Goal: Information Seeking & Learning: Check status

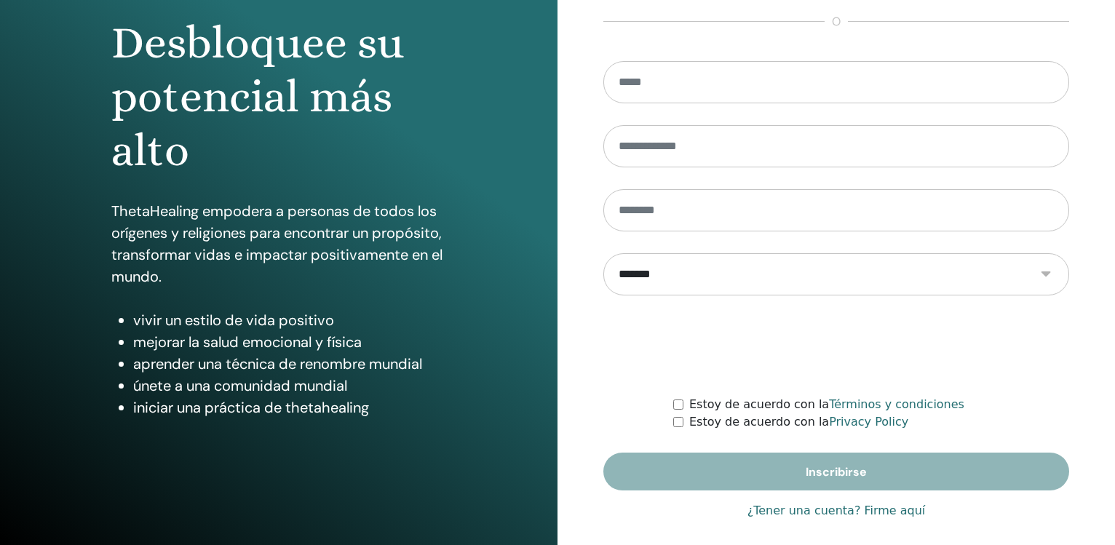
scroll to position [154, 0]
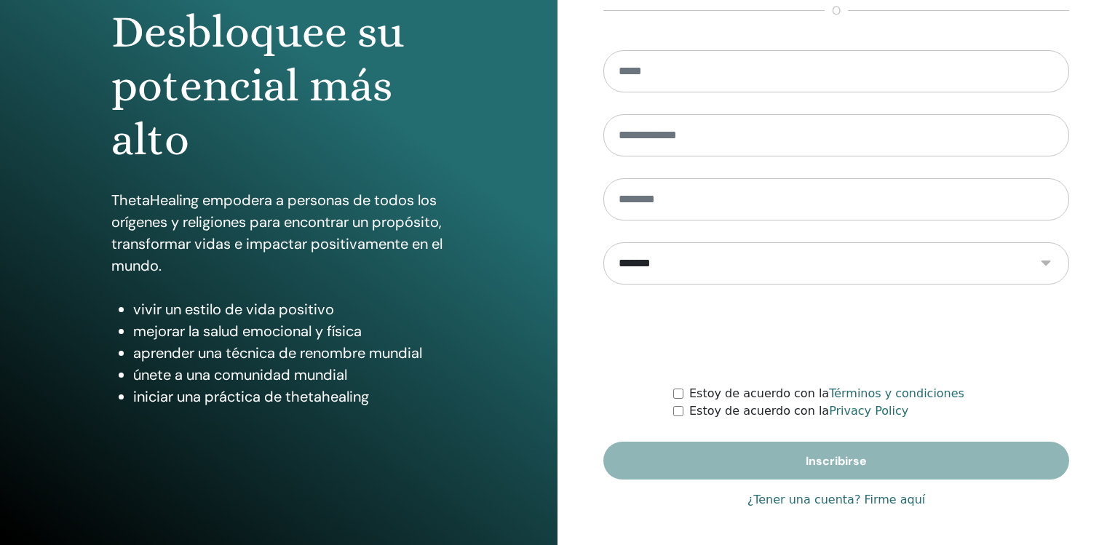
click at [850, 501] on link "¿Tener una cuenta? Firme aquí" at bounding box center [836, 499] width 178 height 17
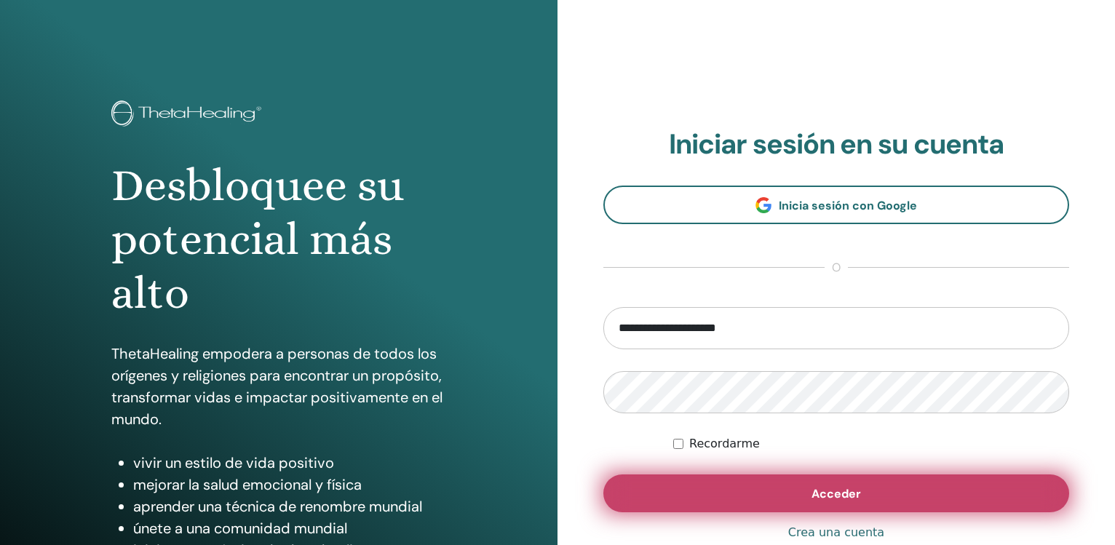
click at [850, 488] on span "Acceder" at bounding box center [835, 493] width 49 height 15
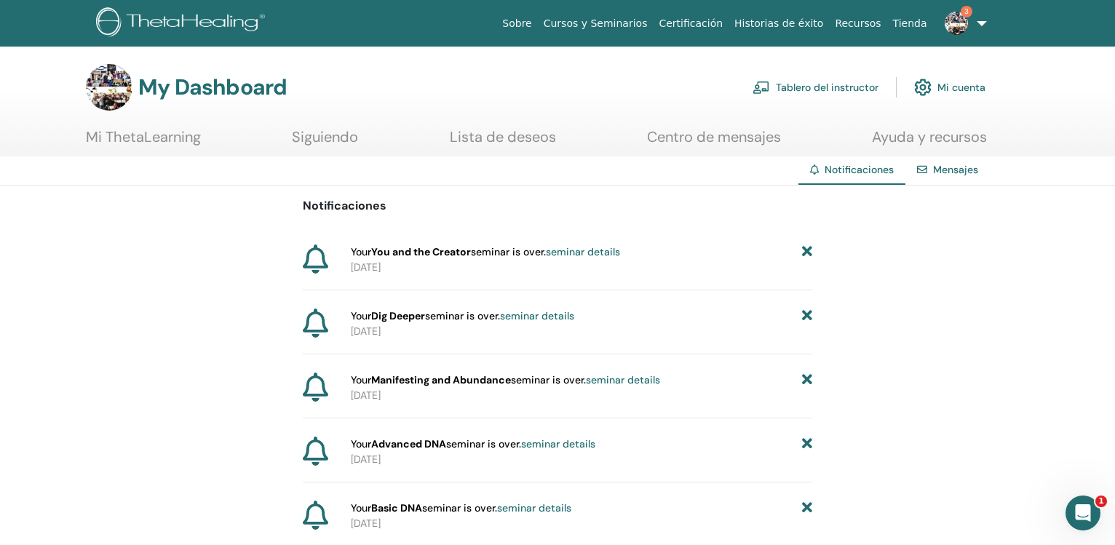
click at [811, 90] on link "Tablero del instructor" at bounding box center [815, 87] width 126 height 32
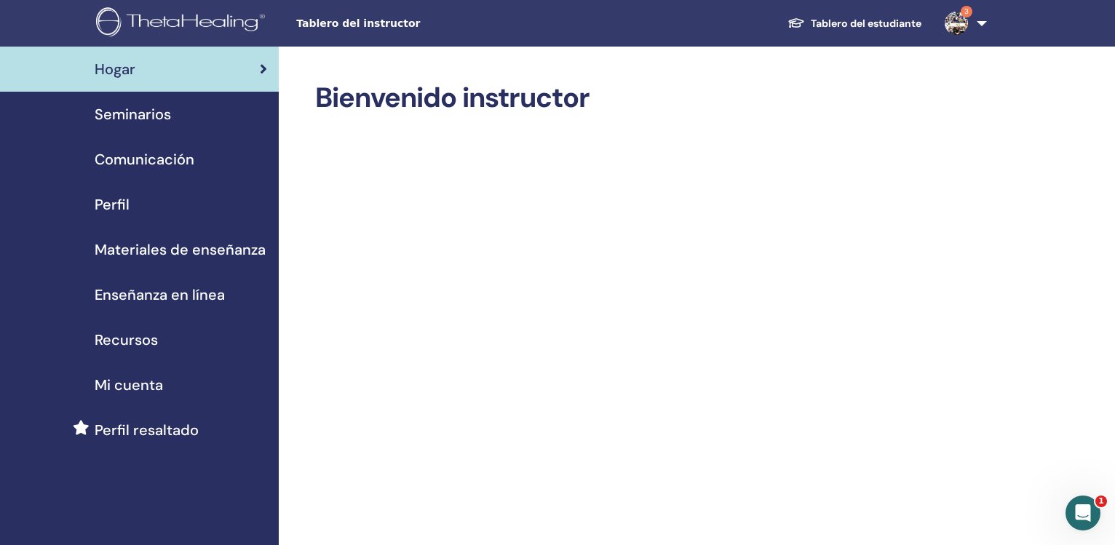
click at [152, 119] on span "Seminarios" at bounding box center [133, 114] width 76 height 22
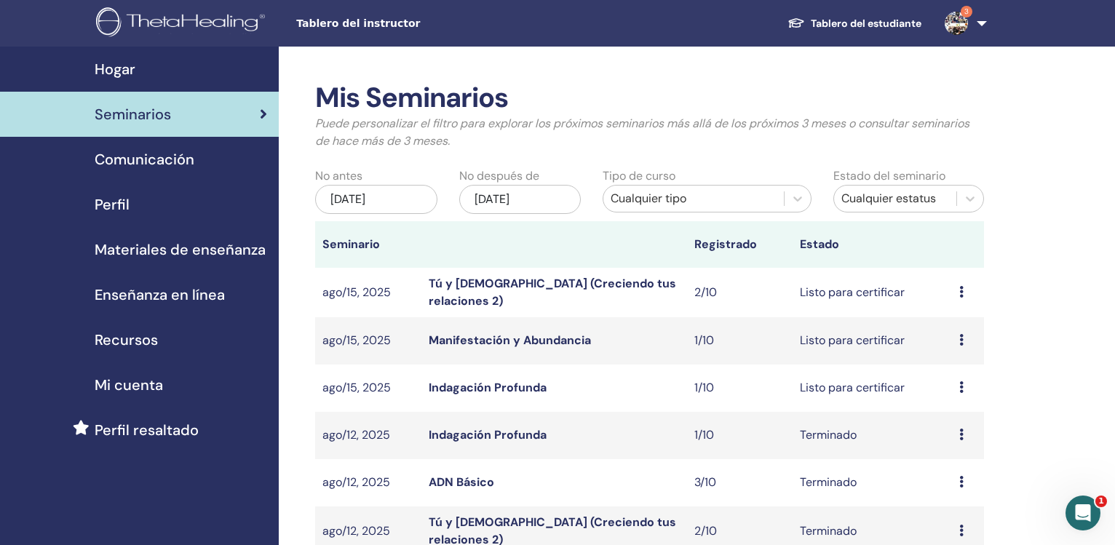
click at [384, 203] on div "may/26, 2025" at bounding box center [376, 199] width 122 height 29
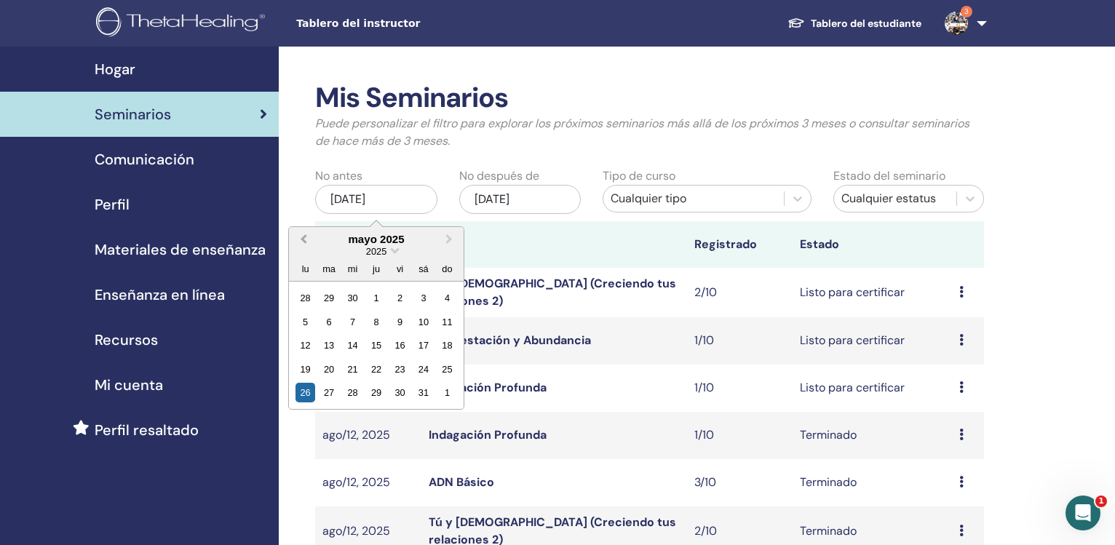
click at [303, 237] on span "Previous Month" at bounding box center [303, 238] width 0 height 15
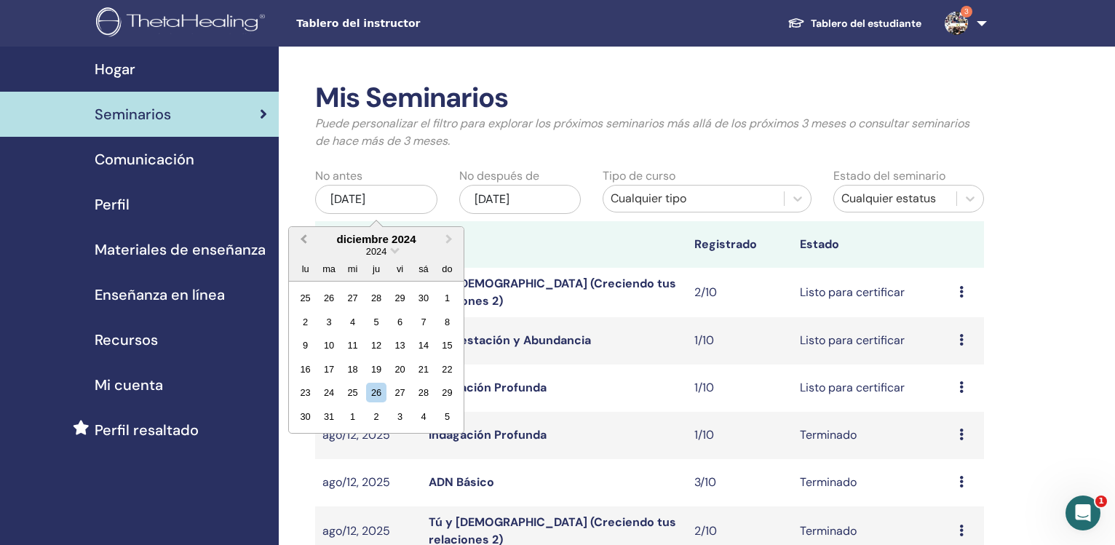
click at [303, 237] on span "Previous Month" at bounding box center [303, 238] width 0 height 15
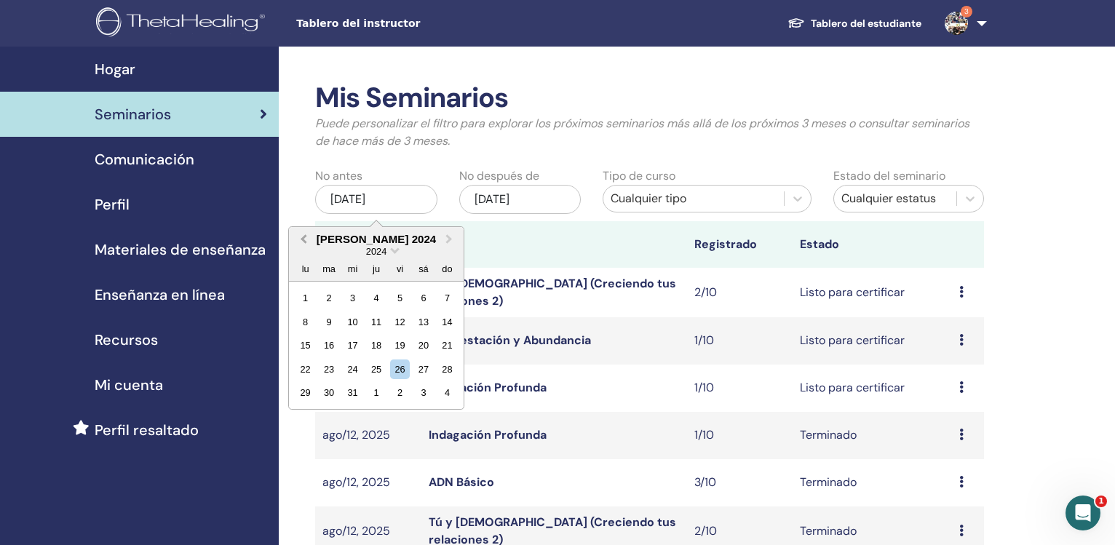
click at [303, 237] on span "Previous Month" at bounding box center [303, 238] width 0 height 15
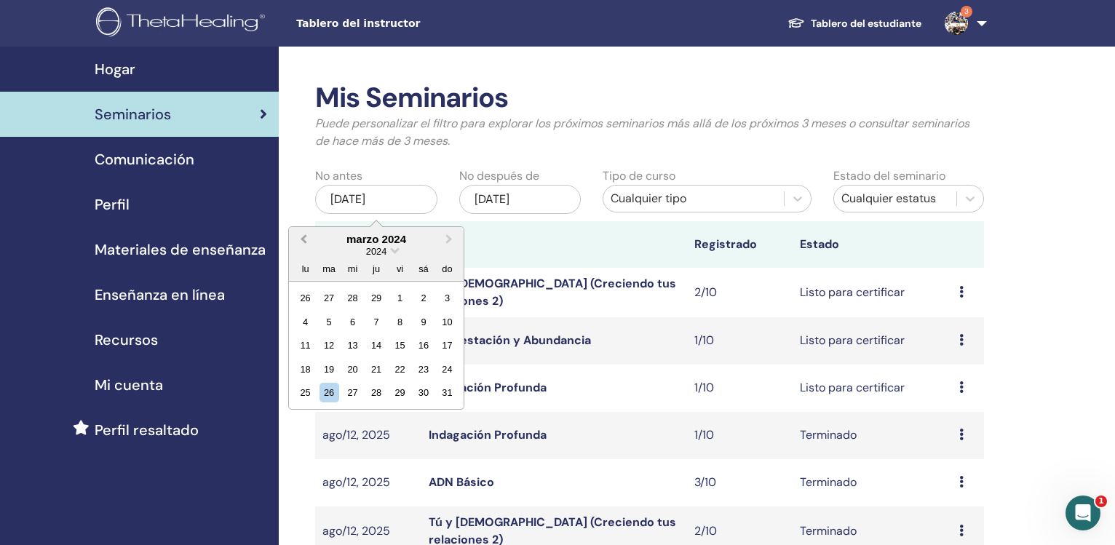
click at [303, 237] on span "Previous Month" at bounding box center [303, 238] width 0 height 15
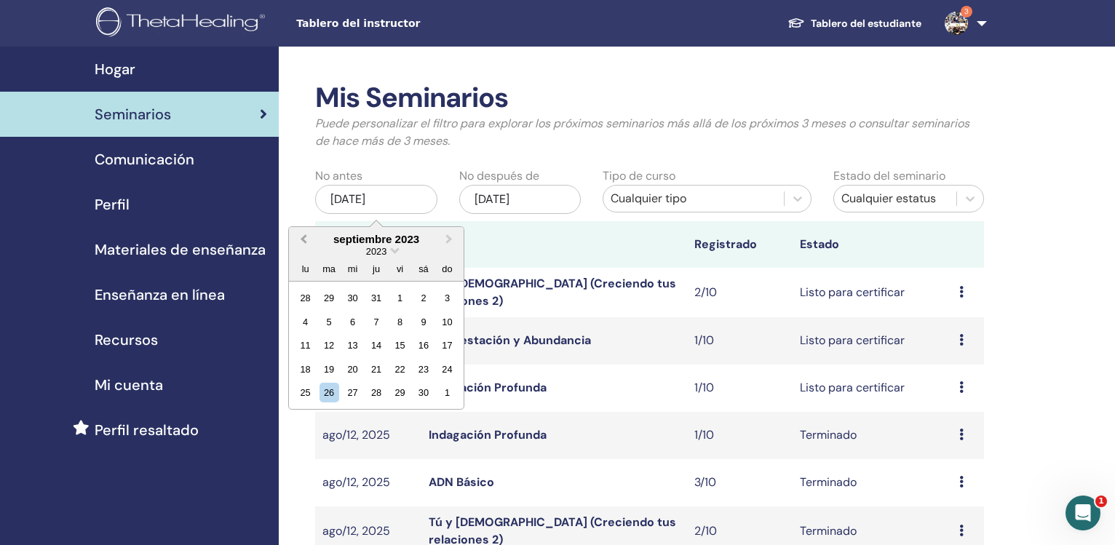
click at [303, 237] on span "Previous Month" at bounding box center [303, 238] width 0 height 15
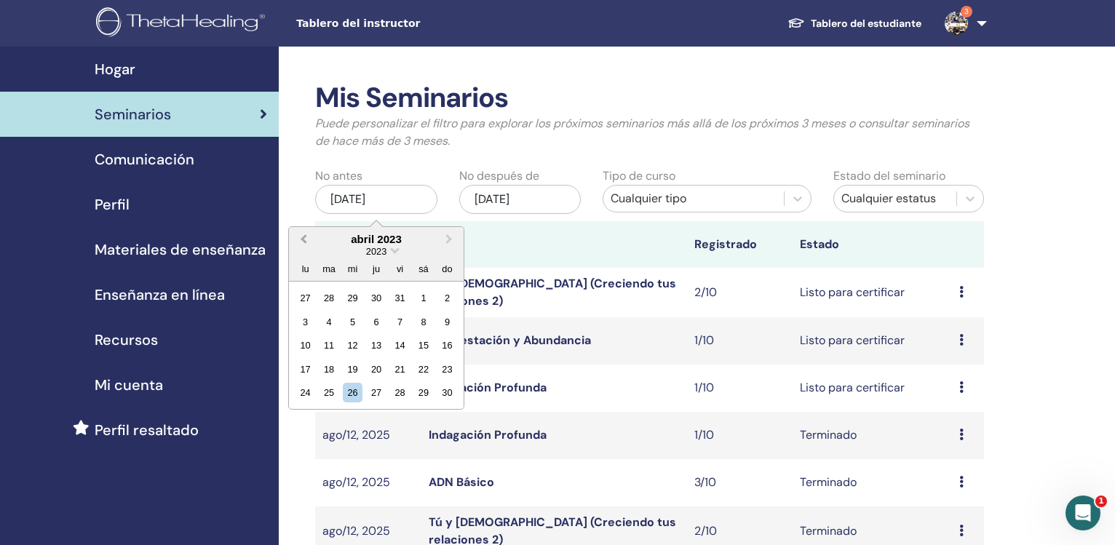
click at [303, 237] on span "Previous Month" at bounding box center [303, 238] width 0 height 15
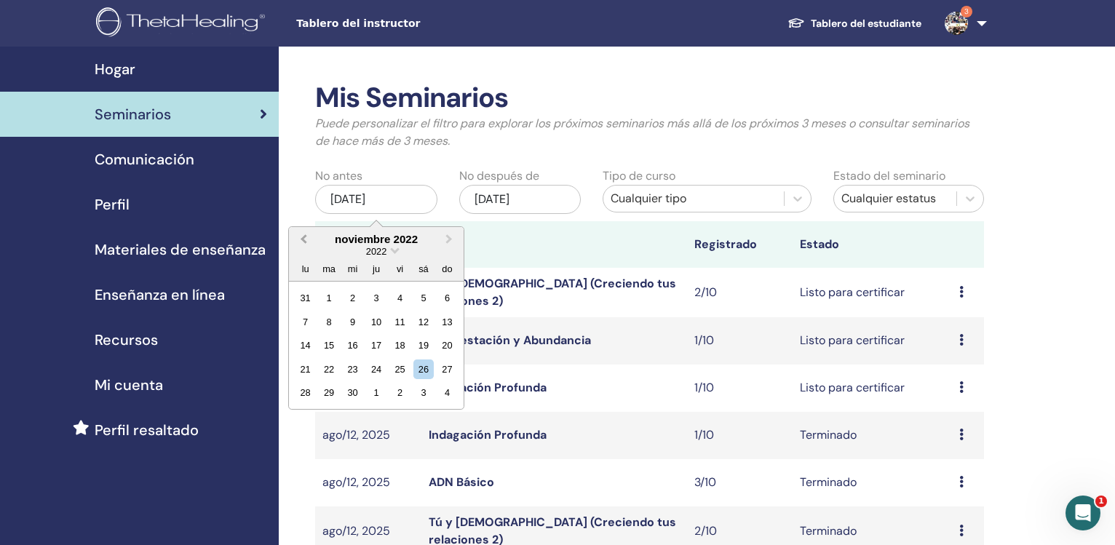
click at [303, 237] on span "Previous Month" at bounding box center [303, 238] width 0 height 15
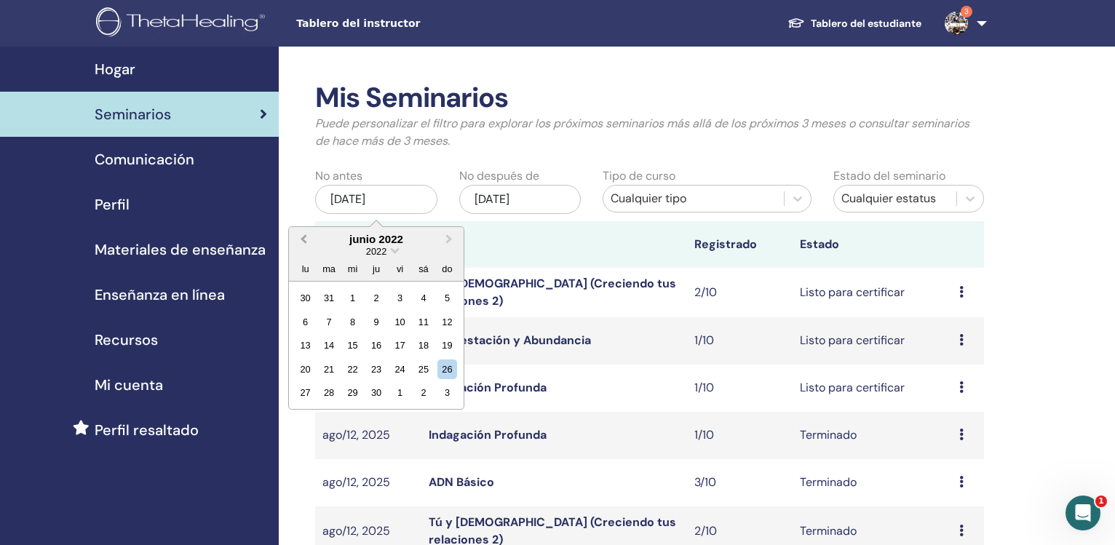
click at [303, 237] on span "Previous Month" at bounding box center [303, 238] width 0 height 15
click at [303, 238] on span "Previous Month" at bounding box center [303, 238] width 0 height 15
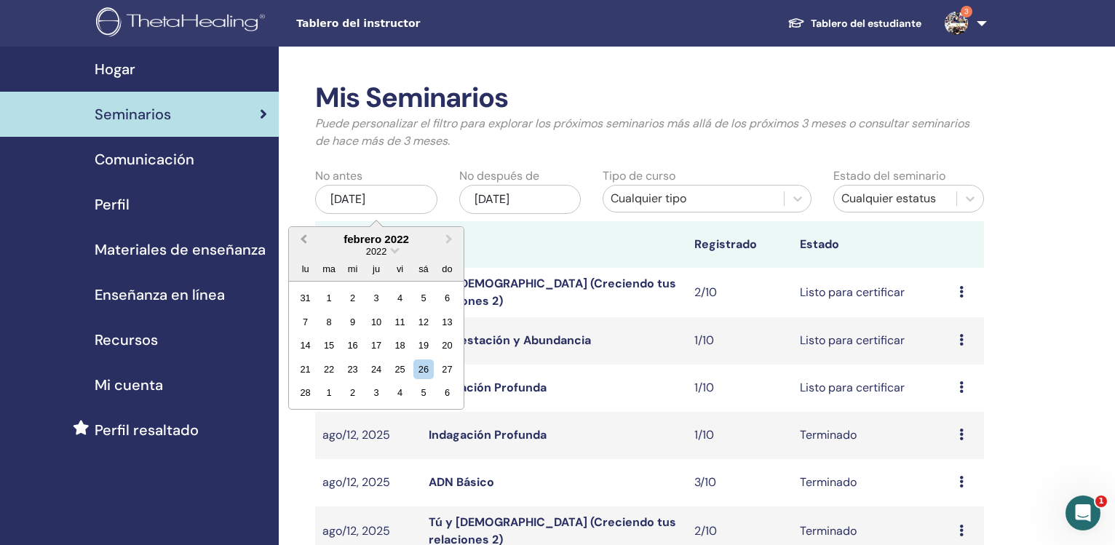
click at [303, 238] on span "Previous Month" at bounding box center [303, 238] width 0 height 15
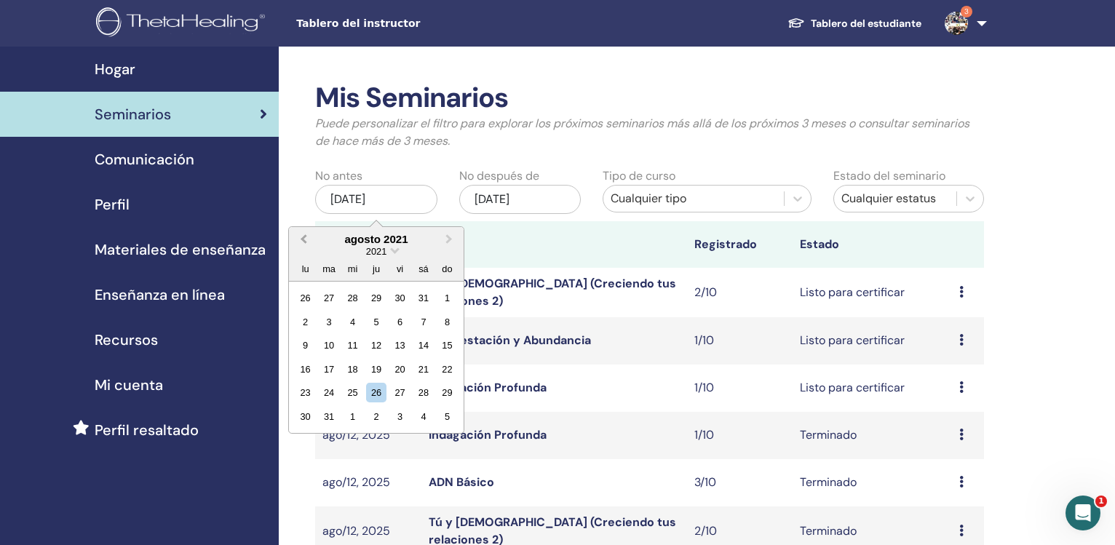
click at [303, 238] on span "Previous Month" at bounding box center [303, 238] width 0 height 15
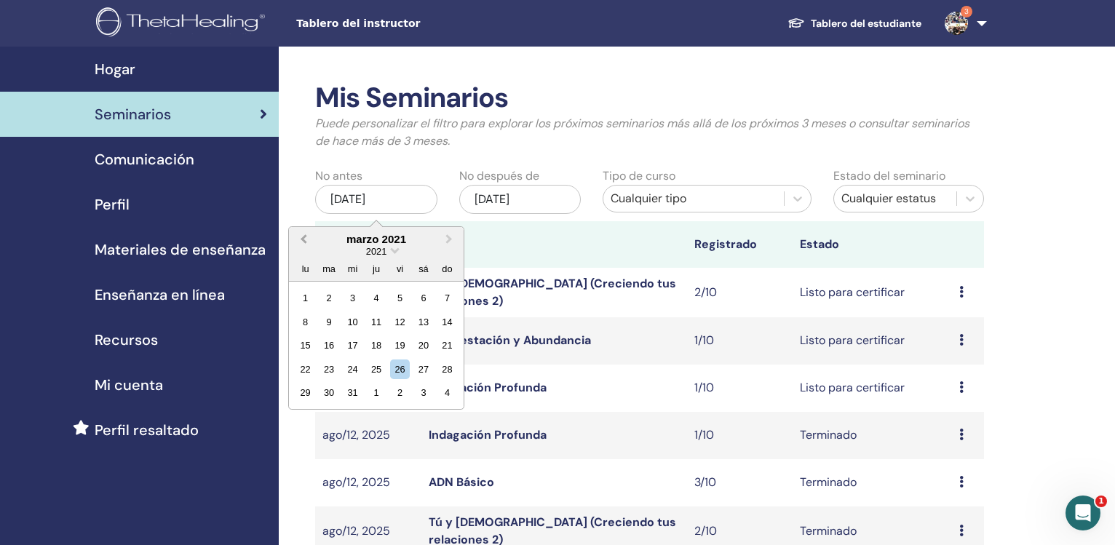
click at [303, 243] on button "Previous Month" at bounding box center [301, 239] width 23 height 23
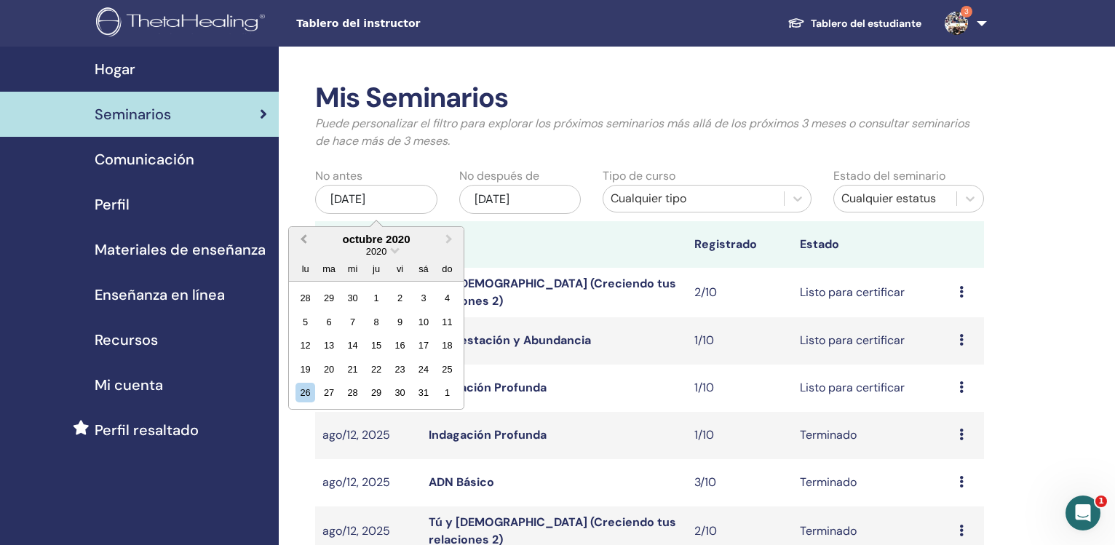
click at [303, 243] on button "Previous Month" at bounding box center [301, 239] width 23 height 23
click at [303, 242] on button "Previous Month" at bounding box center [301, 239] width 23 height 23
click at [303, 242] on span "Previous Month" at bounding box center [303, 238] width 0 height 15
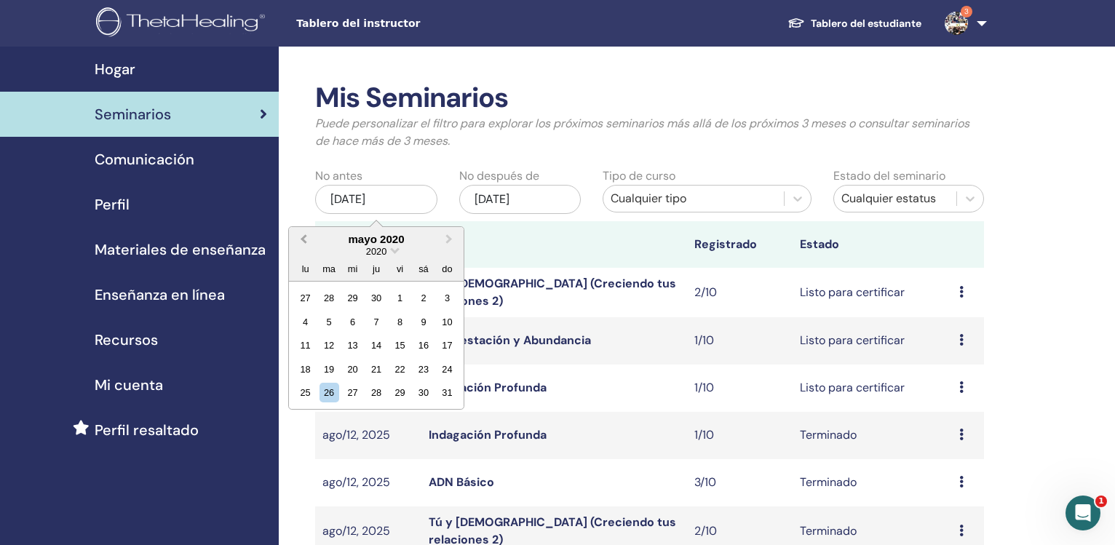
click at [303, 242] on span "Previous Month" at bounding box center [303, 238] width 0 height 15
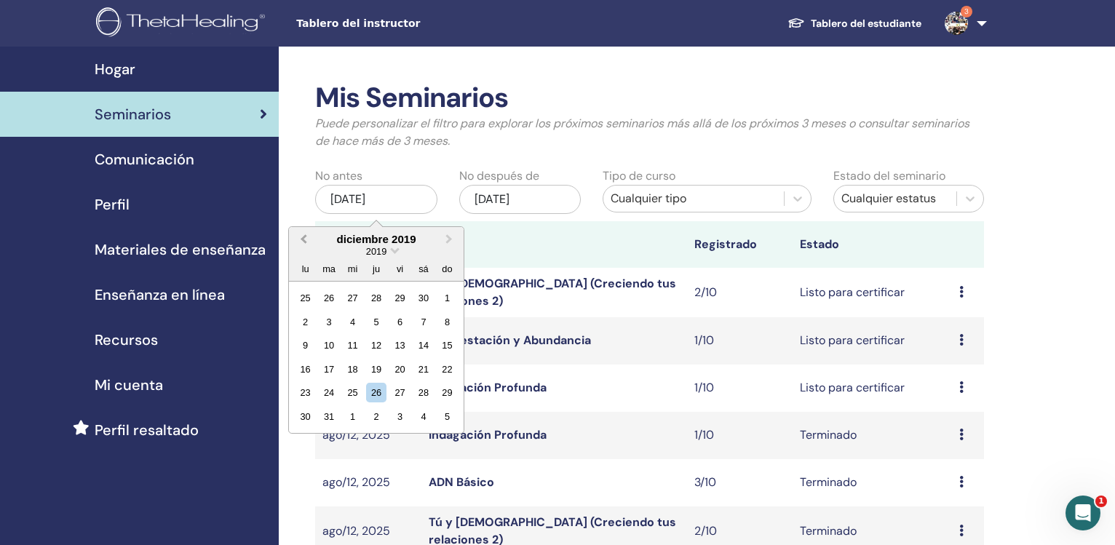
click at [303, 242] on span "Previous Month" at bounding box center [303, 238] width 0 height 15
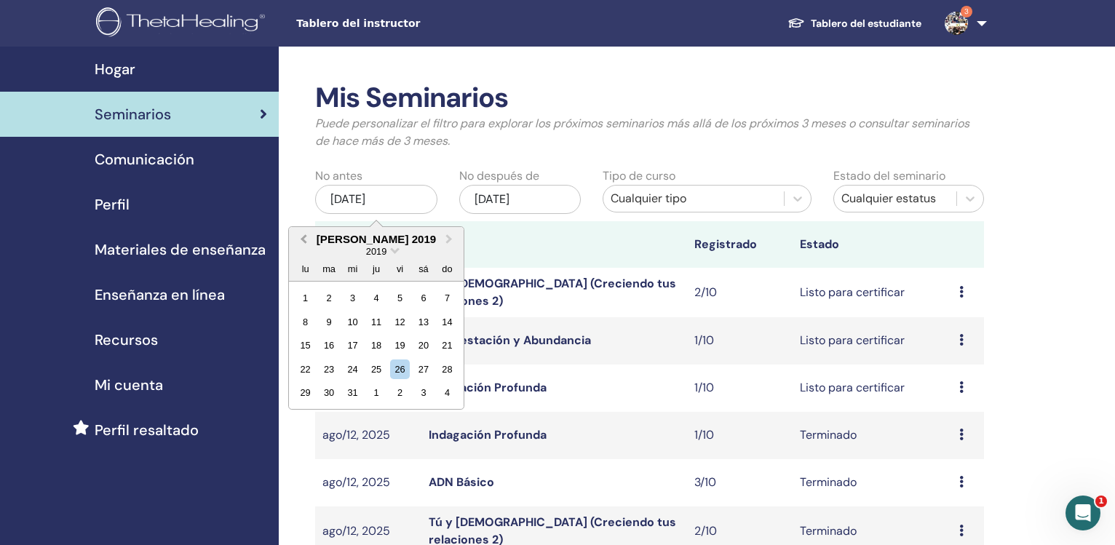
click at [303, 242] on span "Previous Month" at bounding box center [303, 238] width 0 height 15
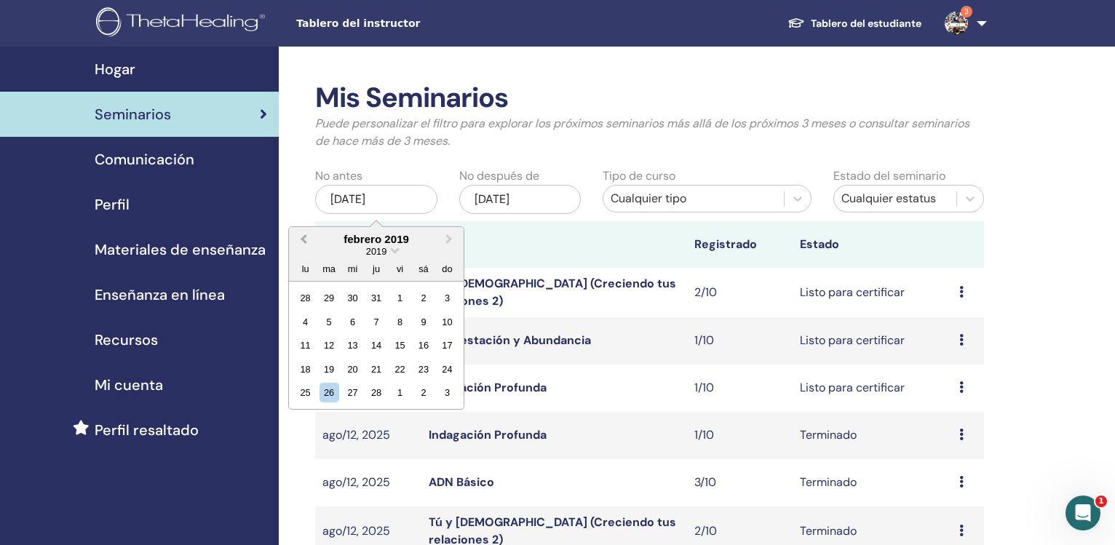
click at [303, 242] on span "Previous Month" at bounding box center [303, 238] width 0 height 15
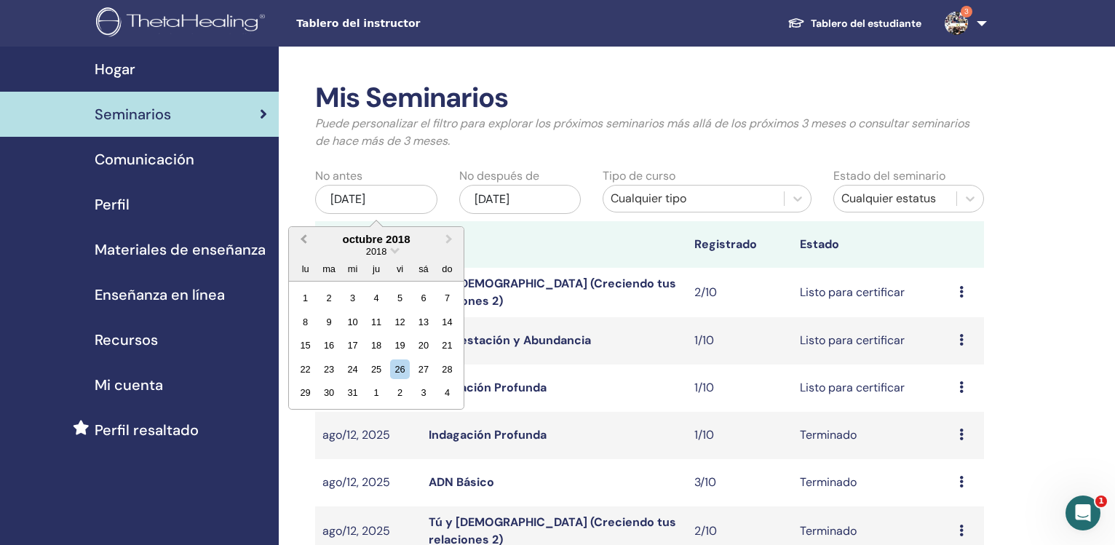
click at [303, 242] on span "Previous Month" at bounding box center [303, 238] width 0 height 15
click at [303, 243] on span "Previous Month" at bounding box center [303, 238] width 0 height 15
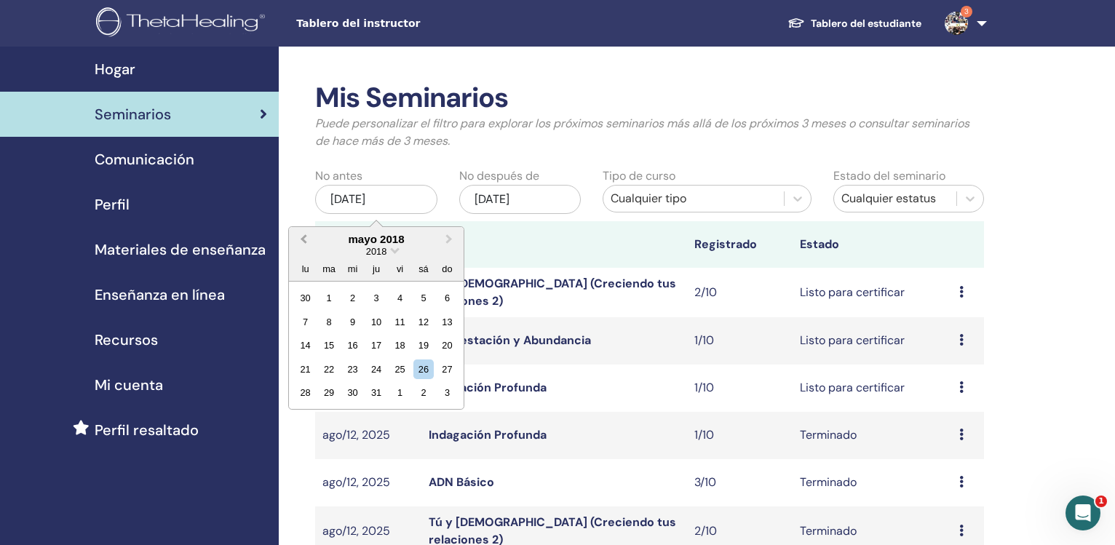
click at [303, 243] on span "Previous Month" at bounding box center [303, 238] width 0 height 15
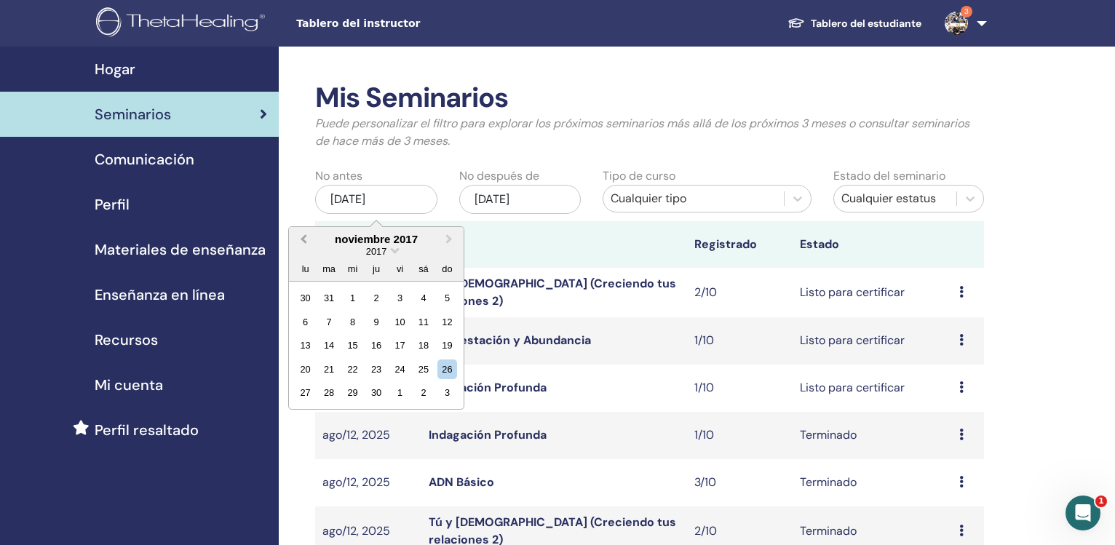
click at [303, 243] on span "Previous Month" at bounding box center [303, 238] width 0 height 15
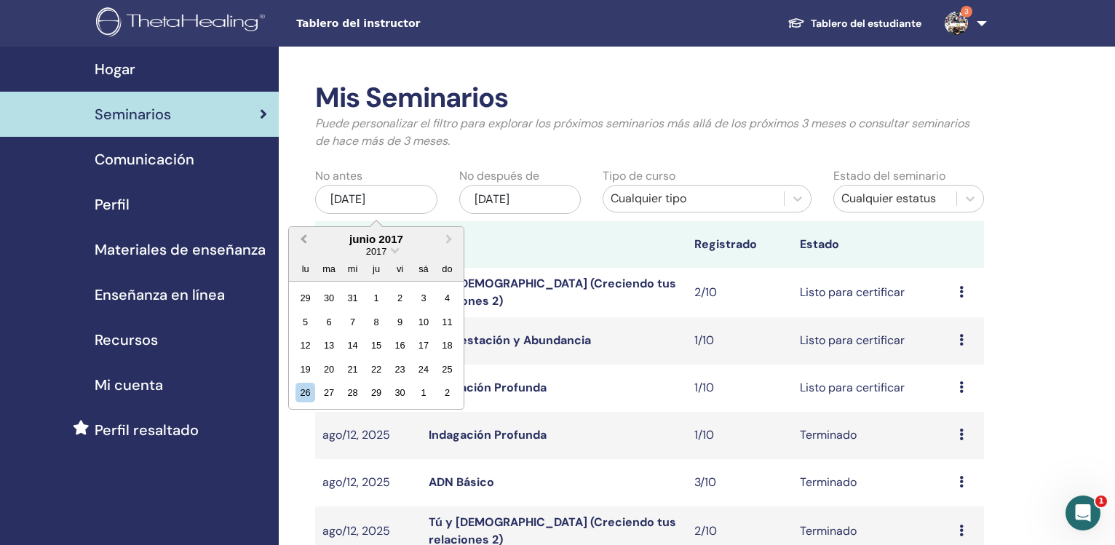
click at [303, 243] on span "Previous Month" at bounding box center [303, 238] width 0 height 15
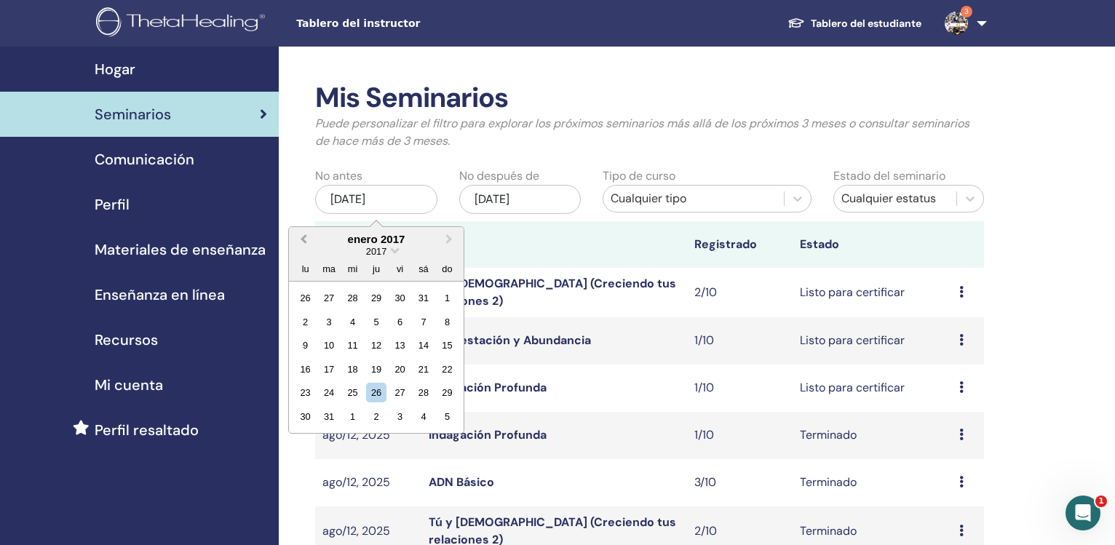
click at [303, 243] on span "Previous Month" at bounding box center [303, 238] width 0 height 15
click at [451, 244] on button "Next Month" at bounding box center [450, 239] width 23 height 23
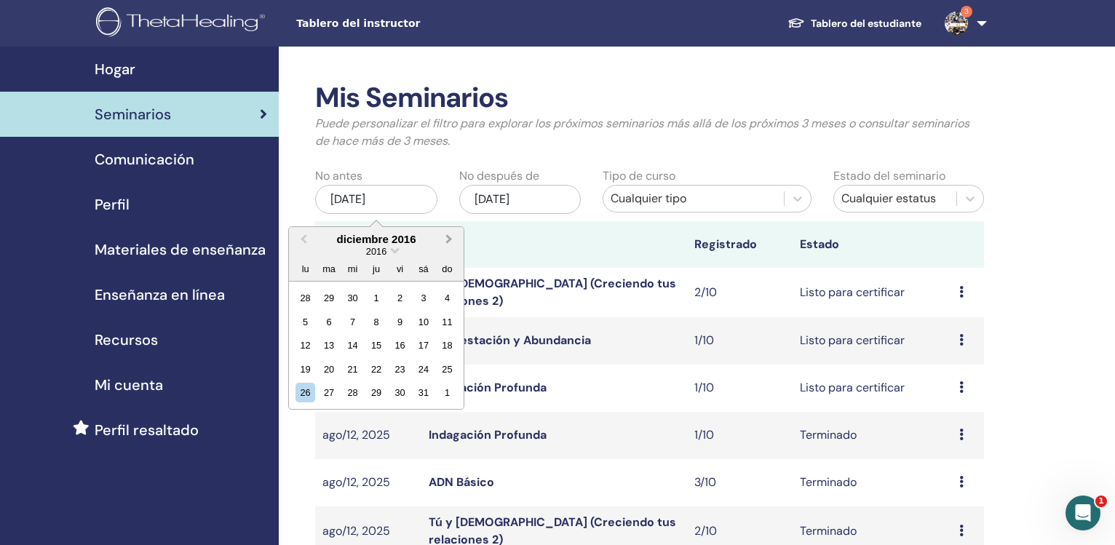
click at [451, 244] on button "Next Month" at bounding box center [450, 239] width 23 height 23
click at [447, 293] on div "1" at bounding box center [447, 298] width 20 height 20
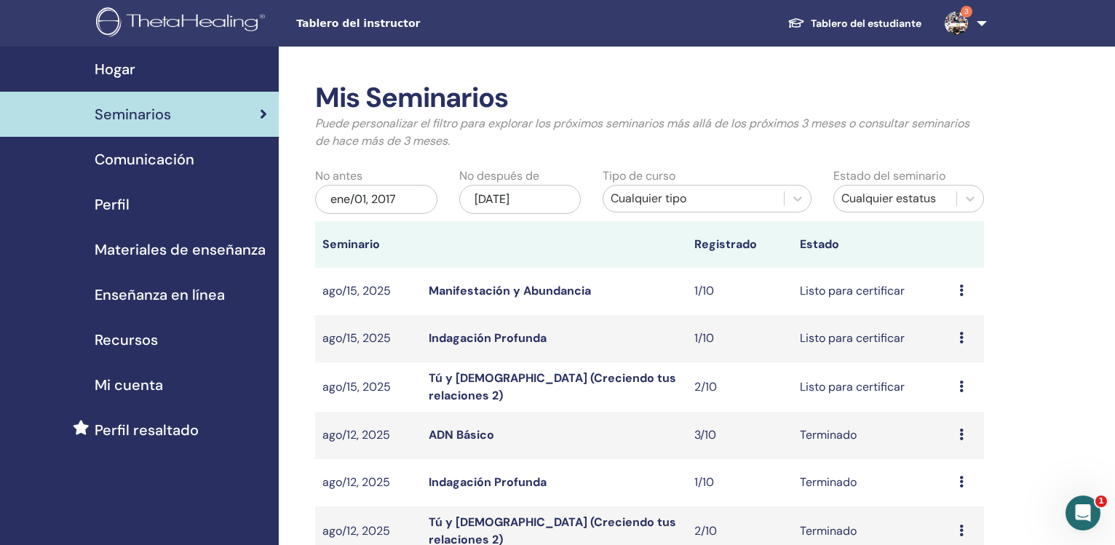
click at [515, 204] on div "[DATE]" at bounding box center [520, 199] width 122 height 29
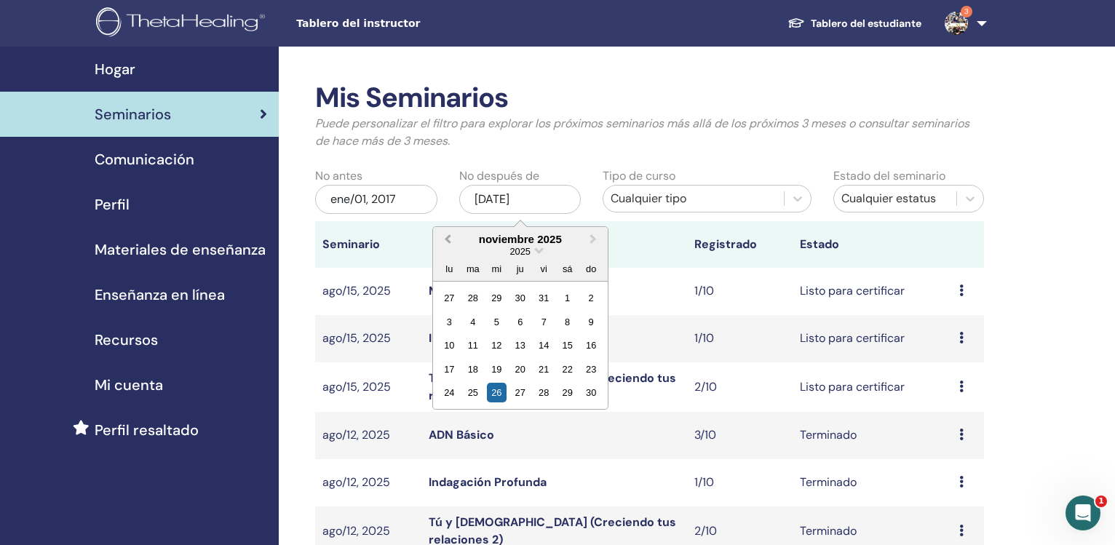
click at [447, 243] on button "Previous Month" at bounding box center [445, 239] width 23 height 23
click at [447, 242] on span "Previous Month" at bounding box center [447, 238] width 0 height 15
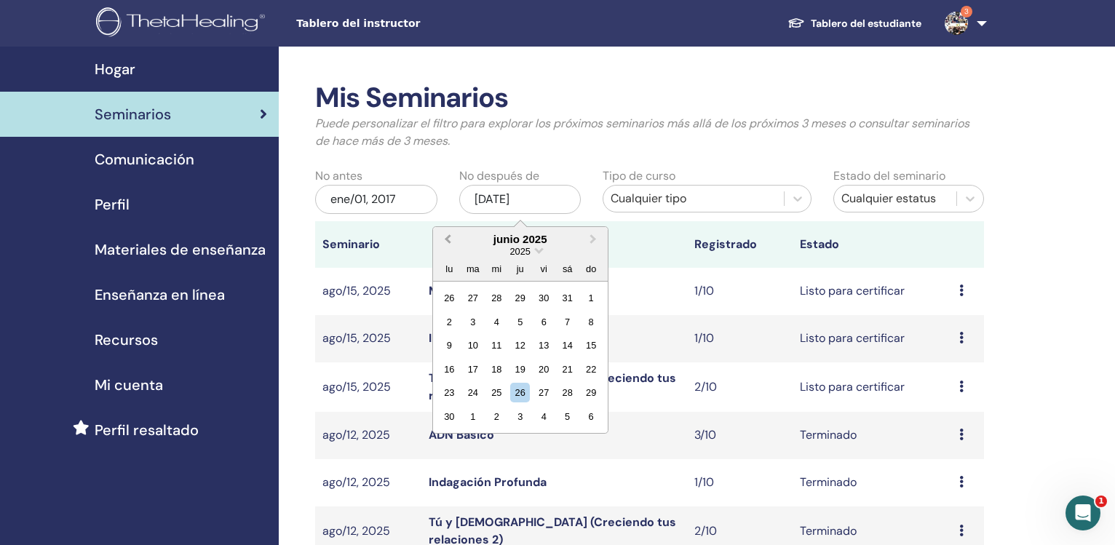
click at [447, 242] on span "Previous Month" at bounding box center [447, 238] width 0 height 15
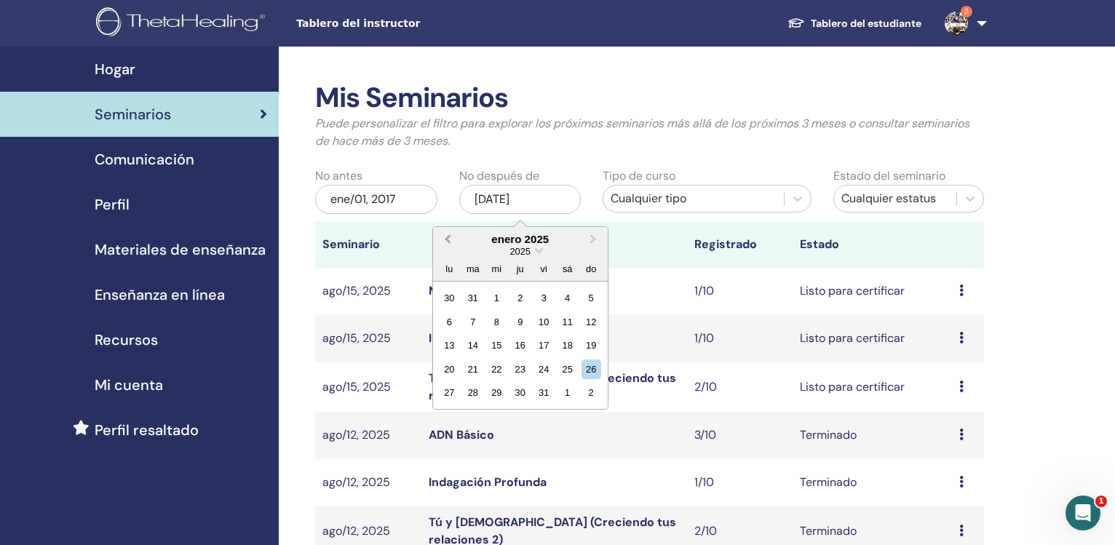
click at [447, 242] on span "Previous Month" at bounding box center [447, 238] width 0 height 15
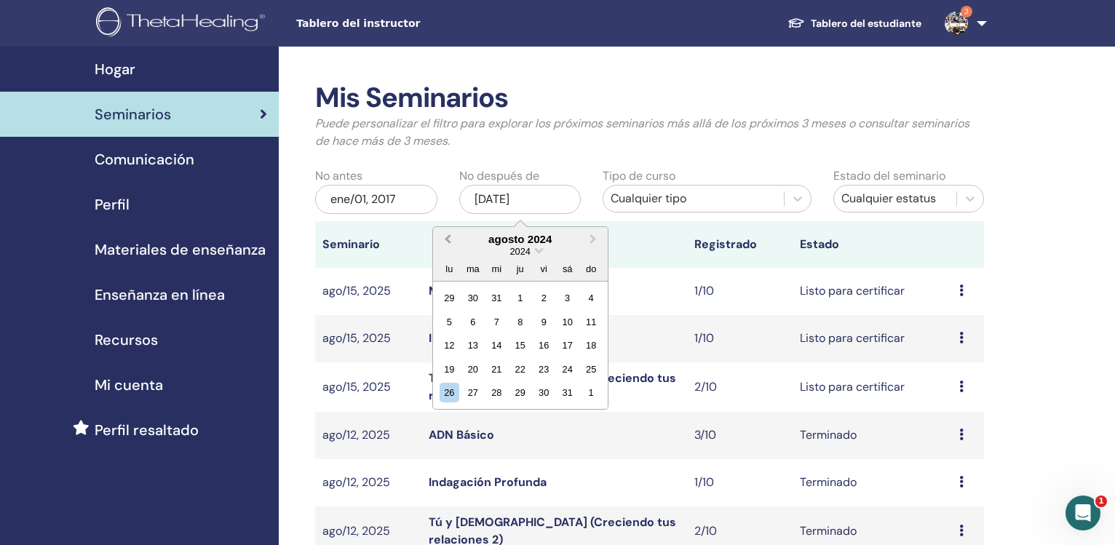
click at [447, 242] on span "Previous Month" at bounding box center [447, 238] width 0 height 15
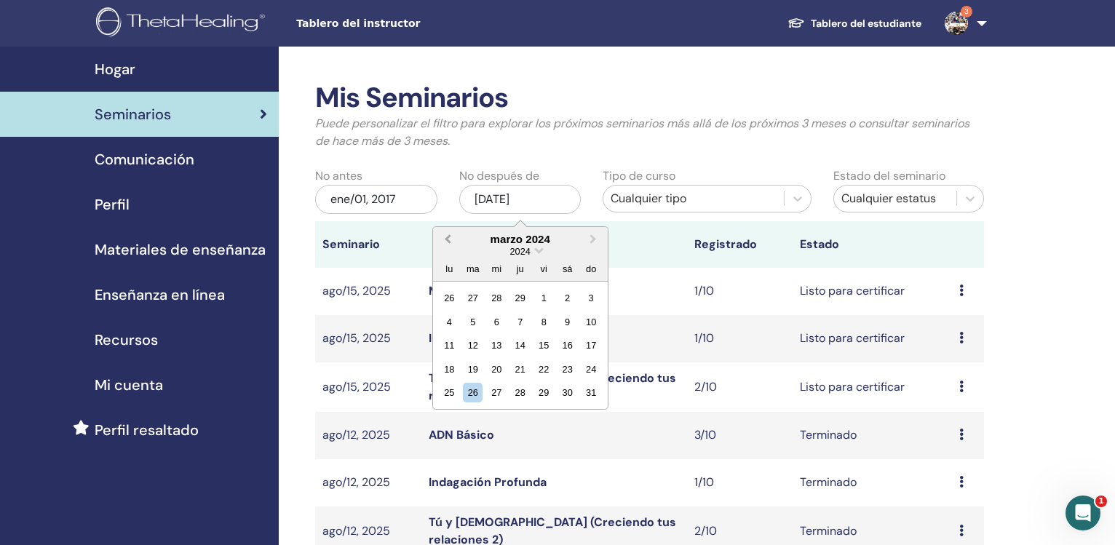
click at [447, 242] on span "Previous Month" at bounding box center [447, 238] width 0 height 15
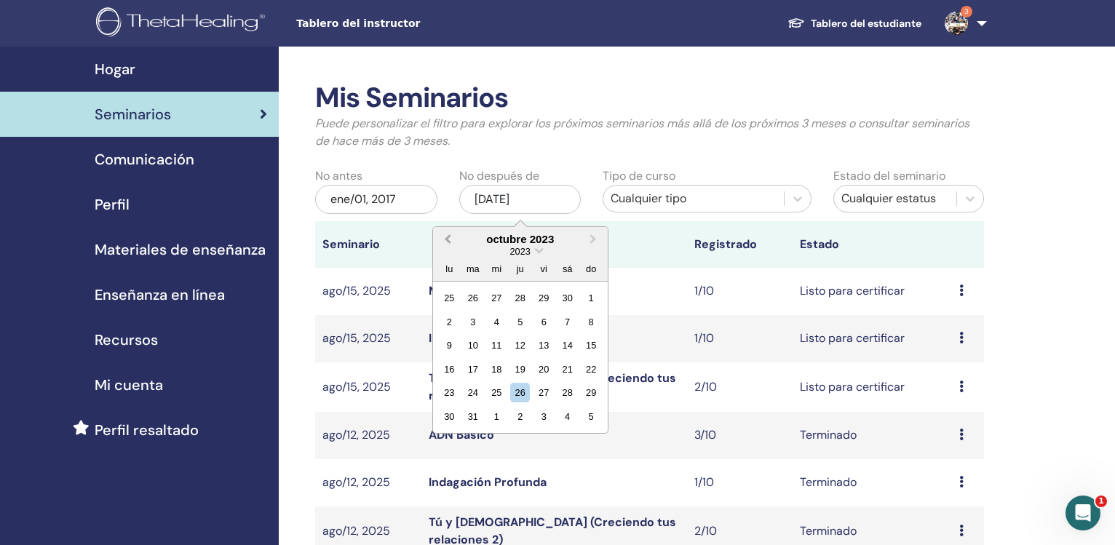
click at [447, 242] on span "Previous Month" at bounding box center [447, 238] width 0 height 15
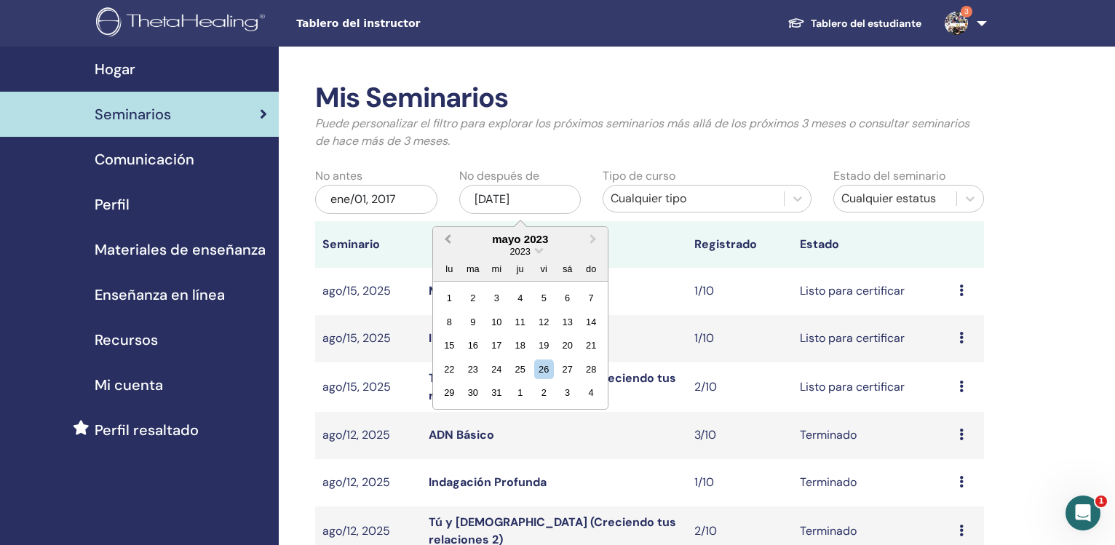
click at [447, 242] on span "Previous Month" at bounding box center [447, 238] width 0 height 15
click at [447, 243] on button "Previous Month" at bounding box center [445, 239] width 23 height 23
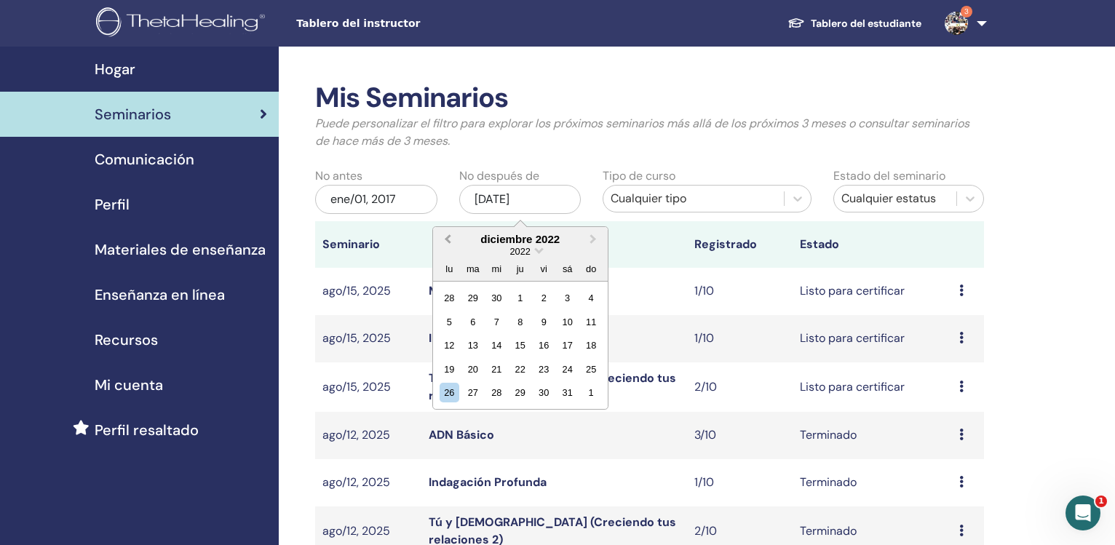
click at [447, 243] on button "Previous Month" at bounding box center [445, 239] width 23 height 23
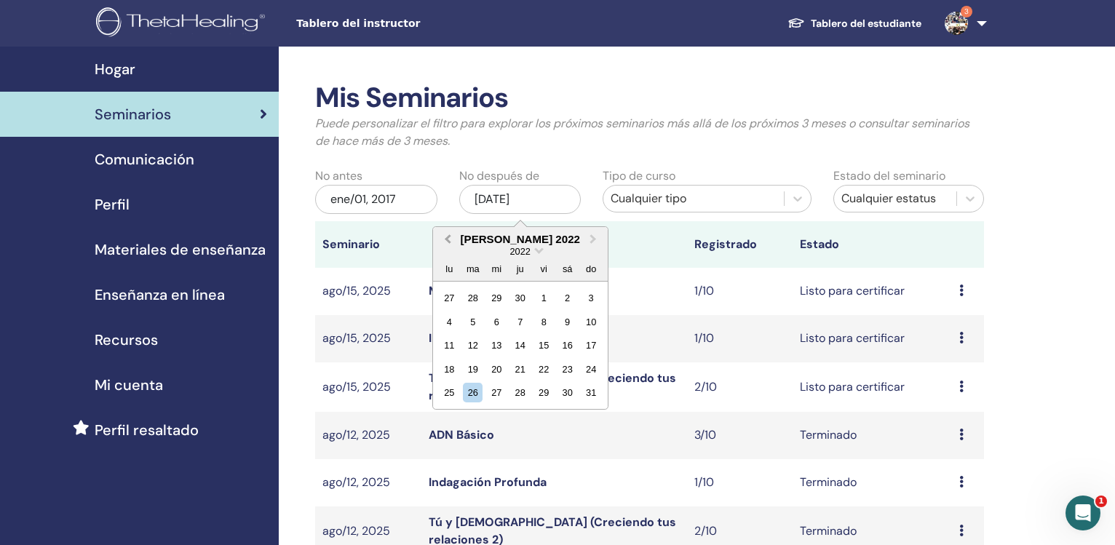
click at [447, 243] on button "Previous Month" at bounding box center [445, 239] width 23 height 23
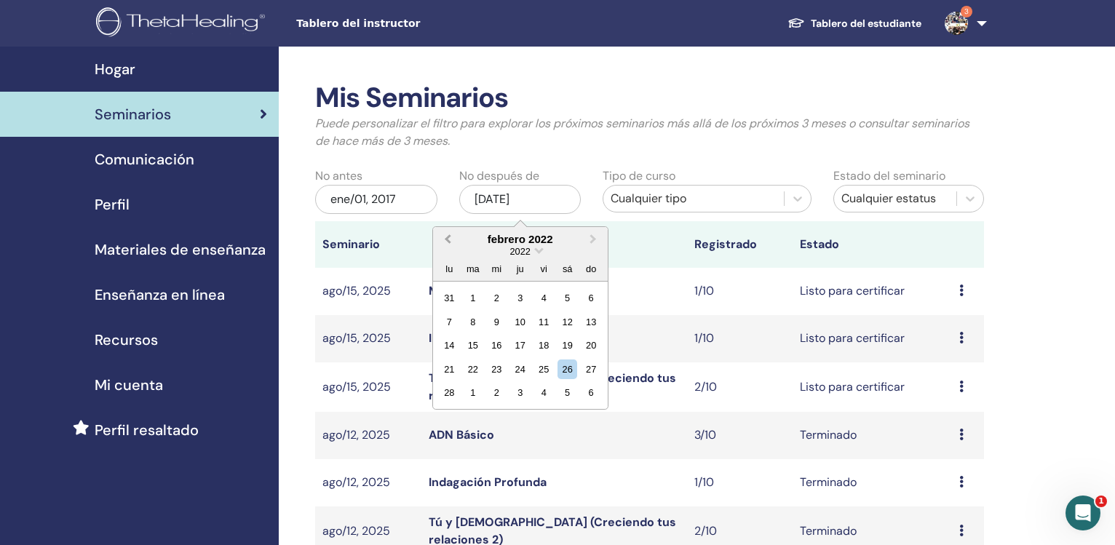
click at [447, 243] on button "Previous Month" at bounding box center [445, 239] width 23 height 23
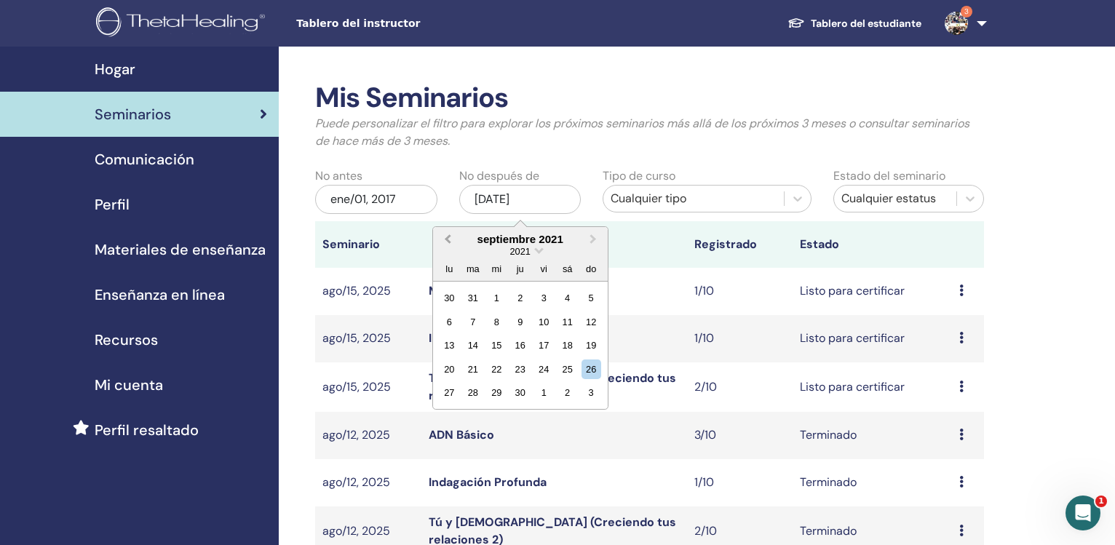
click at [447, 242] on span "Previous Month" at bounding box center [447, 238] width 0 height 15
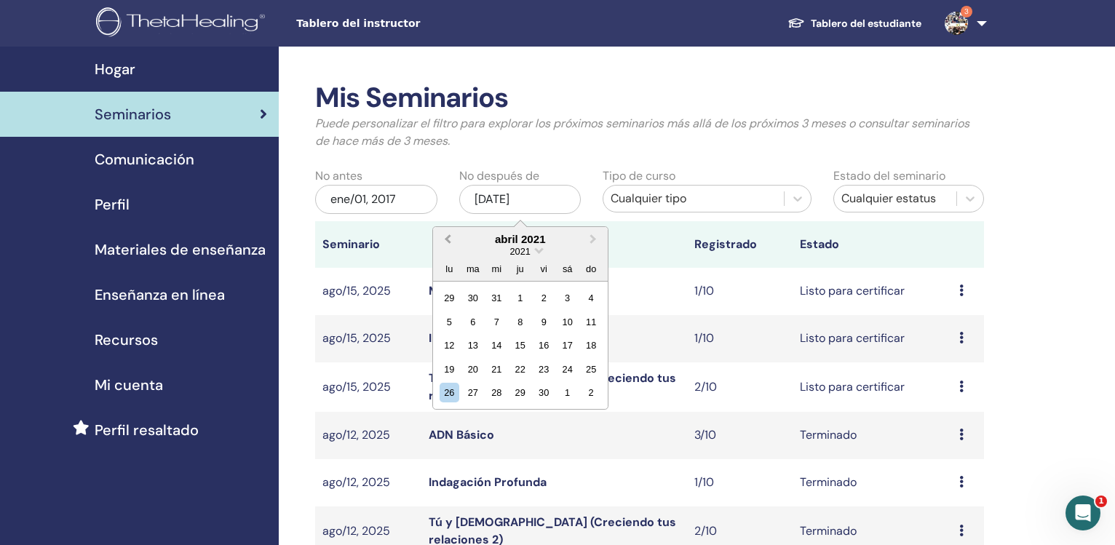
click at [447, 243] on button "Previous Month" at bounding box center [445, 239] width 23 height 23
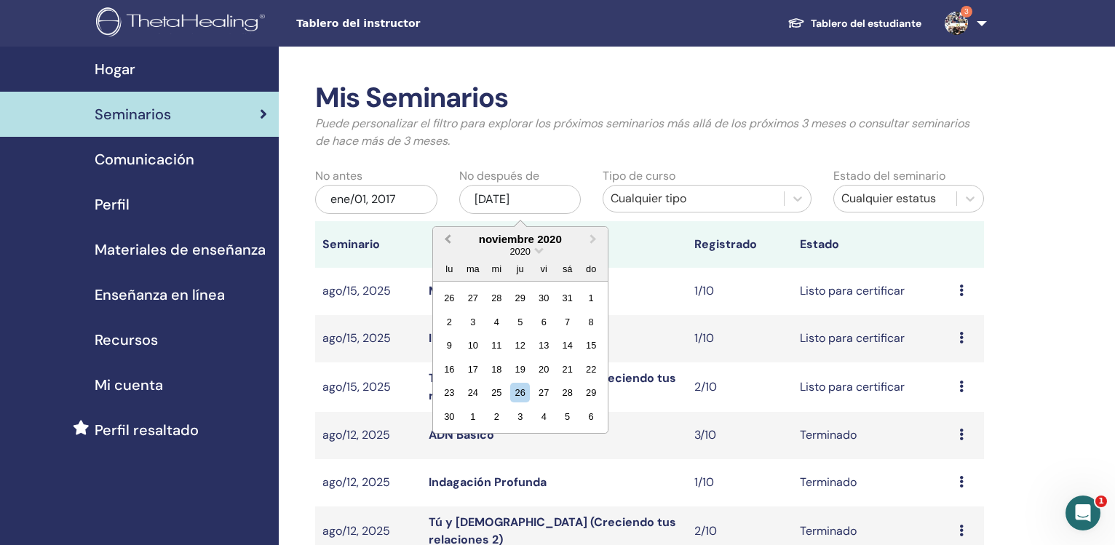
click at [447, 243] on button "Previous Month" at bounding box center [445, 239] width 23 height 23
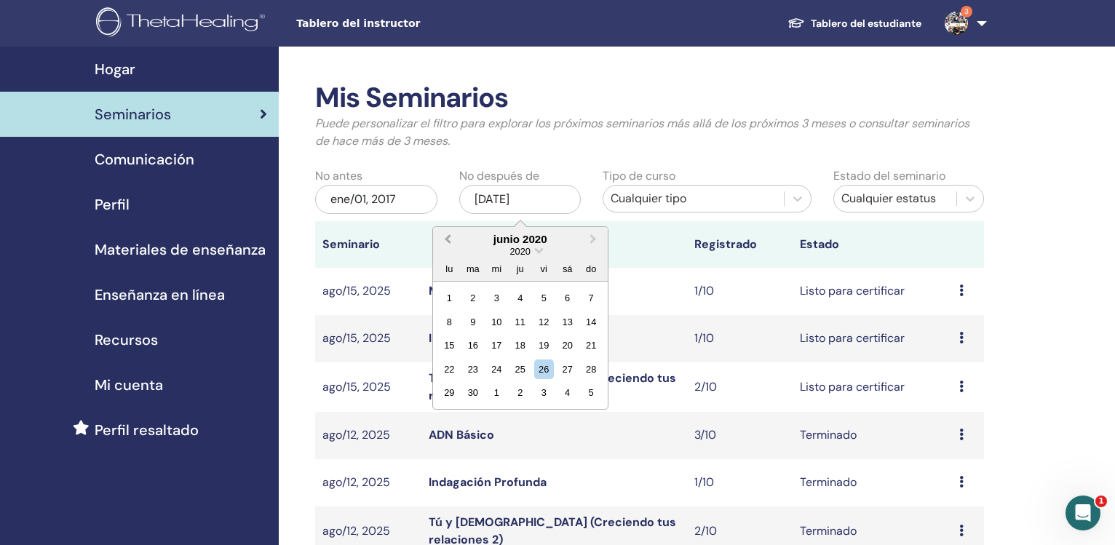
click at [447, 242] on span "Previous Month" at bounding box center [447, 238] width 0 height 15
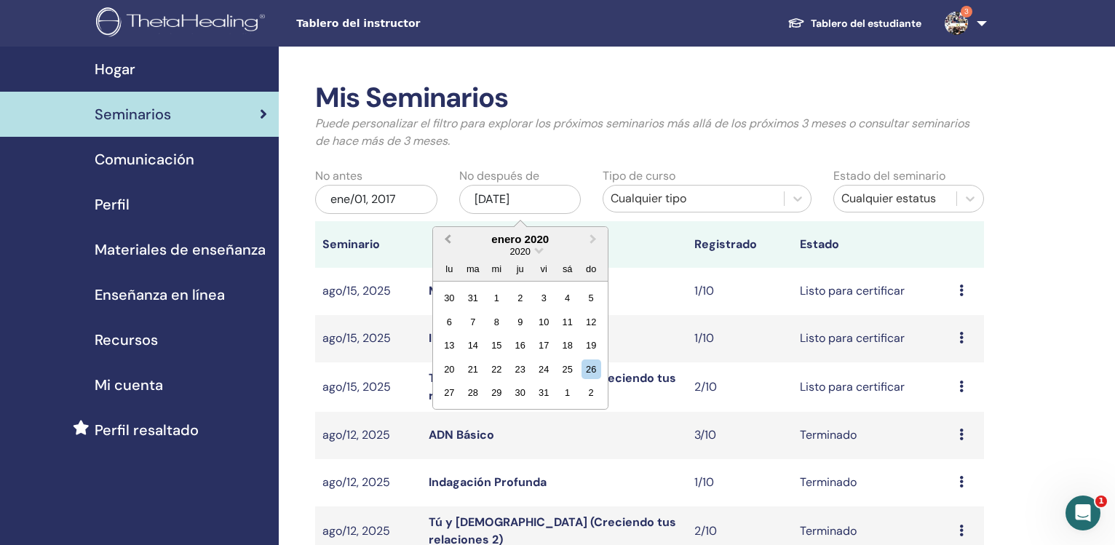
click at [447, 242] on span "Previous Month" at bounding box center [447, 238] width 0 height 15
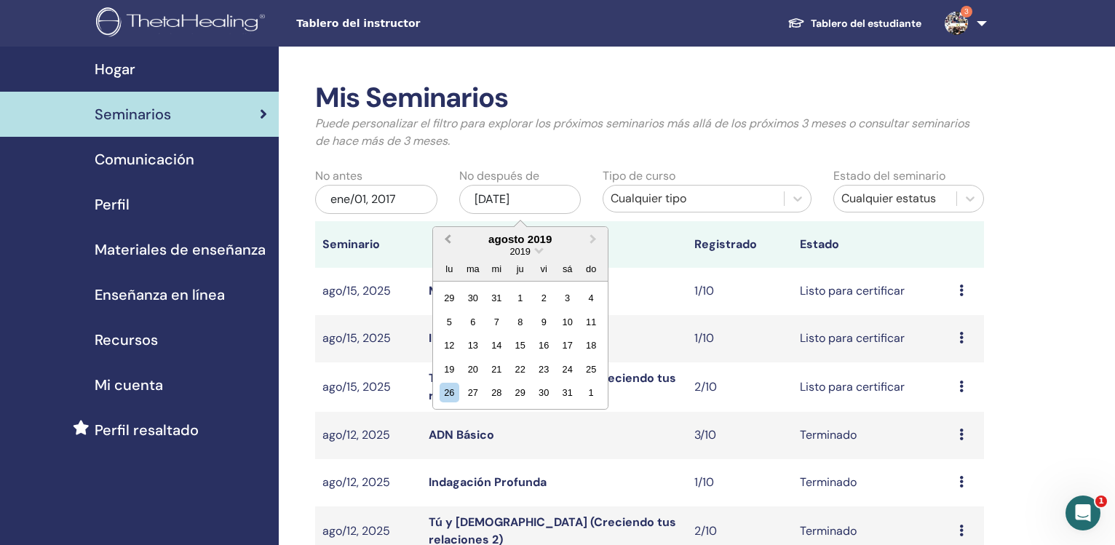
click at [447, 242] on span "Previous Month" at bounding box center [447, 238] width 0 height 15
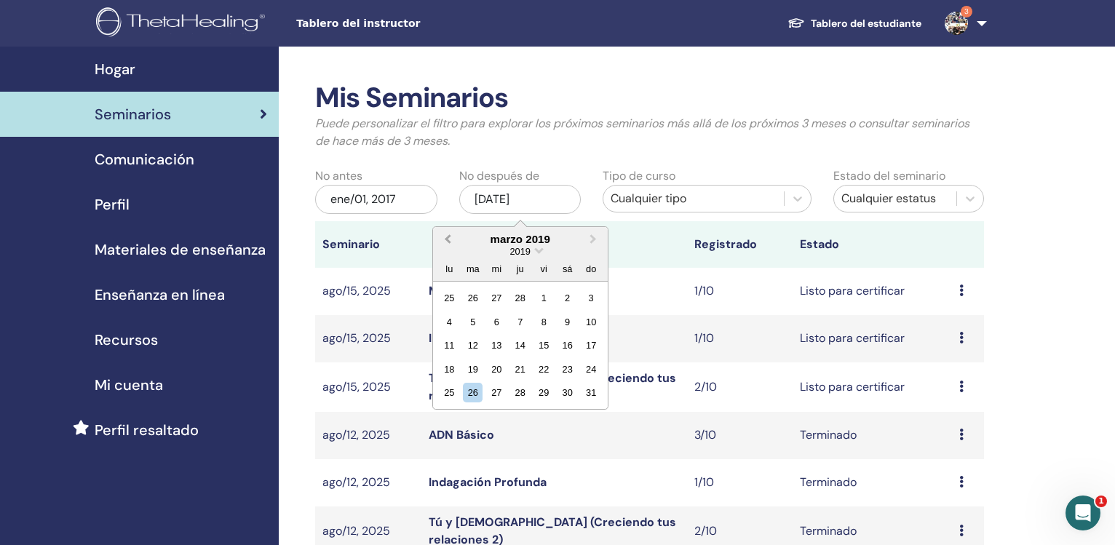
click at [447, 242] on span "Previous Month" at bounding box center [447, 238] width 0 height 15
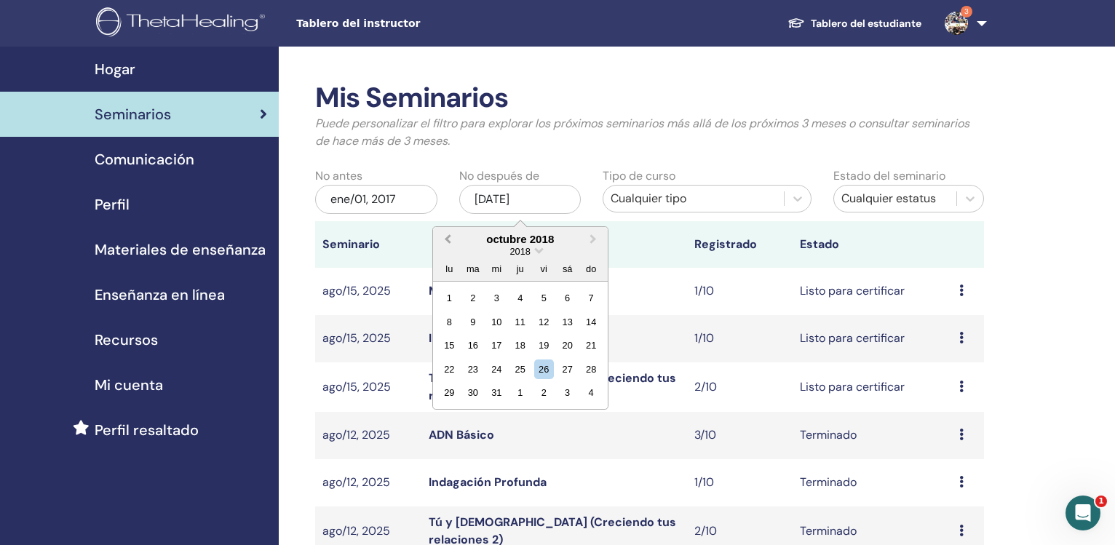
click at [447, 242] on span "Previous Month" at bounding box center [447, 238] width 0 height 15
click at [447, 243] on button "Previous Month" at bounding box center [445, 239] width 23 height 23
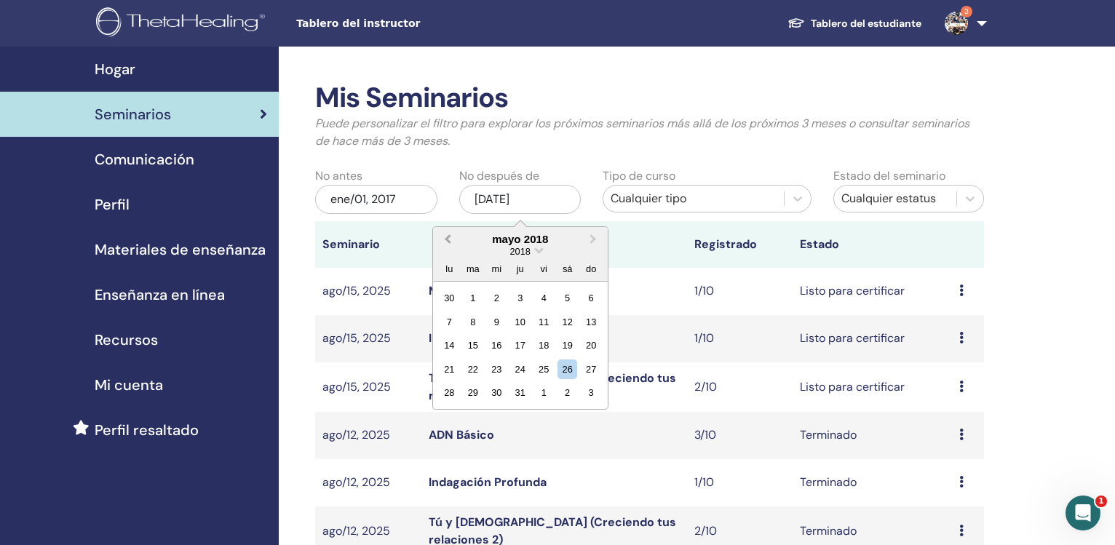
click at [447, 243] on button "Previous Month" at bounding box center [445, 239] width 23 height 23
click at [458, 239] on div "enero 2018" at bounding box center [520, 239] width 175 height 12
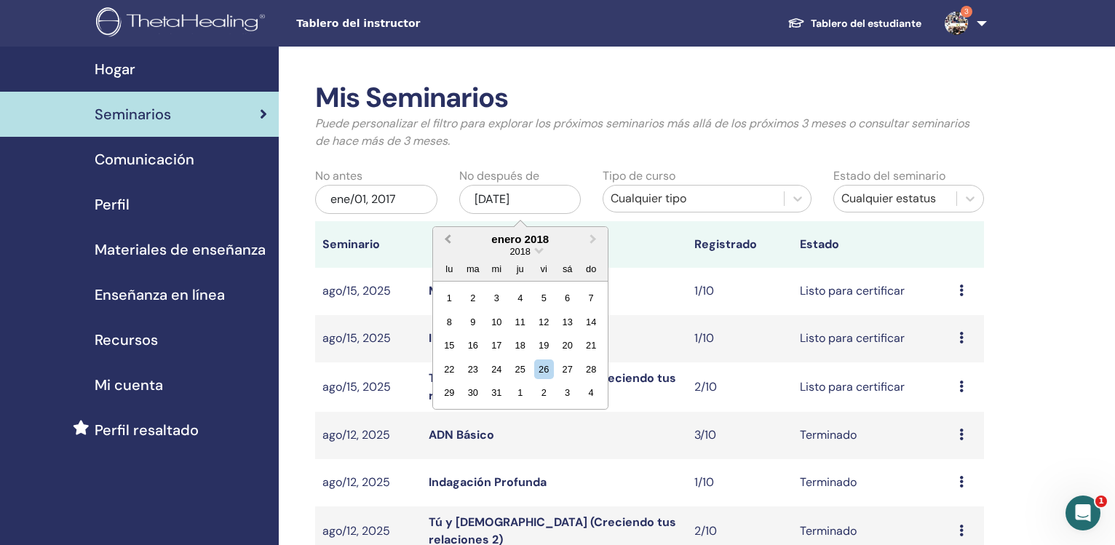
click at [447, 242] on span "Previous Month" at bounding box center [447, 238] width 0 height 15
click at [592, 394] on div "31" at bounding box center [591, 393] width 20 height 20
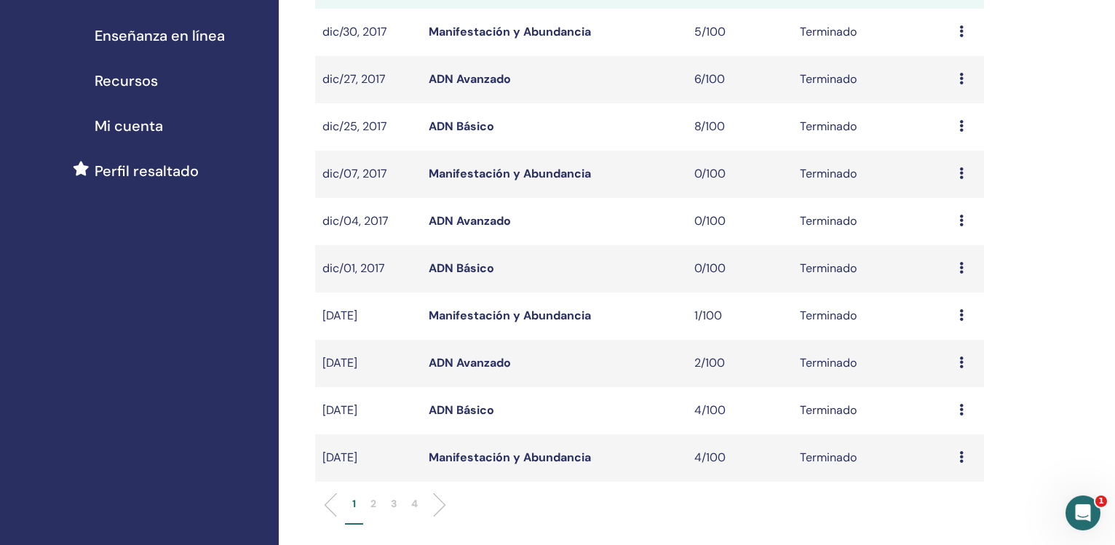
scroll to position [260, 0]
click at [417, 506] on p "4" at bounding box center [414, 502] width 7 height 15
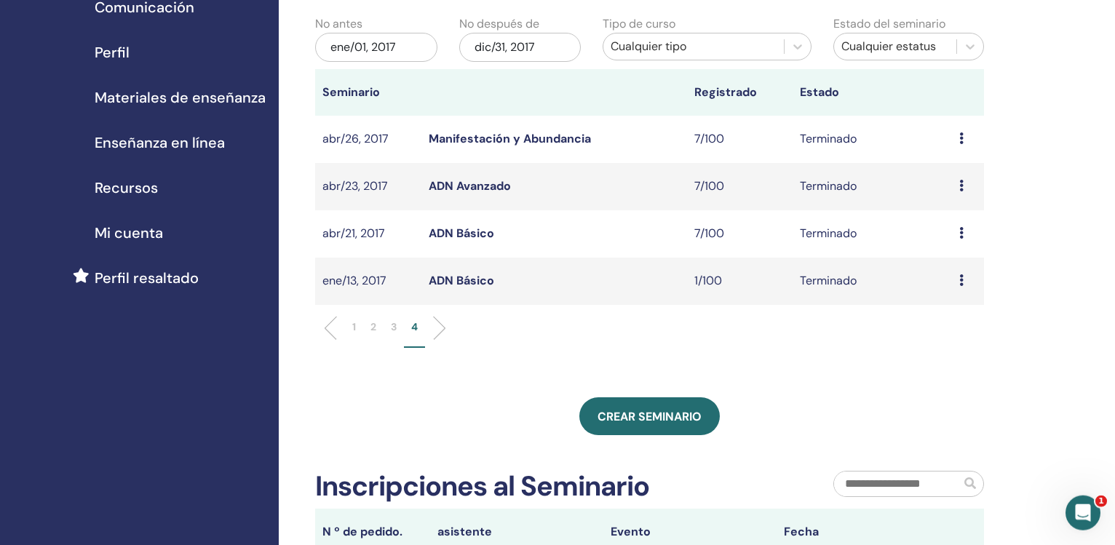
scroll to position [148, 0]
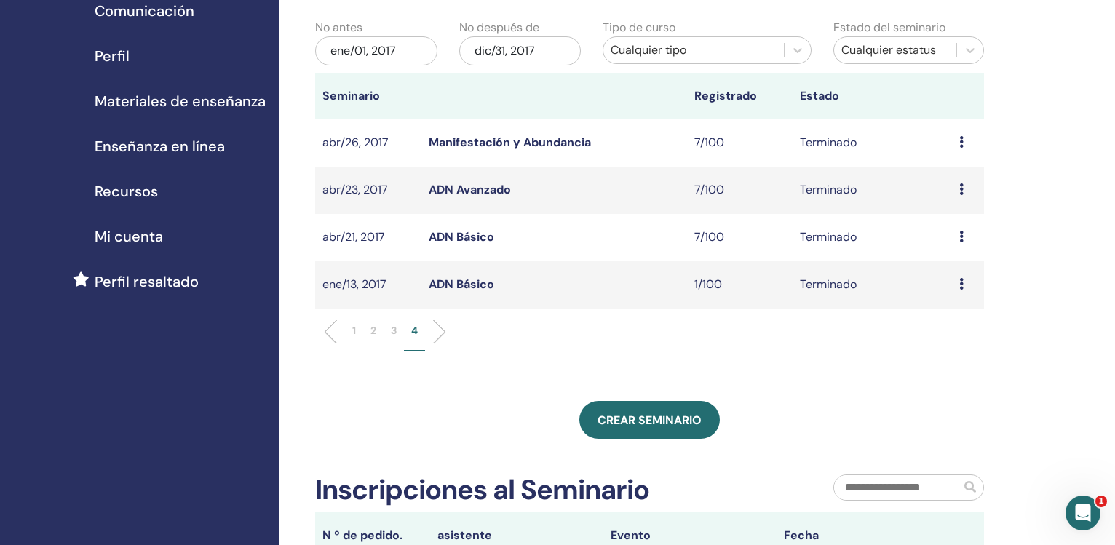
click at [474, 287] on link "ADN Básico" at bounding box center [460, 283] width 65 height 15
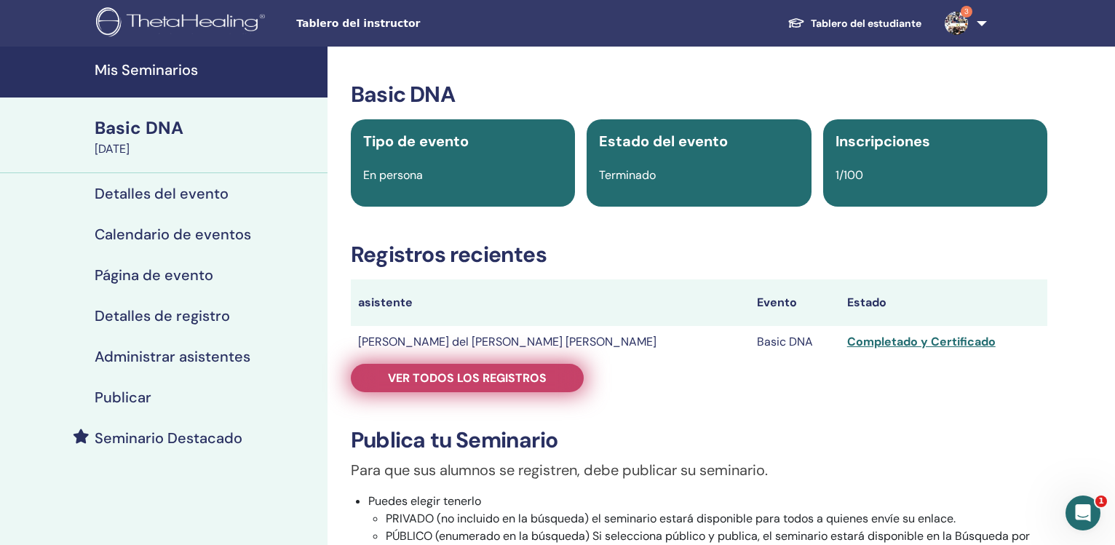
click at [509, 379] on span "Ver todos los registros" at bounding box center [467, 377] width 159 height 15
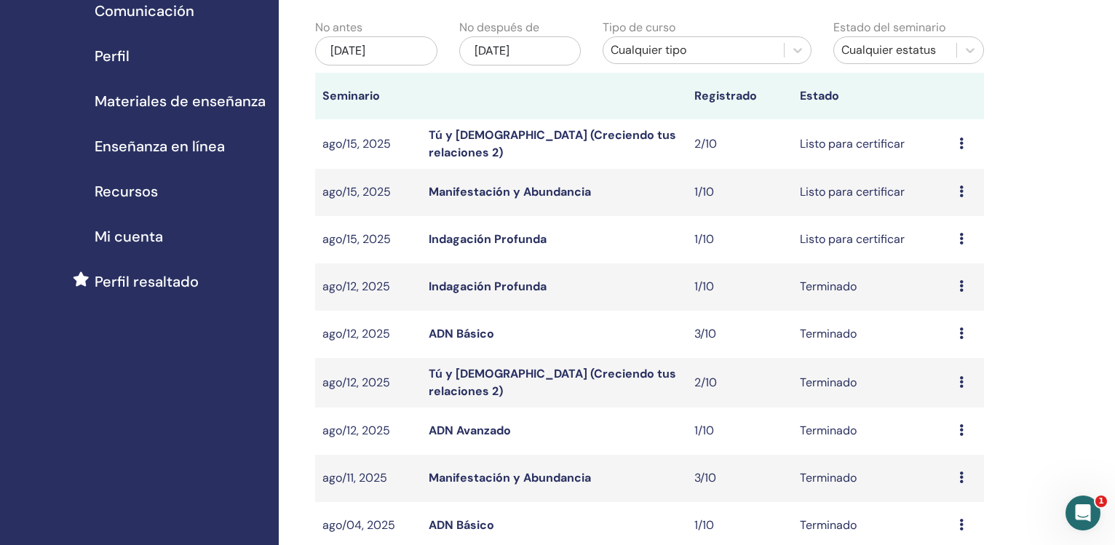
click at [383, 51] on div "[DATE]" at bounding box center [376, 50] width 122 height 29
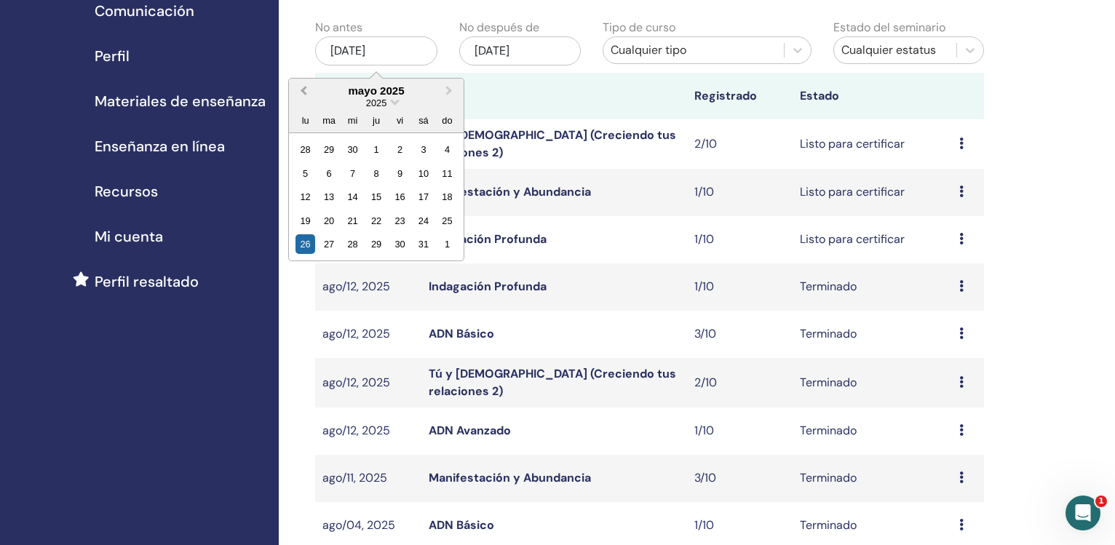
click at [300, 92] on button "Previous Month" at bounding box center [301, 91] width 23 height 23
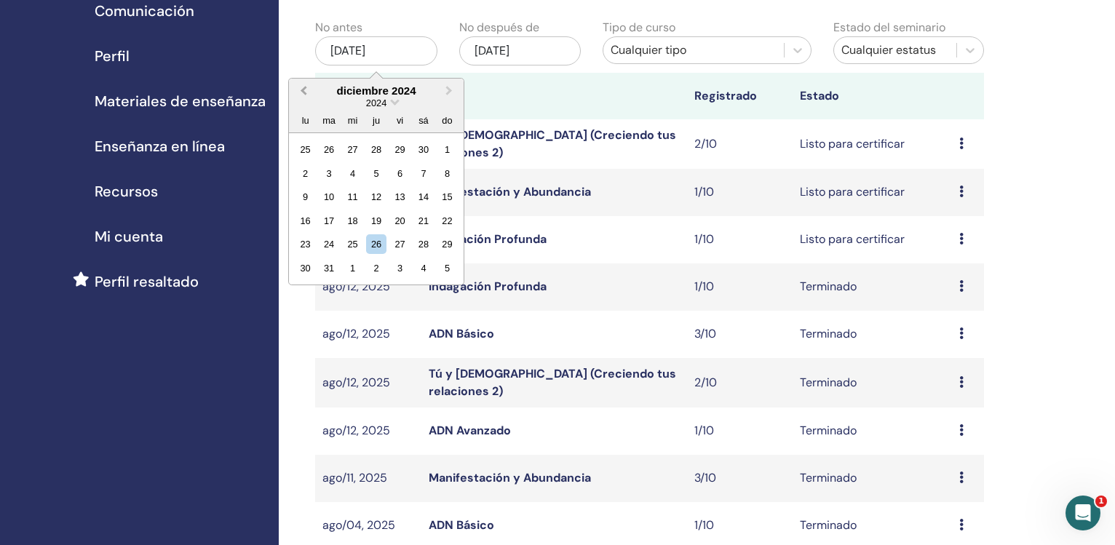
click at [300, 92] on button "Previous Month" at bounding box center [301, 91] width 23 height 23
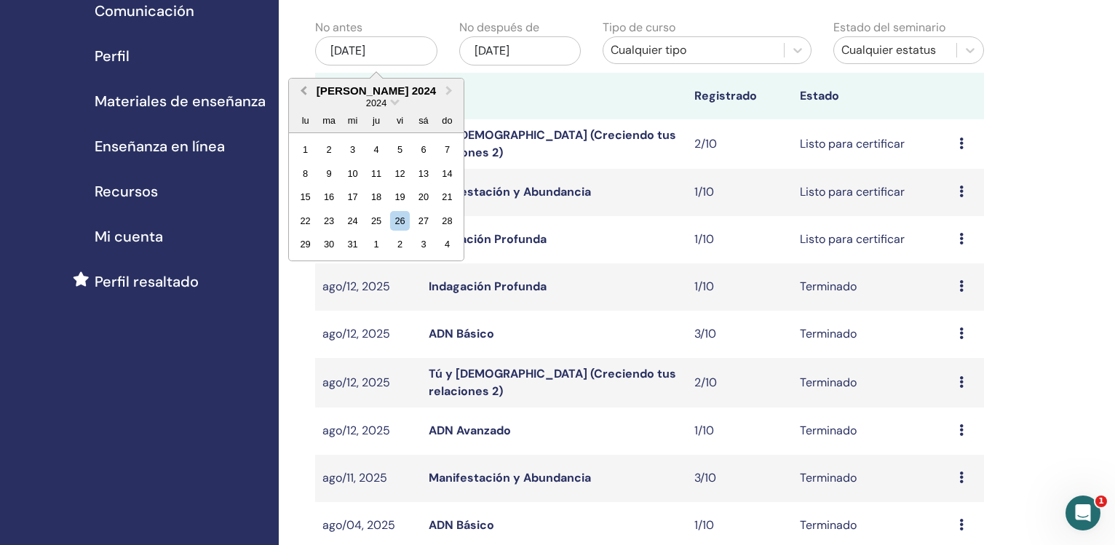
click at [300, 92] on button "Previous Month" at bounding box center [301, 91] width 23 height 23
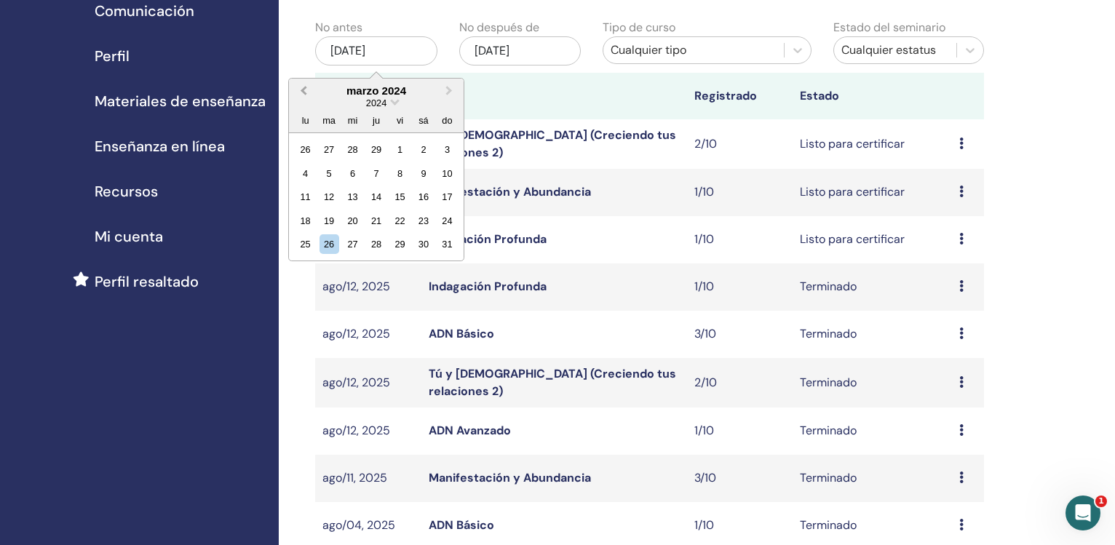
click at [300, 92] on button "Previous Month" at bounding box center [301, 91] width 23 height 23
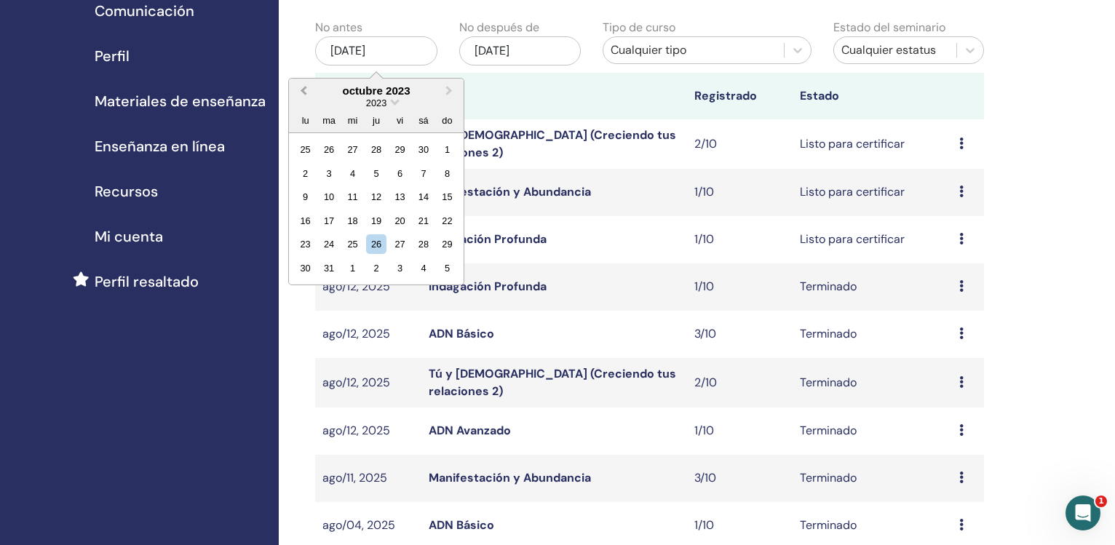
click at [300, 92] on button "Previous Month" at bounding box center [301, 91] width 23 height 23
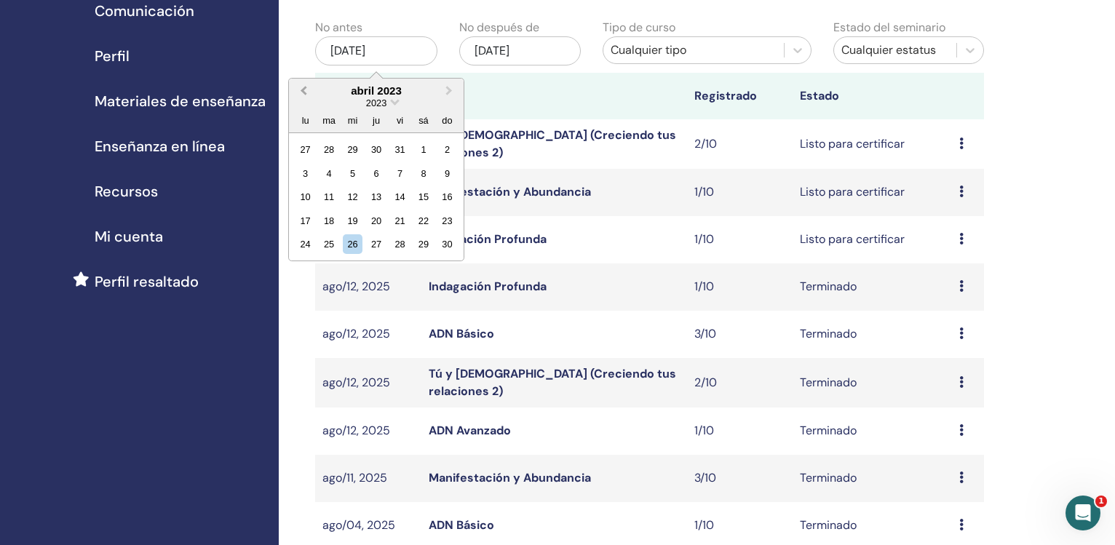
click at [300, 92] on button "Previous Month" at bounding box center [301, 91] width 23 height 23
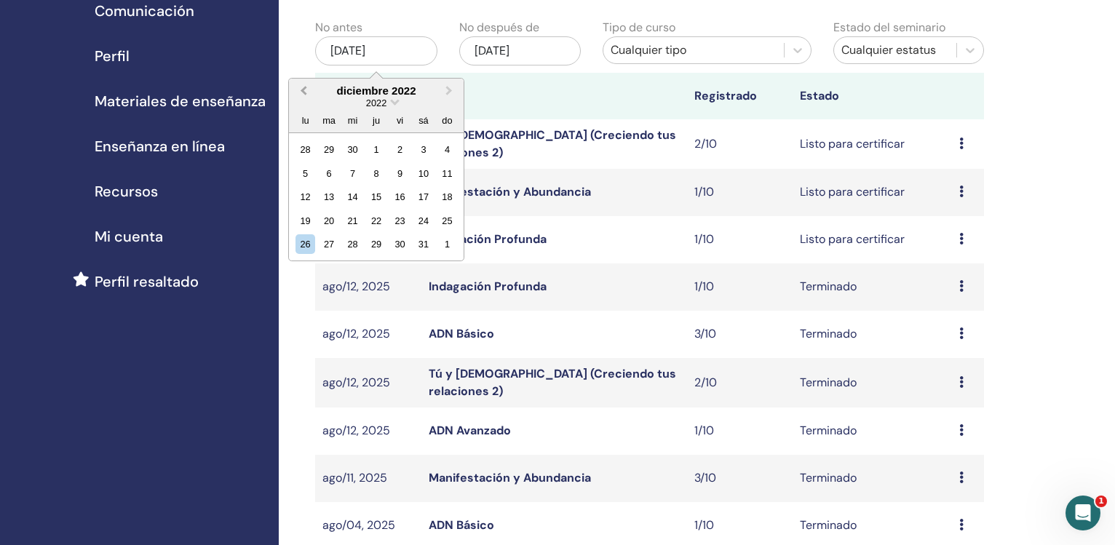
click at [300, 92] on button "Previous Month" at bounding box center [301, 91] width 23 height 23
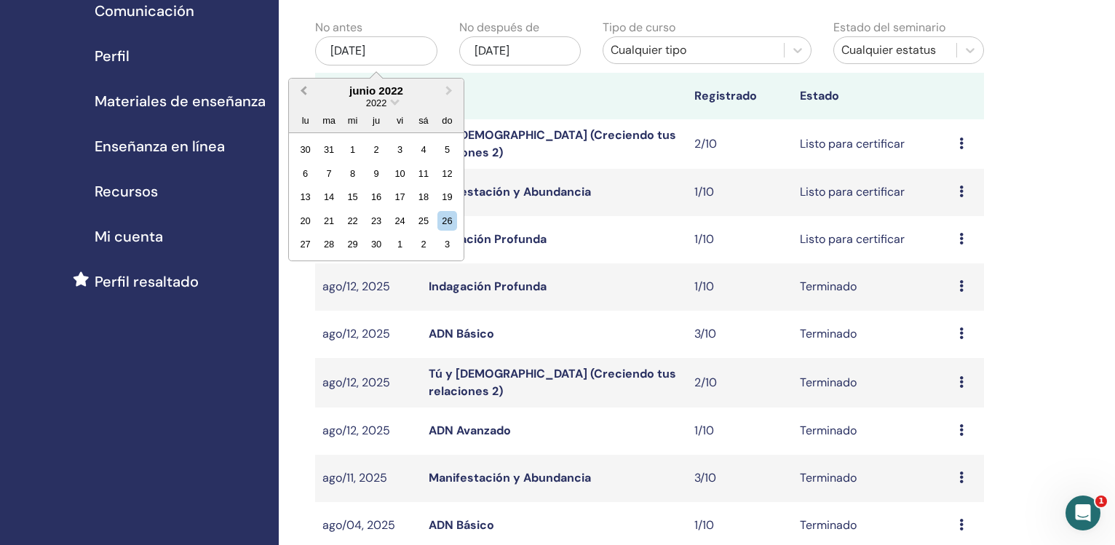
click at [300, 92] on button "Previous Month" at bounding box center [301, 91] width 23 height 23
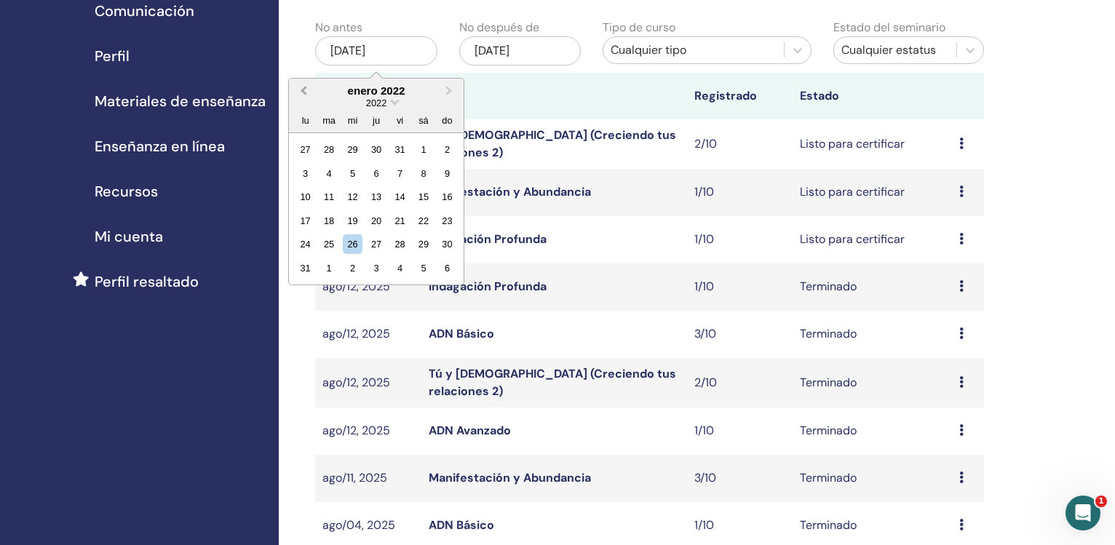
click at [300, 92] on button "Previous Month" at bounding box center [301, 91] width 23 height 23
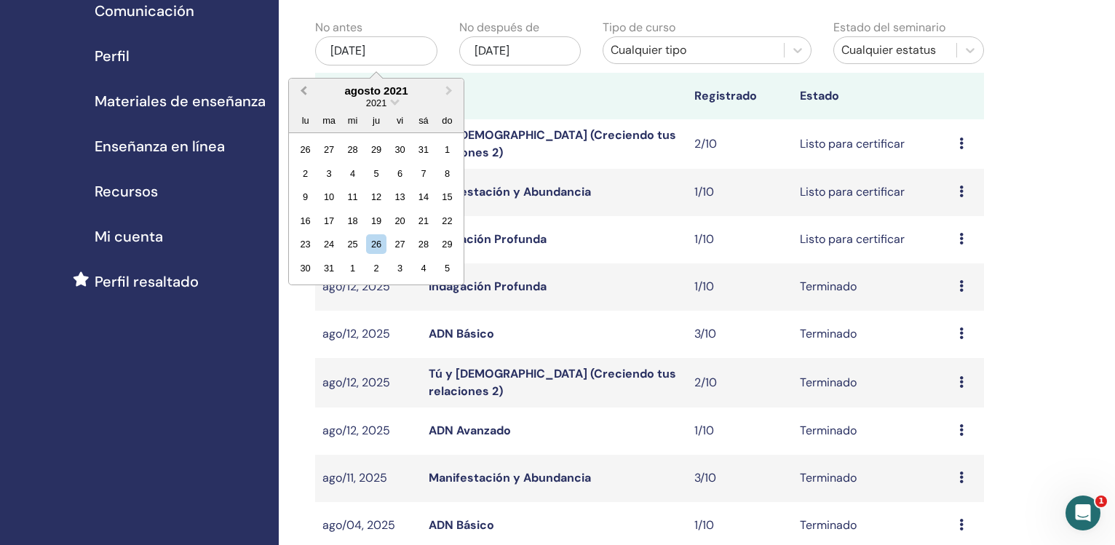
click at [300, 92] on button "Previous Month" at bounding box center [301, 91] width 23 height 23
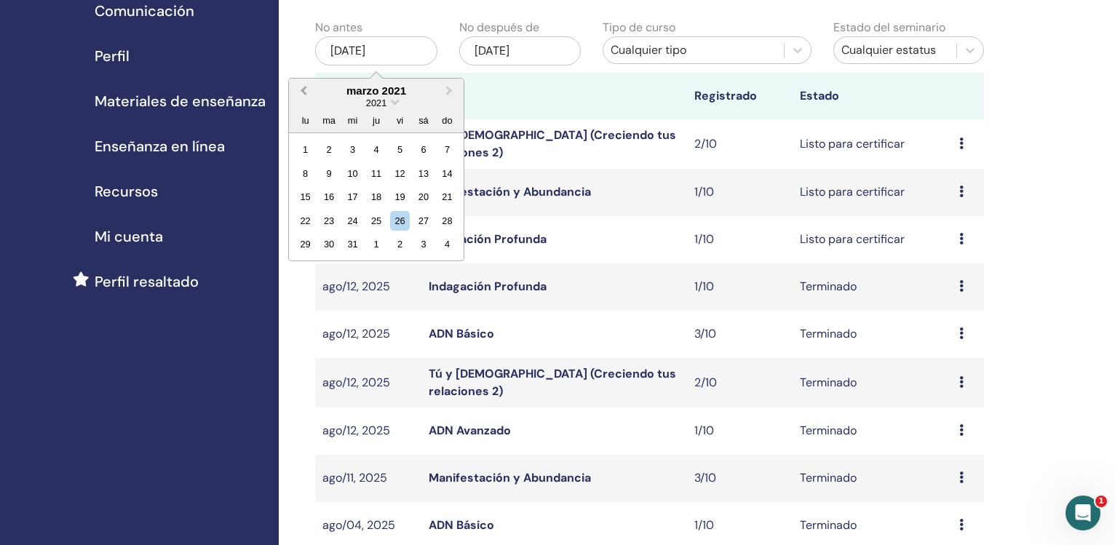
click at [300, 92] on button "Previous Month" at bounding box center [301, 91] width 23 height 23
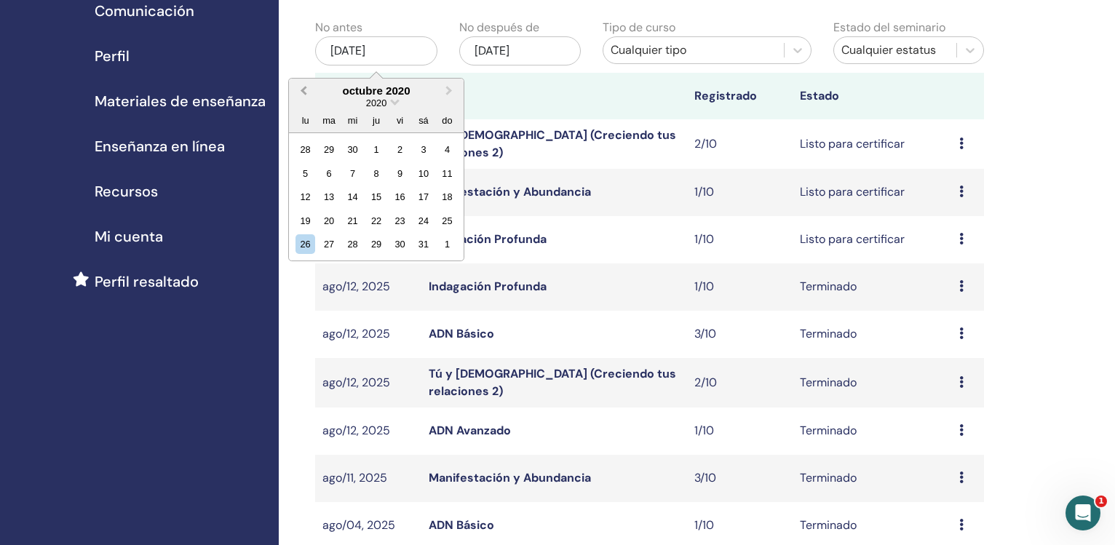
click at [300, 92] on button "Previous Month" at bounding box center [301, 91] width 23 height 23
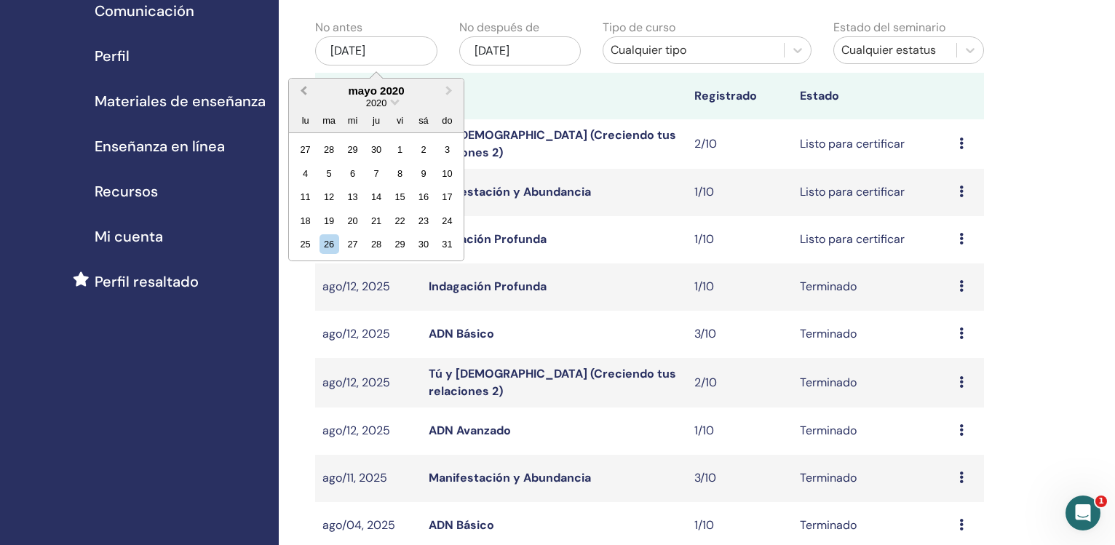
click at [300, 92] on button "Previous Month" at bounding box center [301, 91] width 23 height 23
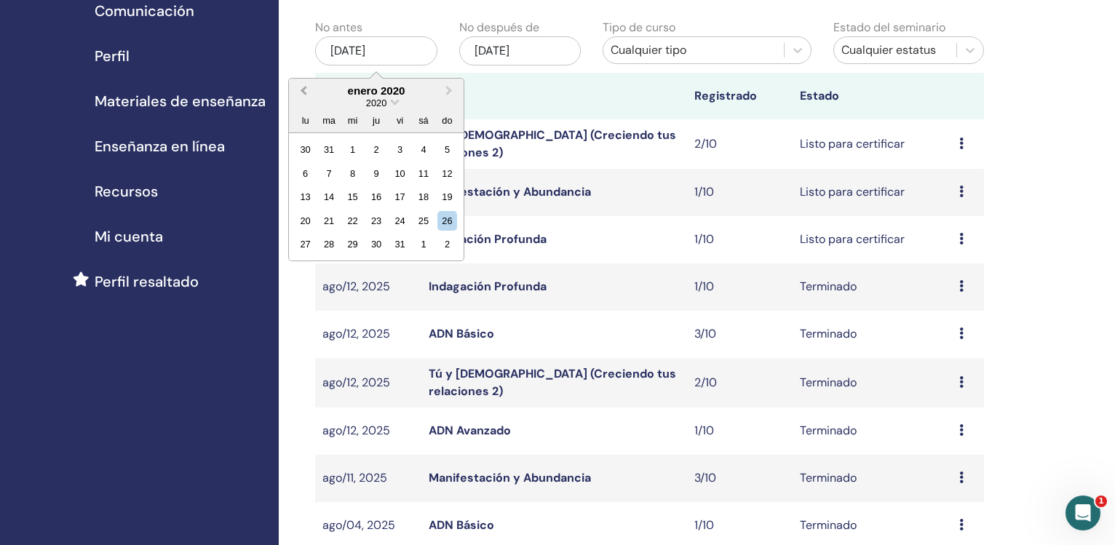
click at [300, 92] on button "Previous Month" at bounding box center [301, 91] width 23 height 23
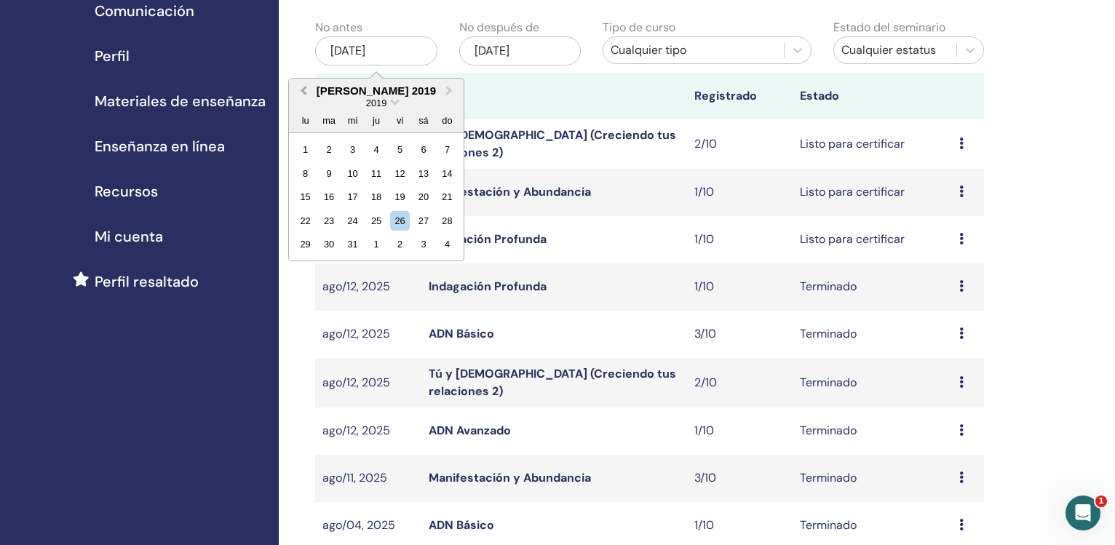
click at [300, 92] on button "Previous Month" at bounding box center [301, 91] width 23 height 23
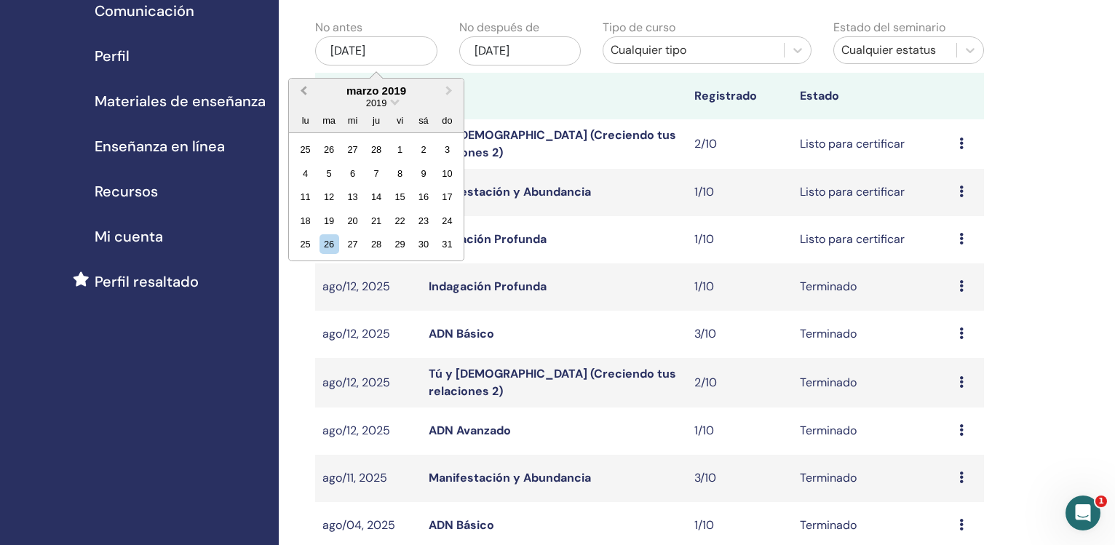
click at [300, 92] on button "Previous Month" at bounding box center [301, 91] width 23 height 23
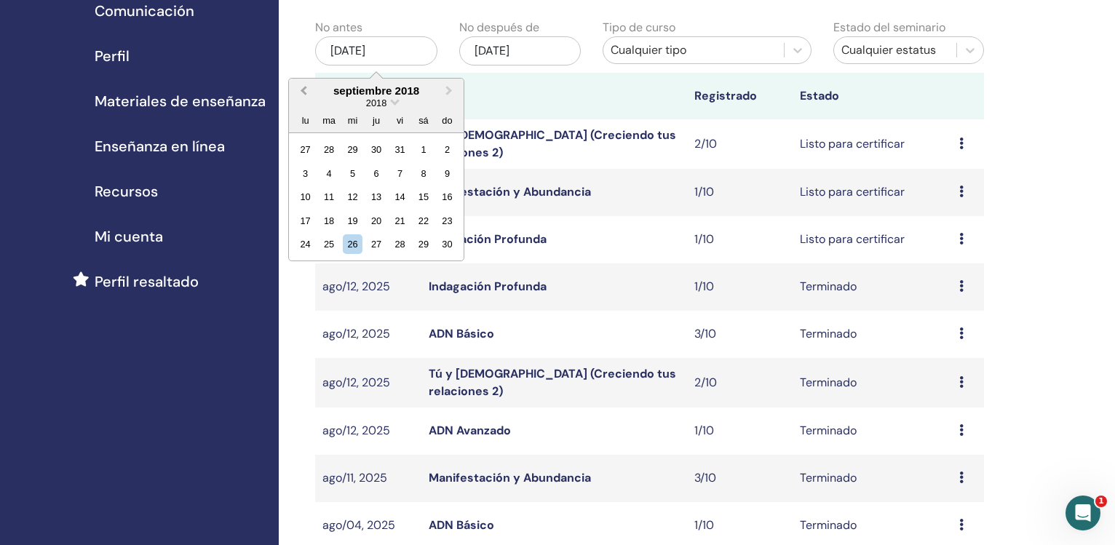
click at [300, 92] on button "Previous Month" at bounding box center [301, 91] width 23 height 23
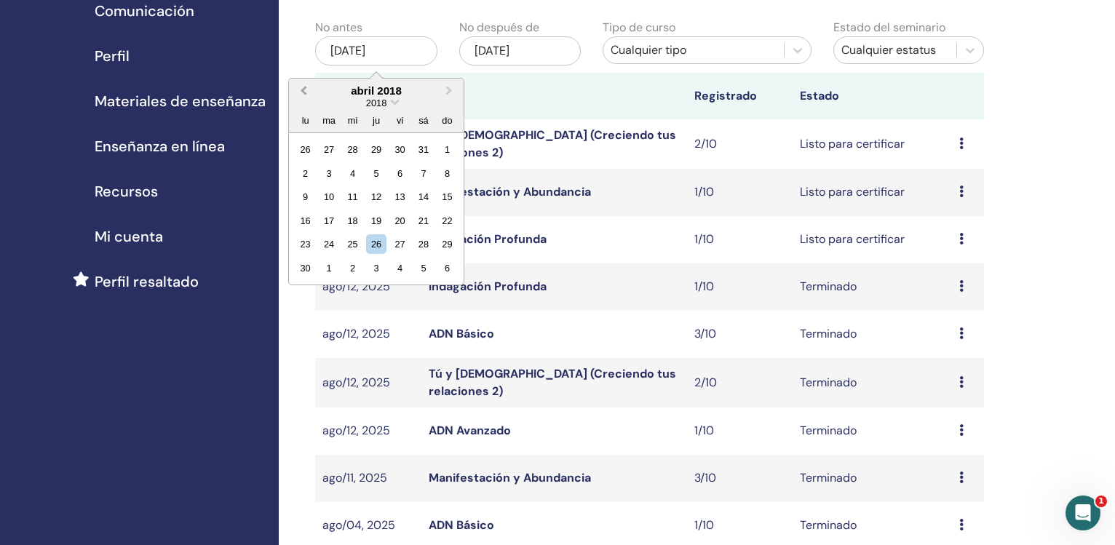
click at [300, 92] on button "Previous Month" at bounding box center [301, 91] width 23 height 23
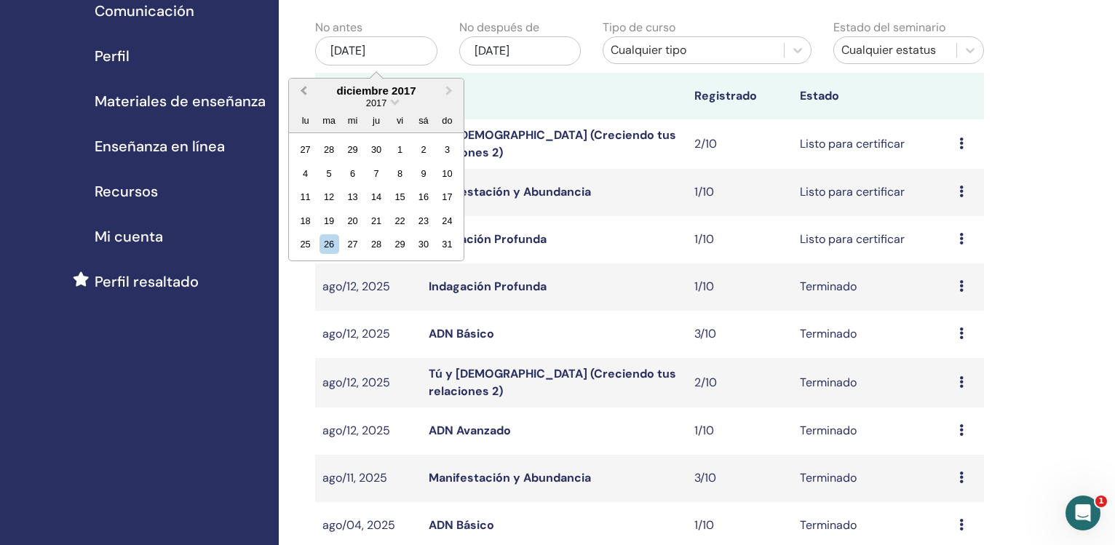
click at [300, 92] on button "Previous Month" at bounding box center [301, 91] width 23 height 23
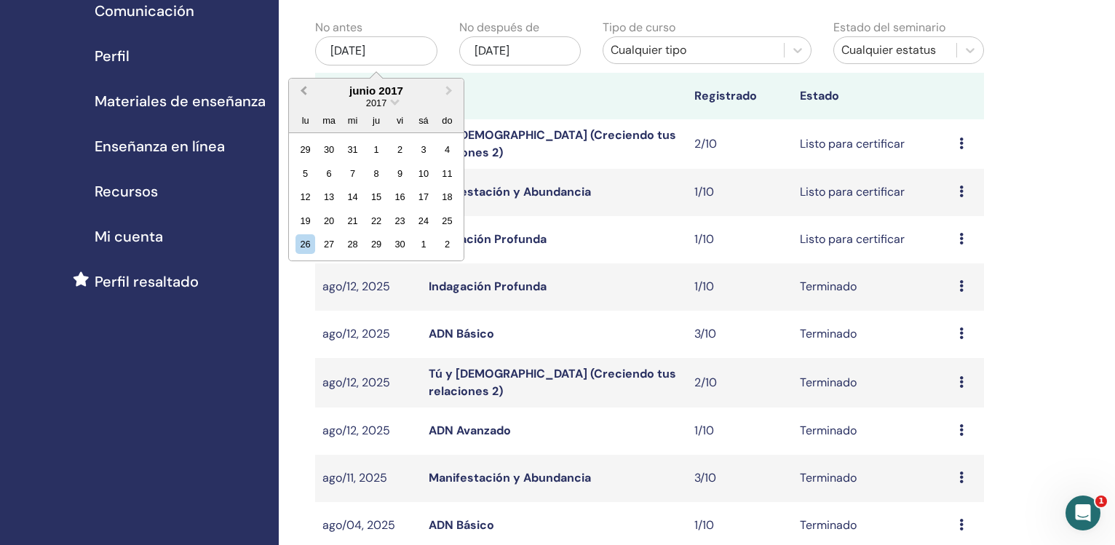
click at [300, 92] on button "Previous Month" at bounding box center [301, 91] width 23 height 23
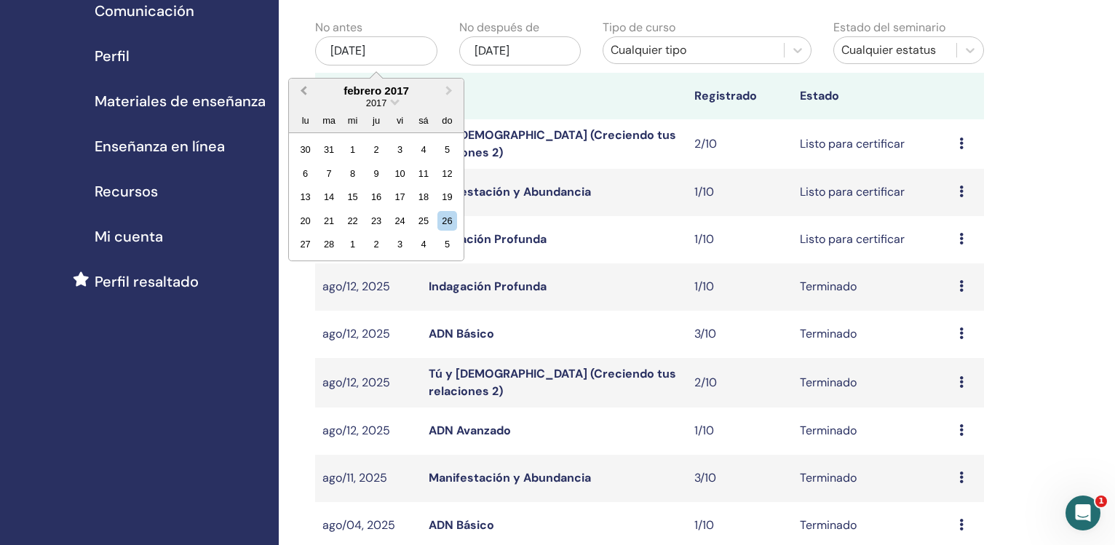
click at [300, 92] on button "Previous Month" at bounding box center [301, 91] width 23 height 23
click at [445, 96] on button "Next Month" at bounding box center [450, 91] width 23 height 23
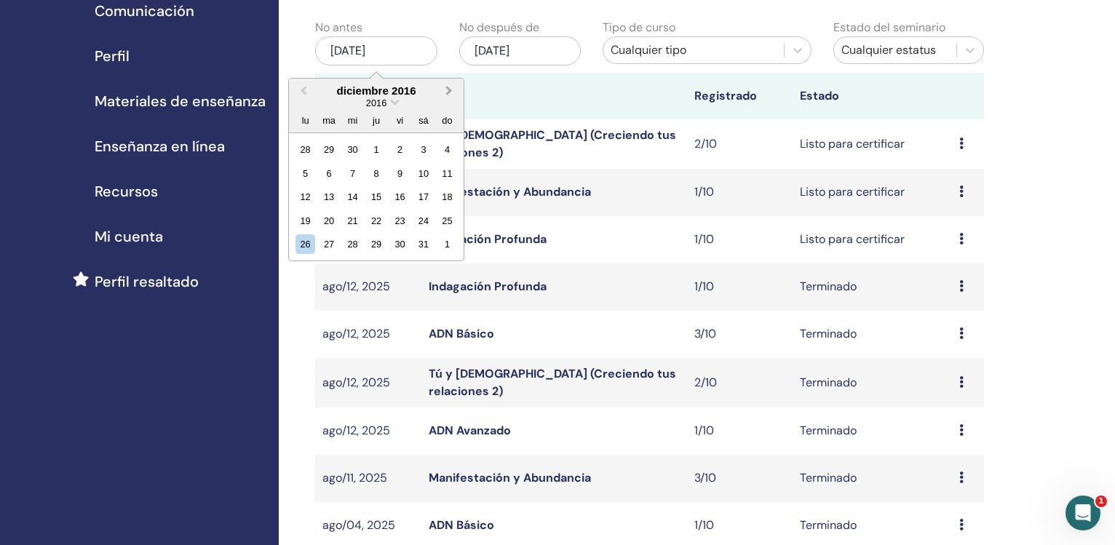
click at [445, 96] on button "Next Month" at bounding box center [450, 91] width 23 height 23
click at [445, 146] on div "1" at bounding box center [447, 150] width 20 height 20
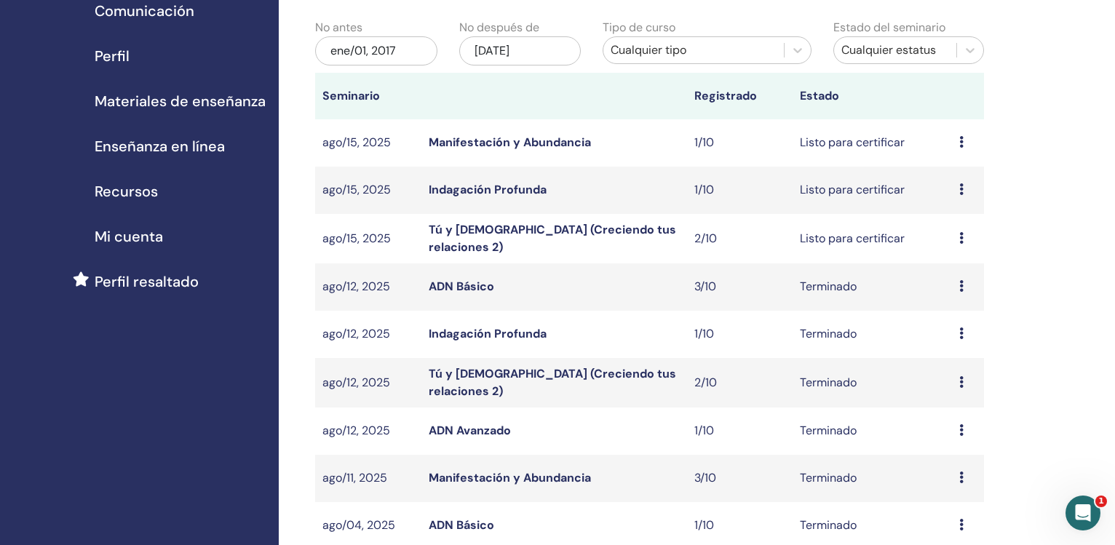
click at [528, 62] on div "nov/26, 2025" at bounding box center [520, 50] width 122 height 29
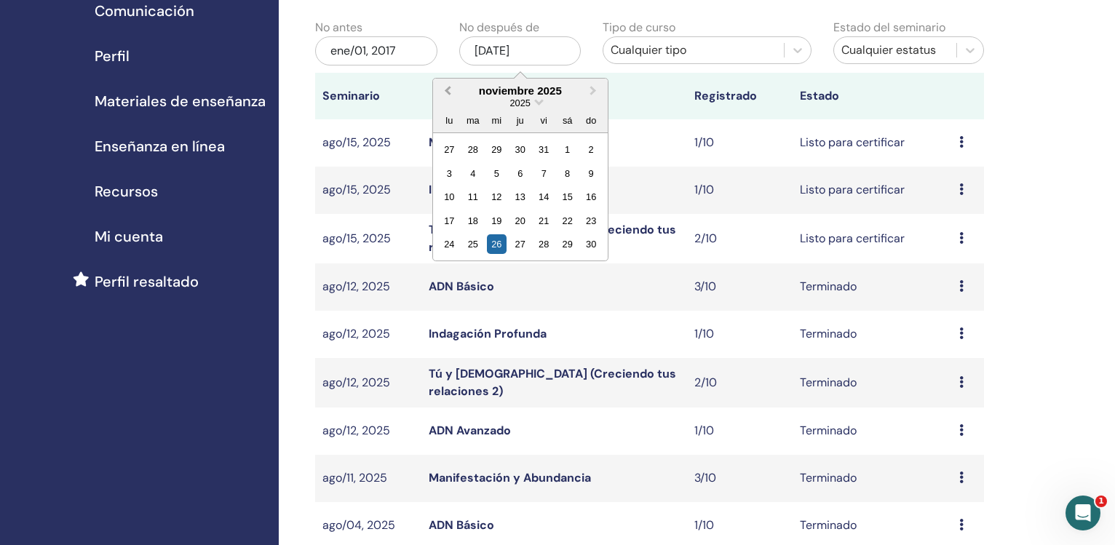
click at [447, 91] on span "Previous Month" at bounding box center [447, 90] width 0 height 15
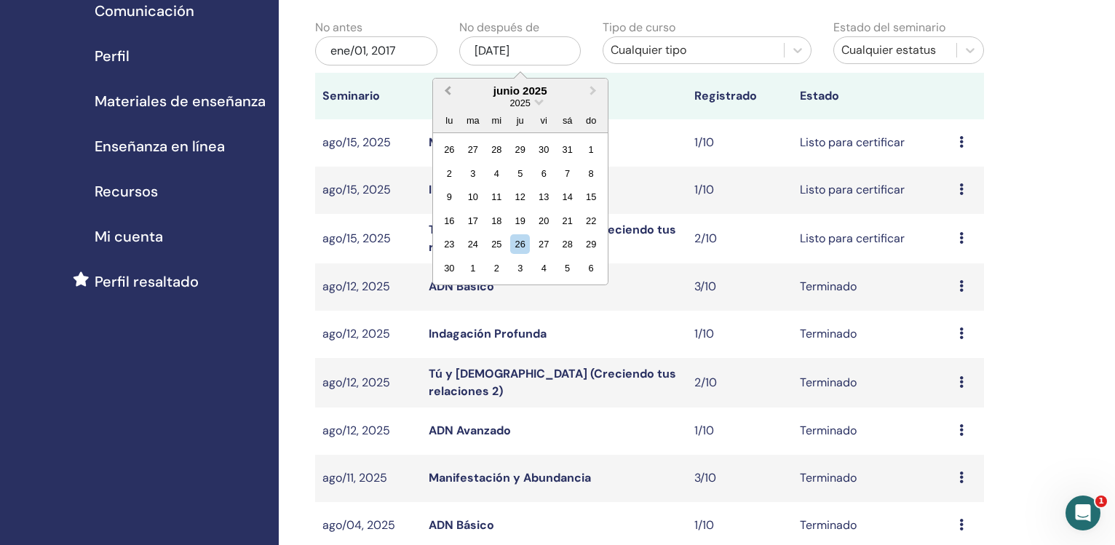
click at [447, 91] on span "Previous Month" at bounding box center [447, 90] width 0 height 15
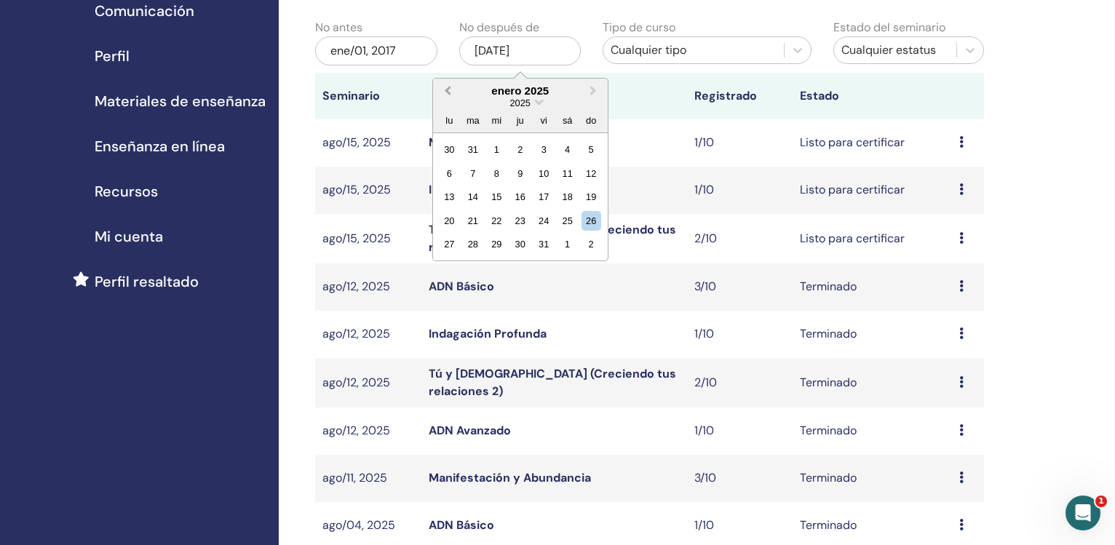
click at [447, 91] on span "Previous Month" at bounding box center [447, 90] width 0 height 15
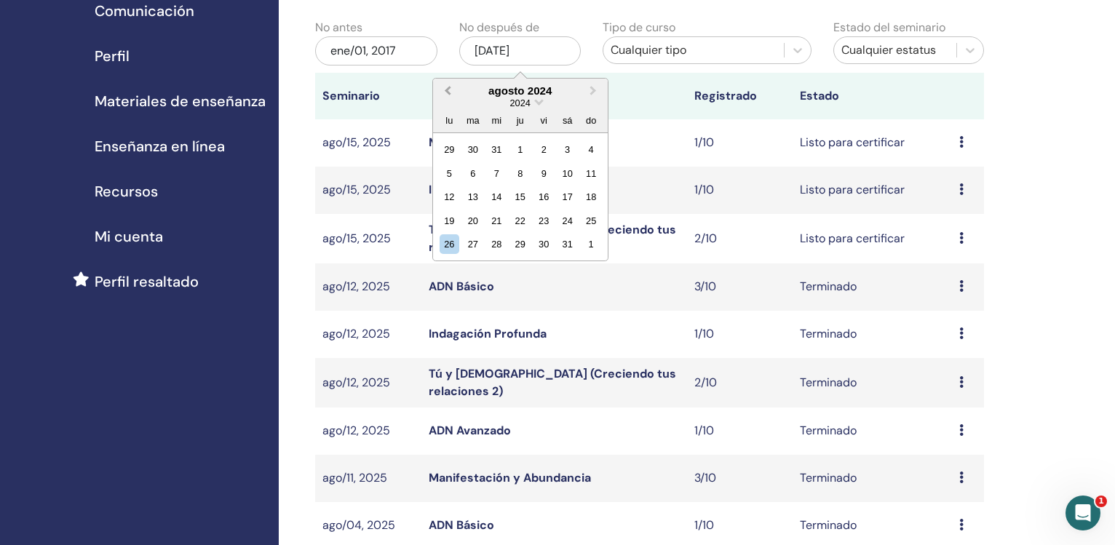
click at [447, 91] on span "Previous Month" at bounding box center [447, 90] width 0 height 15
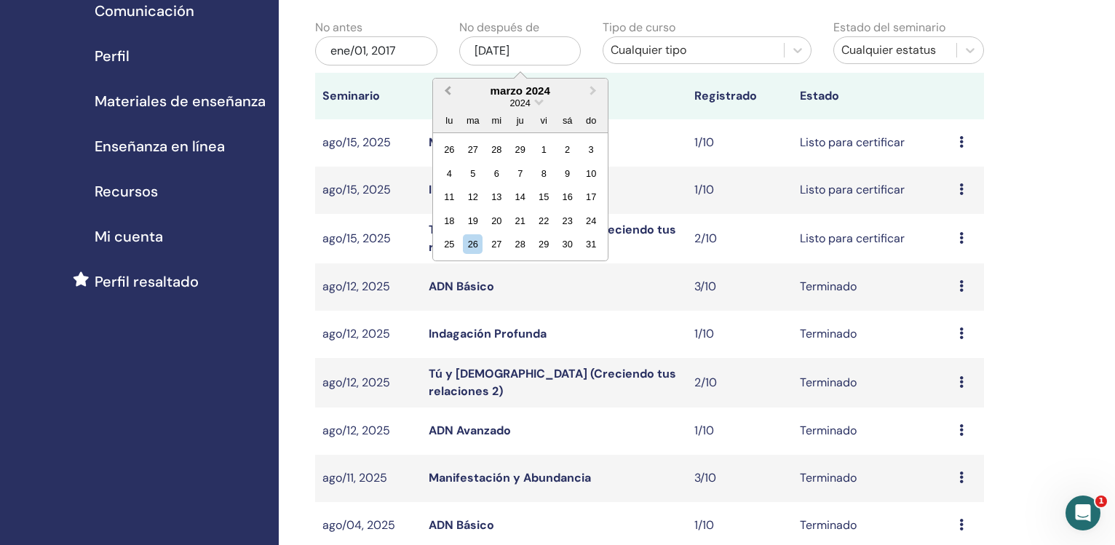
click at [447, 91] on span "Previous Month" at bounding box center [447, 90] width 0 height 15
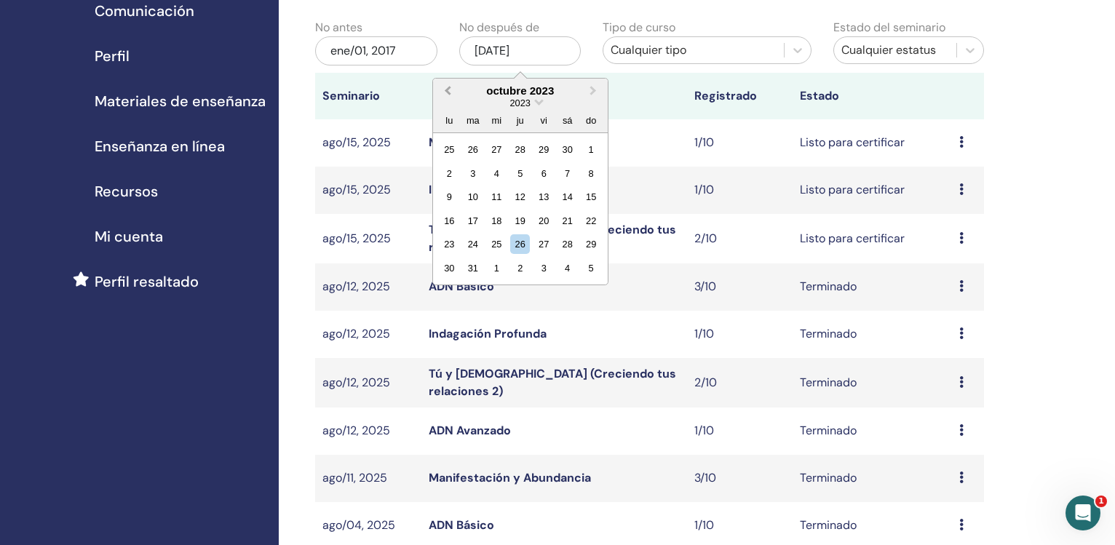
click at [447, 91] on span "Previous Month" at bounding box center [447, 90] width 0 height 15
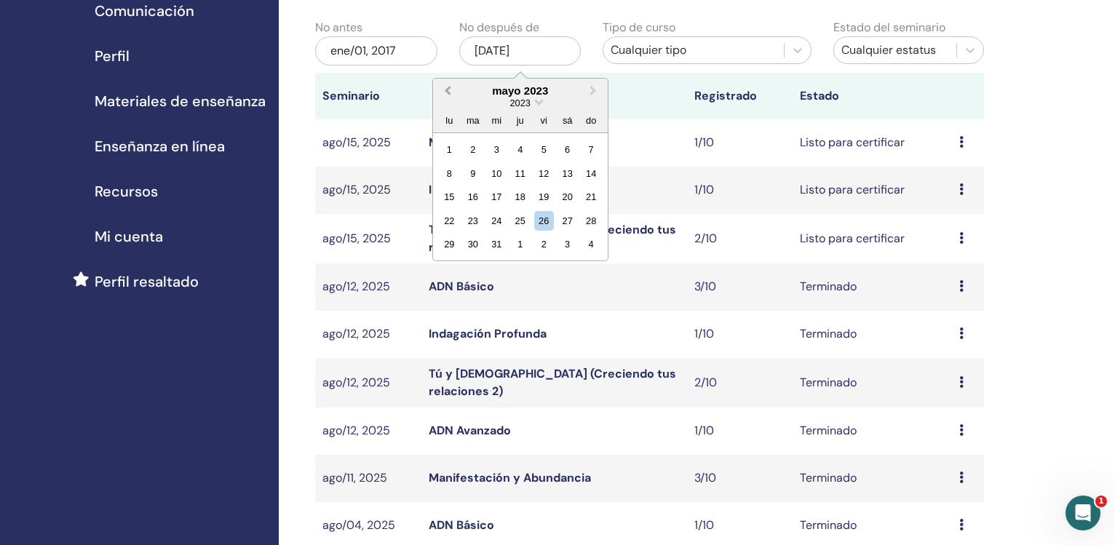
click at [447, 91] on span "Previous Month" at bounding box center [447, 90] width 0 height 15
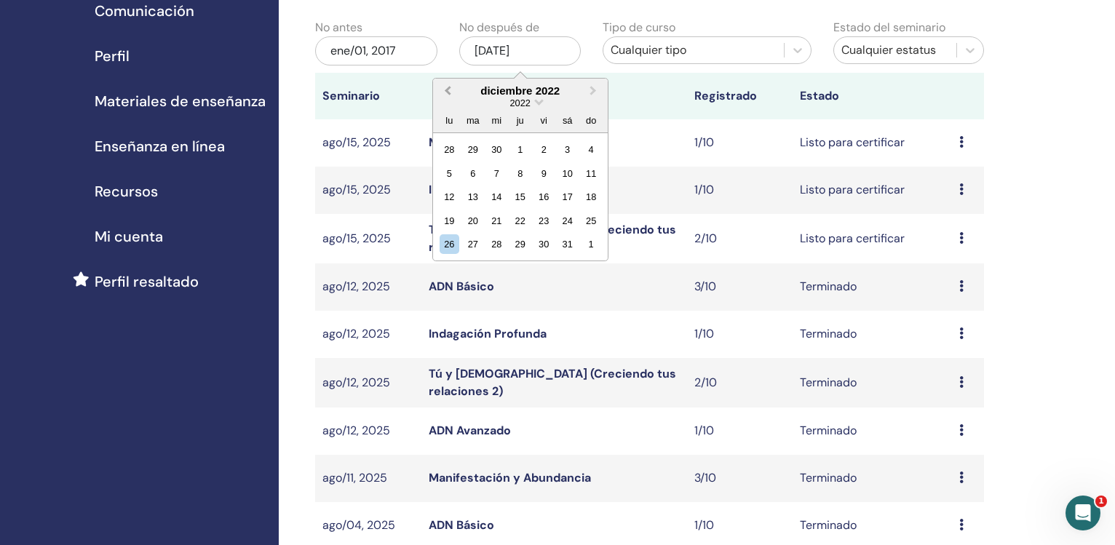
click at [447, 91] on span "Previous Month" at bounding box center [447, 90] width 0 height 15
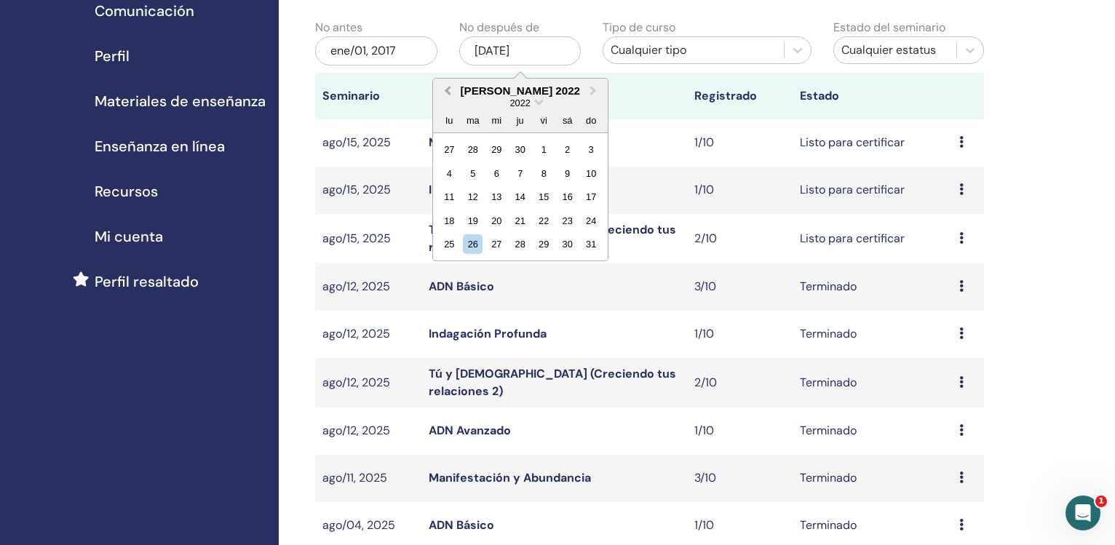
click at [447, 91] on span "Previous Month" at bounding box center [447, 90] width 0 height 15
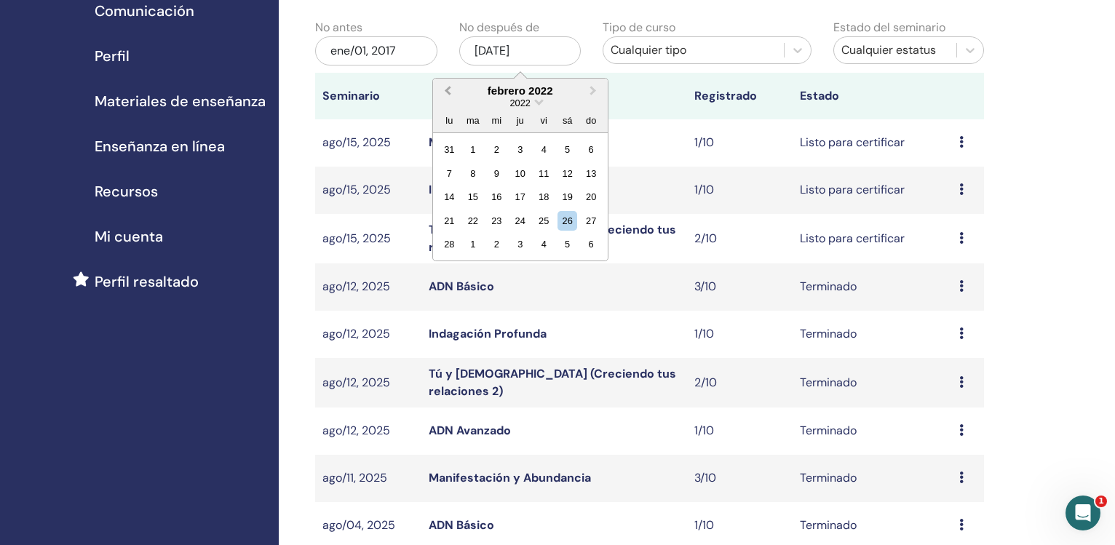
click at [447, 91] on span "Previous Month" at bounding box center [447, 90] width 0 height 15
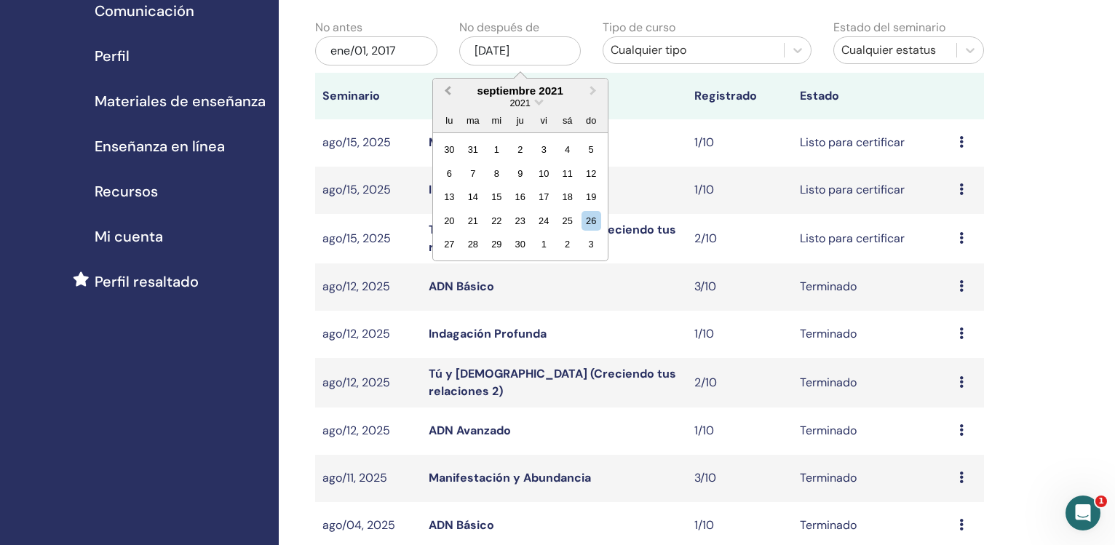
click at [447, 91] on span "Previous Month" at bounding box center [447, 90] width 0 height 15
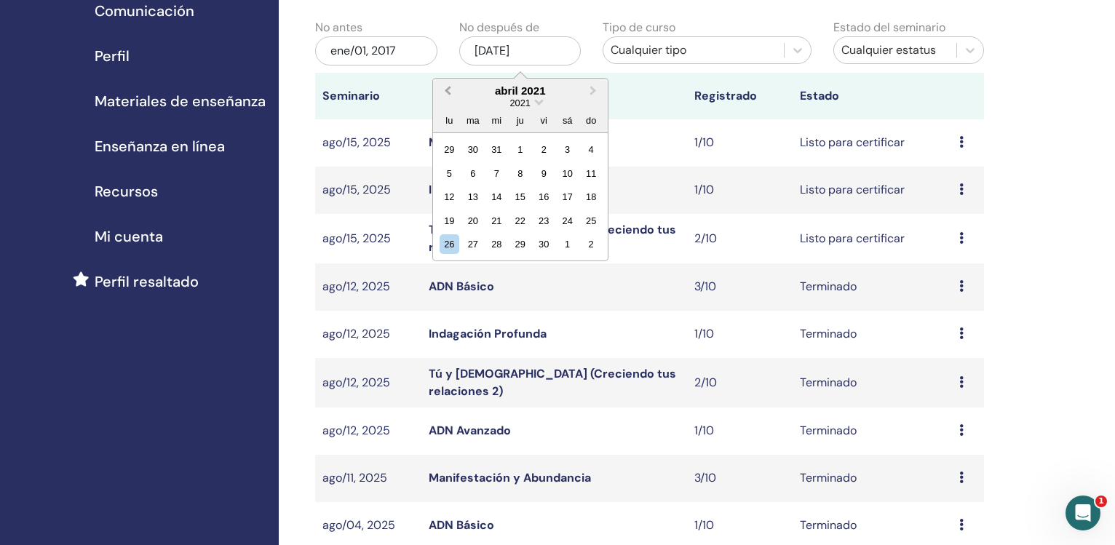
click at [447, 91] on span "Previous Month" at bounding box center [447, 90] width 0 height 15
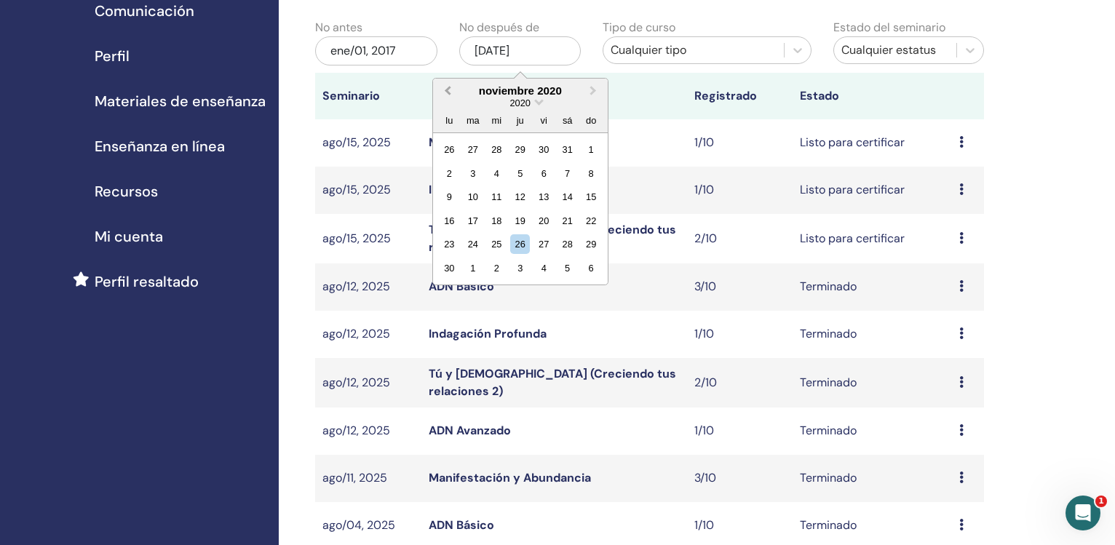
click at [447, 91] on span "Previous Month" at bounding box center [447, 90] width 0 height 15
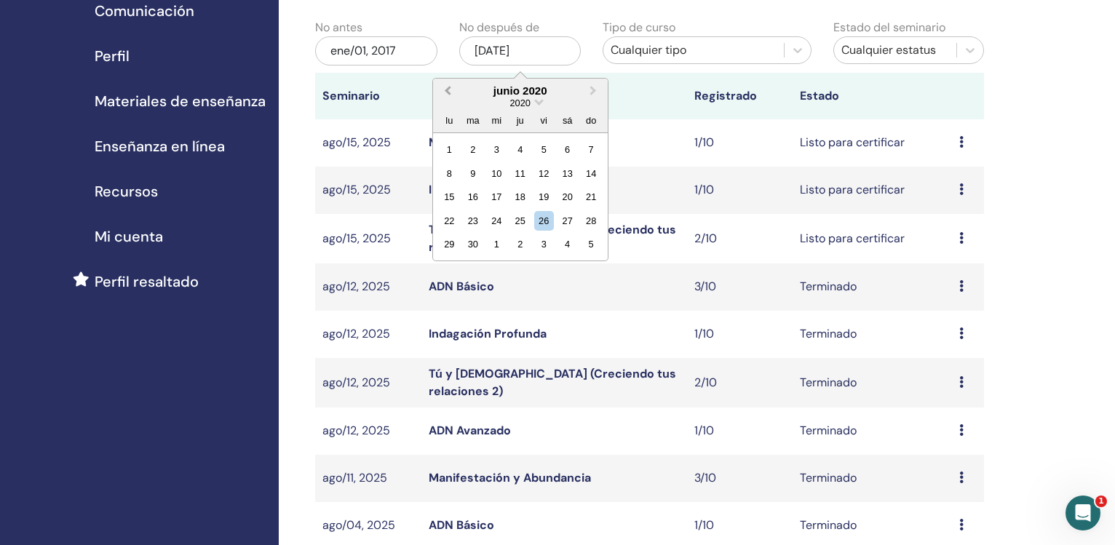
click at [447, 91] on span "Previous Month" at bounding box center [447, 90] width 0 height 15
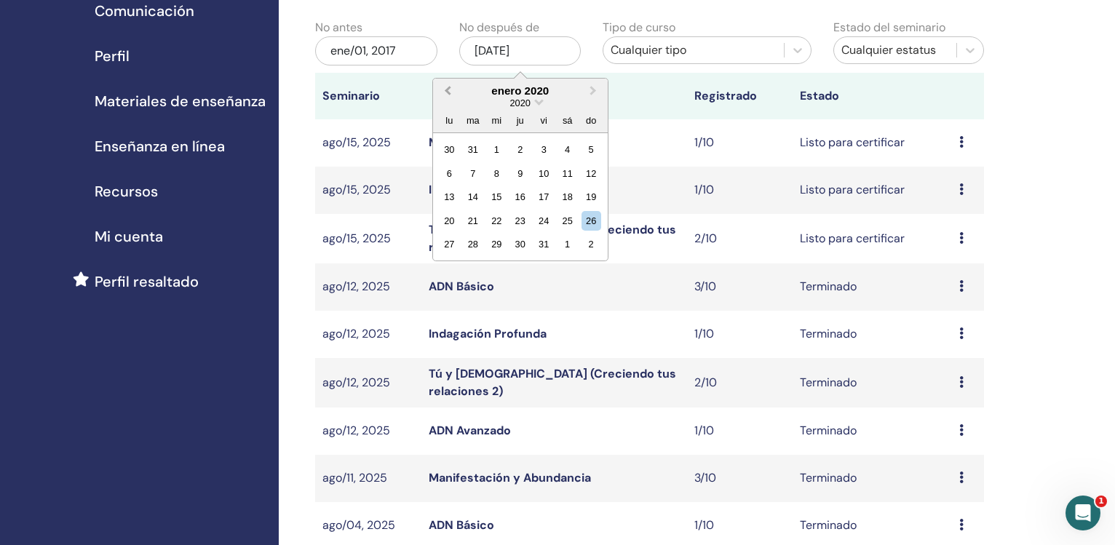
click at [447, 91] on span "Previous Month" at bounding box center [447, 90] width 0 height 15
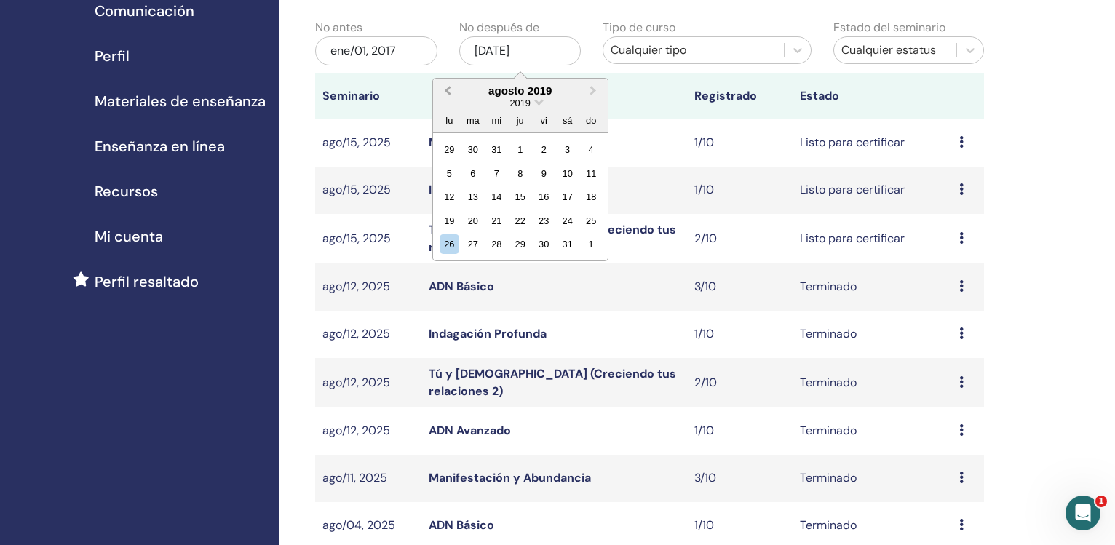
click at [447, 91] on span "Previous Month" at bounding box center [447, 90] width 0 height 15
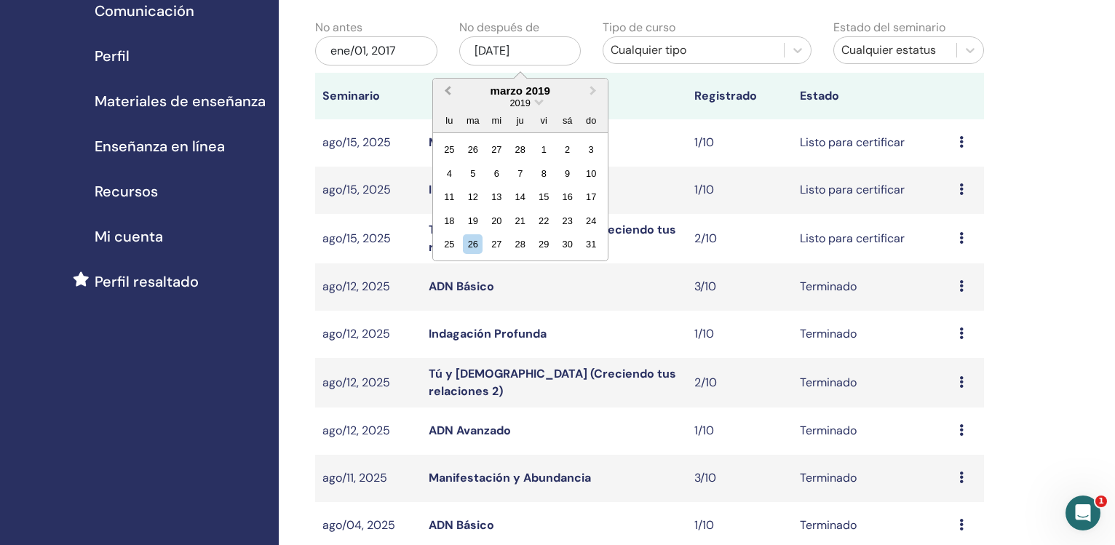
click at [447, 91] on span "Previous Month" at bounding box center [447, 90] width 0 height 15
click at [447, 90] on span "Previous Month" at bounding box center [447, 90] width 0 height 15
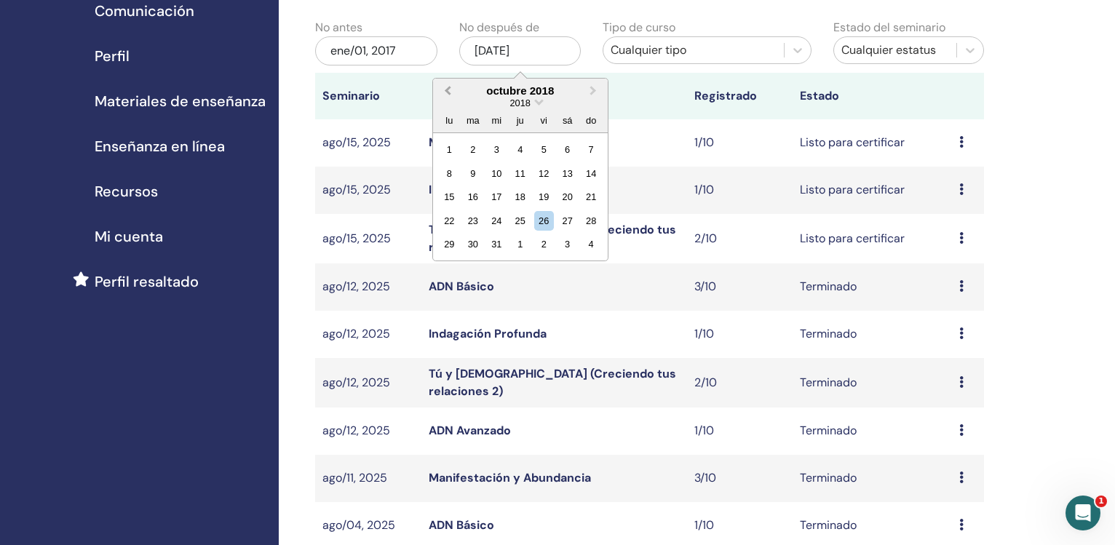
click at [447, 90] on span "Previous Month" at bounding box center [447, 90] width 0 height 15
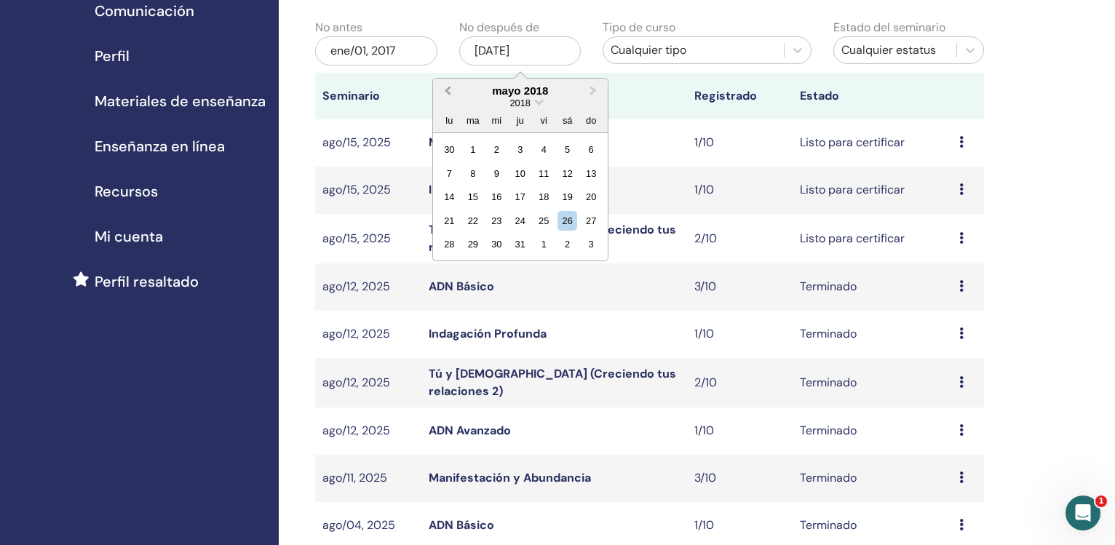
click at [447, 90] on span "Previous Month" at bounding box center [447, 90] width 0 height 15
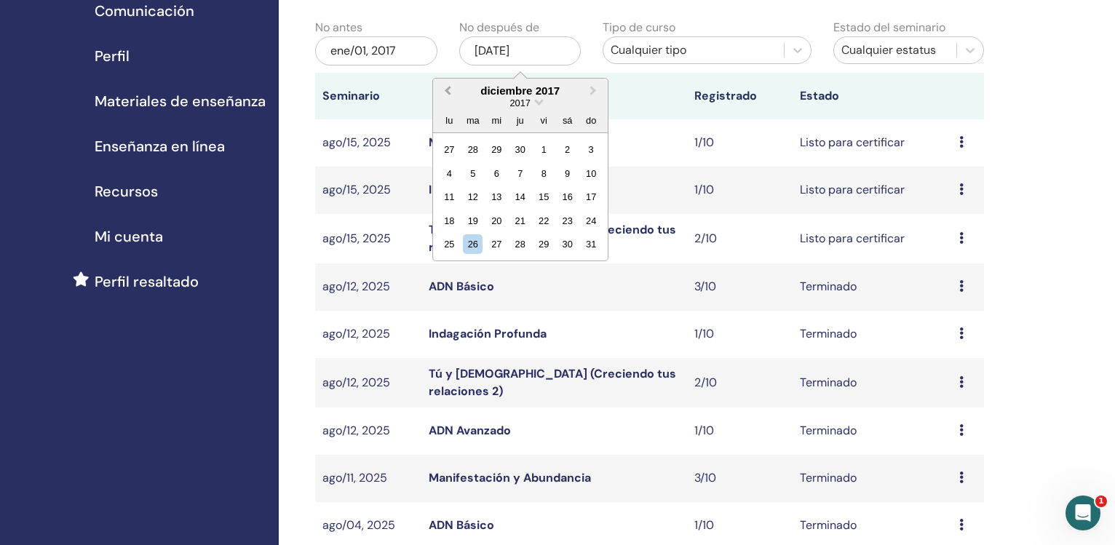
click at [447, 90] on span "Previous Month" at bounding box center [447, 90] width 0 height 15
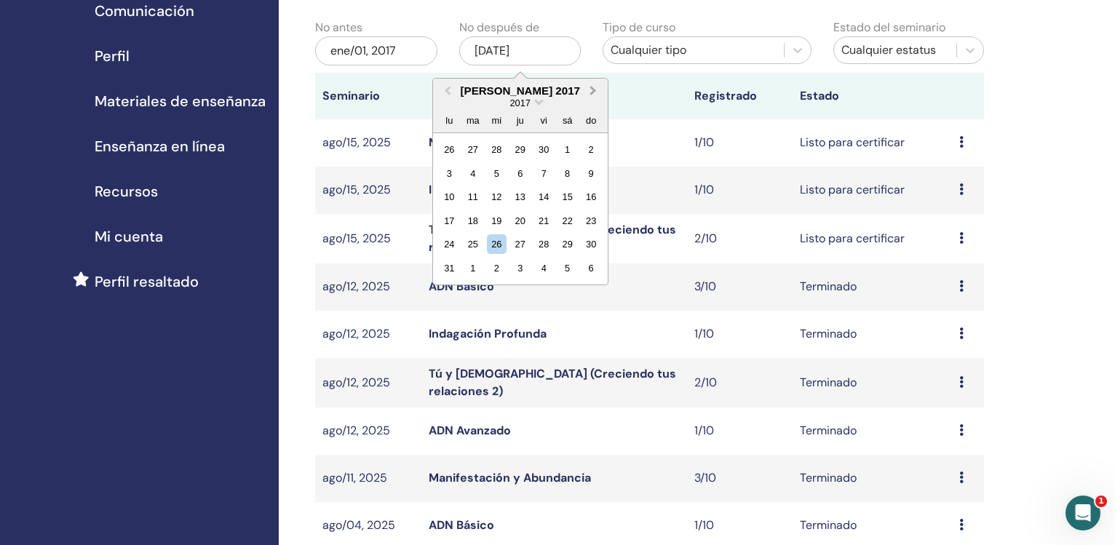
click at [589, 97] on button "Next Month" at bounding box center [594, 91] width 23 height 23
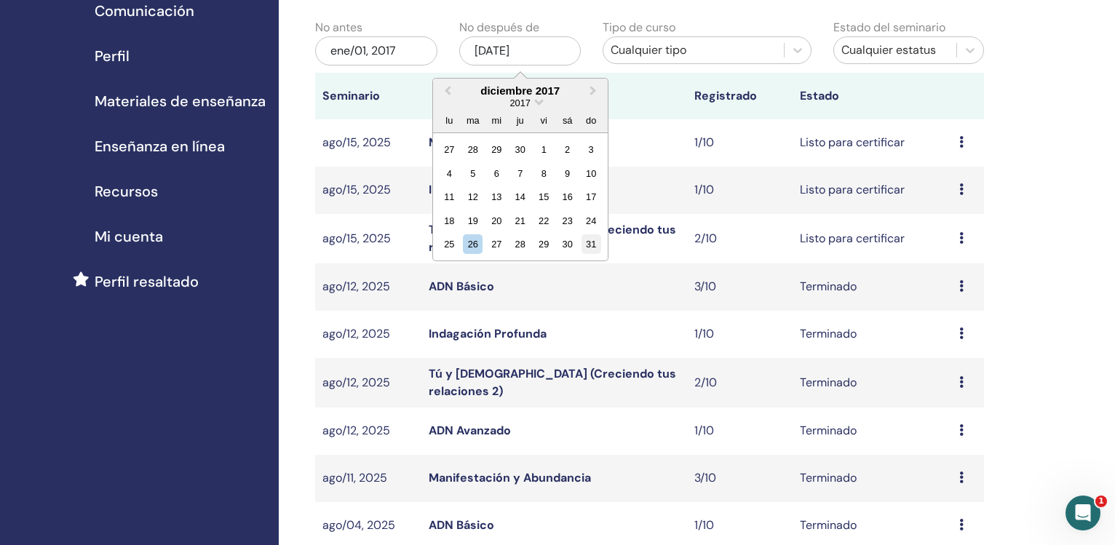
click at [594, 243] on div "31" at bounding box center [591, 244] width 20 height 20
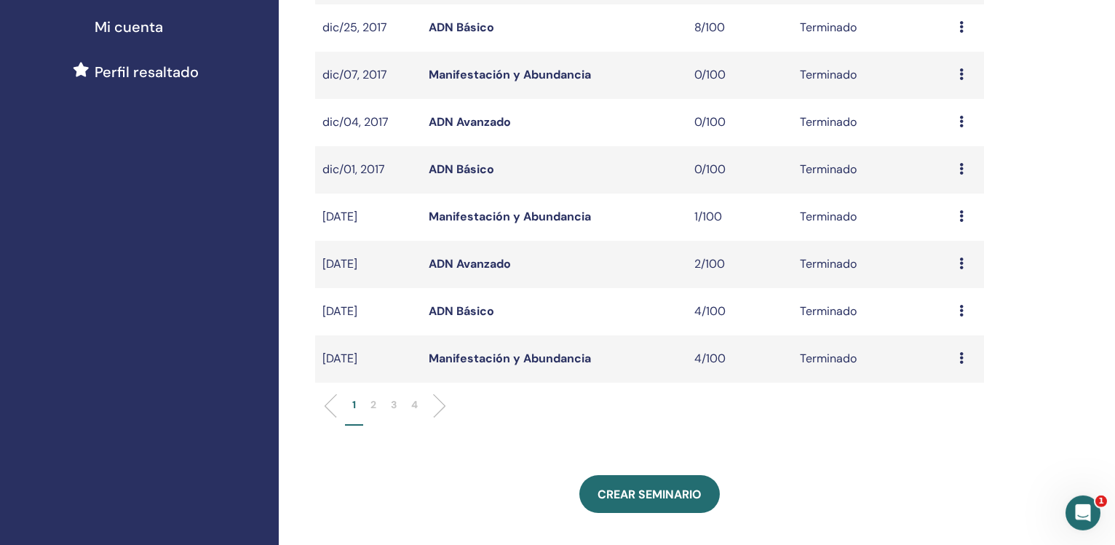
scroll to position [359, 0]
click at [416, 407] on p "4" at bounding box center [414, 403] width 7 height 15
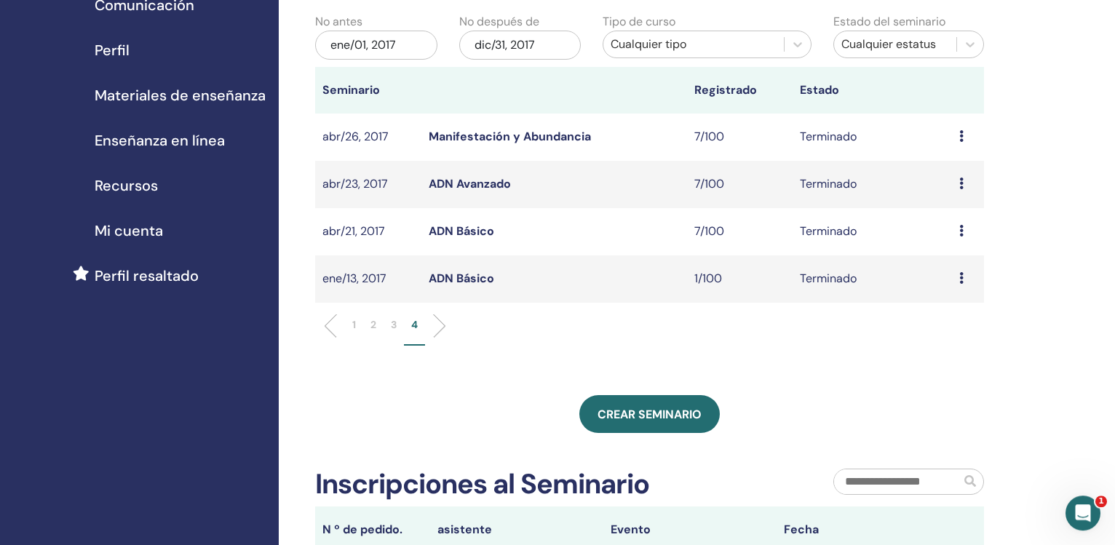
scroll to position [148, 0]
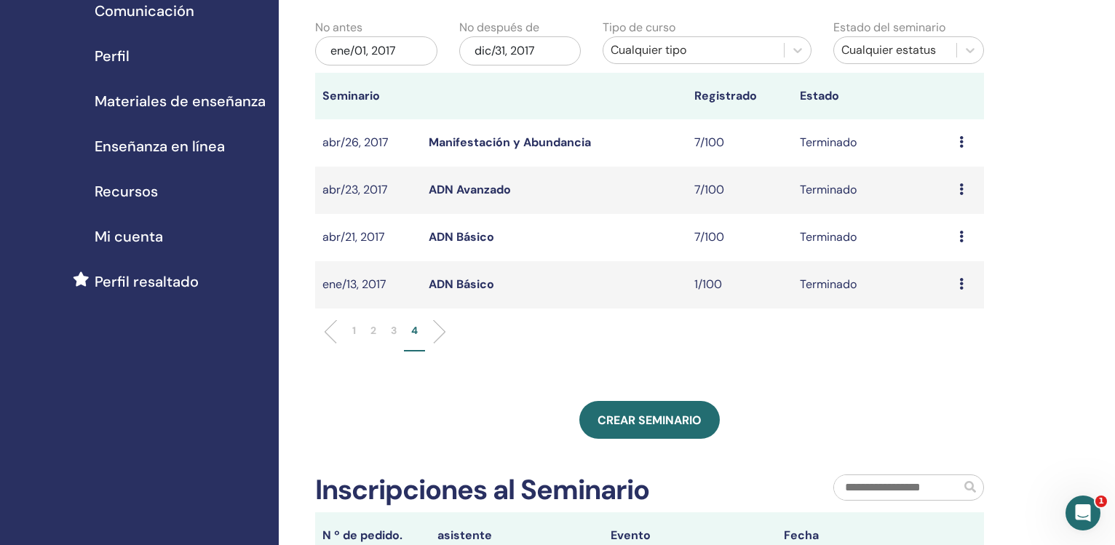
click at [442, 234] on link "ADN Básico" at bounding box center [460, 236] width 65 height 15
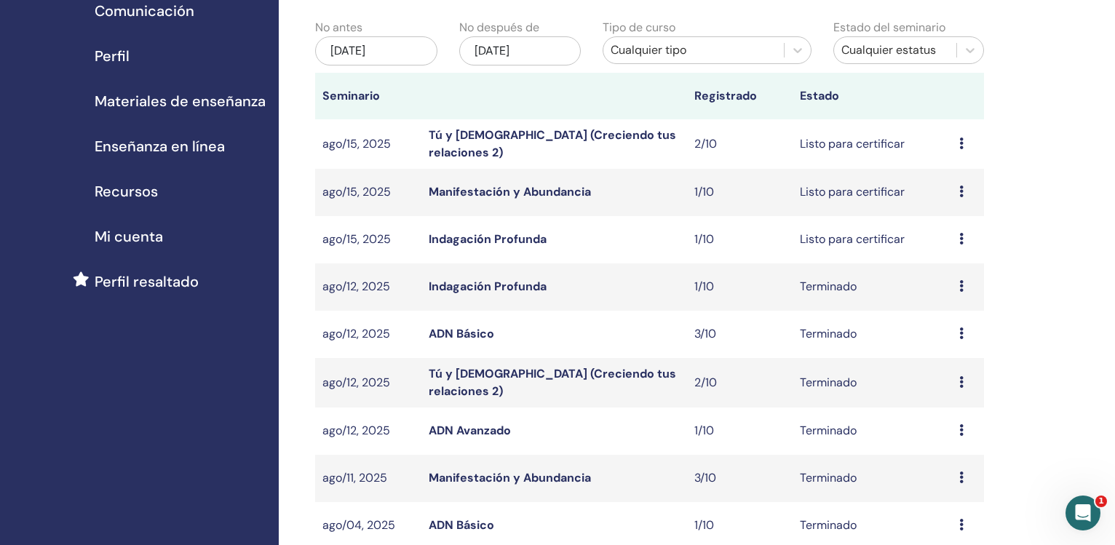
click at [375, 54] on div "[DATE]" at bounding box center [376, 50] width 122 height 29
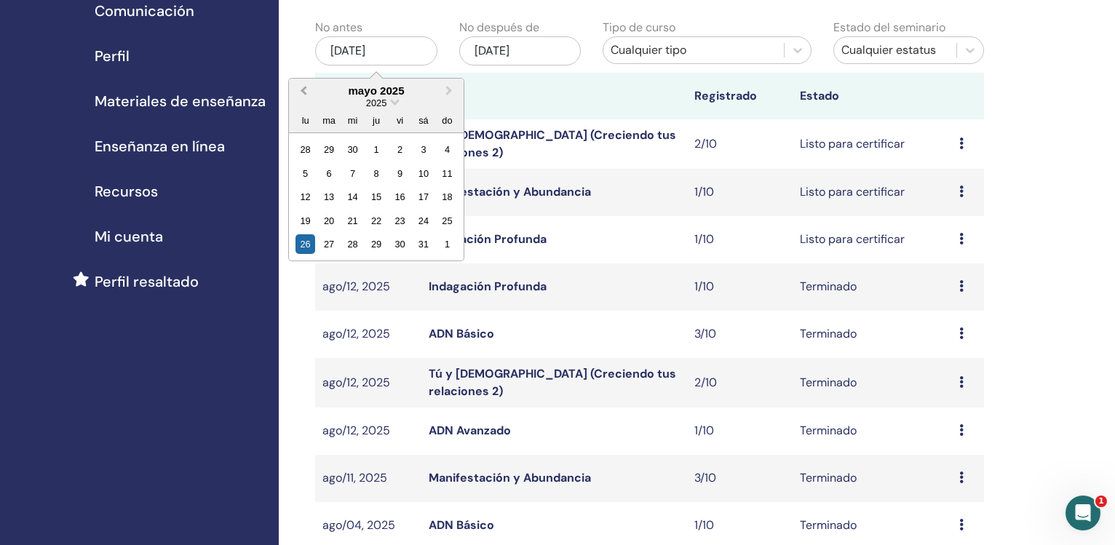
click at [298, 88] on button "Previous Month" at bounding box center [301, 91] width 23 height 23
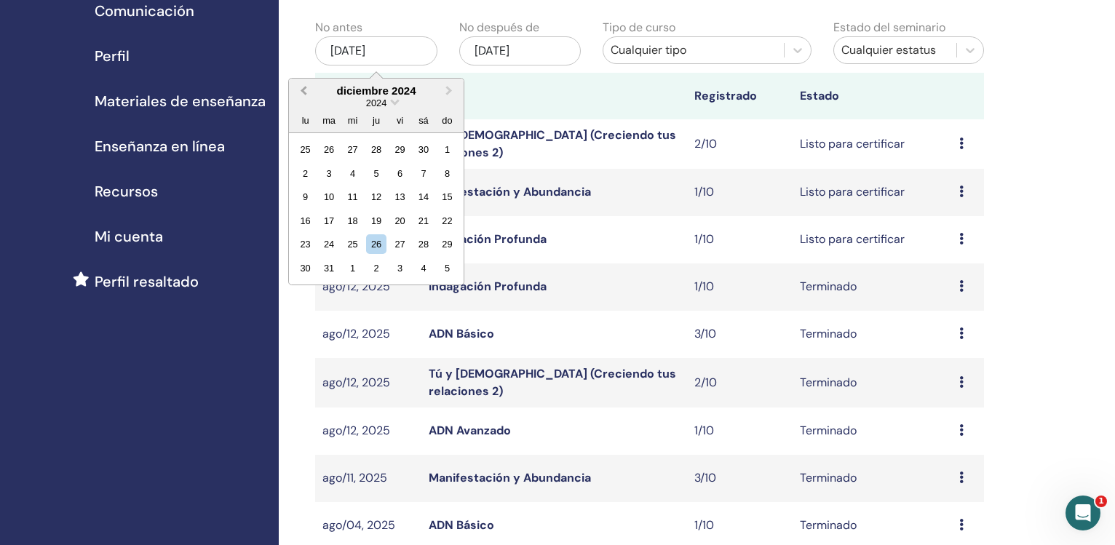
click at [298, 88] on button "Previous Month" at bounding box center [301, 91] width 23 height 23
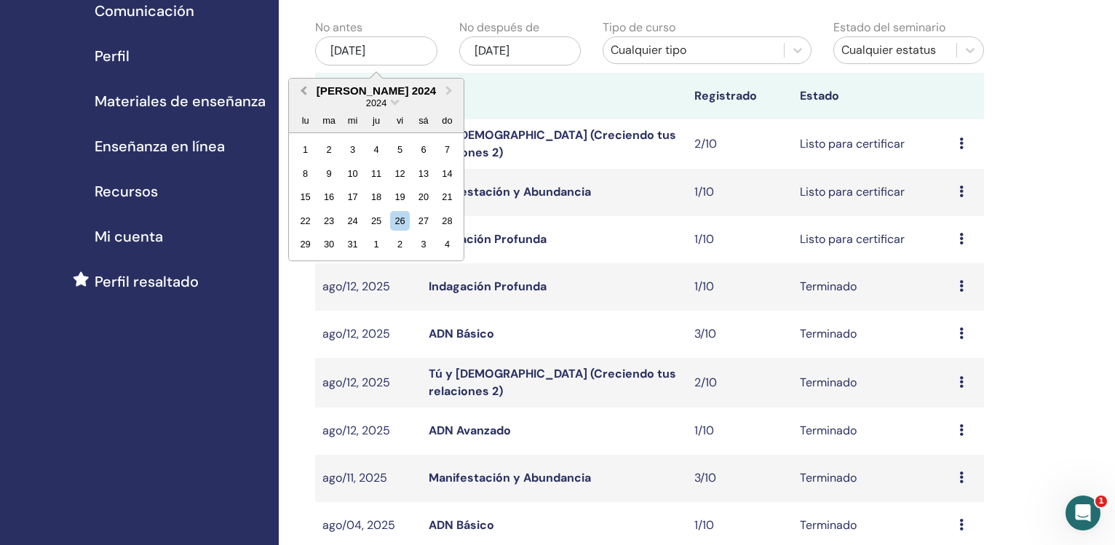
click at [298, 88] on button "Previous Month" at bounding box center [301, 91] width 23 height 23
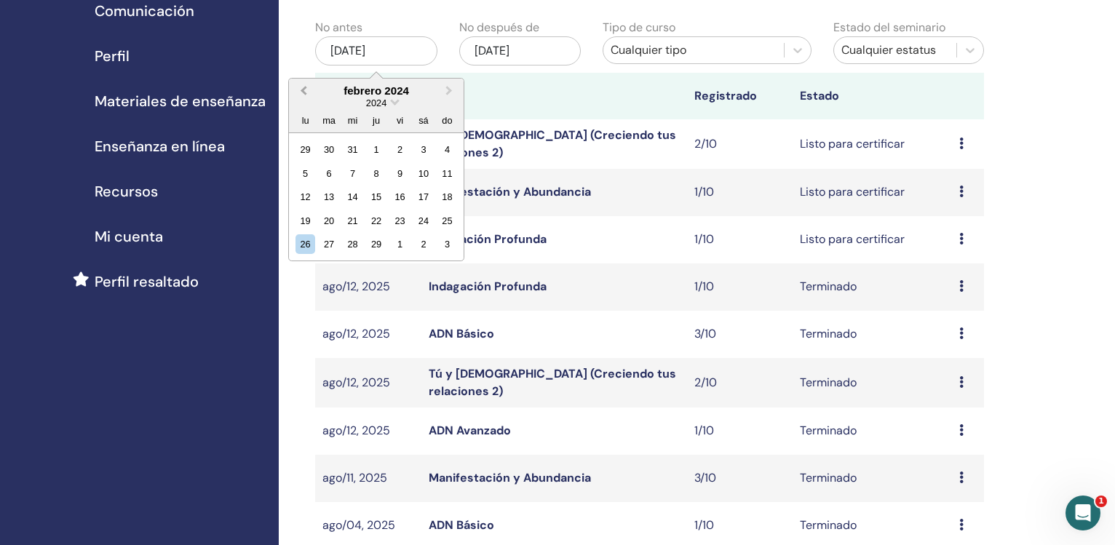
click at [298, 88] on button "Previous Month" at bounding box center [301, 91] width 23 height 23
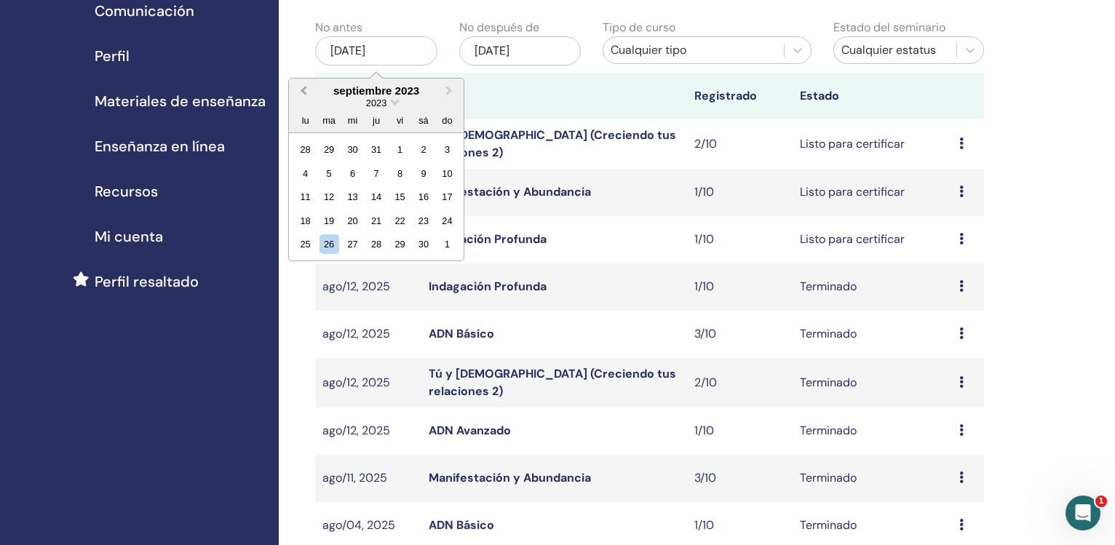
click at [298, 88] on button "Previous Month" at bounding box center [301, 91] width 23 height 23
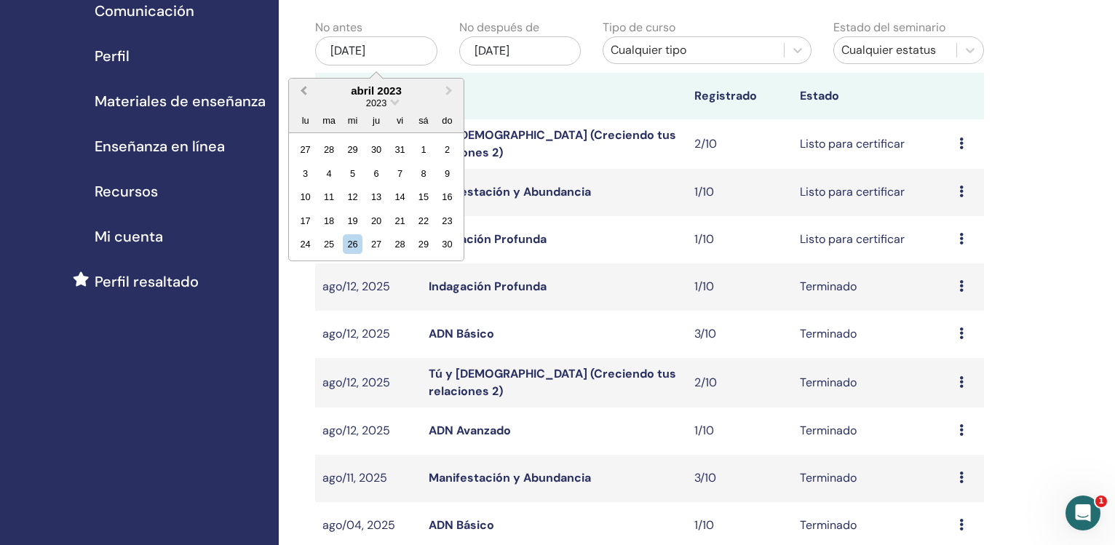
click at [298, 88] on button "Previous Month" at bounding box center [301, 91] width 23 height 23
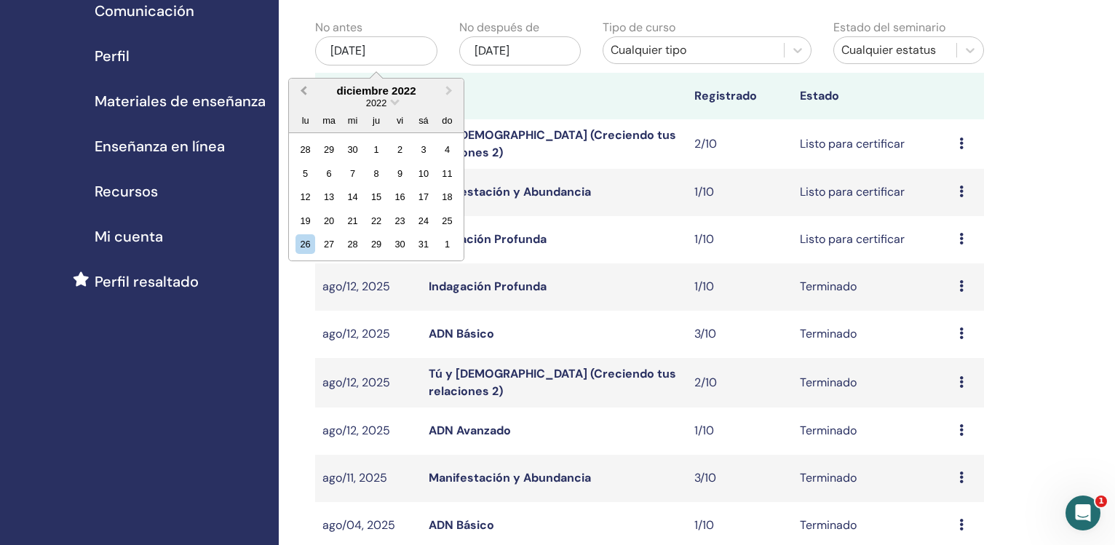
click at [298, 88] on button "Previous Month" at bounding box center [301, 91] width 23 height 23
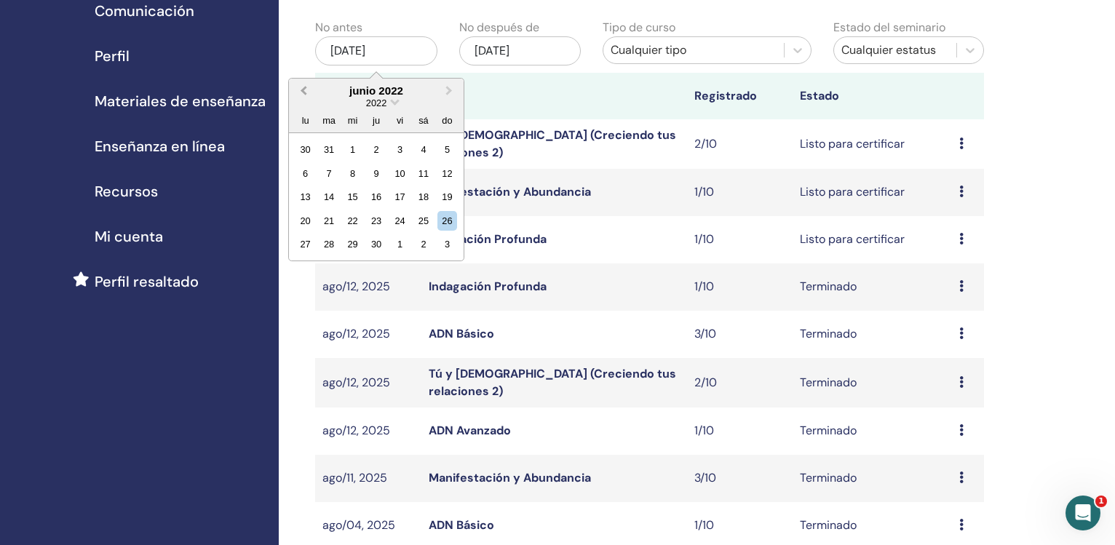
click at [298, 88] on button "Previous Month" at bounding box center [301, 91] width 23 height 23
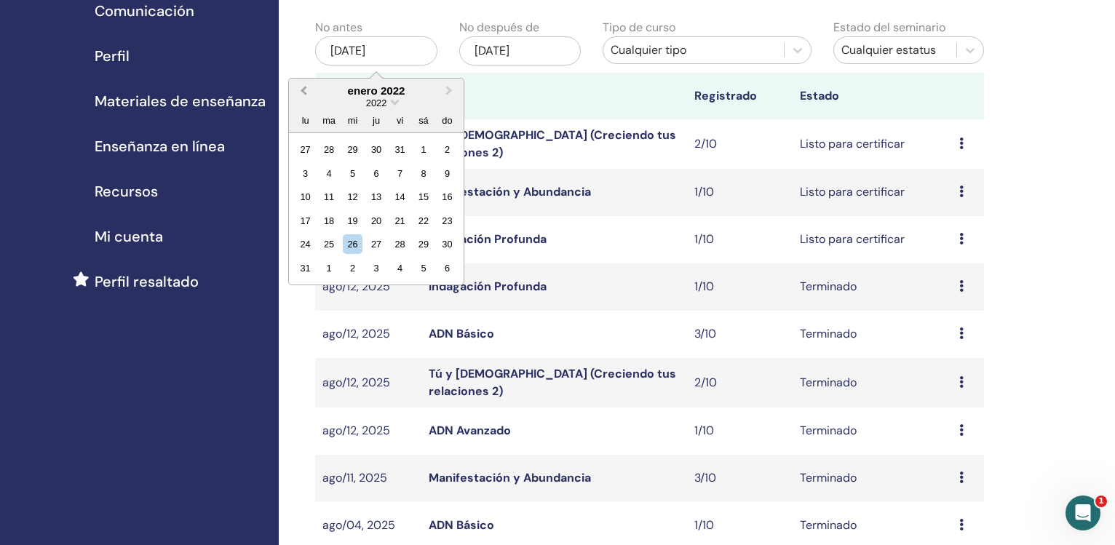
click at [298, 88] on button "Previous Month" at bounding box center [301, 91] width 23 height 23
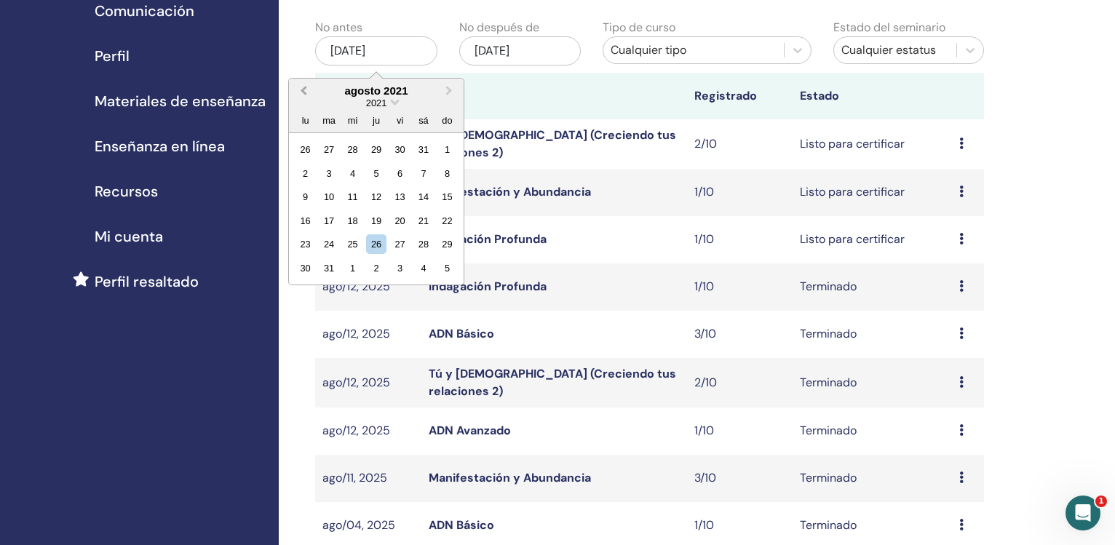
click at [298, 88] on button "Previous Month" at bounding box center [301, 91] width 23 height 23
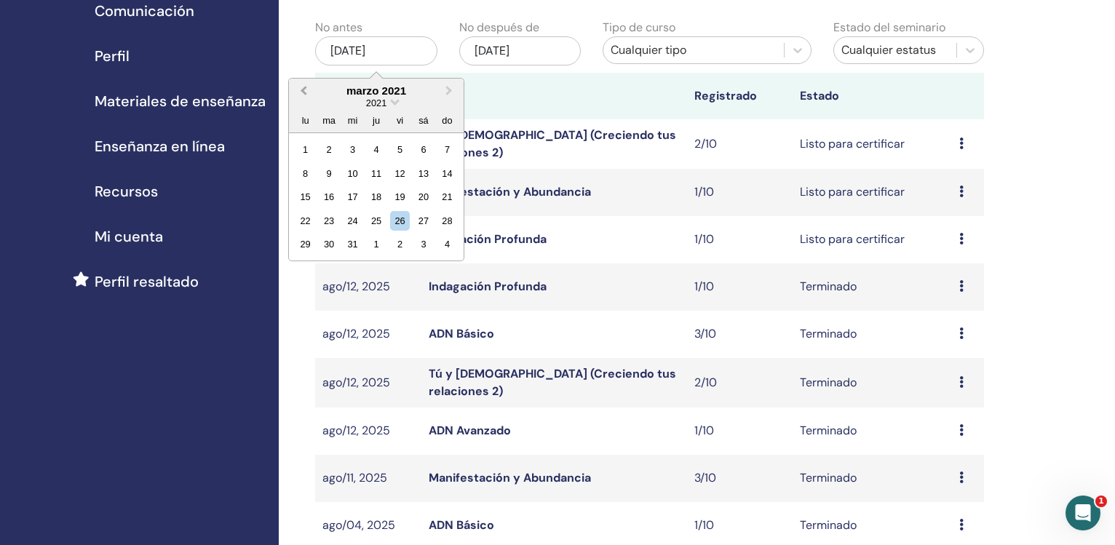
click at [298, 88] on button "Previous Month" at bounding box center [301, 91] width 23 height 23
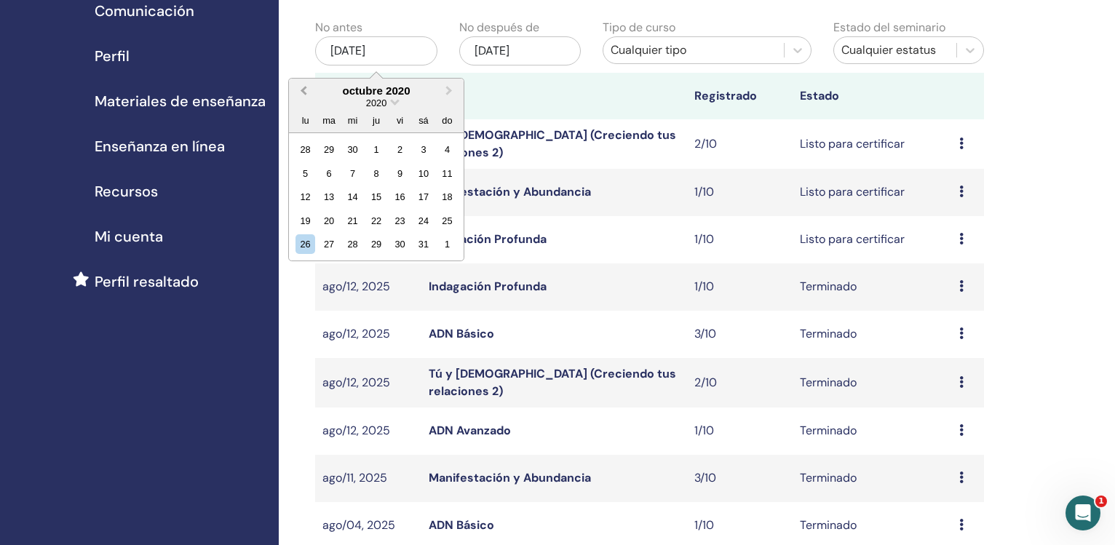
click at [298, 88] on button "Previous Month" at bounding box center [301, 91] width 23 height 23
click at [303, 92] on span "Previous Month" at bounding box center [303, 90] width 0 height 15
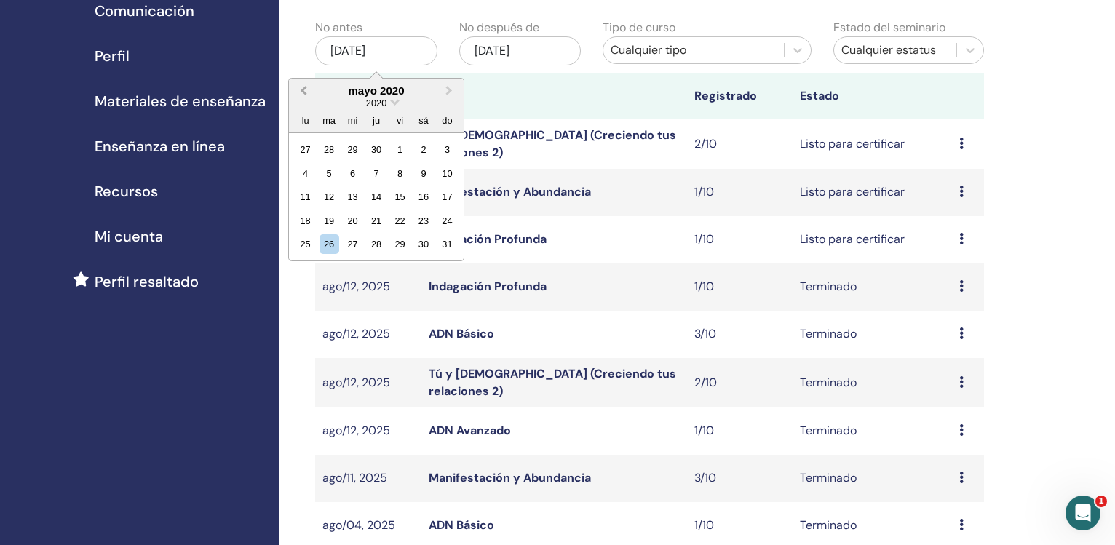
click at [303, 92] on span "Previous Month" at bounding box center [303, 90] width 0 height 15
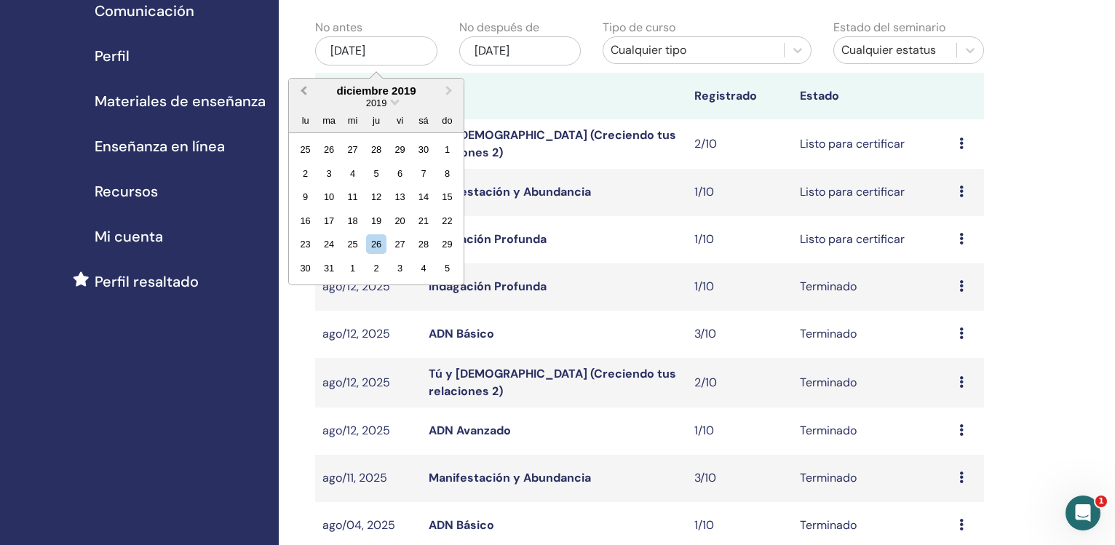
click at [303, 92] on span "Previous Month" at bounding box center [303, 90] width 0 height 15
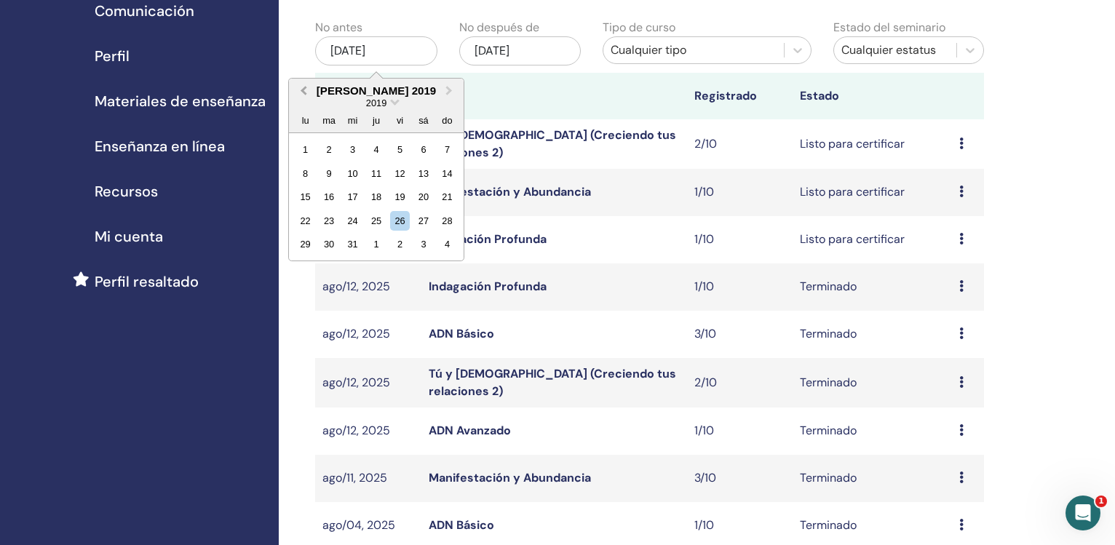
click at [303, 92] on span "Previous Month" at bounding box center [303, 90] width 0 height 15
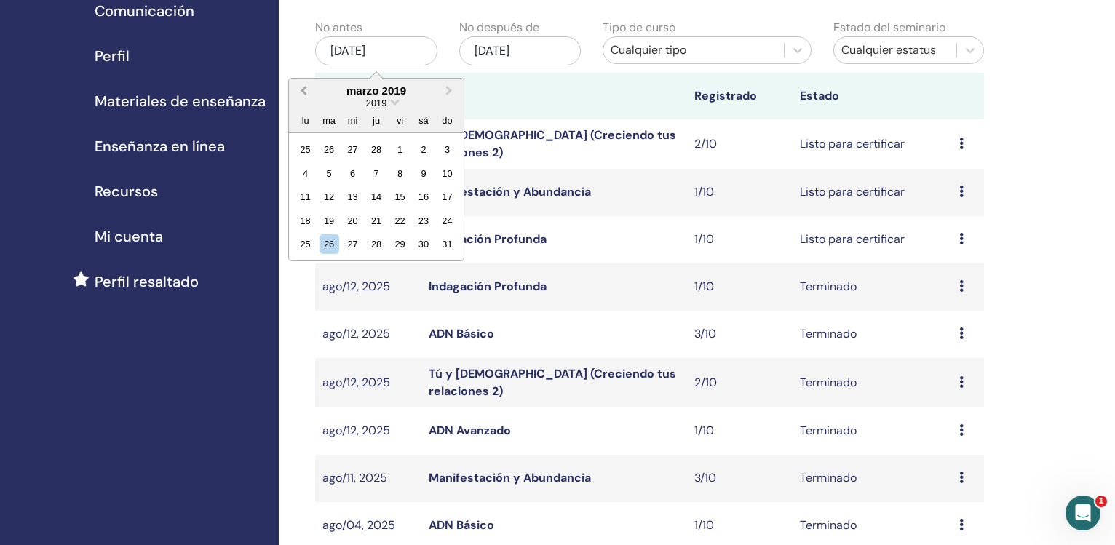
click at [303, 92] on span "Previous Month" at bounding box center [303, 90] width 0 height 15
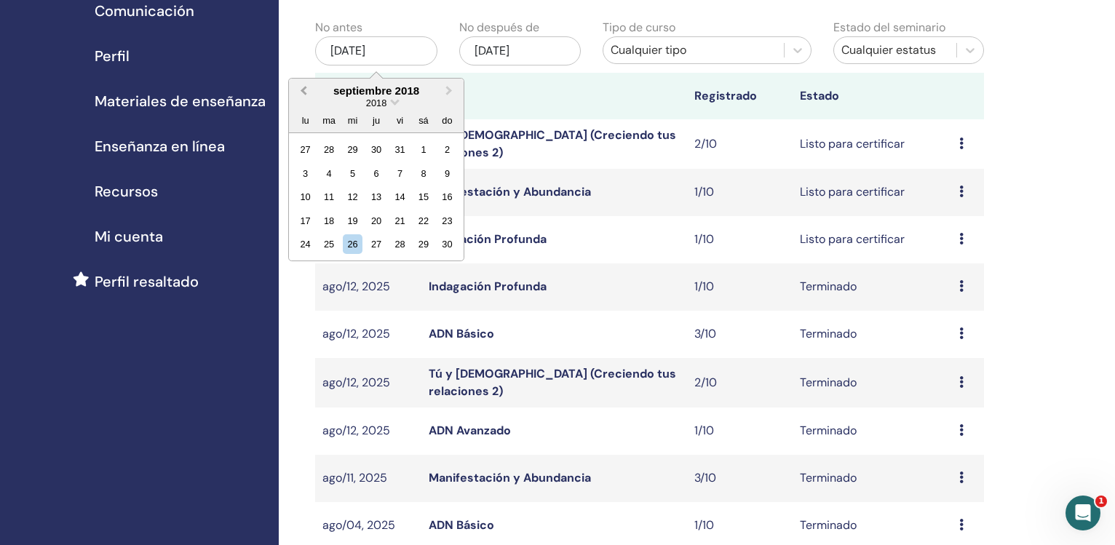
click at [303, 92] on span "Previous Month" at bounding box center [303, 90] width 0 height 15
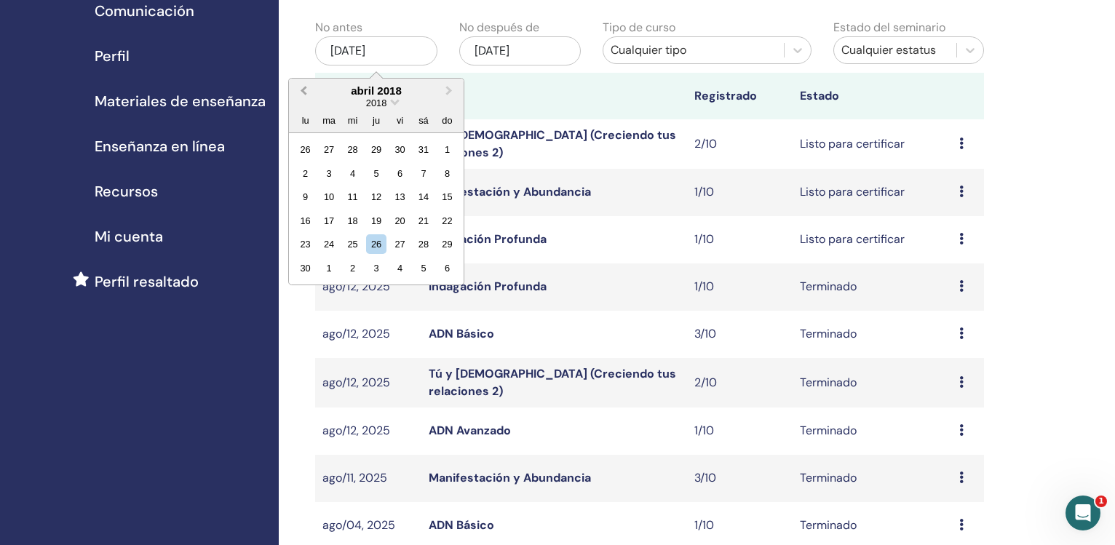
click at [303, 92] on span "Previous Month" at bounding box center [303, 90] width 0 height 15
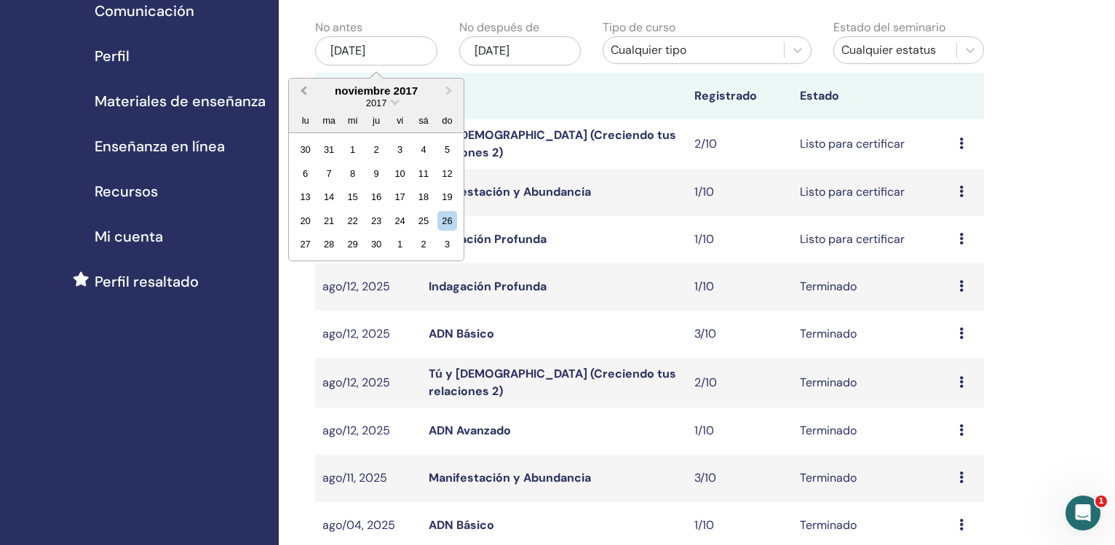
click at [303, 92] on span "Previous Month" at bounding box center [303, 90] width 0 height 15
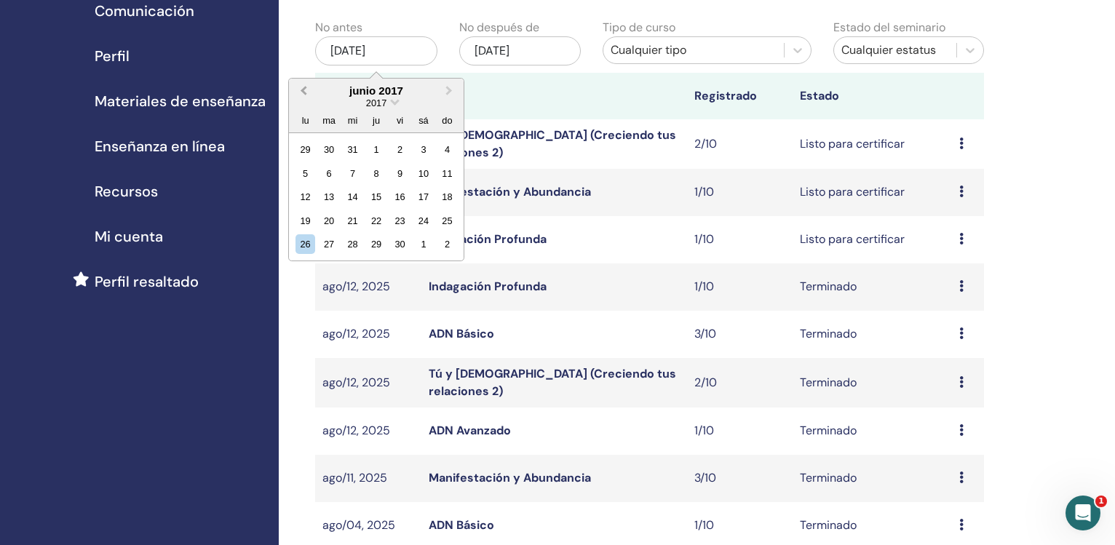
click at [303, 92] on span "Previous Month" at bounding box center [303, 90] width 0 height 15
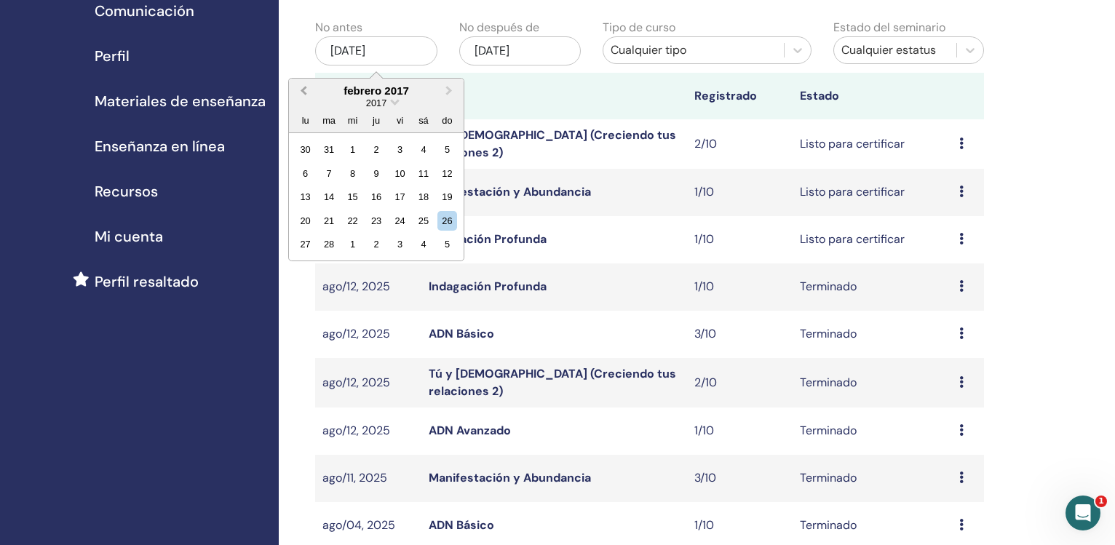
click at [303, 92] on span "Previous Month" at bounding box center [303, 90] width 0 height 15
click at [449, 90] on span "Next Month" at bounding box center [449, 90] width 0 height 15
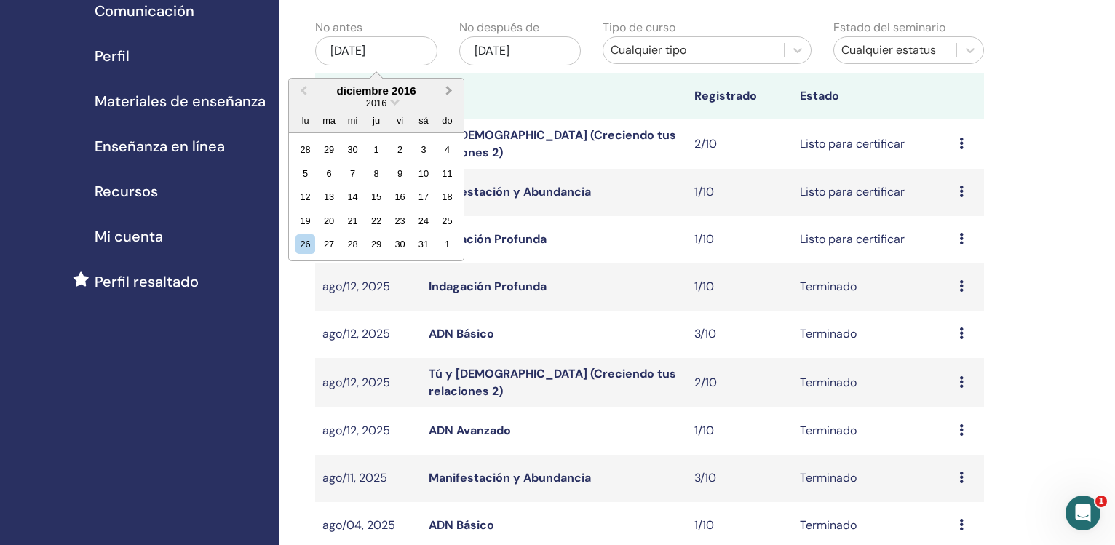
click at [449, 90] on span "Next Month" at bounding box center [449, 90] width 0 height 15
click at [448, 151] on div "1" at bounding box center [447, 150] width 20 height 20
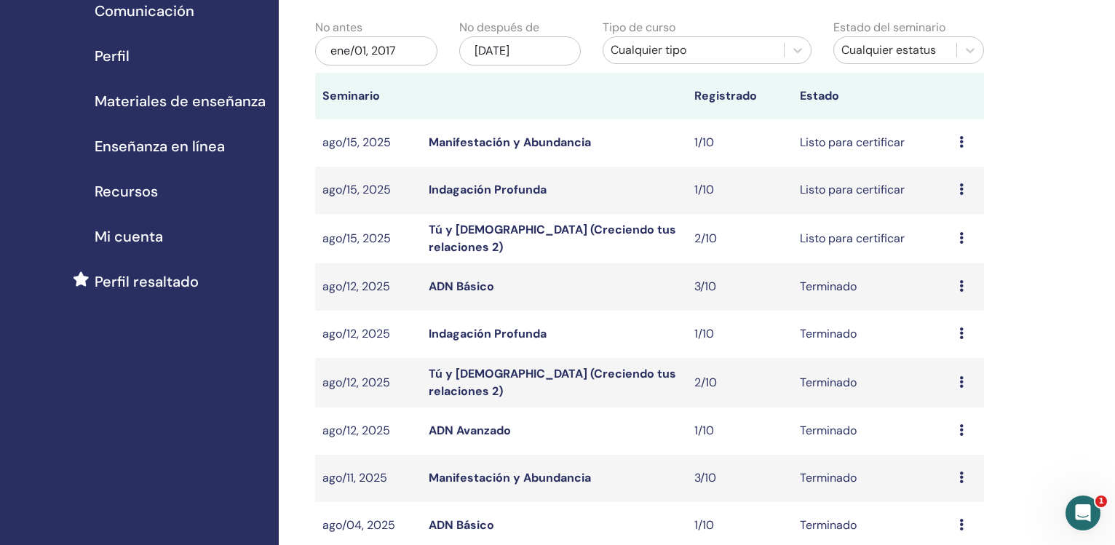
click at [495, 42] on div "[DATE]" at bounding box center [520, 50] width 122 height 29
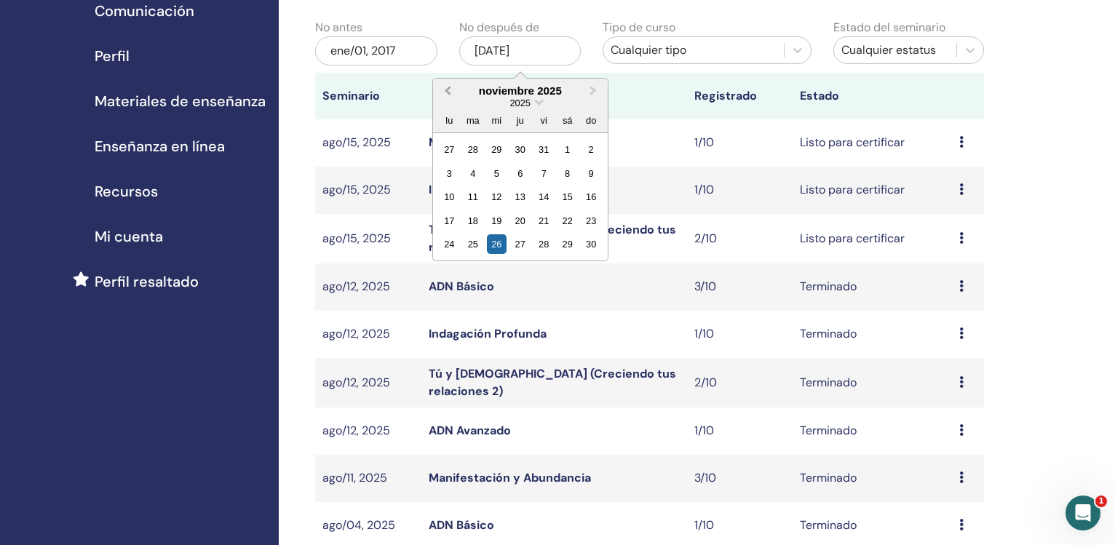
click at [447, 91] on span "Previous Month" at bounding box center [447, 90] width 0 height 15
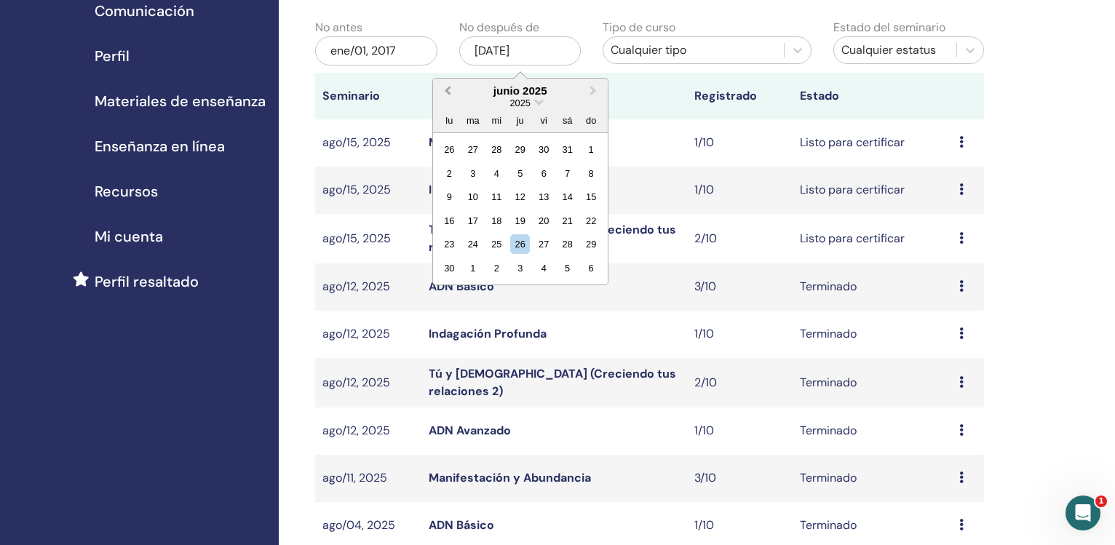
click at [447, 91] on span "Previous Month" at bounding box center [447, 90] width 0 height 15
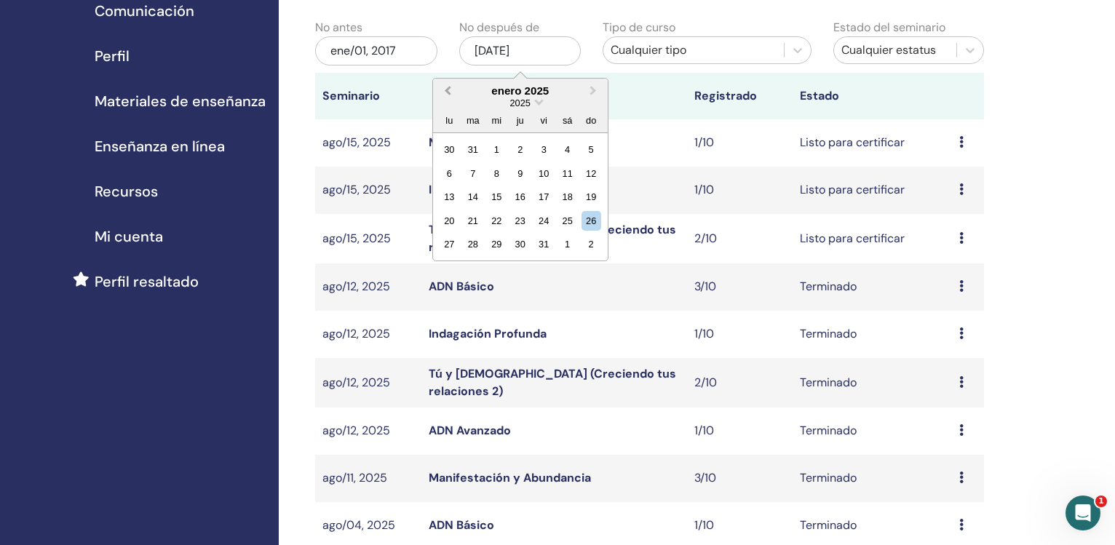
click at [447, 91] on span "Previous Month" at bounding box center [447, 90] width 0 height 15
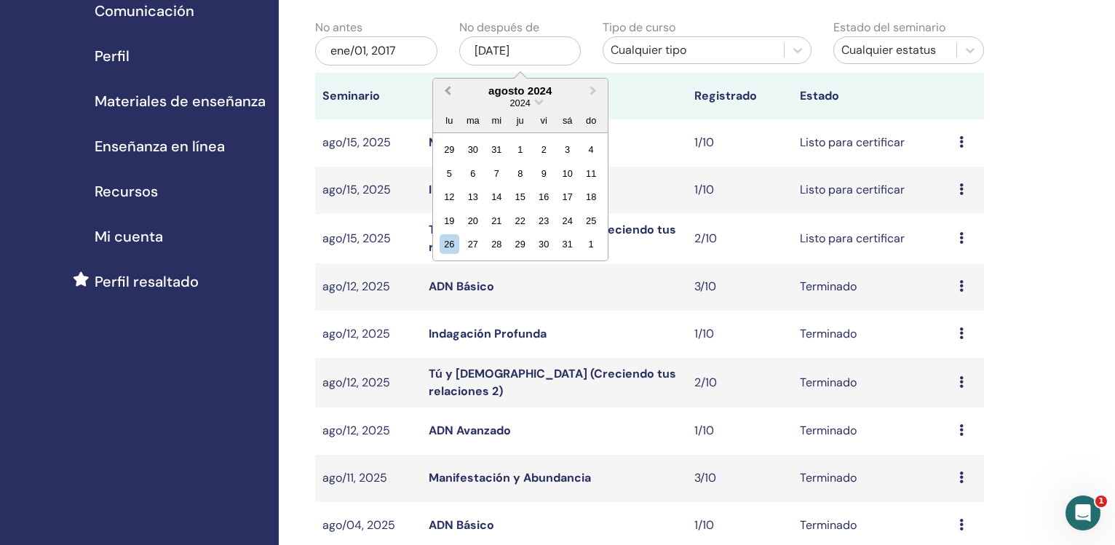
click at [447, 91] on span "Previous Month" at bounding box center [447, 90] width 0 height 15
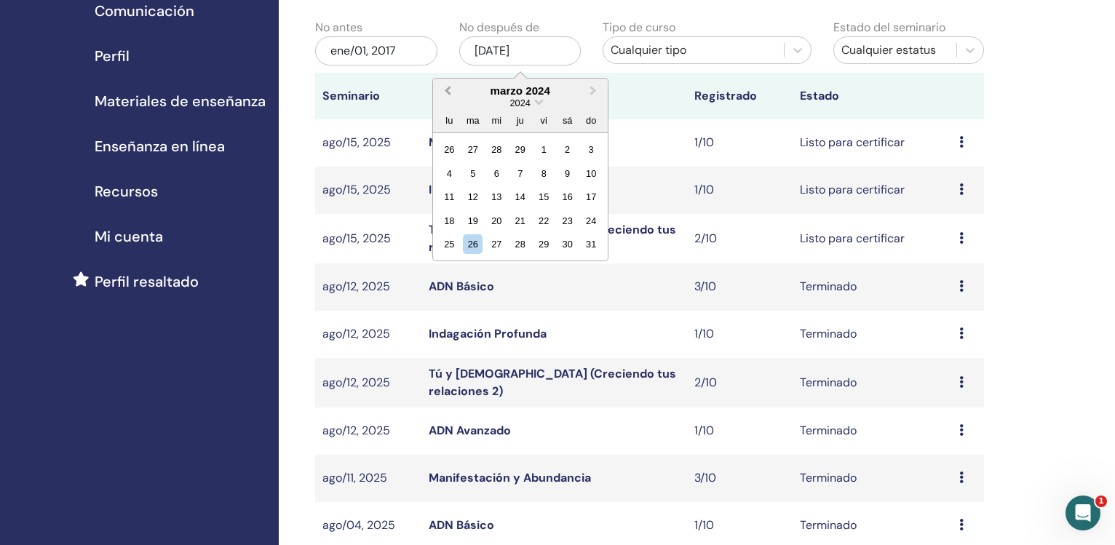
click at [447, 91] on span "Previous Month" at bounding box center [447, 90] width 0 height 15
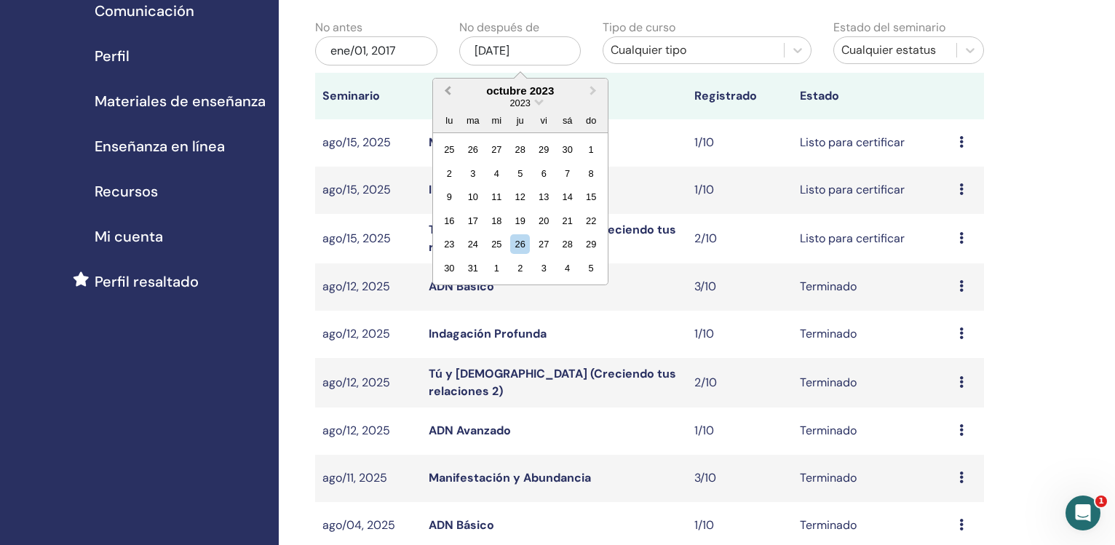
click at [447, 91] on span "Previous Month" at bounding box center [447, 90] width 0 height 15
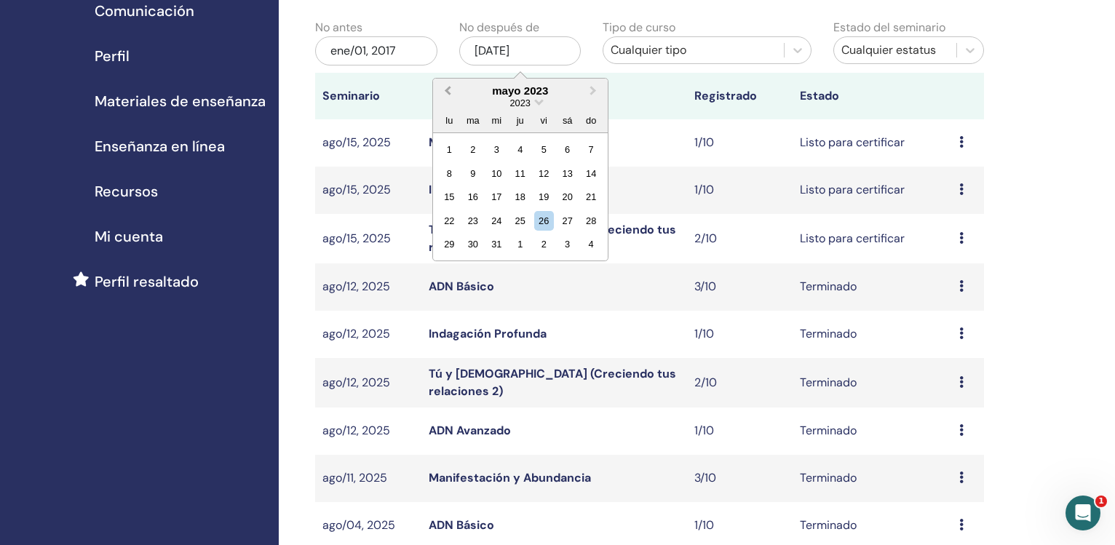
click at [447, 91] on span "Previous Month" at bounding box center [447, 90] width 0 height 15
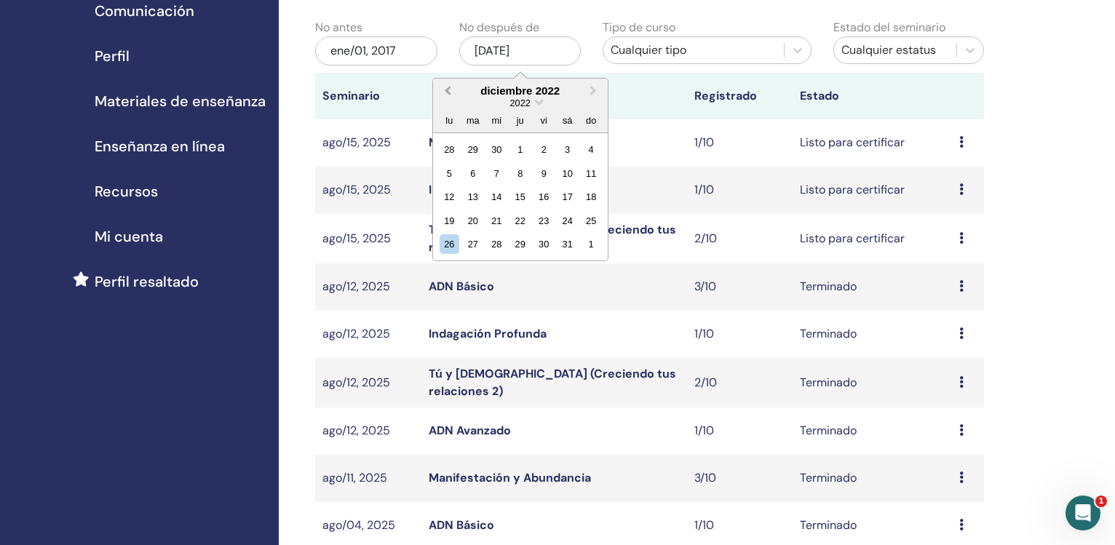
click at [447, 91] on span "Previous Month" at bounding box center [447, 90] width 0 height 15
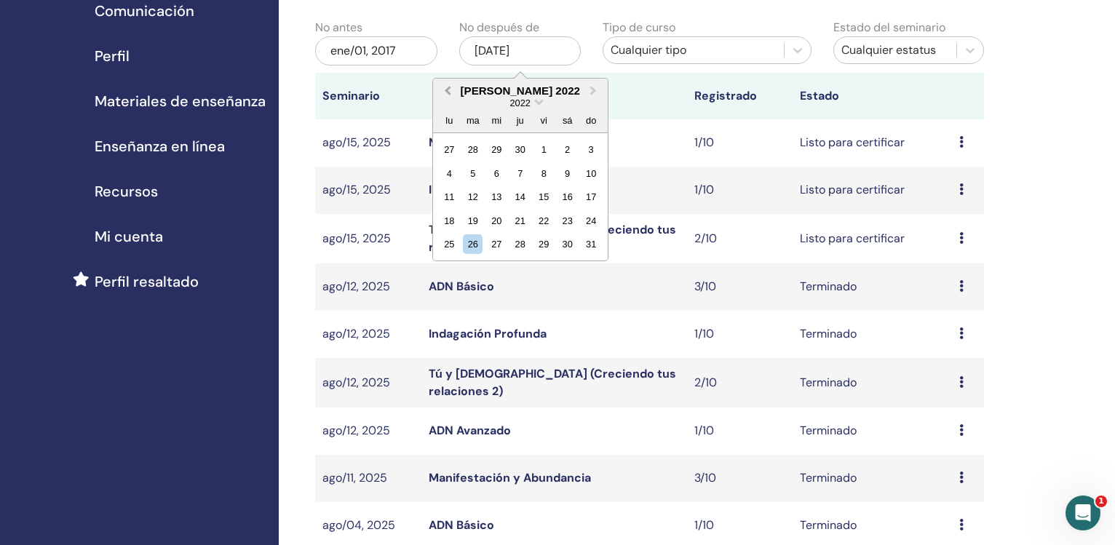
click at [447, 91] on span "Previous Month" at bounding box center [447, 90] width 0 height 15
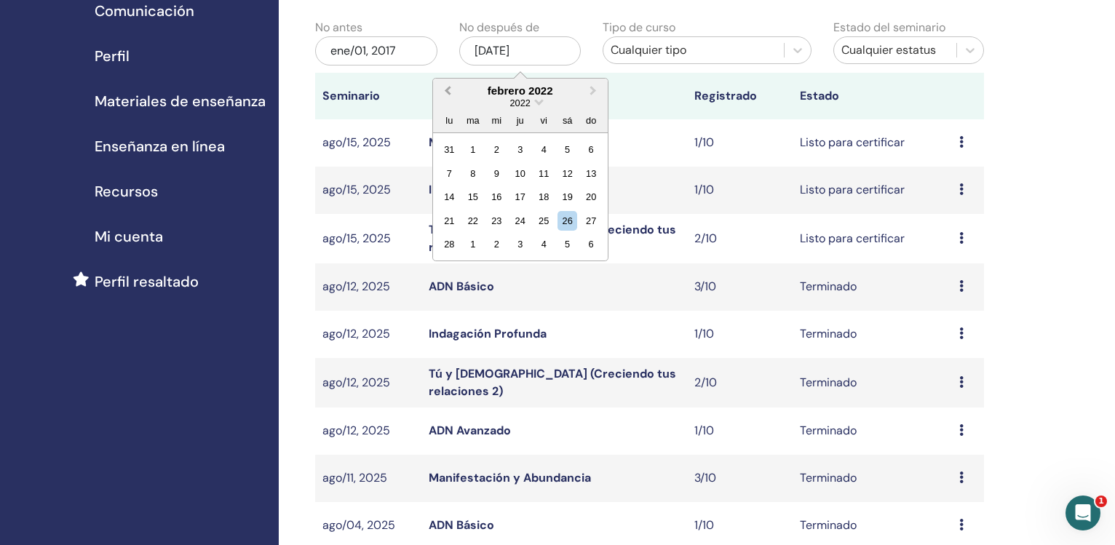
click at [447, 91] on span "Previous Month" at bounding box center [447, 90] width 0 height 15
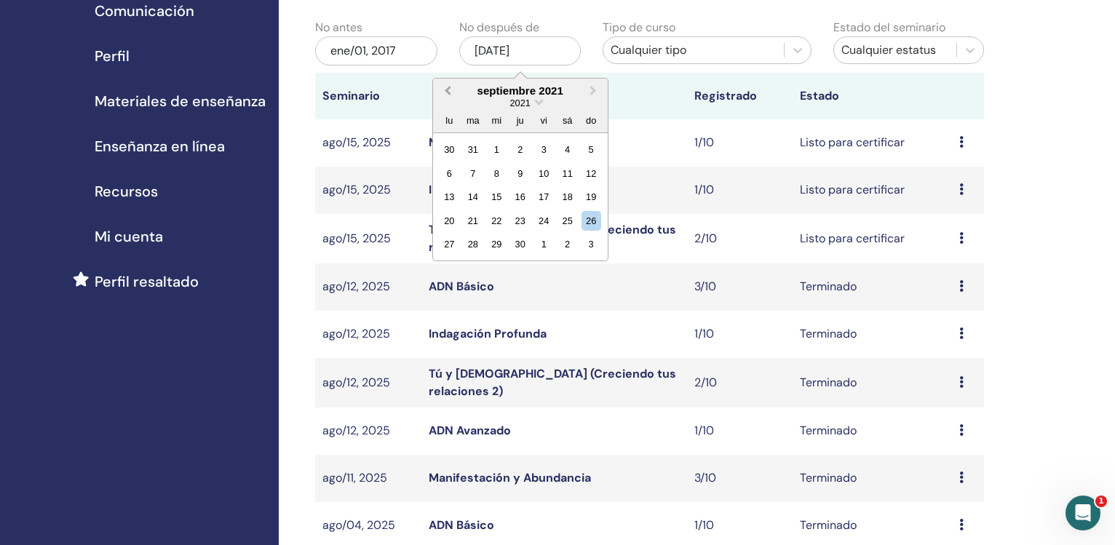
click at [447, 91] on span "Previous Month" at bounding box center [447, 90] width 0 height 15
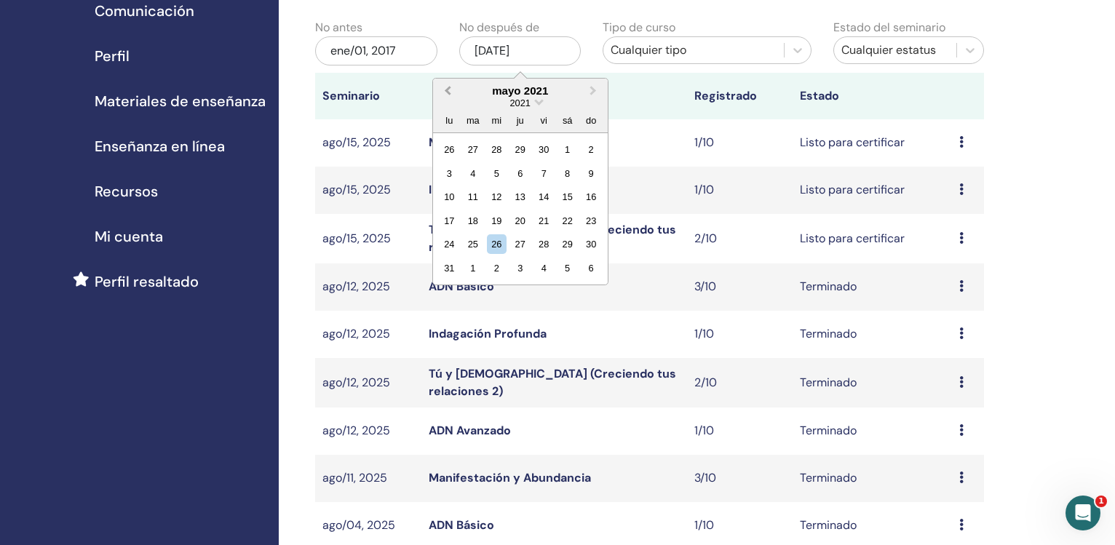
click at [447, 91] on span "Previous Month" at bounding box center [447, 90] width 0 height 15
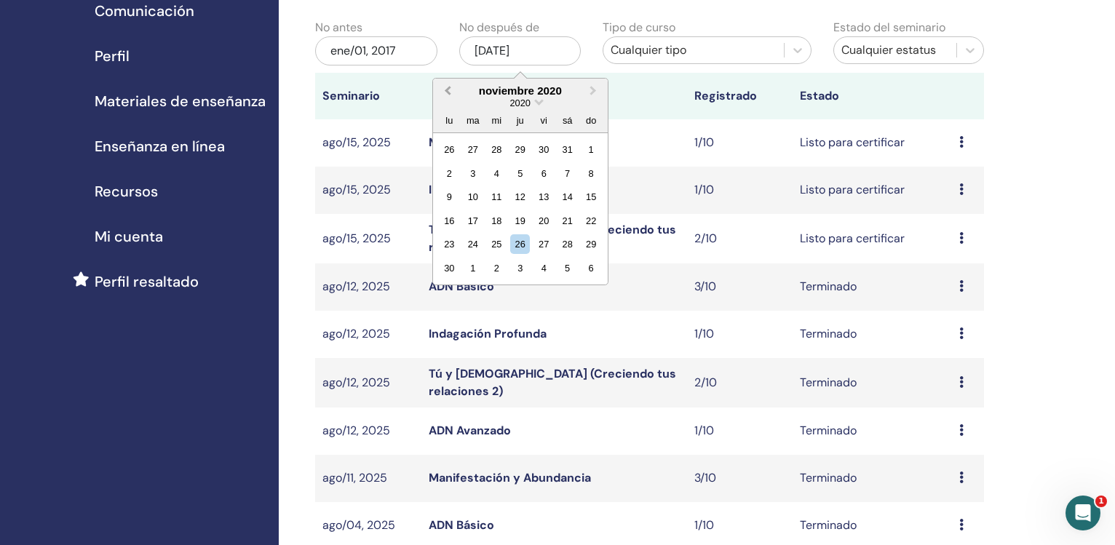
click at [447, 91] on span "Previous Month" at bounding box center [447, 90] width 0 height 15
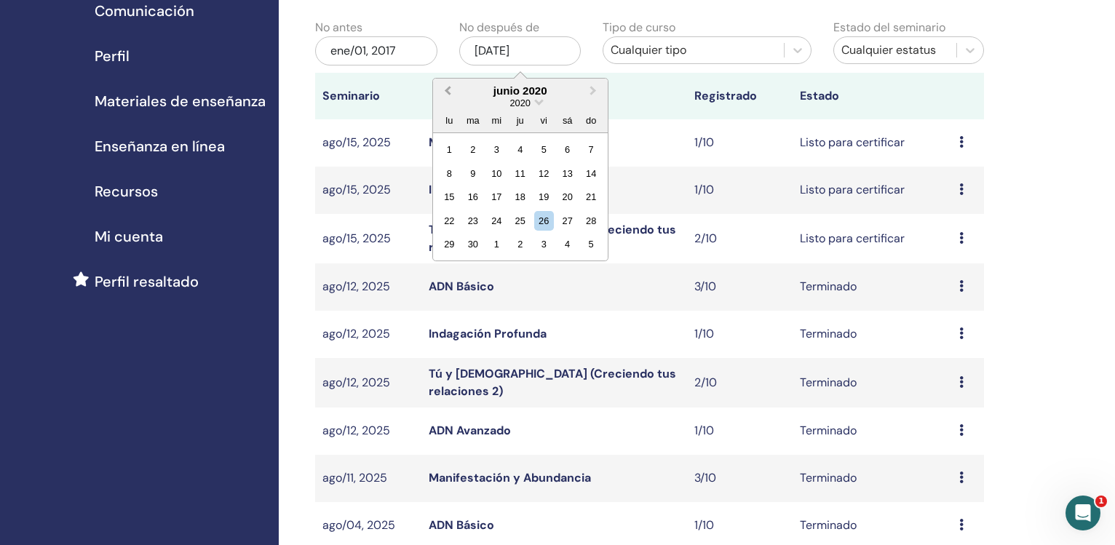
click at [447, 91] on span "Previous Month" at bounding box center [447, 90] width 0 height 15
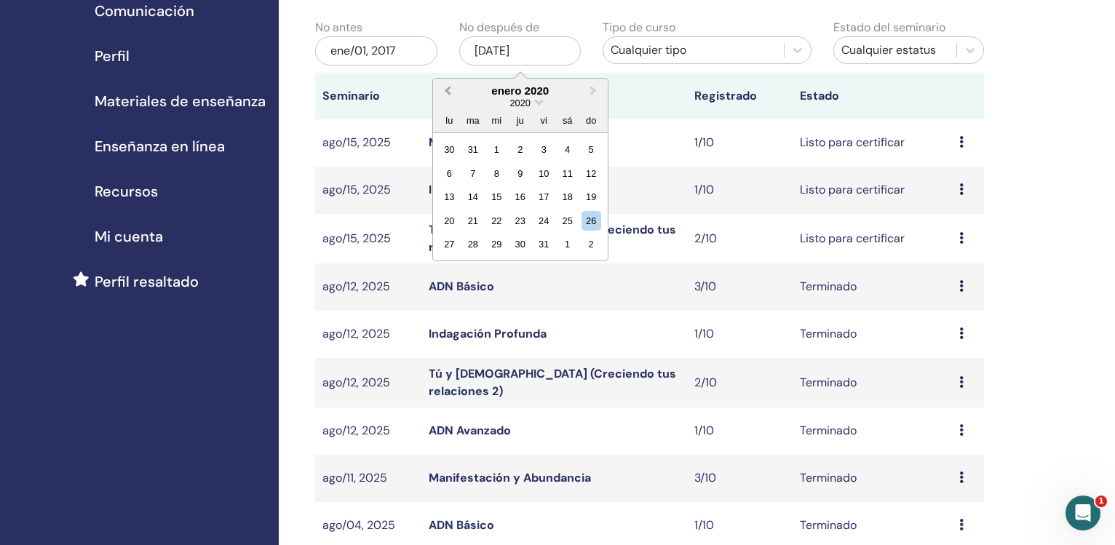
click at [447, 91] on span "Previous Month" at bounding box center [447, 90] width 0 height 15
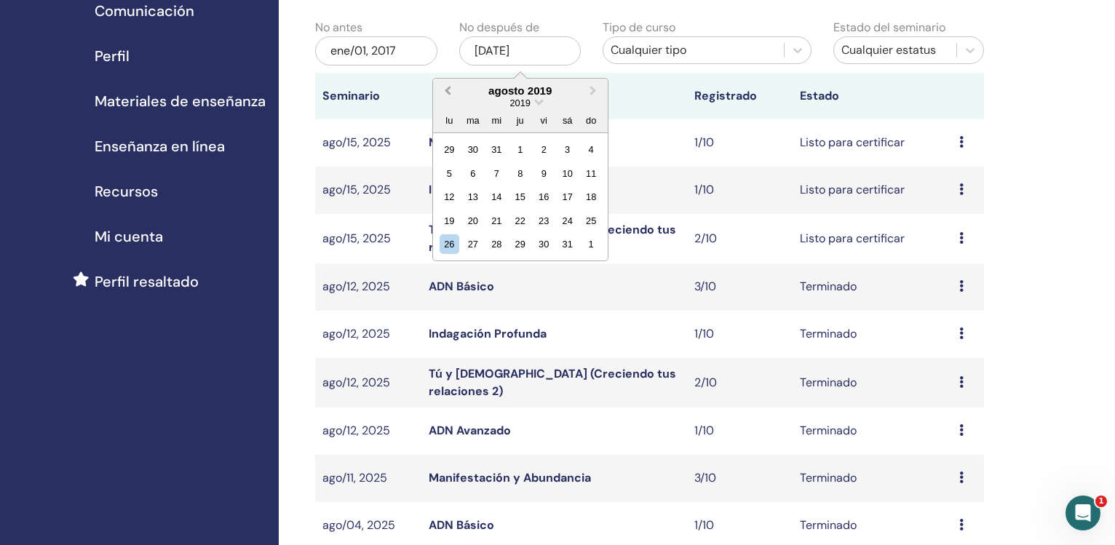
click at [447, 91] on span "Previous Month" at bounding box center [447, 90] width 0 height 15
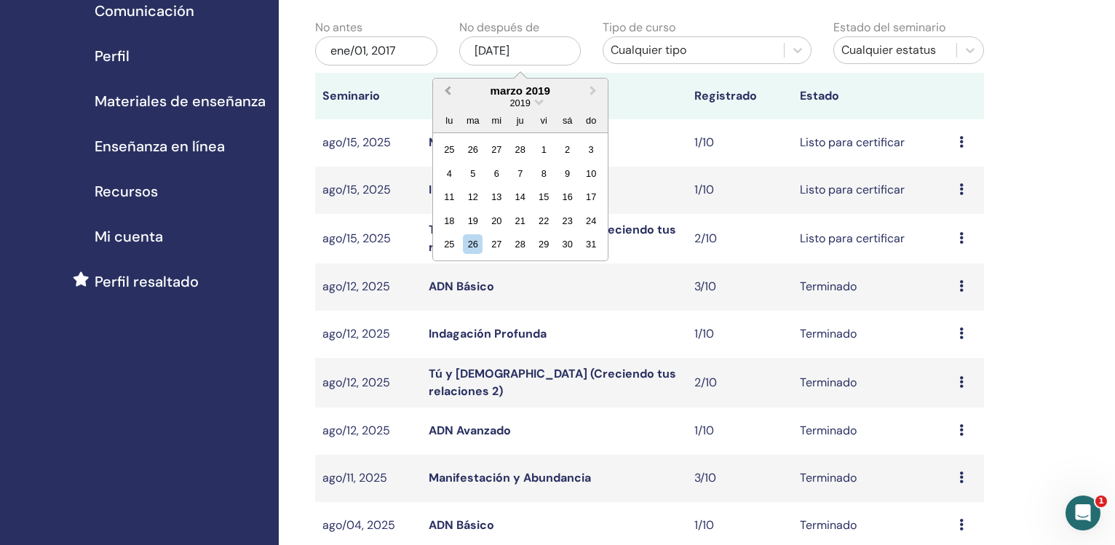
click at [447, 91] on span "Previous Month" at bounding box center [447, 90] width 0 height 15
click at [447, 92] on span "Previous Month" at bounding box center [447, 90] width 0 height 15
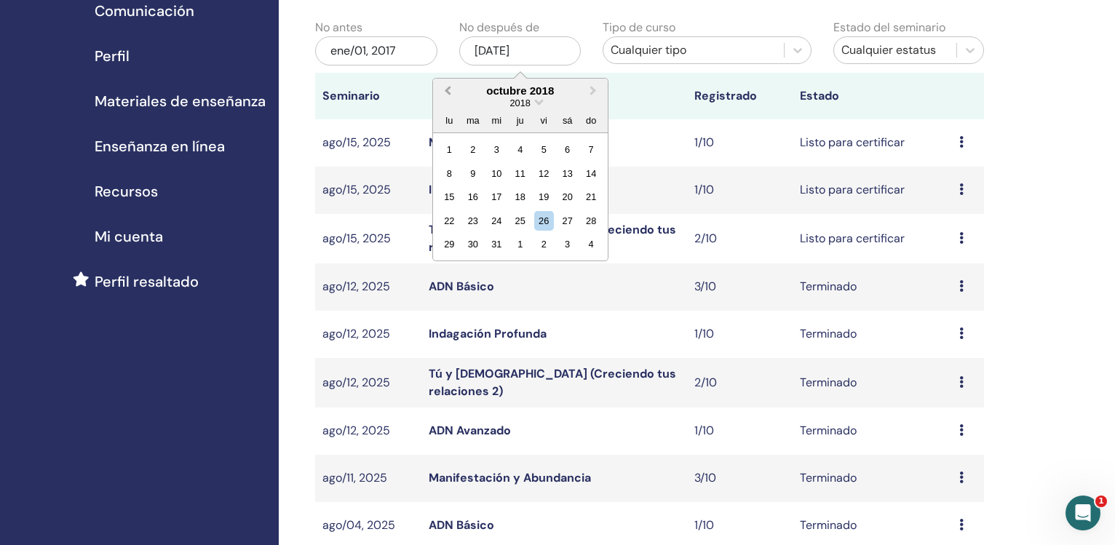
click at [447, 92] on span "Previous Month" at bounding box center [447, 90] width 0 height 15
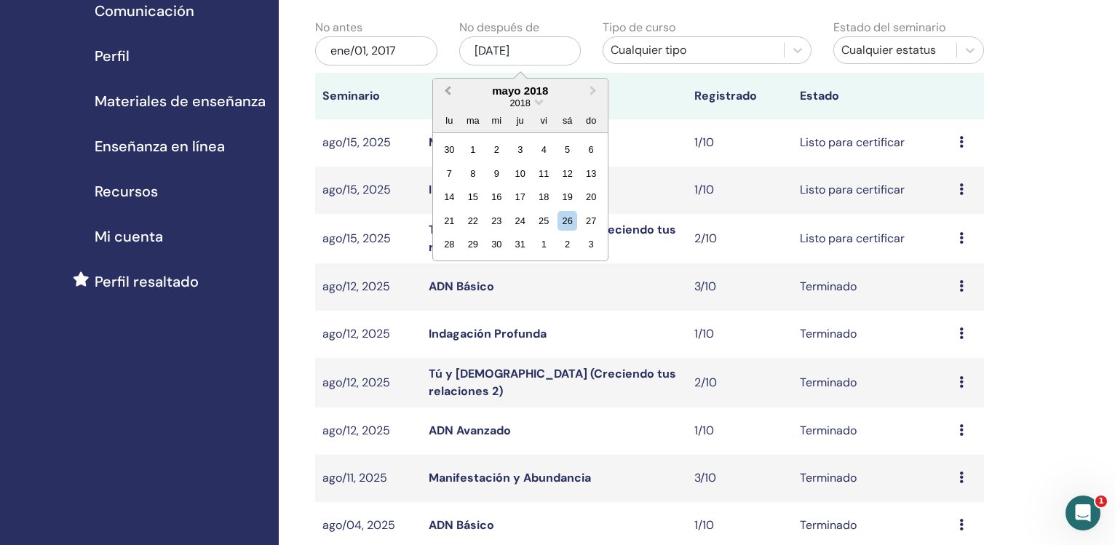
click at [447, 92] on span "Previous Month" at bounding box center [447, 90] width 0 height 15
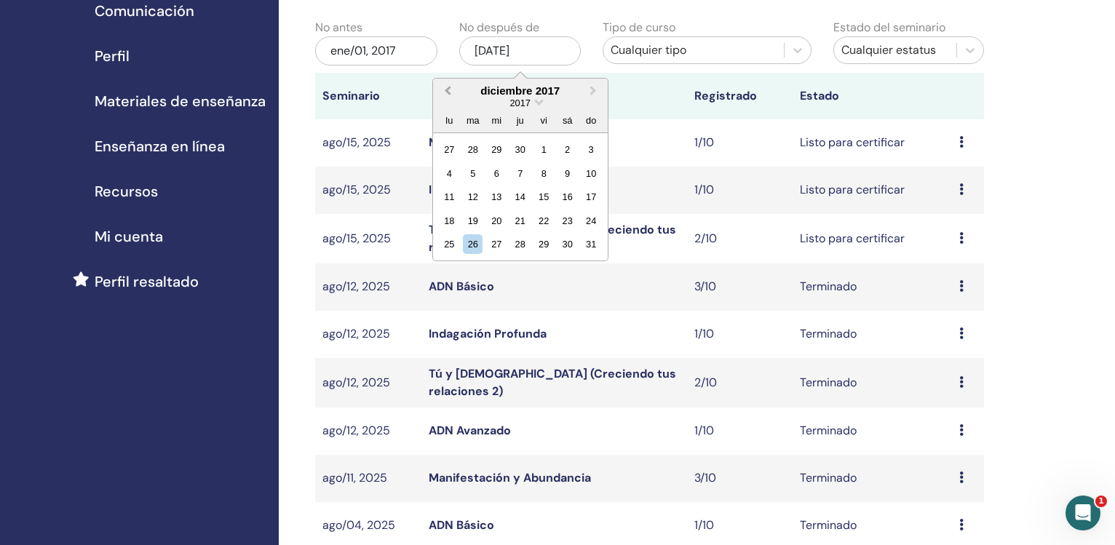
click at [447, 92] on span "Previous Month" at bounding box center [447, 90] width 0 height 15
click at [594, 97] on button "Next Month" at bounding box center [594, 91] width 23 height 23
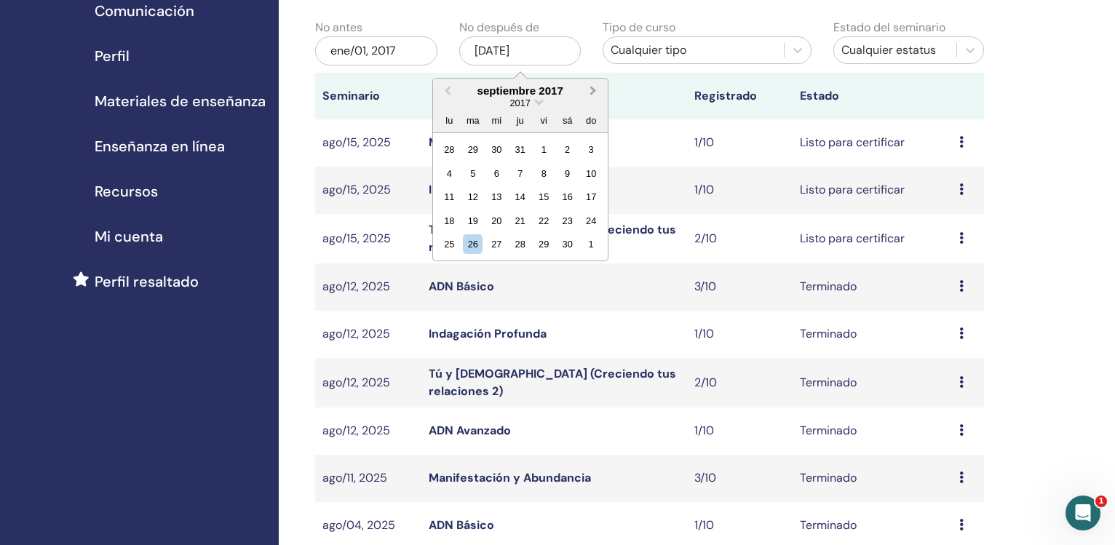
click at [594, 97] on button "Next Month" at bounding box center [594, 91] width 23 height 23
click at [588, 244] on div "31" at bounding box center [591, 244] width 20 height 20
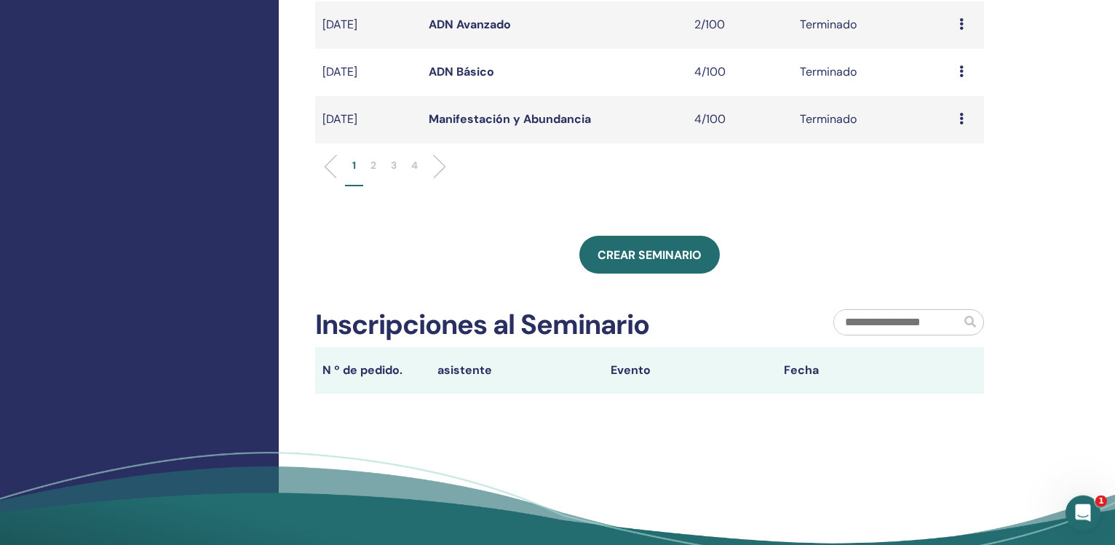
scroll to position [668, 0]
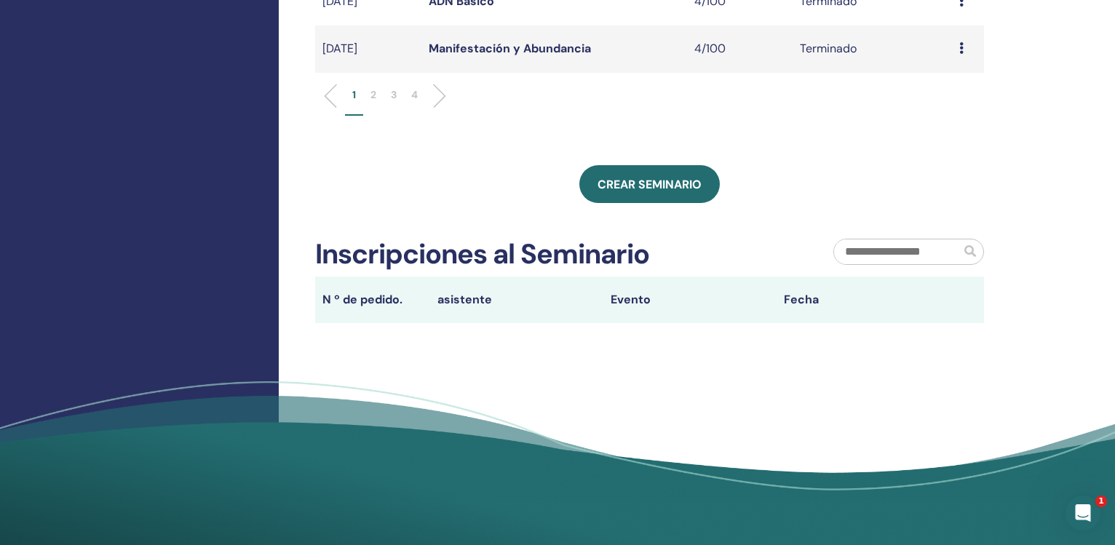
click at [419, 97] on li "4" at bounding box center [414, 101] width 21 height 28
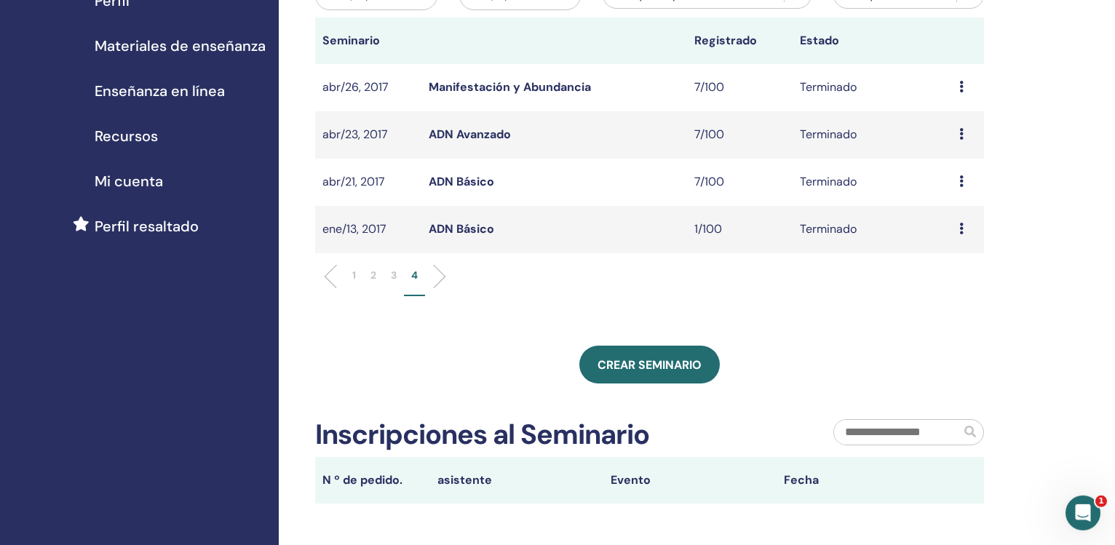
scroll to position [148, 0]
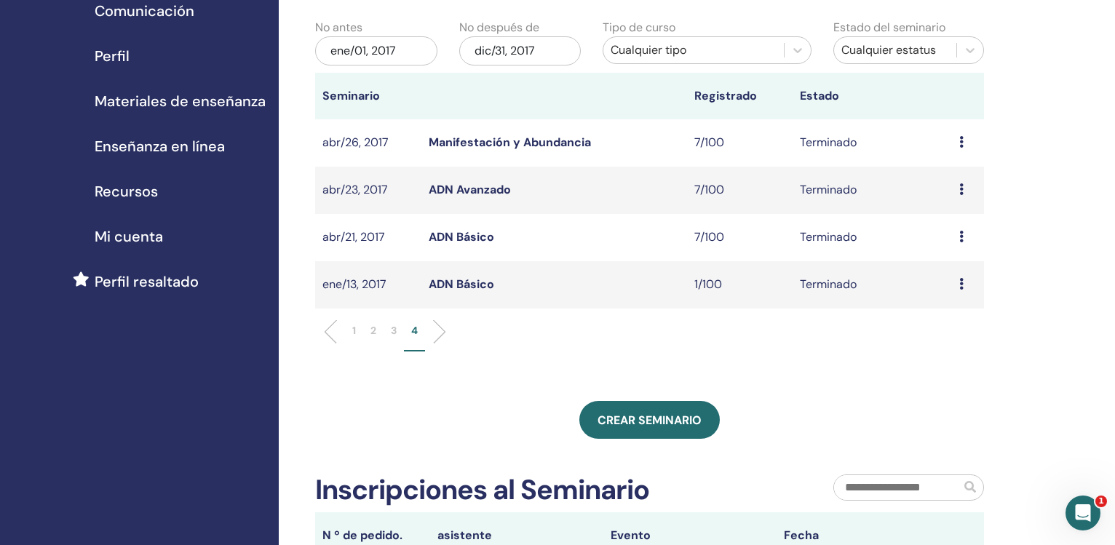
click at [394, 330] on p "3" at bounding box center [394, 330] width 6 height 15
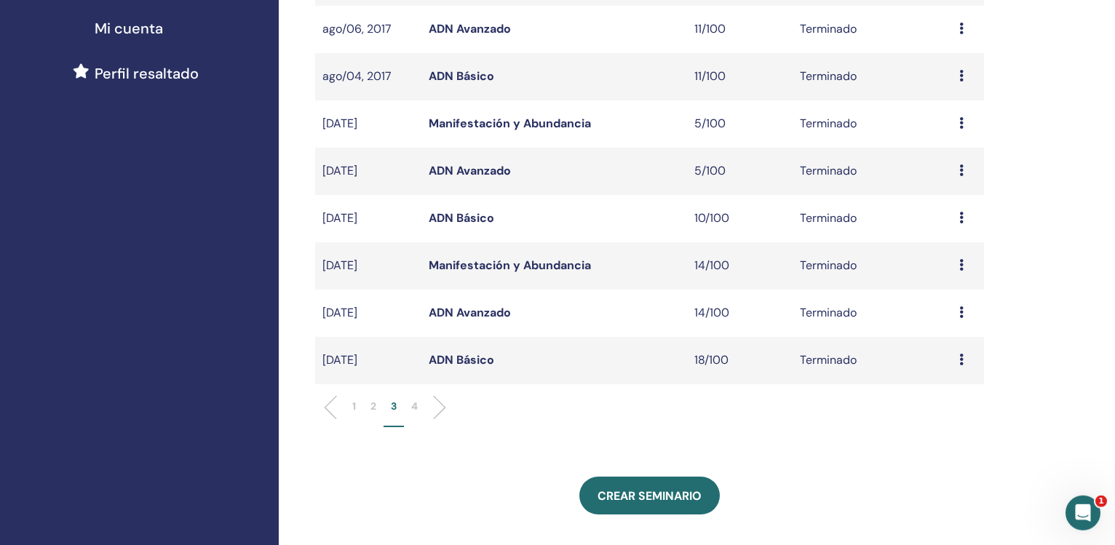
scroll to position [359, 0]
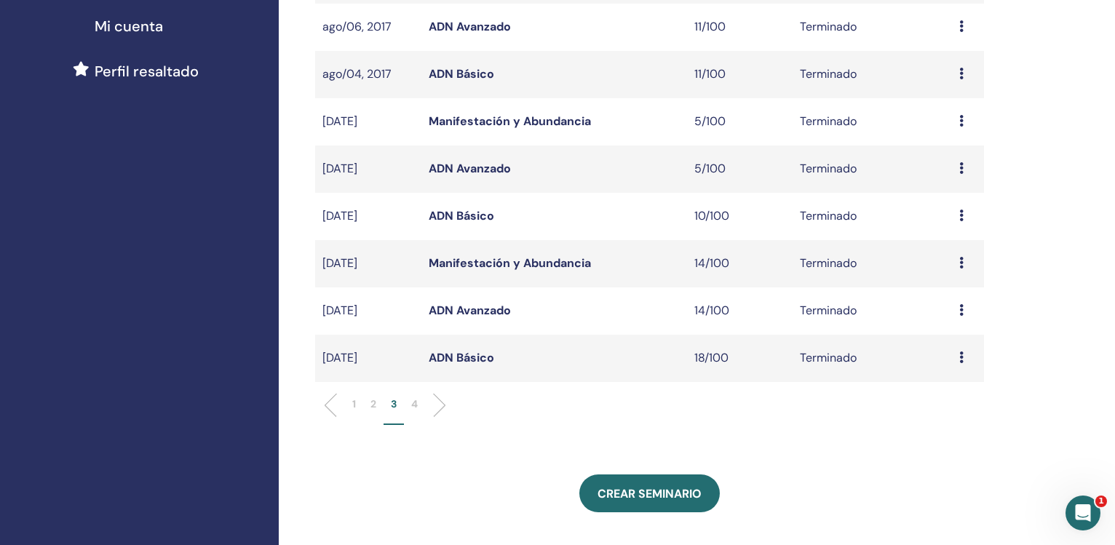
click at [450, 356] on link "ADN Básico" at bounding box center [460, 357] width 65 height 15
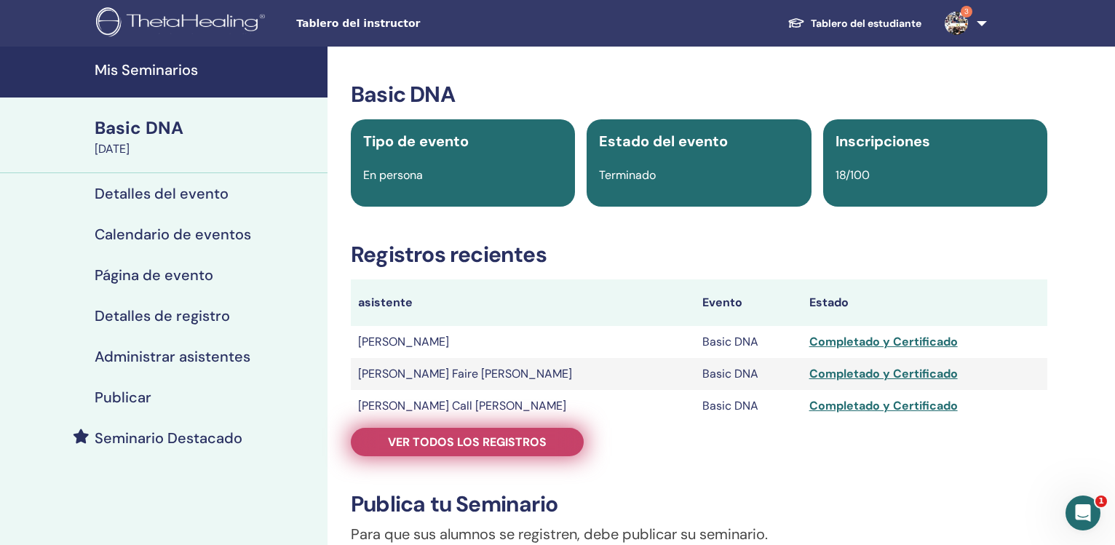
click at [475, 445] on span "Ver todos los registros" at bounding box center [467, 441] width 159 height 15
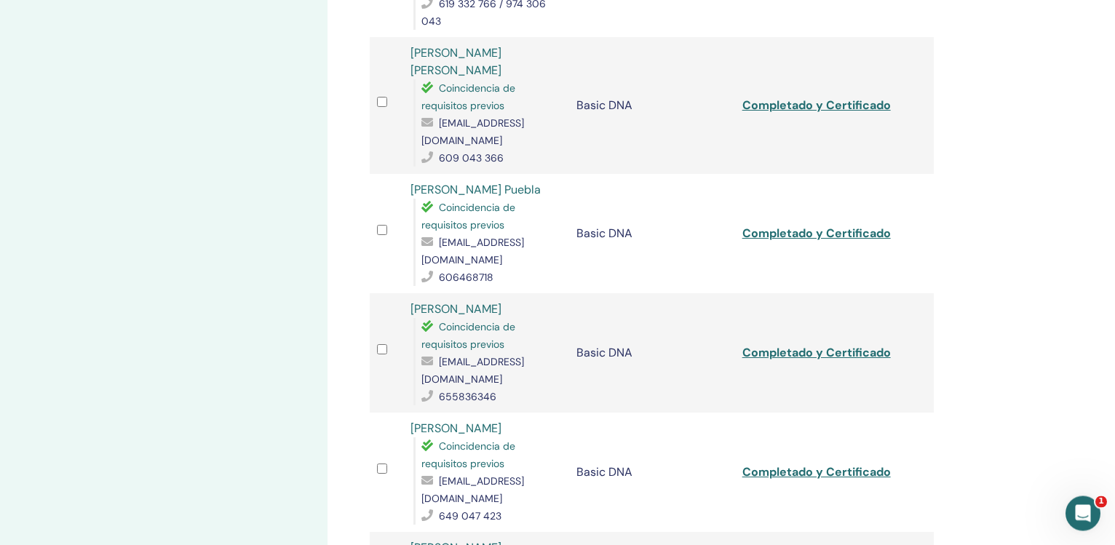
scroll to position [1348, 0]
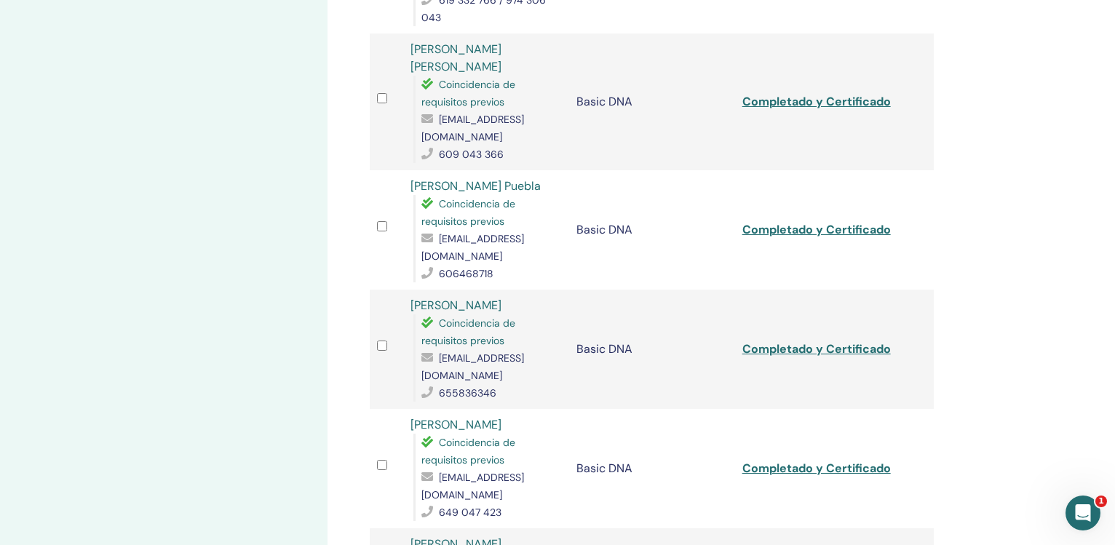
drag, startPoint x: 565, startPoint y: 37, endPoint x: 428, endPoint y: 31, distance: 137.7
drag, startPoint x: 567, startPoint y: 39, endPoint x: 435, endPoint y: 41, distance: 132.4
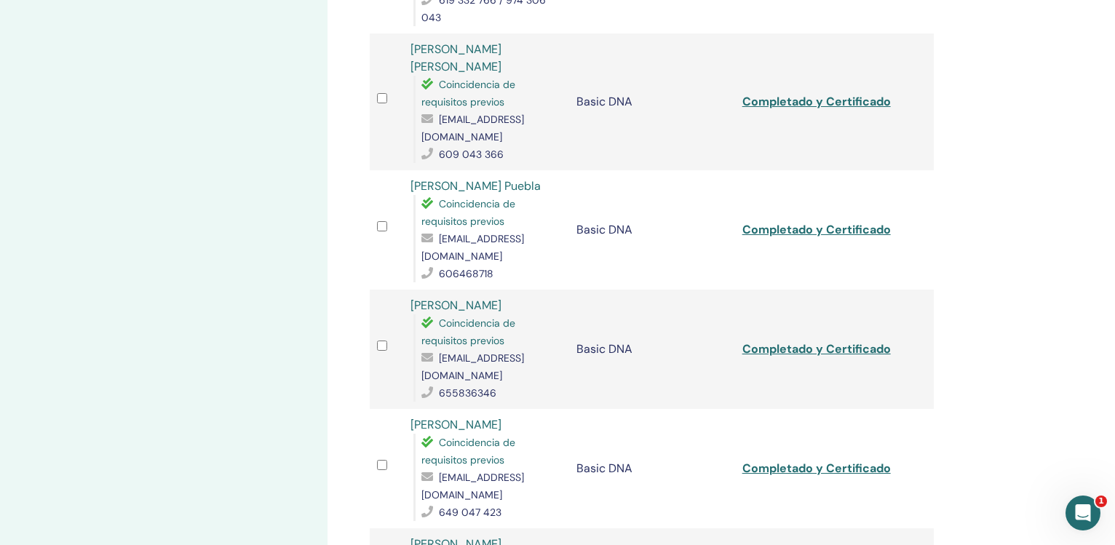
copy span "petrabruck@hotmail.com"
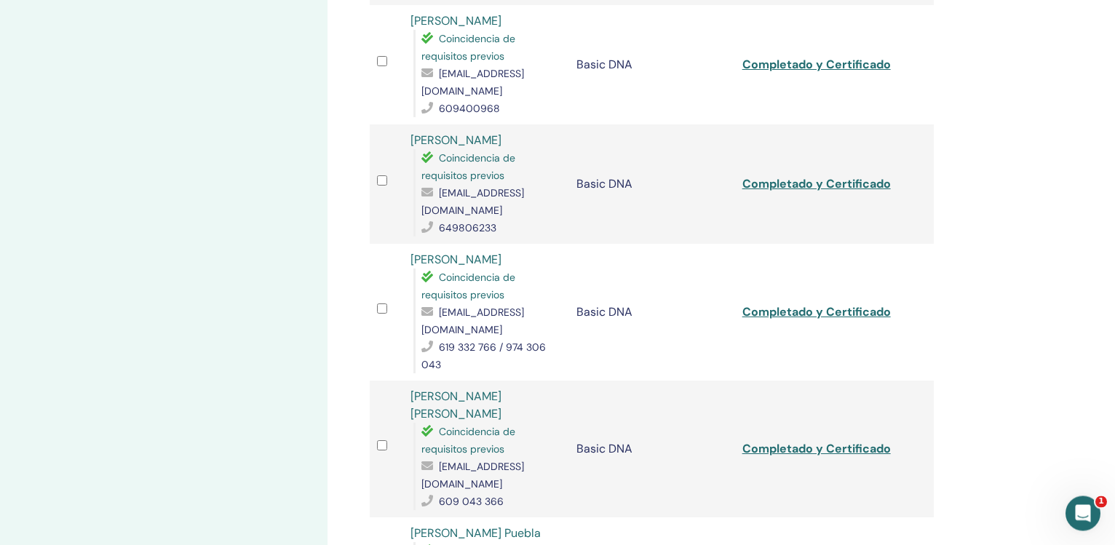
scroll to position [965, 0]
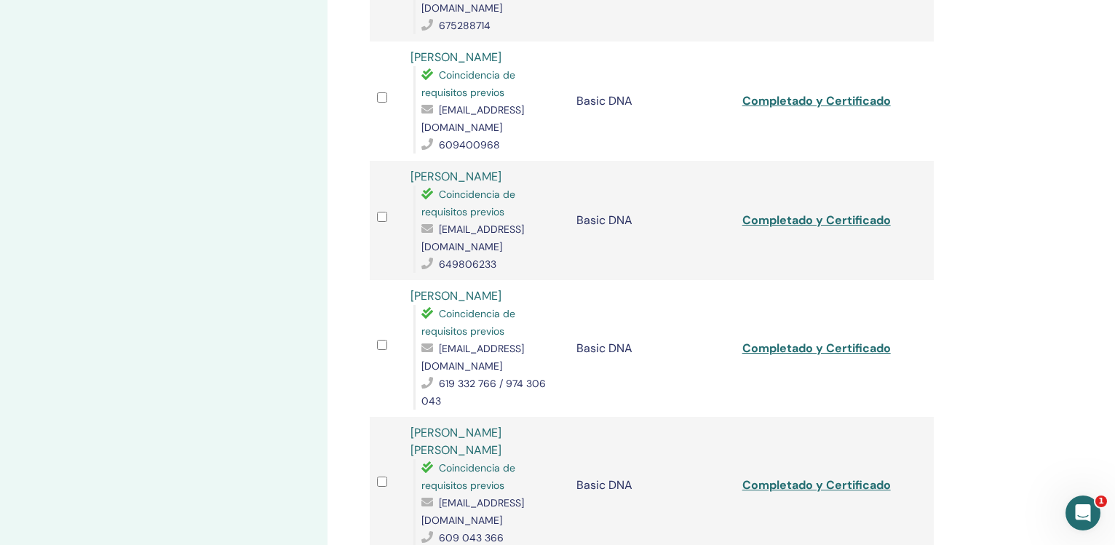
click at [978, 231] on div "Administrar asistentes Acciones masivas Exportar a CSV asistente Evento Estado …" at bounding box center [698, 425] width 743 height 2687
drag, startPoint x: 542, startPoint y: 302, endPoint x: 403, endPoint y: 298, distance: 139.0
copy link "Amparo Martel Suárez"
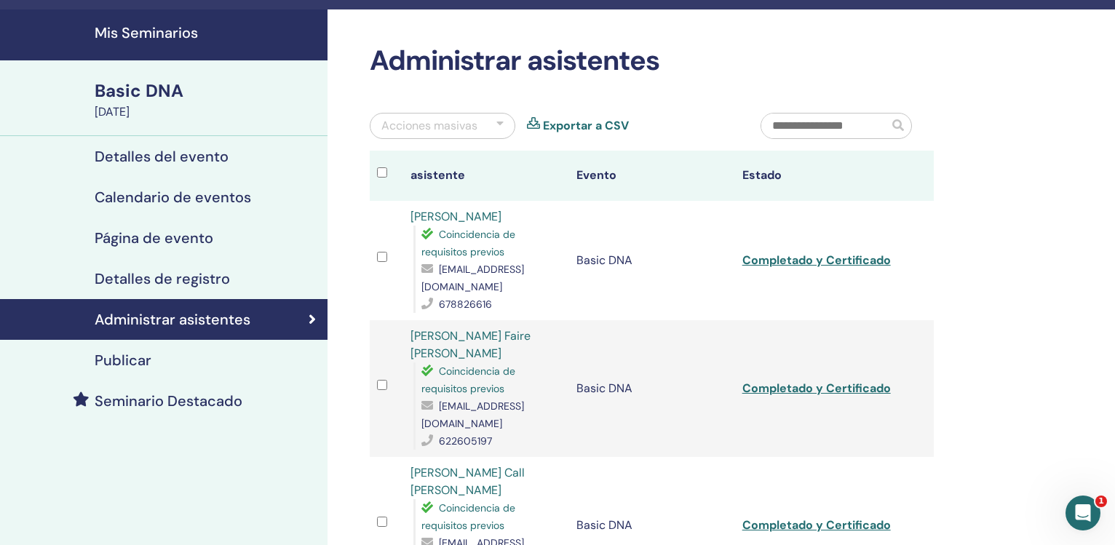
scroll to position [0, 0]
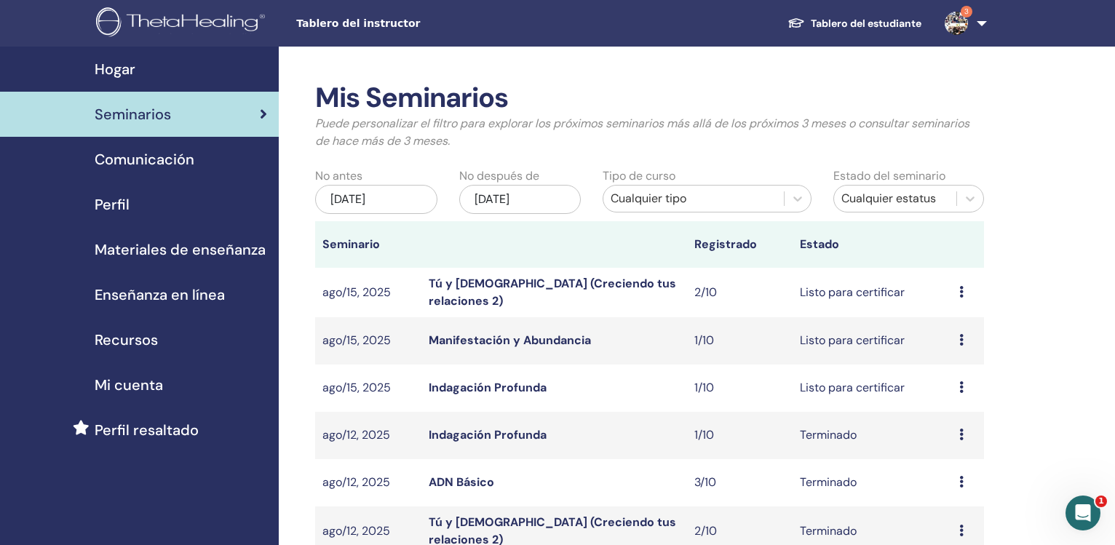
click at [380, 203] on div "[DATE]" at bounding box center [376, 199] width 122 height 29
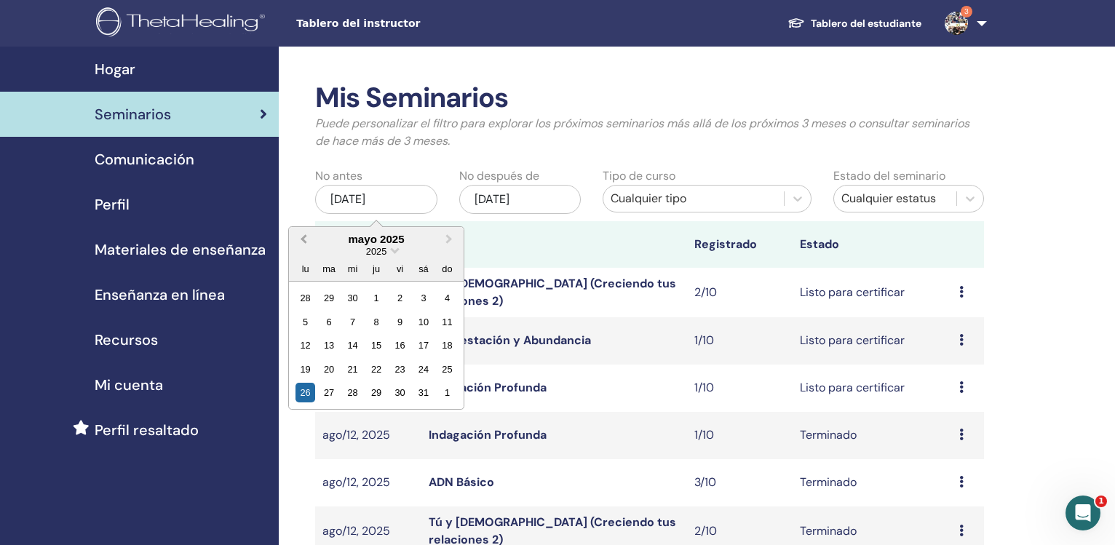
click at [303, 242] on button "Previous Month" at bounding box center [301, 239] width 23 height 23
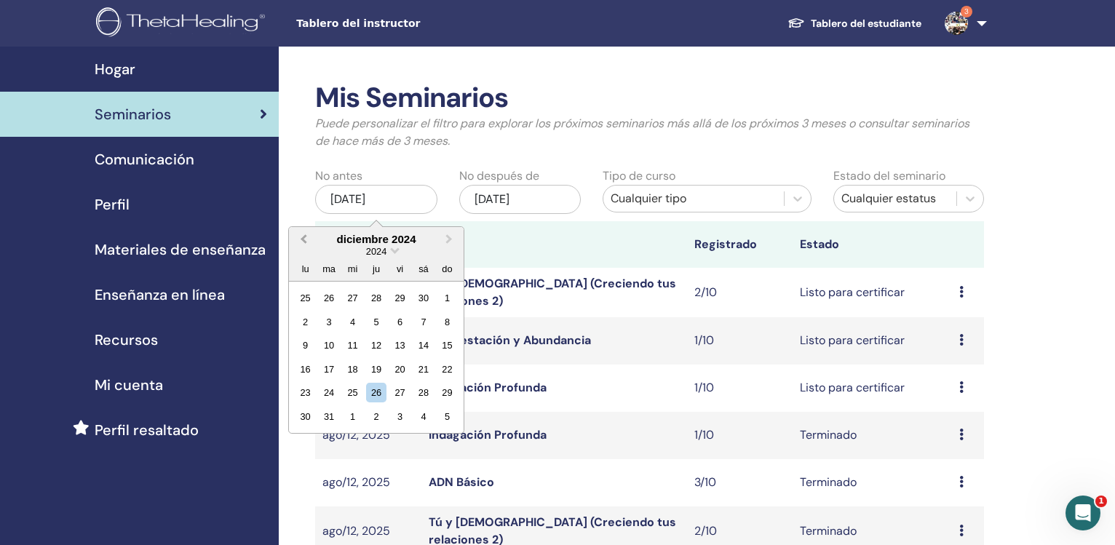
click at [303, 242] on button "Previous Month" at bounding box center [301, 239] width 23 height 23
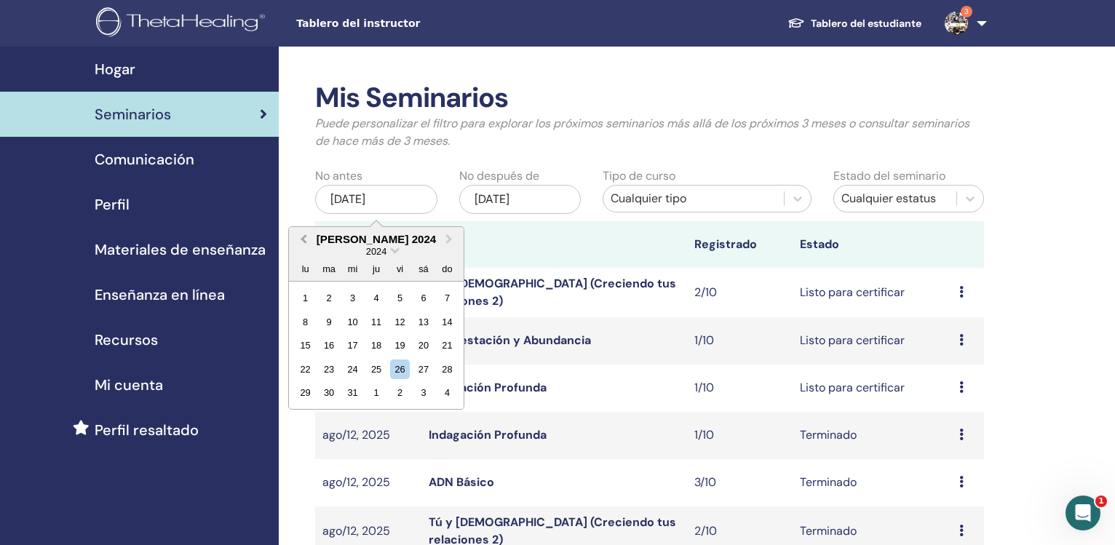
click at [303, 242] on button "Previous Month" at bounding box center [301, 239] width 23 height 23
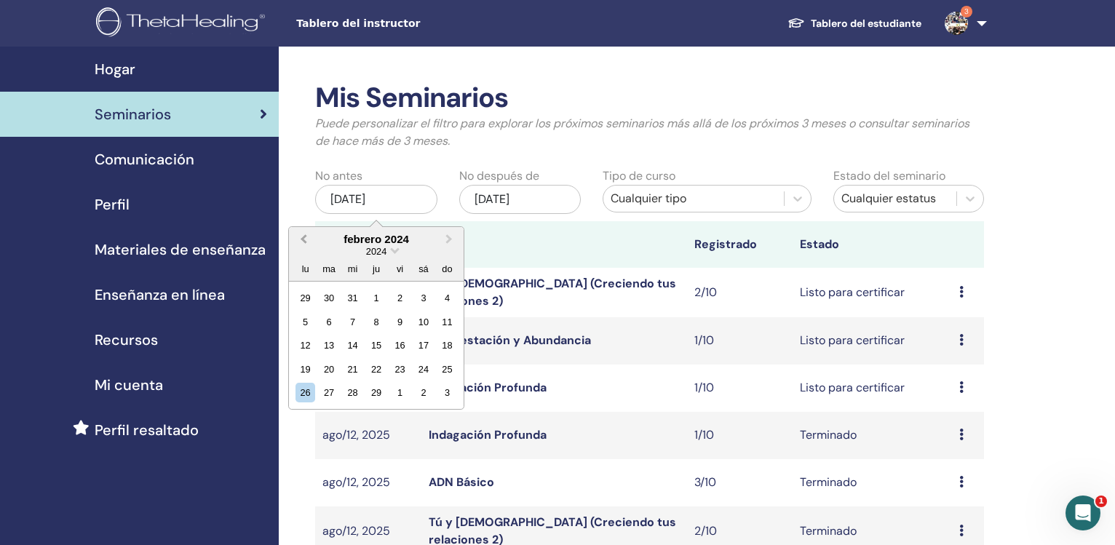
click at [303, 242] on button "Previous Month" at bounding box center [301, 239] width 23 height 23
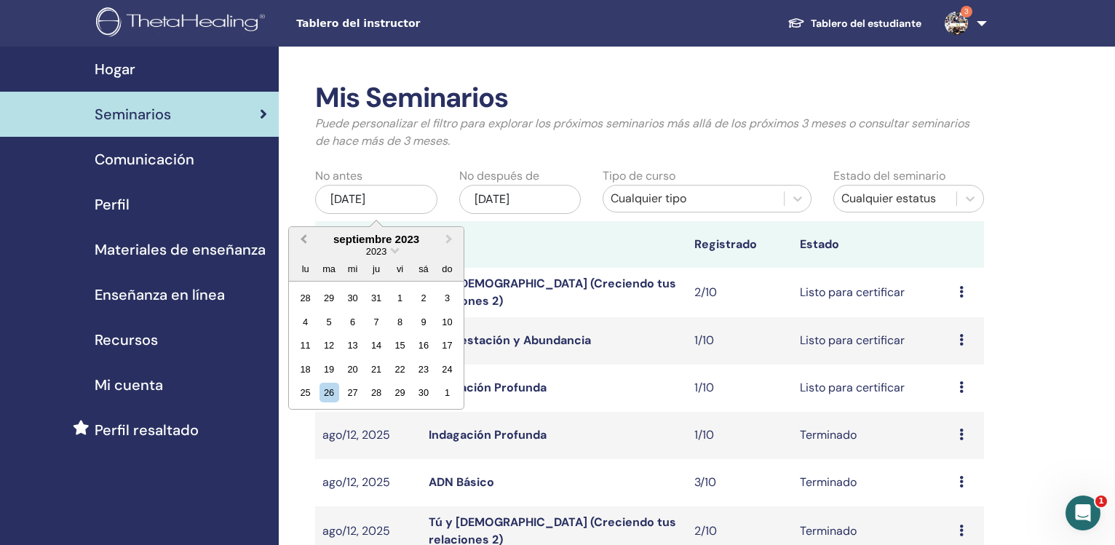
click at [303, 242] on button "Previous Month" at bounding box center [301, 239] width 23 height 23
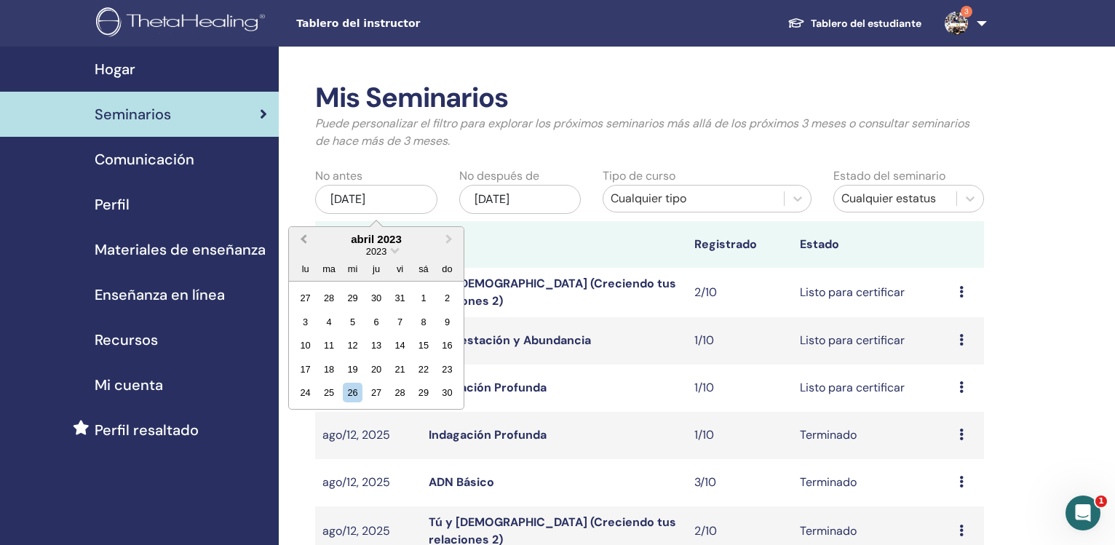
click at [303, 242] on button "Previous Month" at bounding box center [301, 239] width 23 height 23
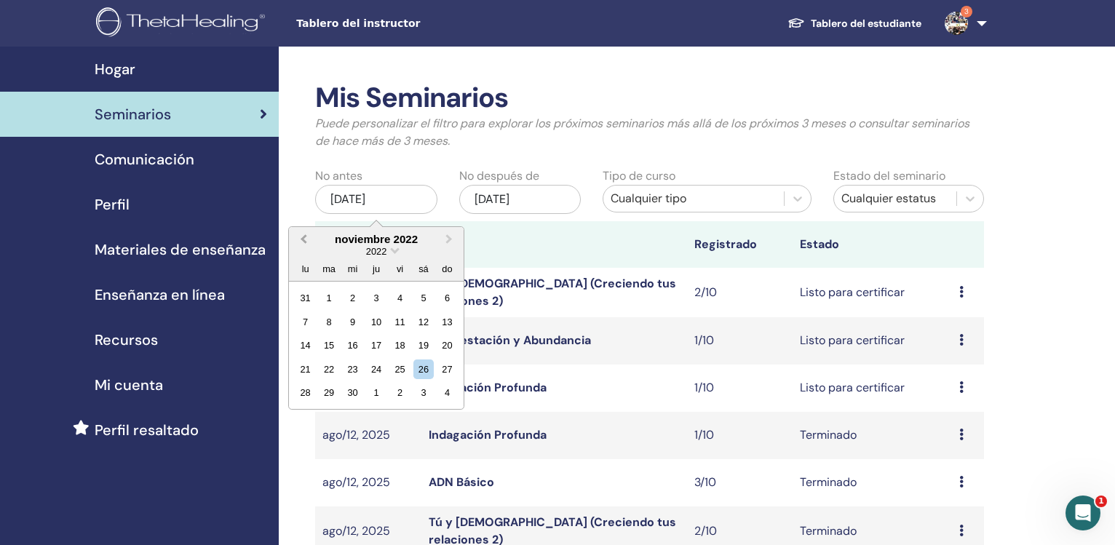
click at [303, 242] on button "Previous Month" at bounding box center [301, 239] width 23 height 23
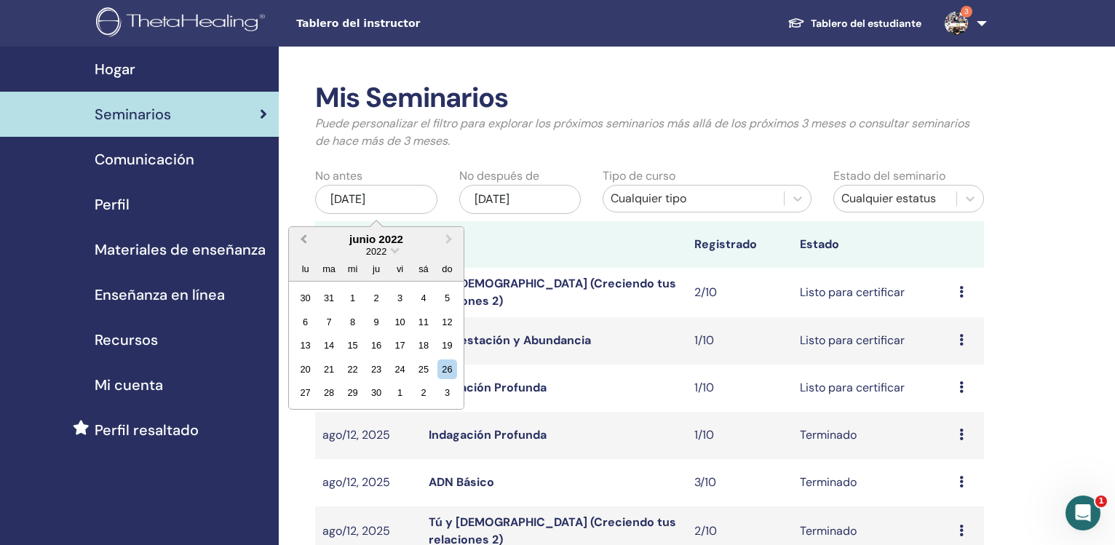
click at [303, 242] on button "Previous Month" at bounding box center [301, 239] width 23 height 23
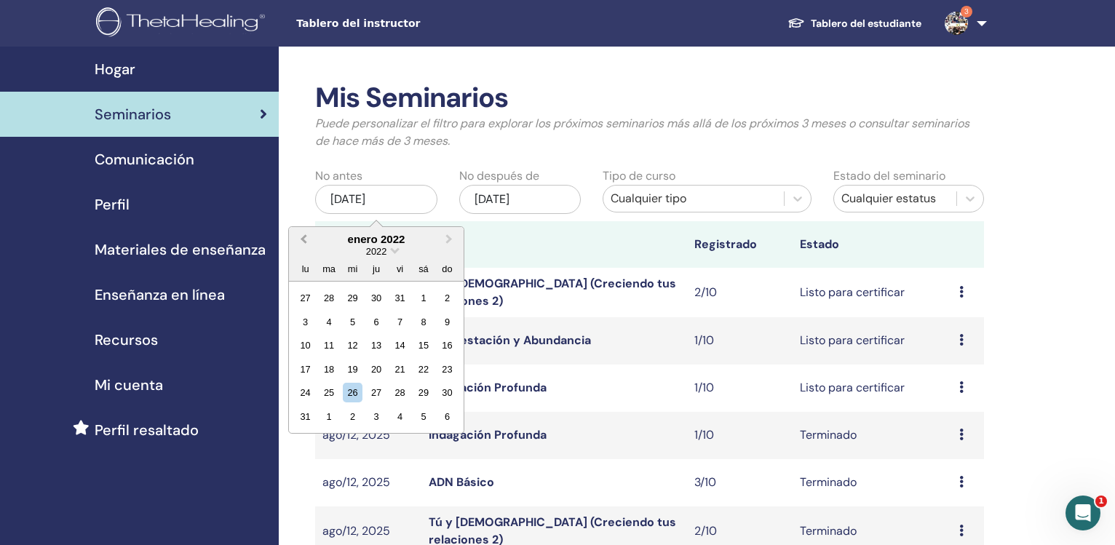
click at [303, 242] on button "Previous Month" at bounding box center [301, 239] width 23 height 23
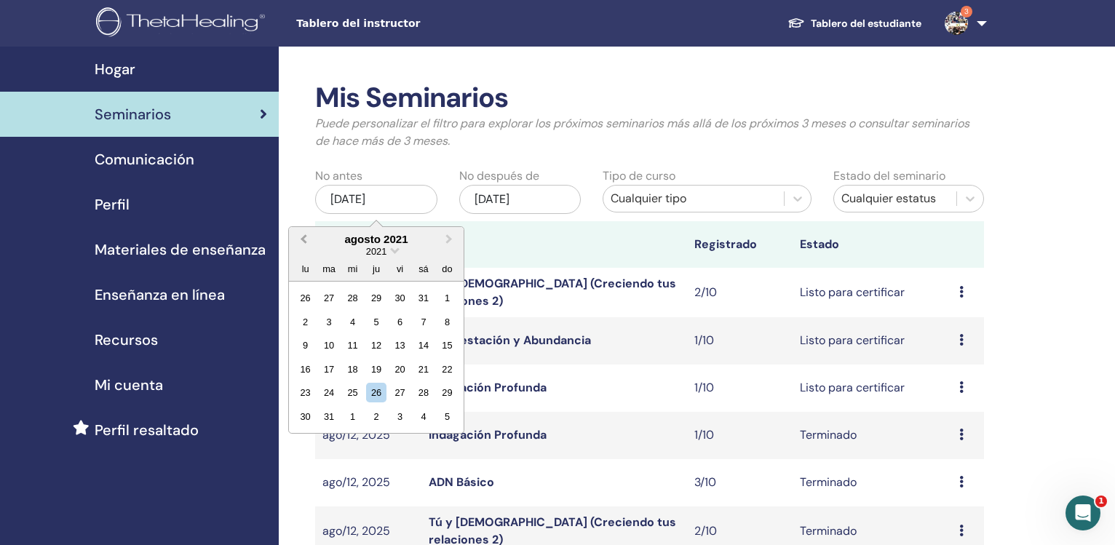
click at [303, 242] on button "Previous Month" at bounding box center [301, 239] width 23 height 23
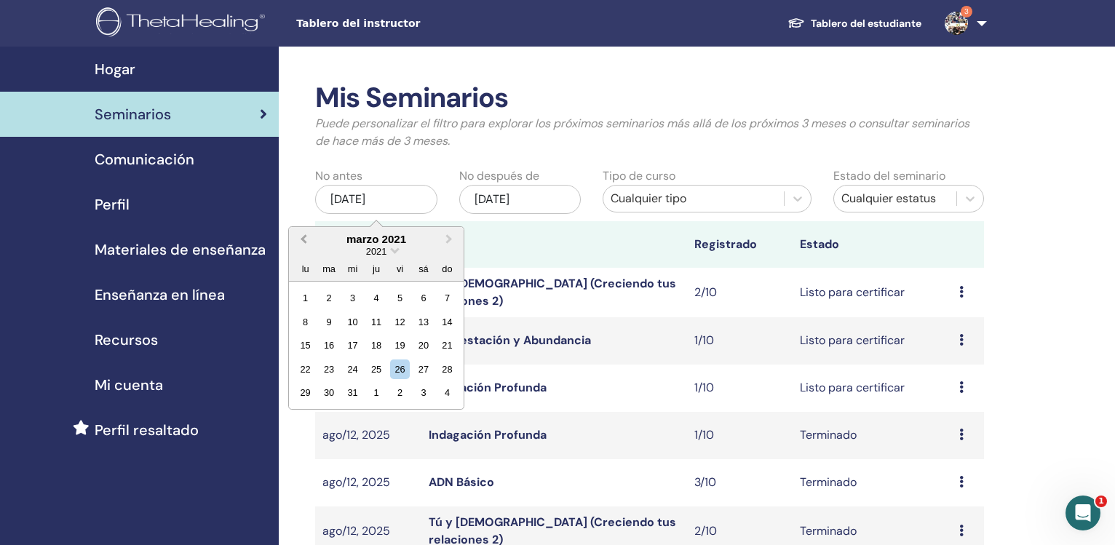
click at [303, 242] on button "Previous Month" at bounding box center [301, 239] width 23 height 23
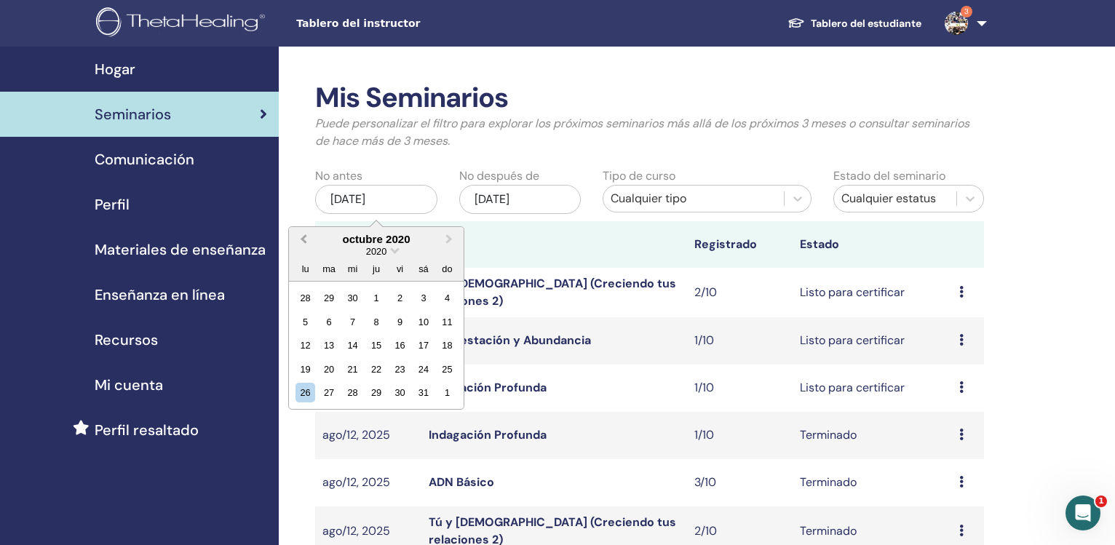
click at [303, 242] on button "Previous Month" at bounding box center [301, 239] width 23 height 23
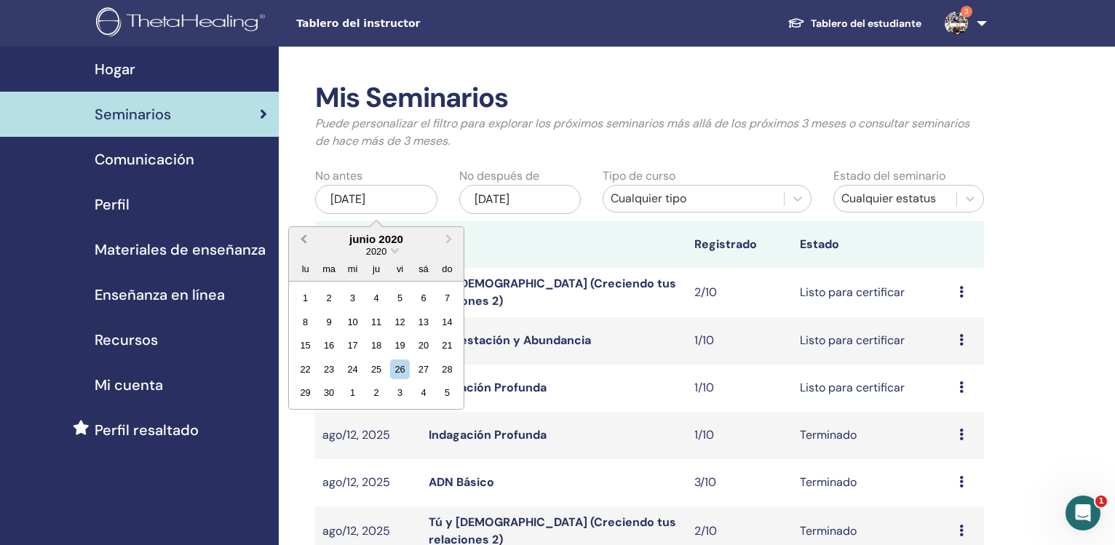
click at [303, 242] on button "Previous Month" at bounding box center [301, 239] width 23 height 23
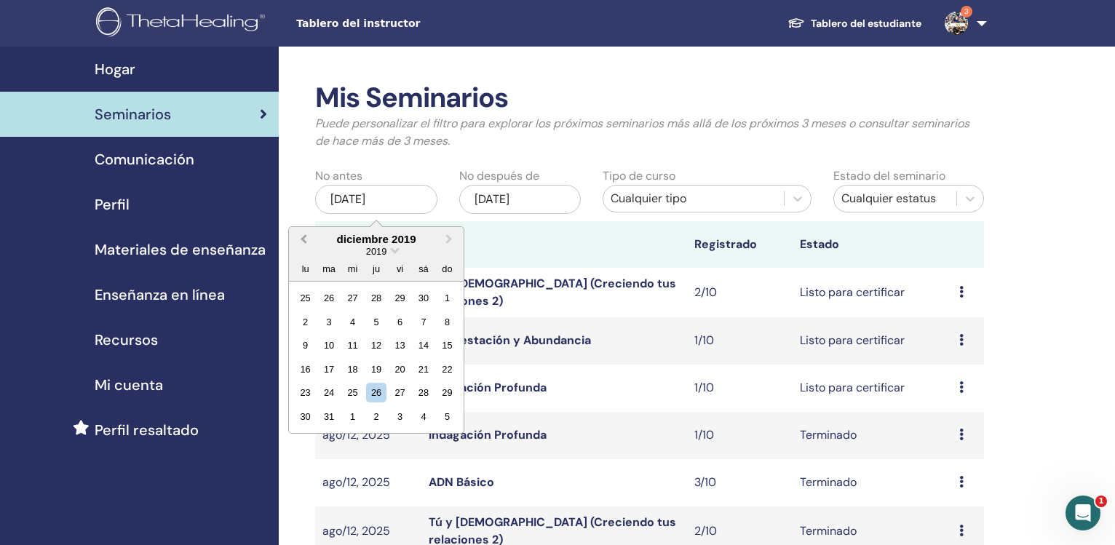
click at [303, 242] on button "Previous Month" at bounding box center [301, 239] width 23 height 23
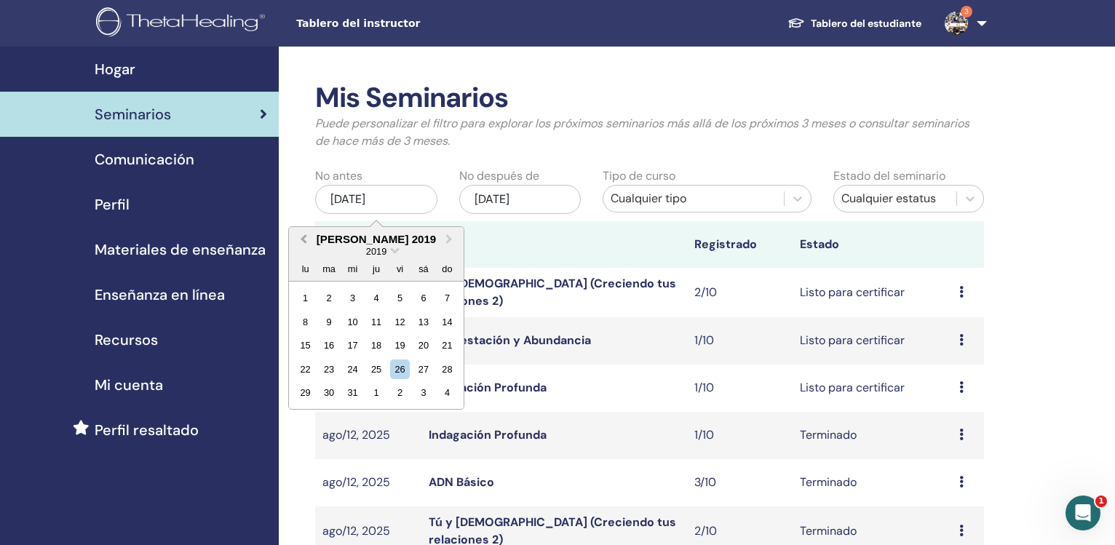
click at [303, 242] on button "Previous Month" at bounding box center [301, 239] width 23 height 23
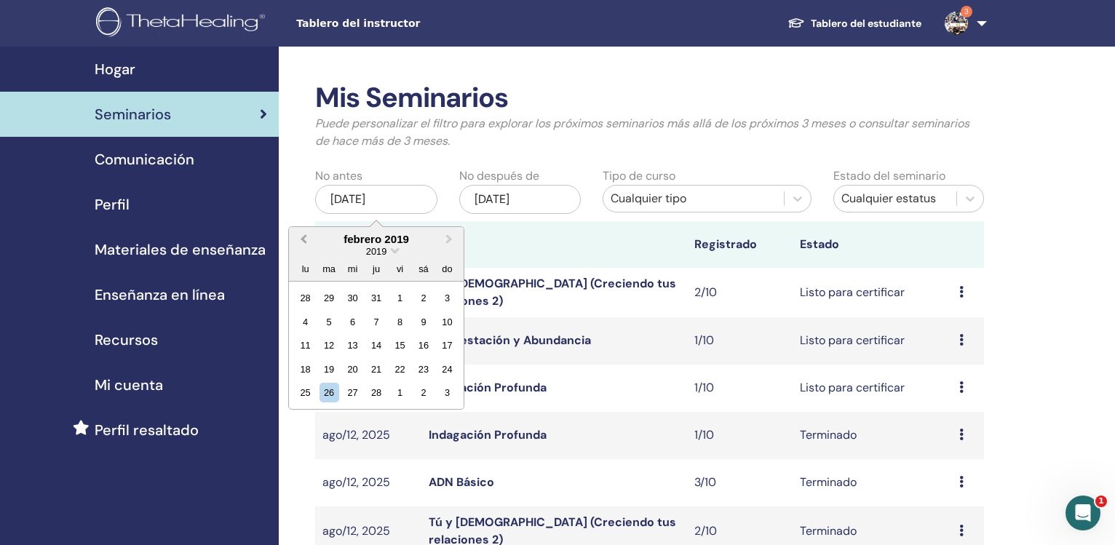
click at [303, 242] on button "Previous Month" at bounding box center [301, 239] width 23 height 23
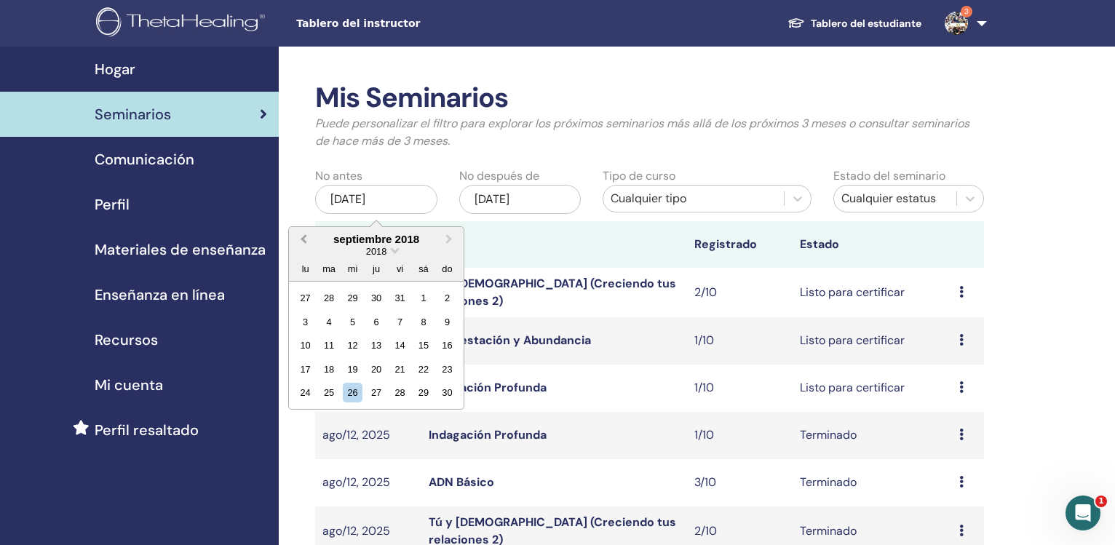
click at [303, 242] on button "Previous Month" at bounding box center [301, 239] width 23 height 23
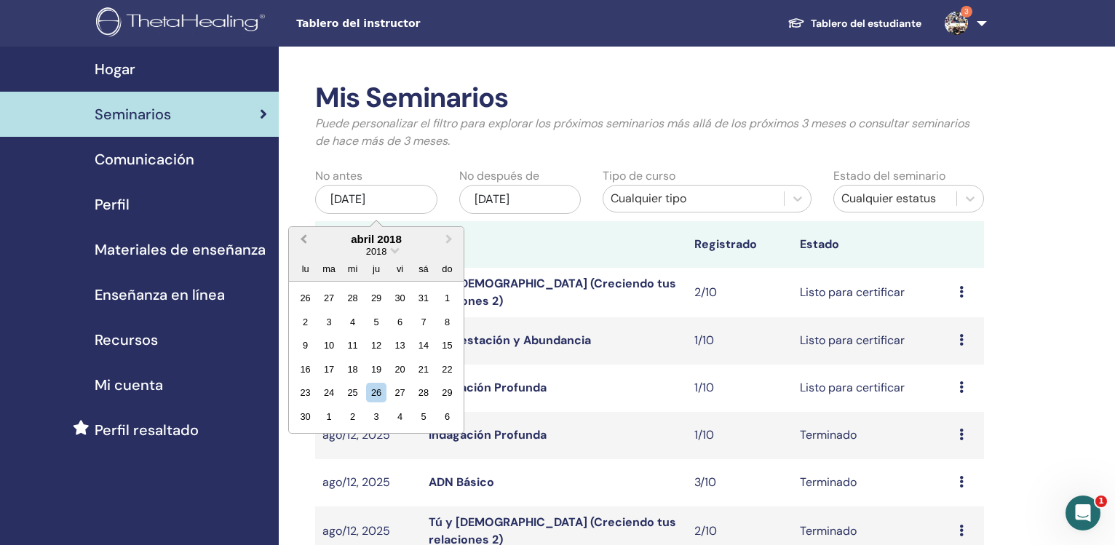
click at [303, 242] on button "Previous Month" at bounding box center [301, 239] width 23 height 23
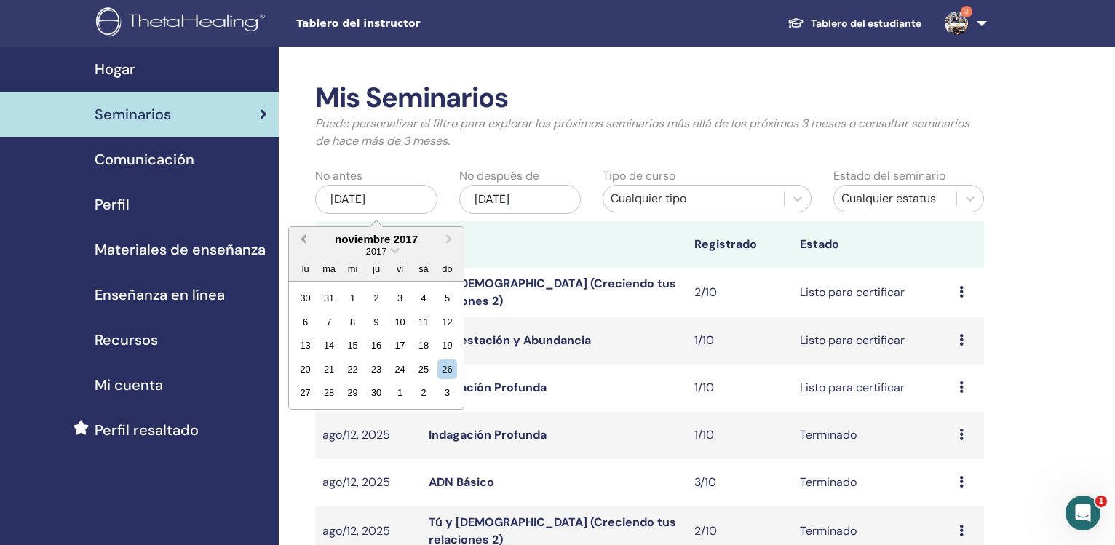
click at [303, 242] on button "Previous Month" at bounding box center [301, 239] width 23 height 23
click at [303, 243] on button "Previous Month" at bounding box center [301, 239] width 23 height 23
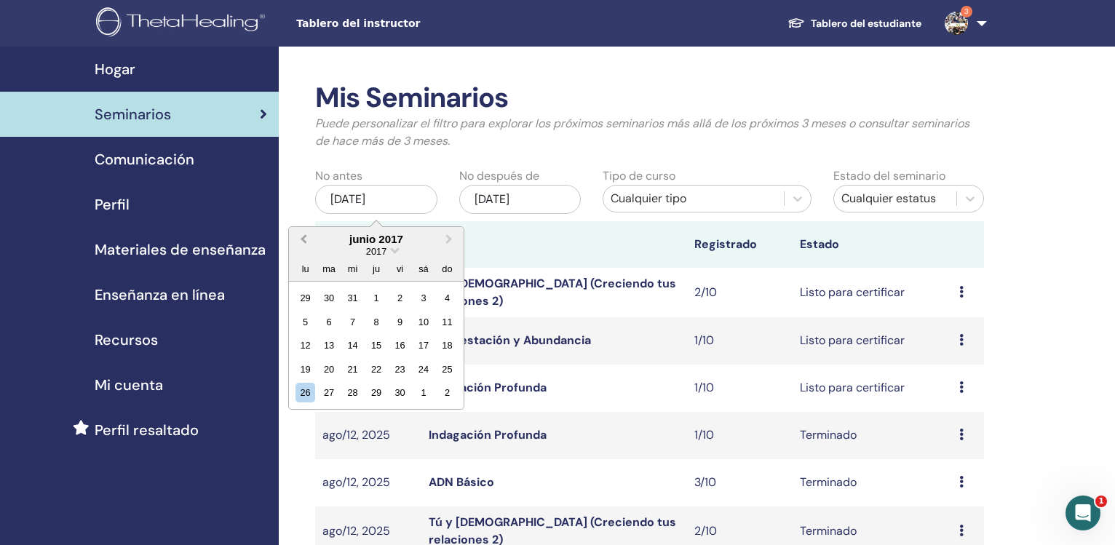
click at [303, 243] on button "Previous Month" at bounding box center [301, 239] width 23 height 23
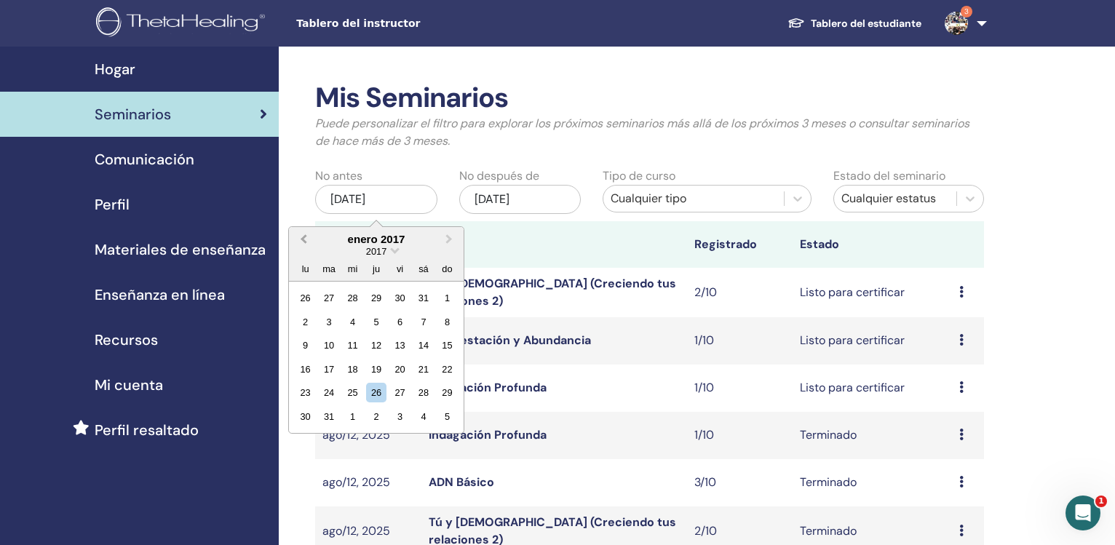
click at [303, 243] on button "Previous Month" at bounding box center [301, 239] width 23 height 23
click at [451, 241] on button "Next Month" at bounding box center [450, 239] width 23 height 23
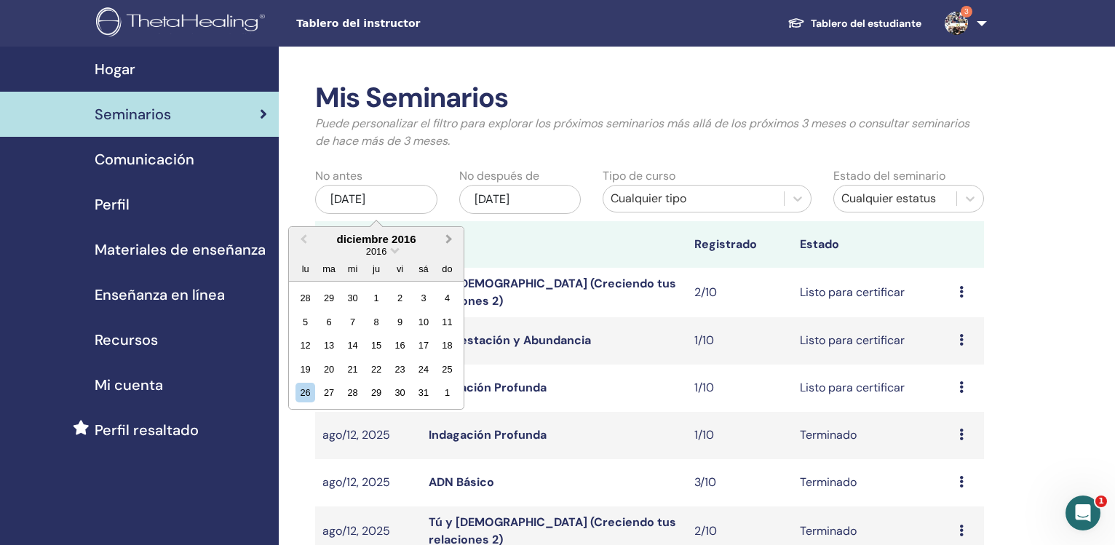
click at [451, 241] on button "Next Month" at bounding box center [450, 239] width 23 height 23
click at [448, 291] on div "1" at bounding box center [447, 298] width 20 height 20
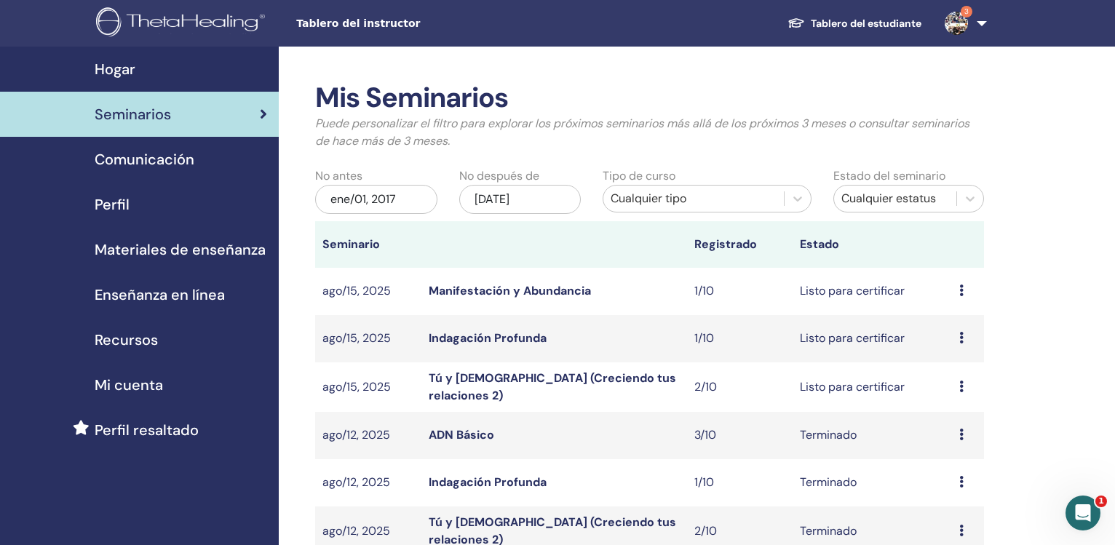
click at [510, 195] on div "nov/26, 2025" at bounding box center [520, 199] width 122 height 29
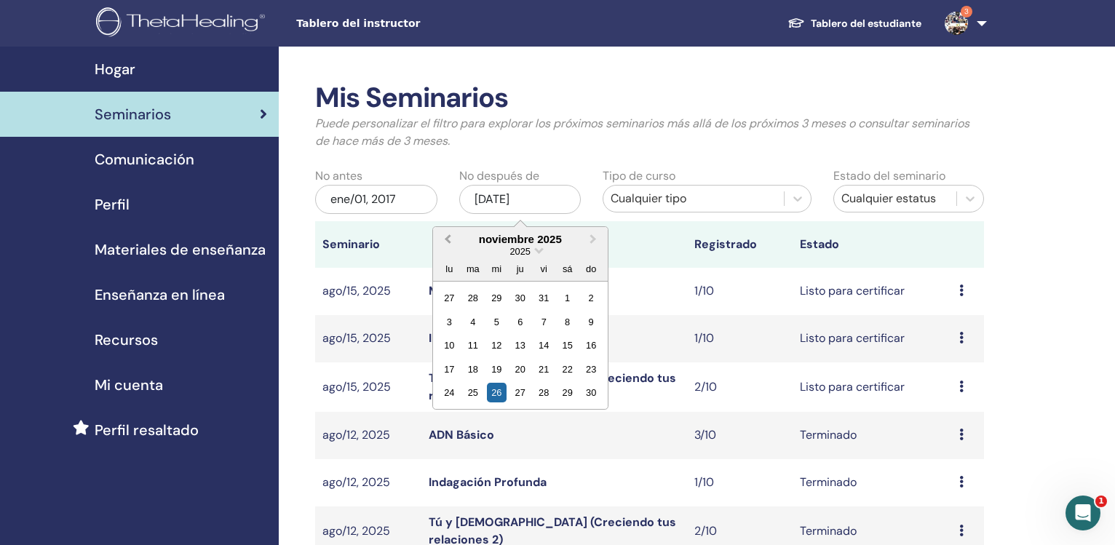
click at [445, 238] on button "Previous Month" at bounding box center [445, 239] width 23 height 23
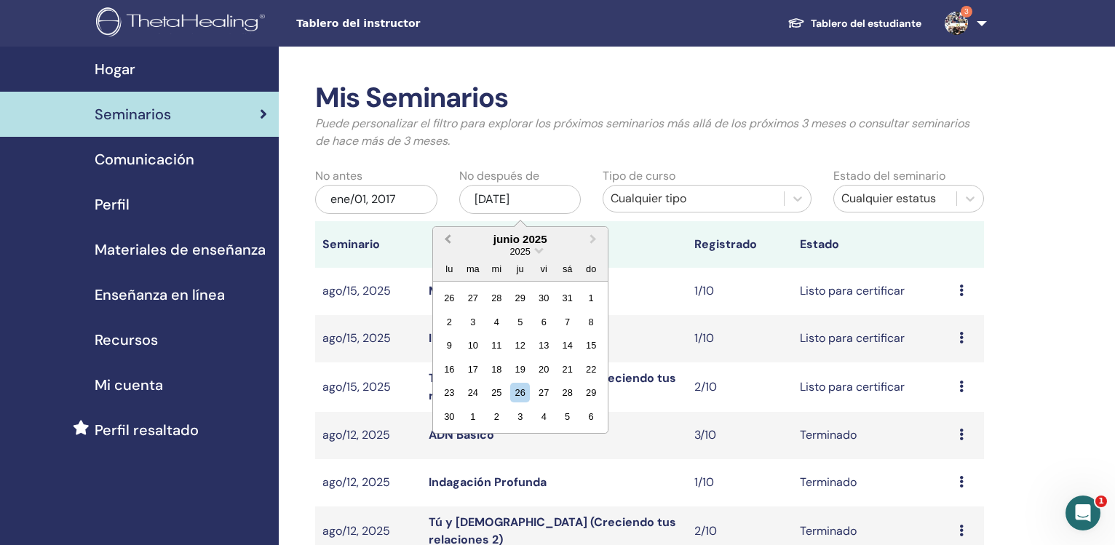
click at [445, 238] on button "Previous Month" at bounding box center [445, 239] width 23 height 23
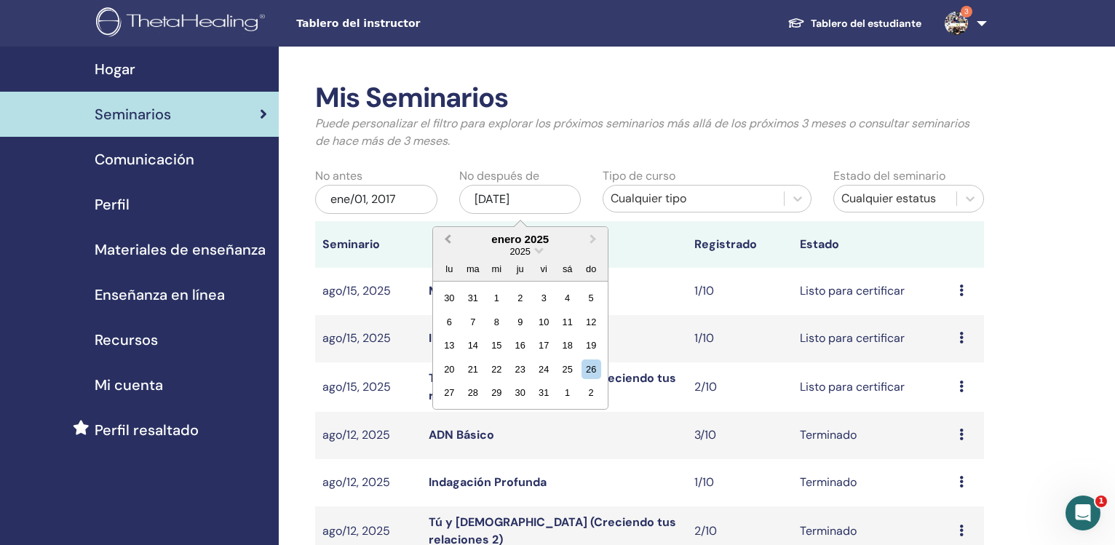
click at [445, 238] on button "Previous Month" at bounding box center [445, 239] width 23 height 23
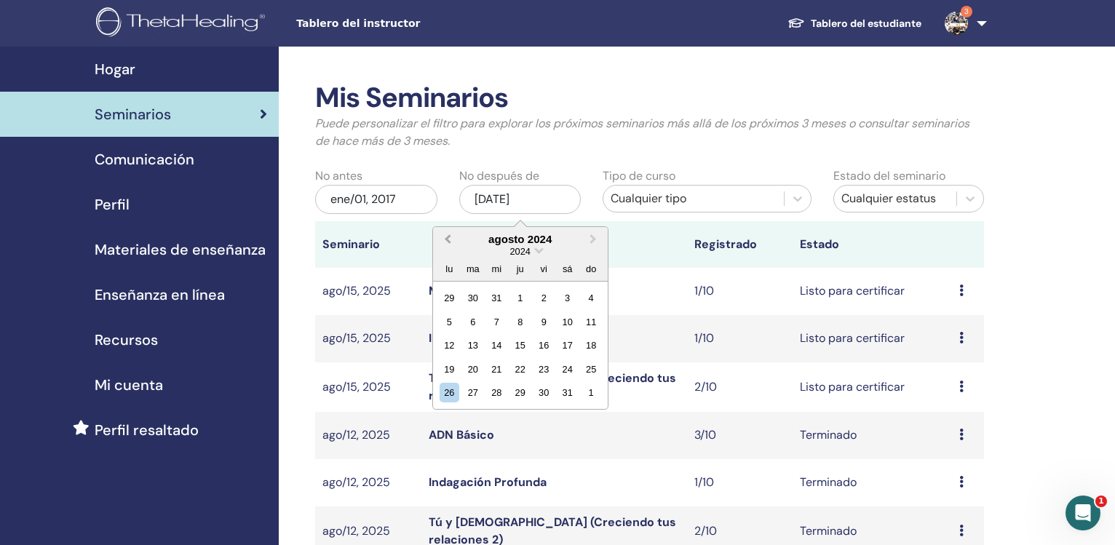
click at [445, 238] on button "Previous Month" at bounding box center [445, 239] width 23 height 23
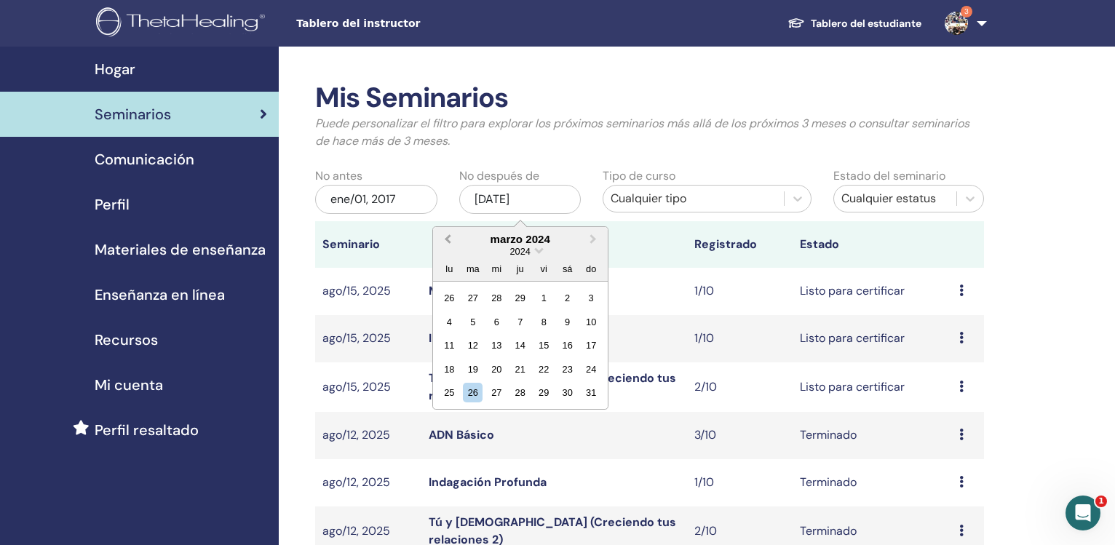
click at [445, 238] on button "Previous Month" at bounding box center [445, 239] width 23 height 23
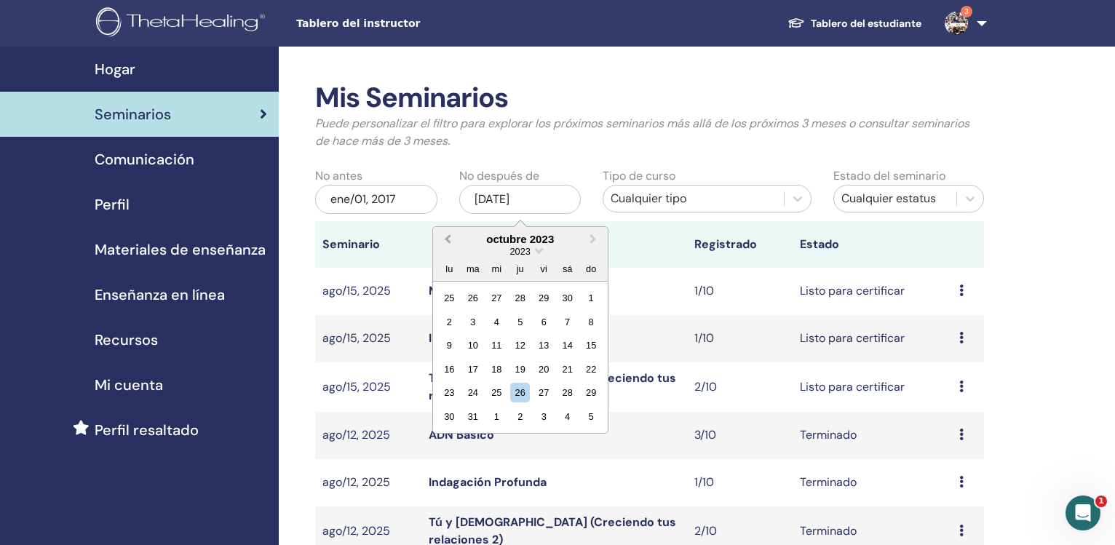
click at [445, 238] on button "Previous Month" at bounding box center [445, 239] width 23 height 23
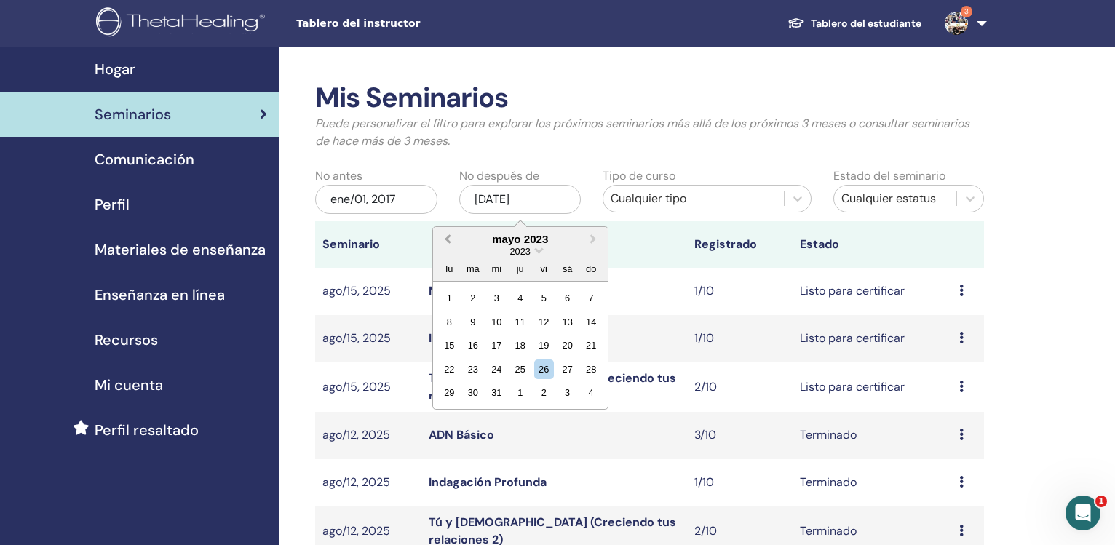
click at [445, 238] on button "Previous Month" at bounding box center [445, 239] width 23 height 23
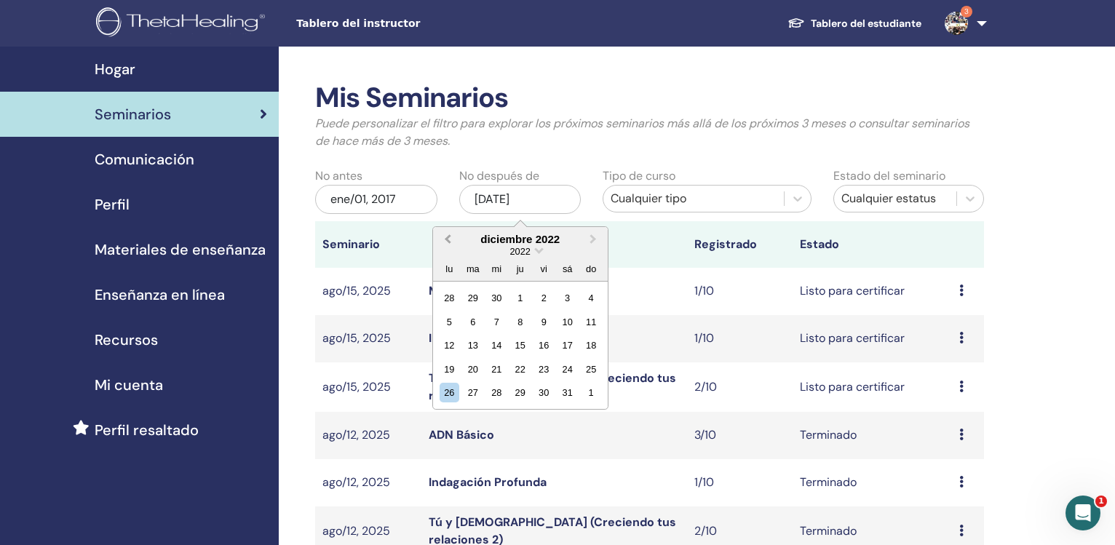
click at [445, 238] on button "Previous Month" at bounding box center [445, 239] width 23 height 23
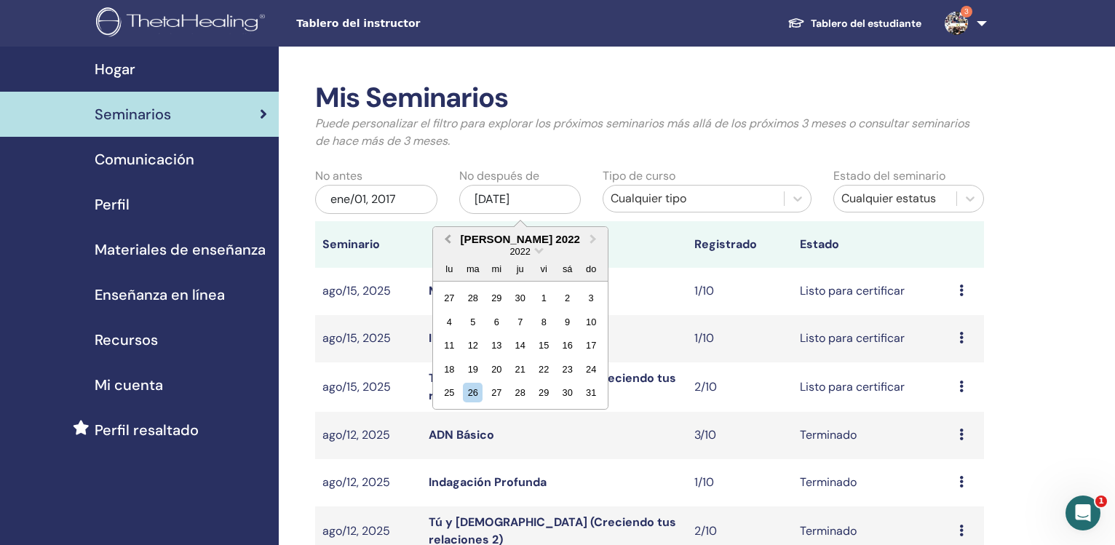
click at [445, 238] on button "Previous Month" at bounding box center [445, 239] width 23 height 23
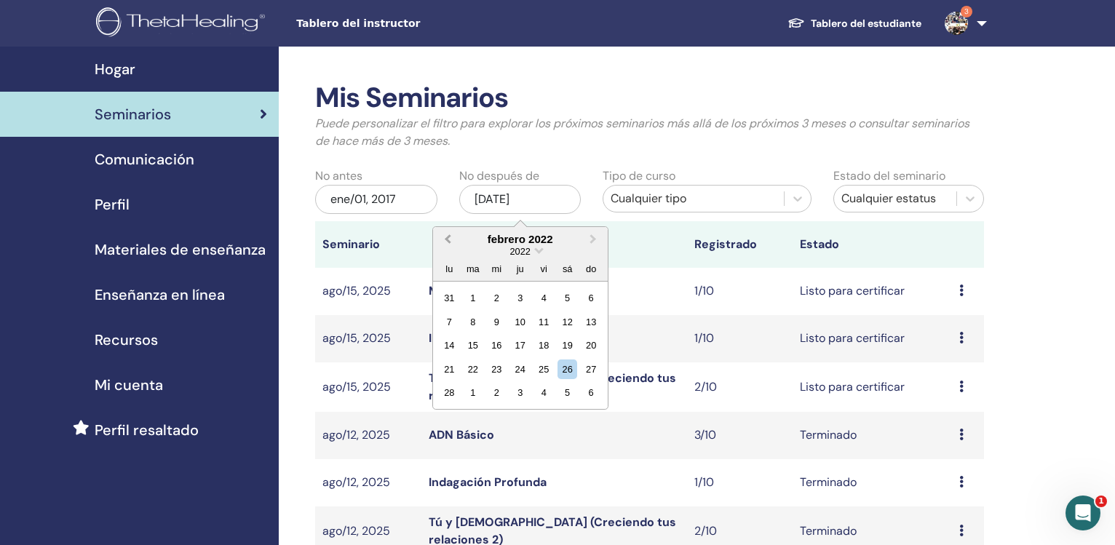
click at [445, 238] on button "Previous Month" at bounding box center [445, 239] width 23 height 23
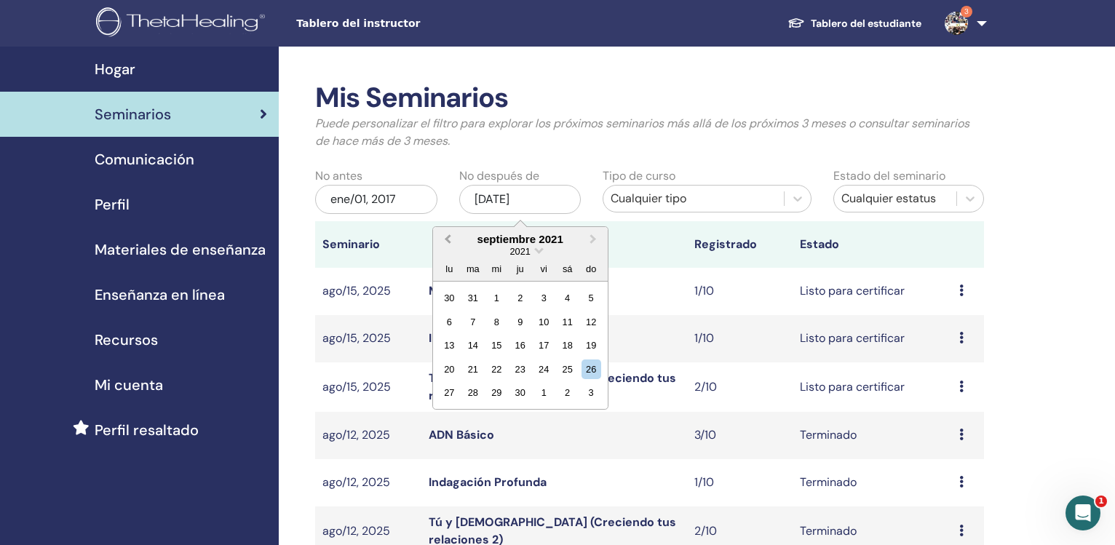
click at [445, 238] on button "Previous Month" at bounding box center [445, 239] width 23 height 23
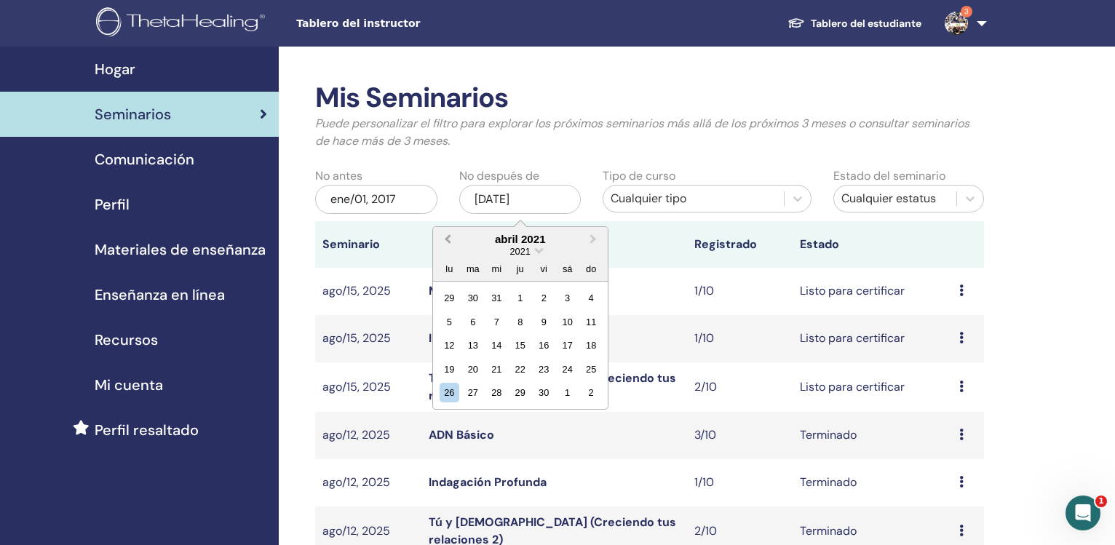
click at [445, 238] on button "Previous Month" at bounding box center [445, 239] width 23 height 23
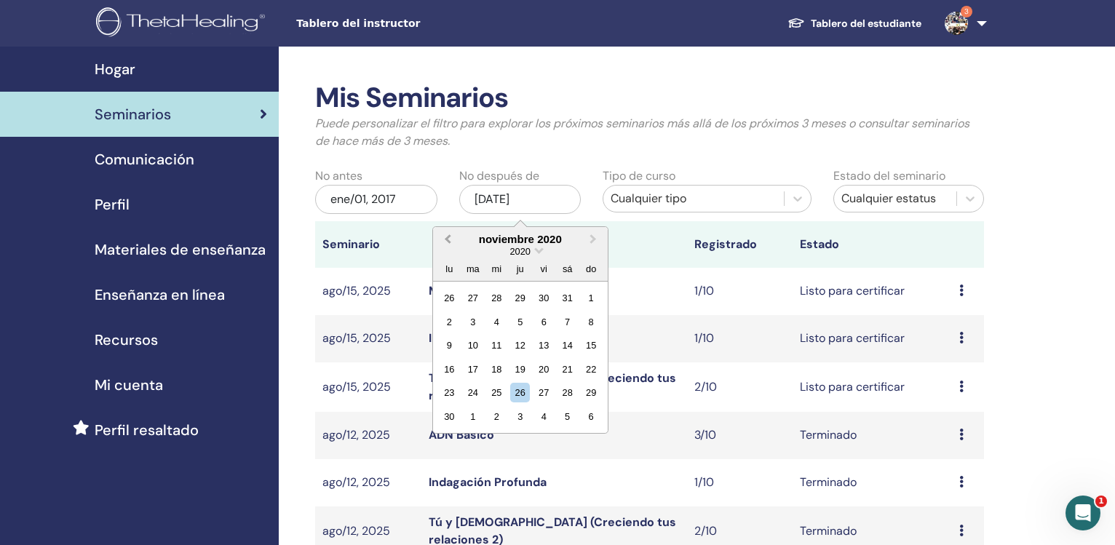
click at [445, 238] on button "Previous Month" at bounding box center [445, 239] width 23 height 23
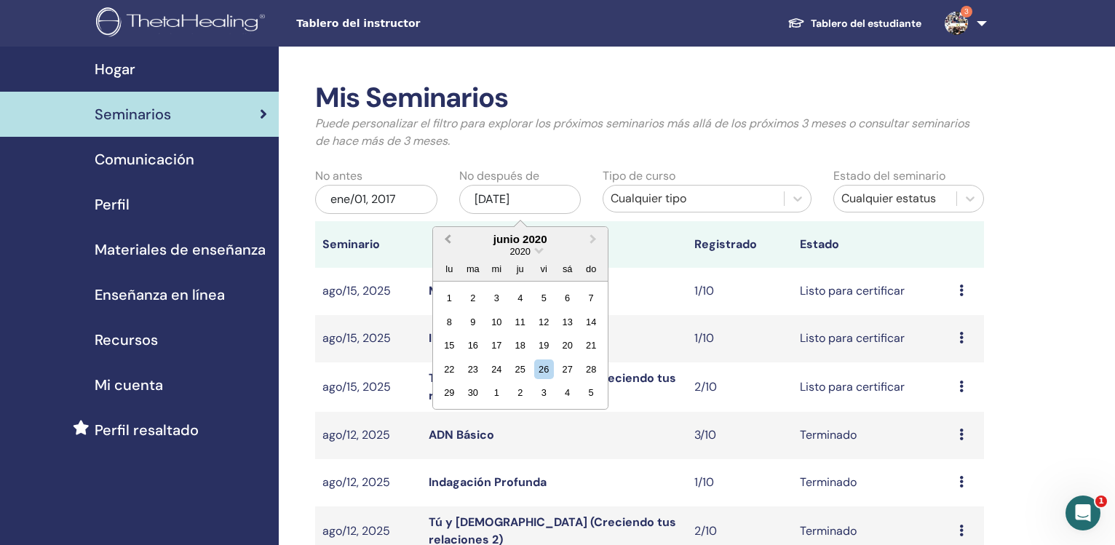
click at [445, 238] on button "Previous Month" at bounding box center [445, 239] width 23 height 23
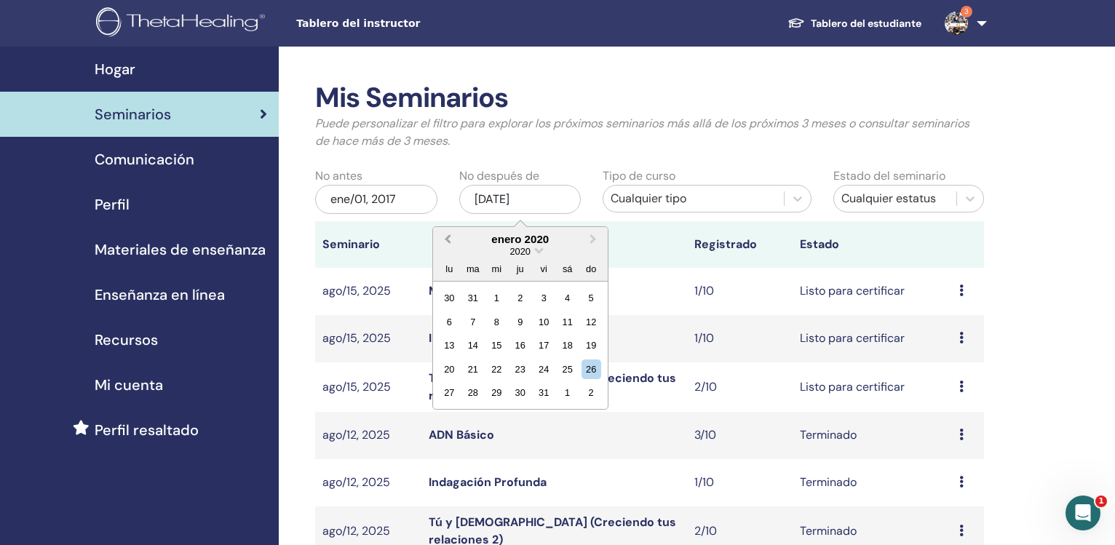
click at [445, 238] on button "Previous Month" at bounding box center [445, 239] width 23 height 23
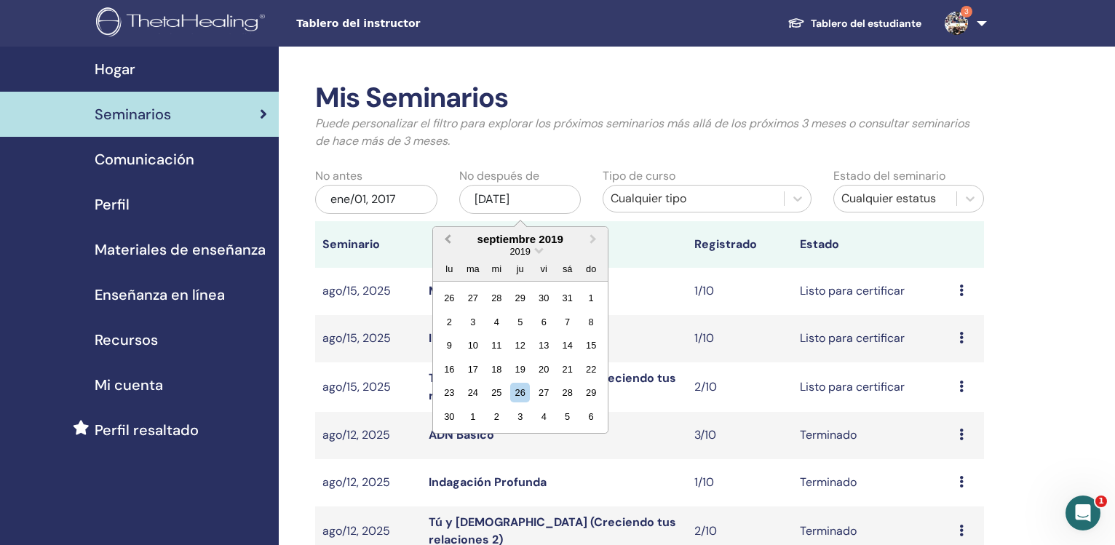
click at [445, 238] on button "Previous Month" at bounding box center [445, 239] width 23 height 23
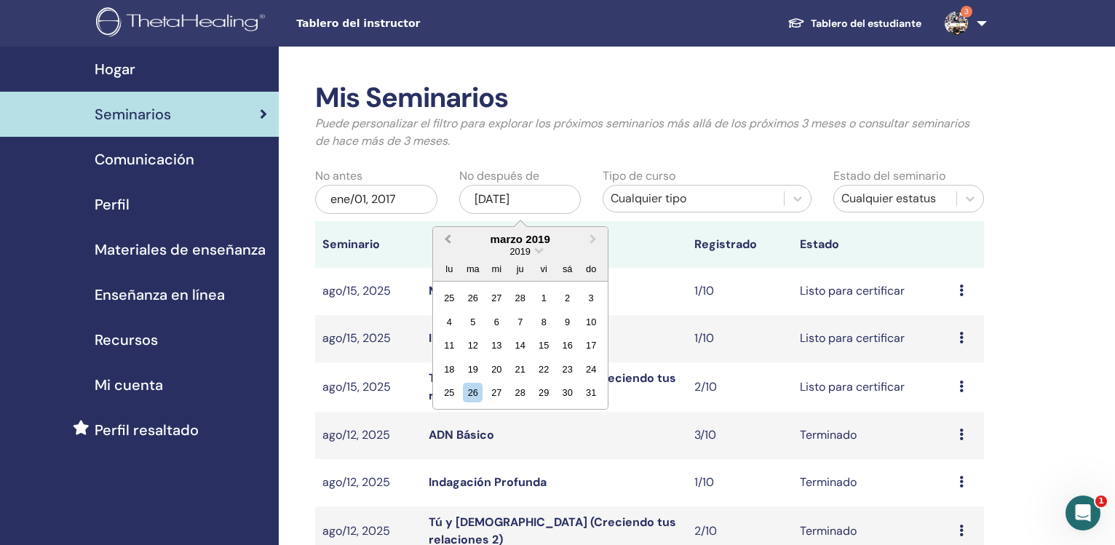
click at [445, 238] on button "Previous Month" at bounding box center [445, 239] width 23 height 23
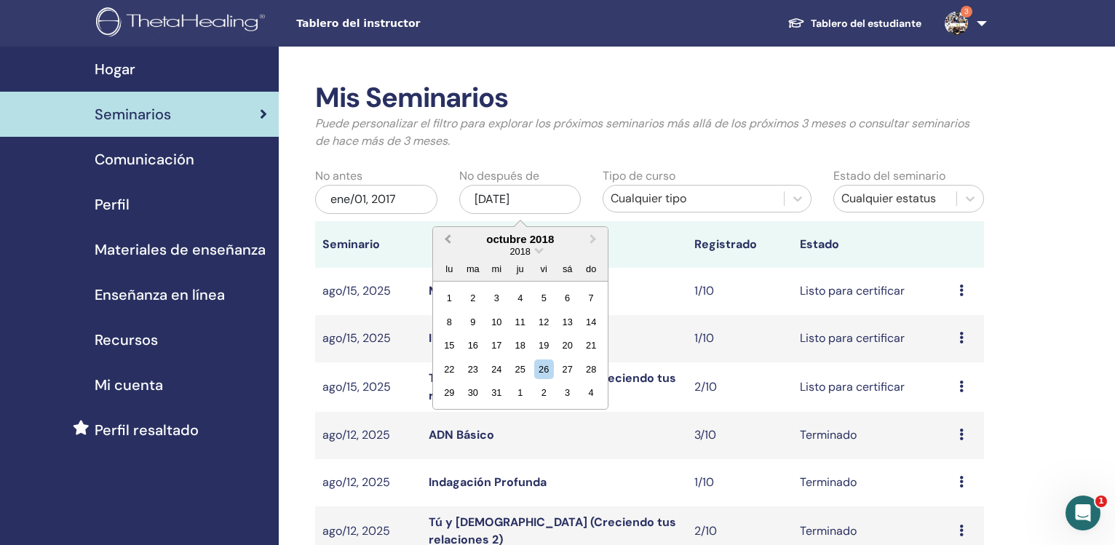
click at [445, 238] on button "Previous Month" at bounding box center [445, 239] width 23 height 23
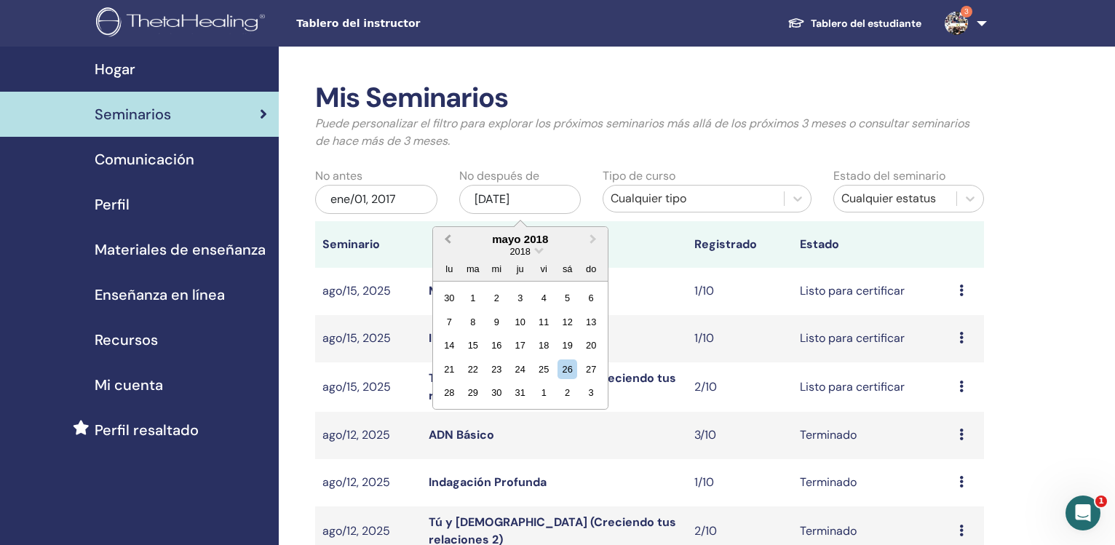
click at [445, 238] on button "Previous Month" at bounding box center [445, 239] width 23 height 23
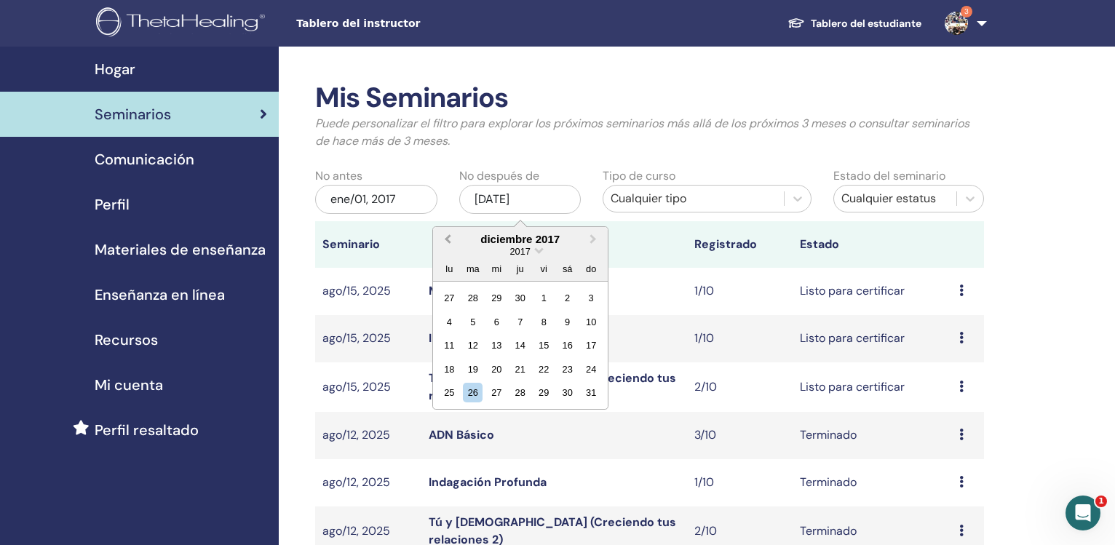
click at [445, 238] on button "Previous Month" at bounding box center [445, 239] width 23 height 23
click at [587, 238] on button "Next Month" at bounding box center [594, 239] width 23 height 23
click at [592, 396] on div "31" at bounding box center [591, 393] width 20 height 20
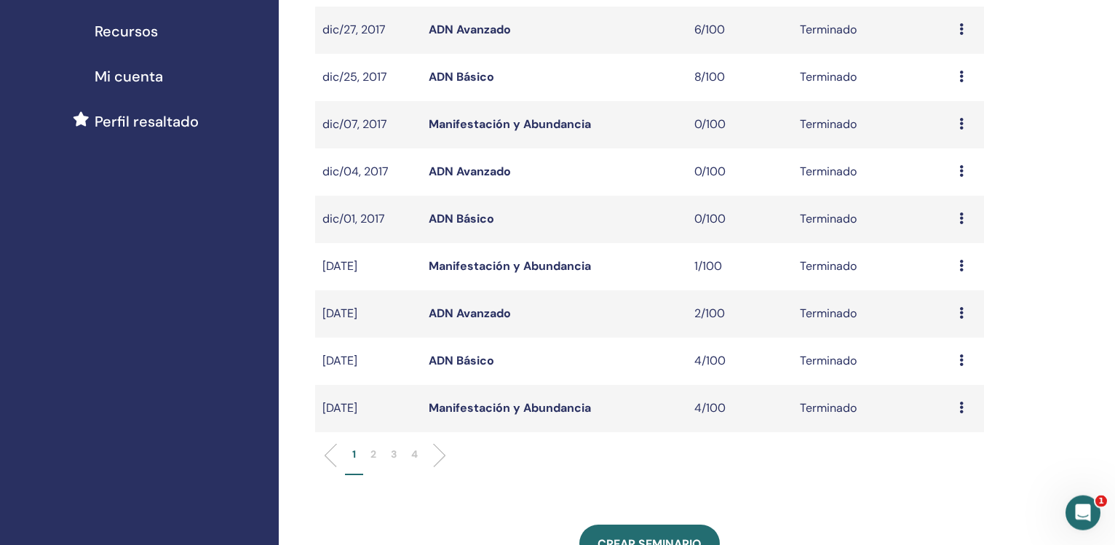
scroll to position [322, 0]
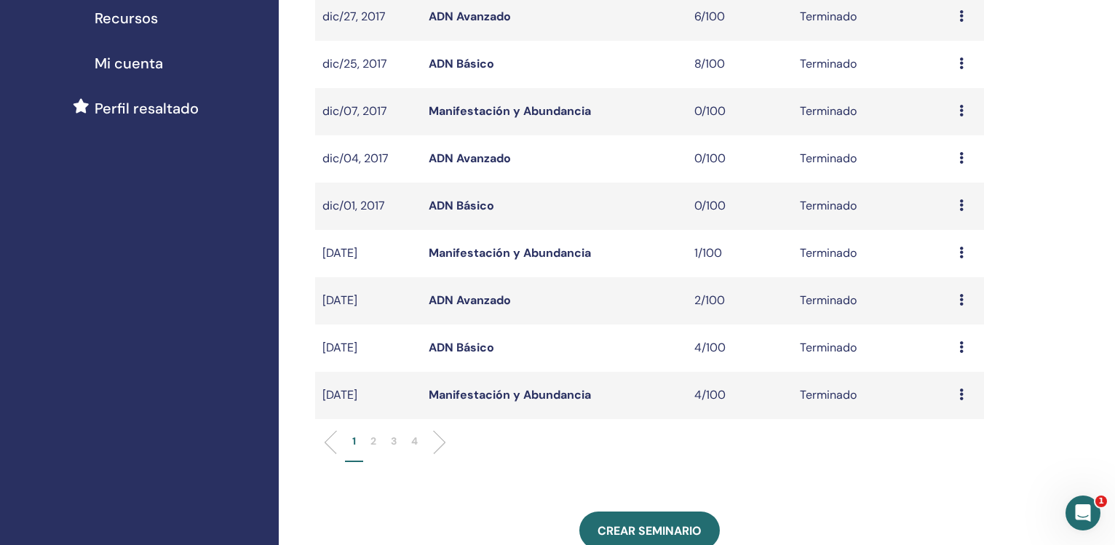
click at [412, 445] on p "4" at bounding box center [414, 441] width 7 height 15
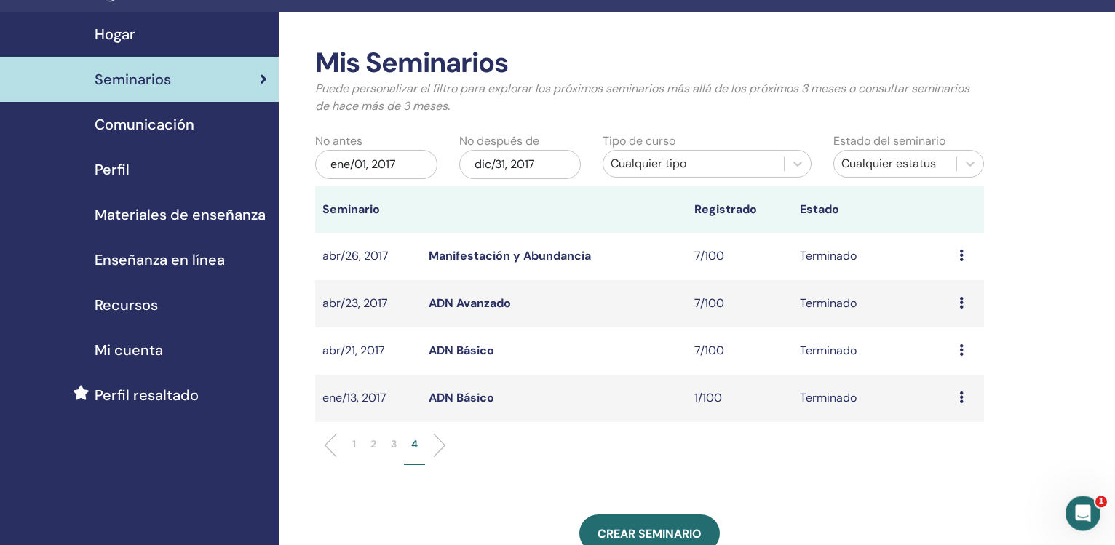
scroll to position [0, 0]
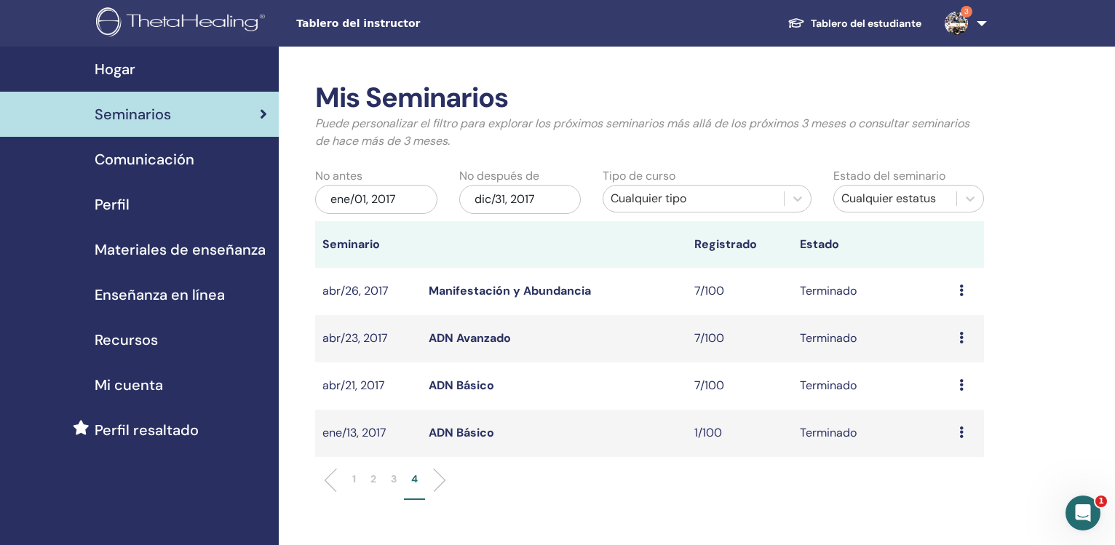
click at [393, 482] on p "3" at bounding box center [394, 478] width 6 height 15
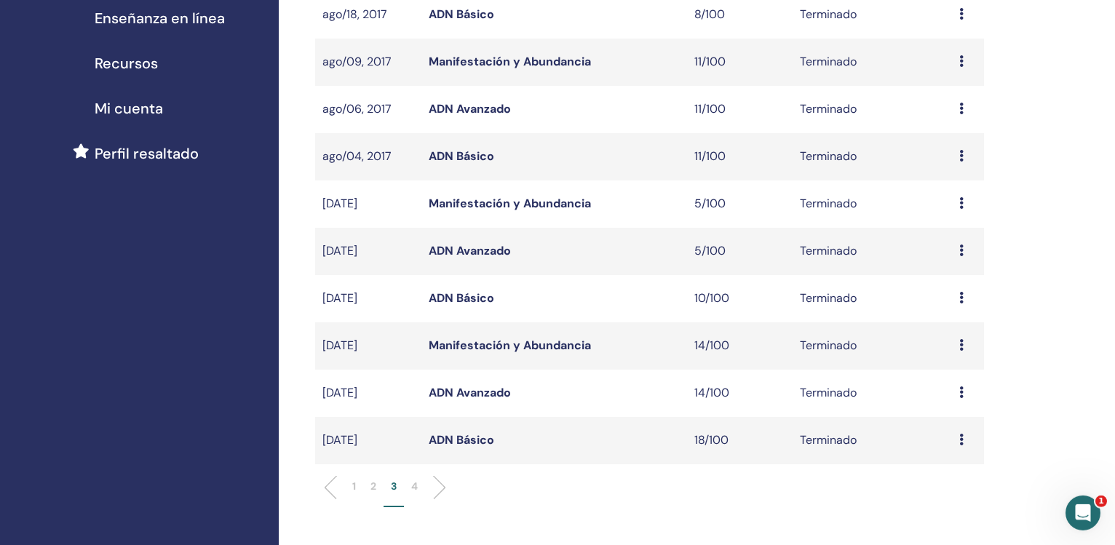
scroll to position [309, 0]
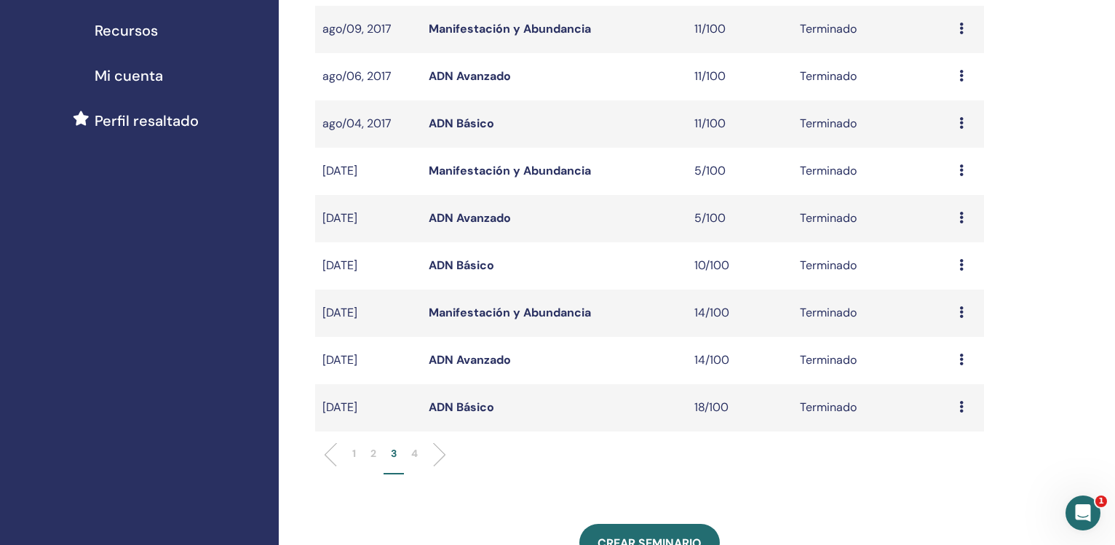
click at [458, 266] on link "ADN Básico" at bounding box center [460, 265] width 65 height 15
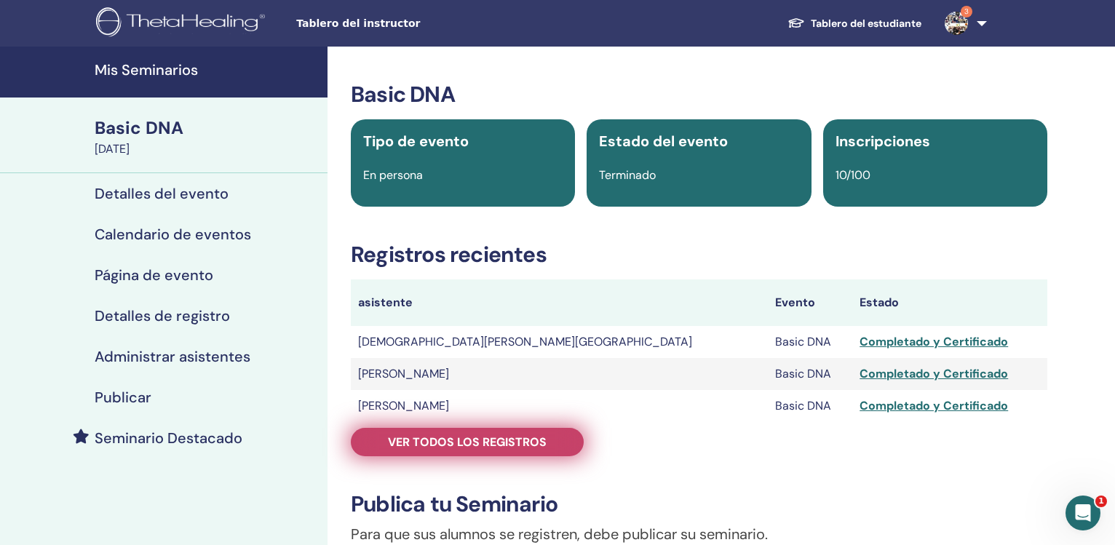
click at [490, 447] on span "Ver todos los registros" at bounding box center [467, 441] width 159 height 15
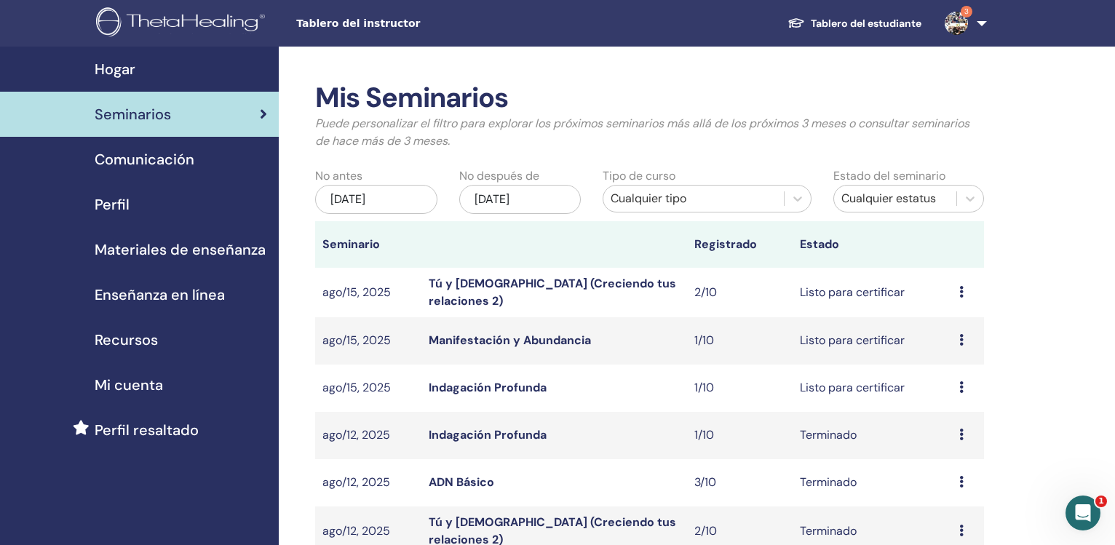
click at [365, 199] on div "[DATE]" at bounding box center [376, 199] width 122 height 29
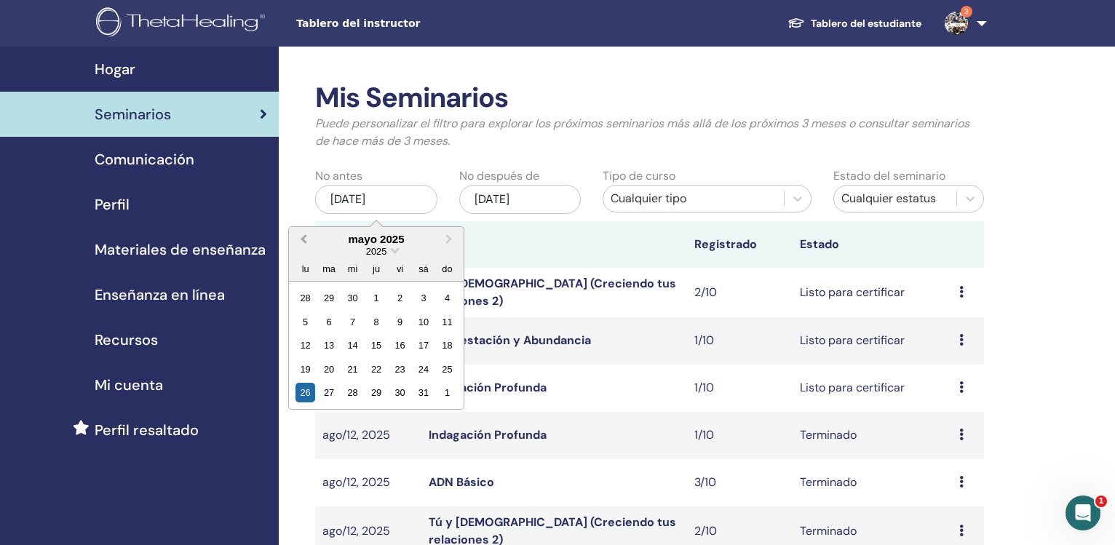
click at [300, 240] on button "Previous Month" at bounding box center [301, 239] width 23 height 23
click at [303, 239] on span "Previous Month" at bounding box center [303, 238] width 0 height 15
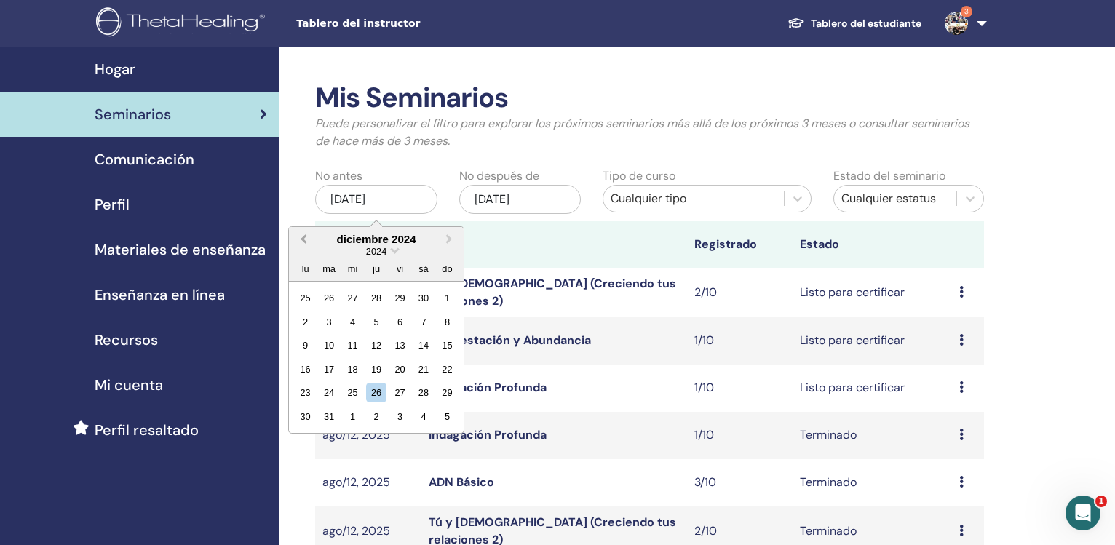
click at [303, 239] on span "Previous Month" at bounding box center [303, 238] width 0 height 15
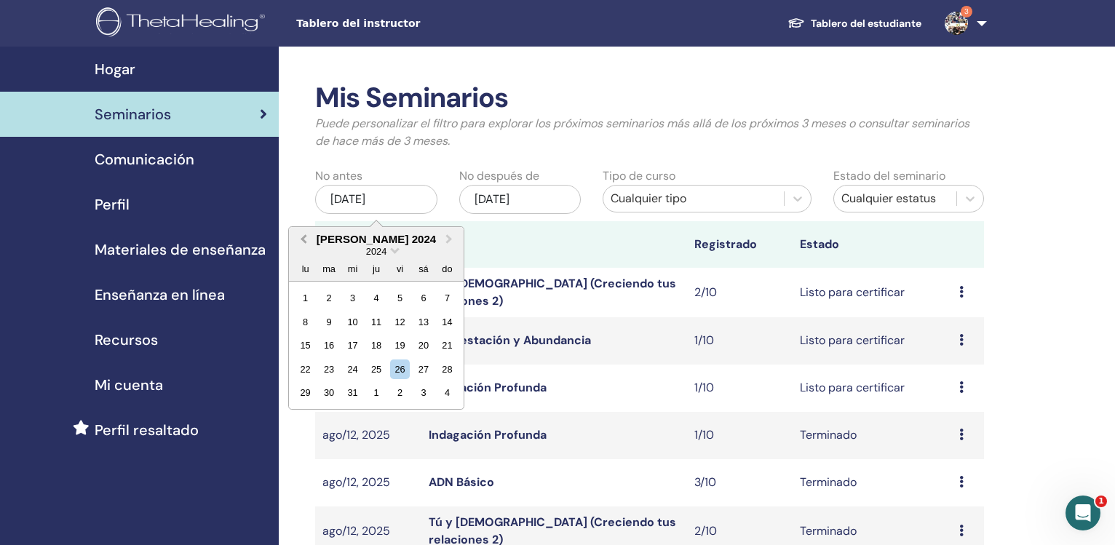
click at [303, 239] on span "Previous Month" at bounding box center [303, 238] width 0 height 15
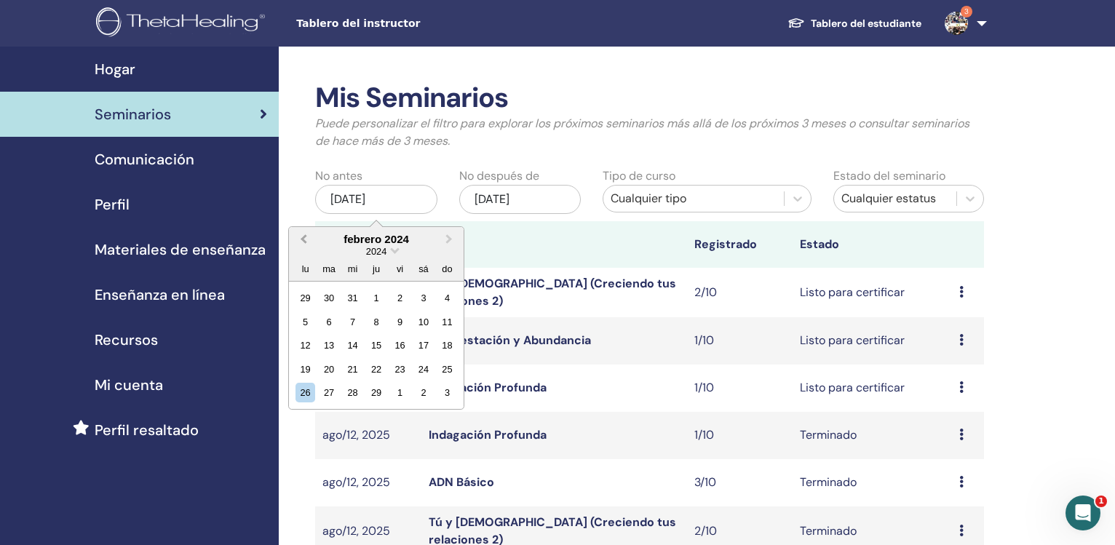
click at [303, 239] on span "Previous Month" at bounding box center [303, 238] width 0 height 15
click at [300, 240] on button "Previous Month" at bounding box center [301, 239] width 23 height 23
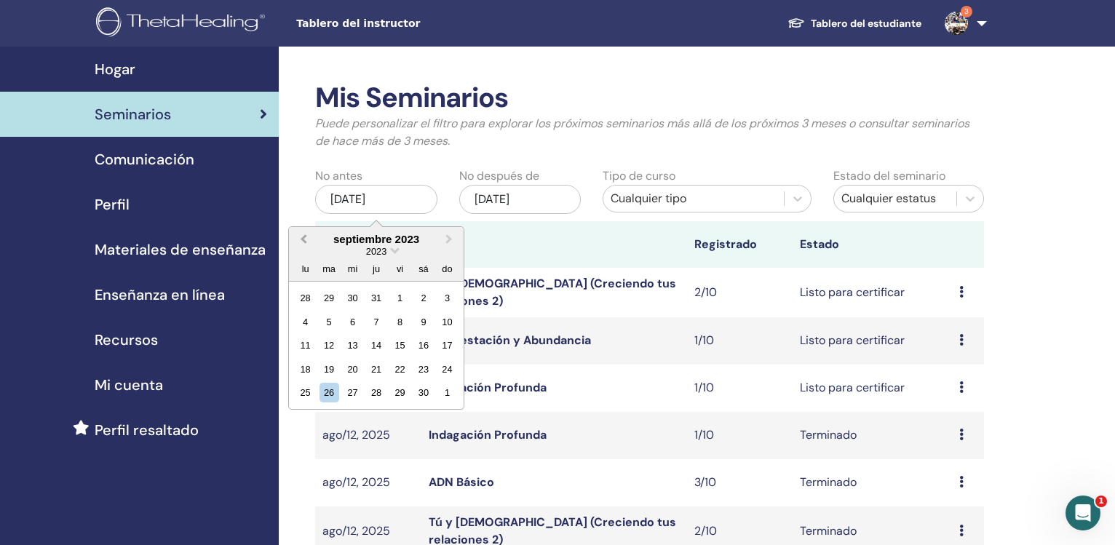
click at [300, 240] on button "Previous Month" at bounding box center [301, 239] width 23 height 23
click at [300, 239] on button "Previous Month" at bounding box center [301, 239] width 23 height 23
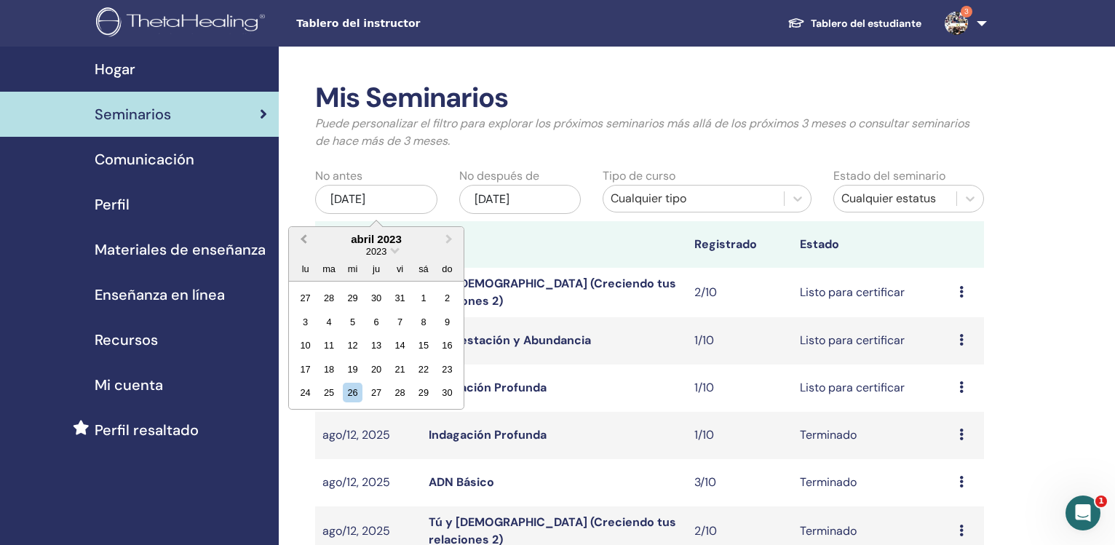
click at [300, 239] on button "Previous Month" at bounding box center [301, 239] width 23 height 23
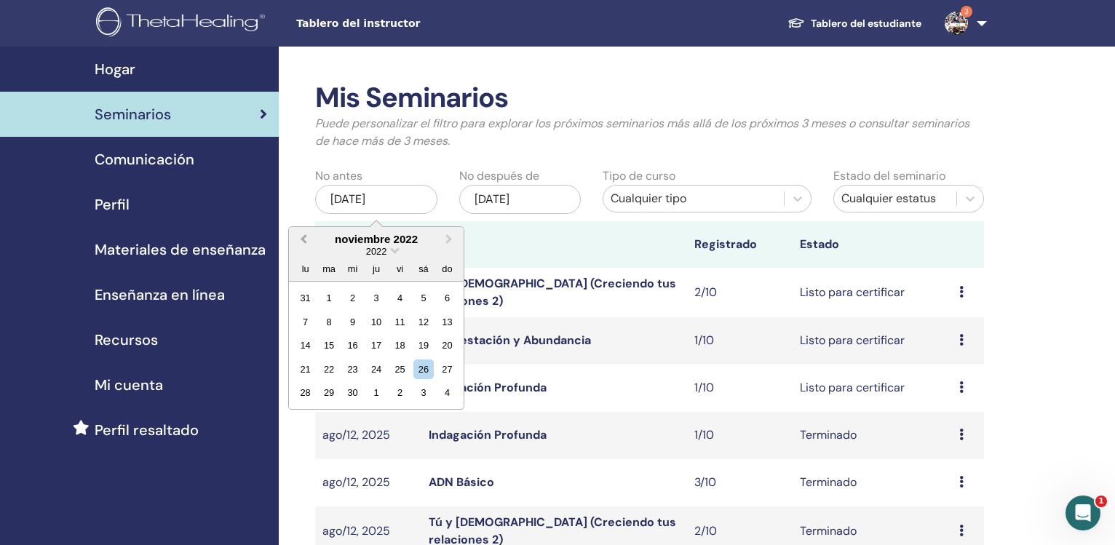
click at [300, 239] on button "Previous Month" at bounding box center [301, 239] width 23 height 23
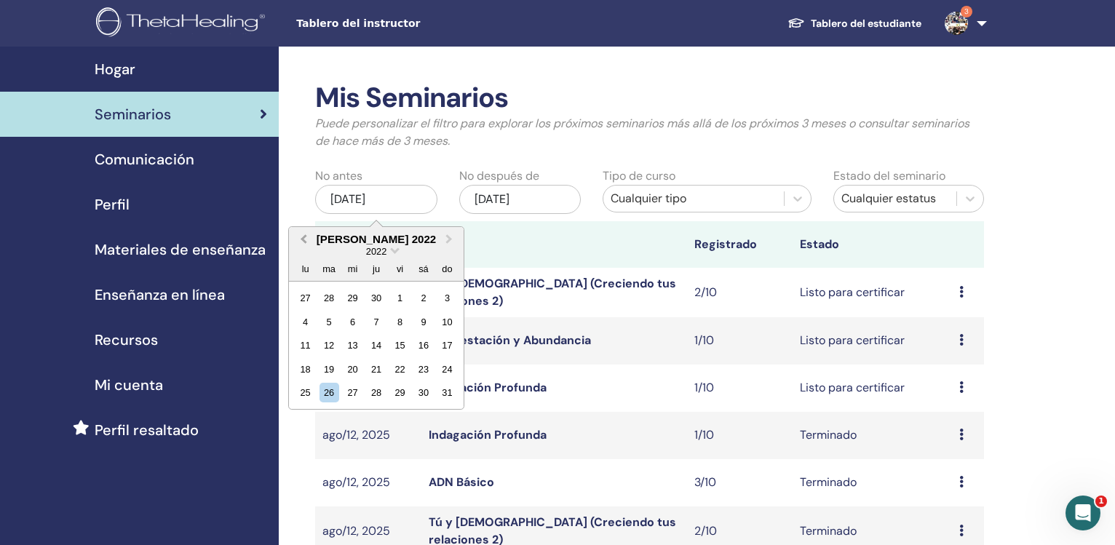
click at [300, 239] on button "Previous Month" at bounding box center [301, 239] width 23 height 23
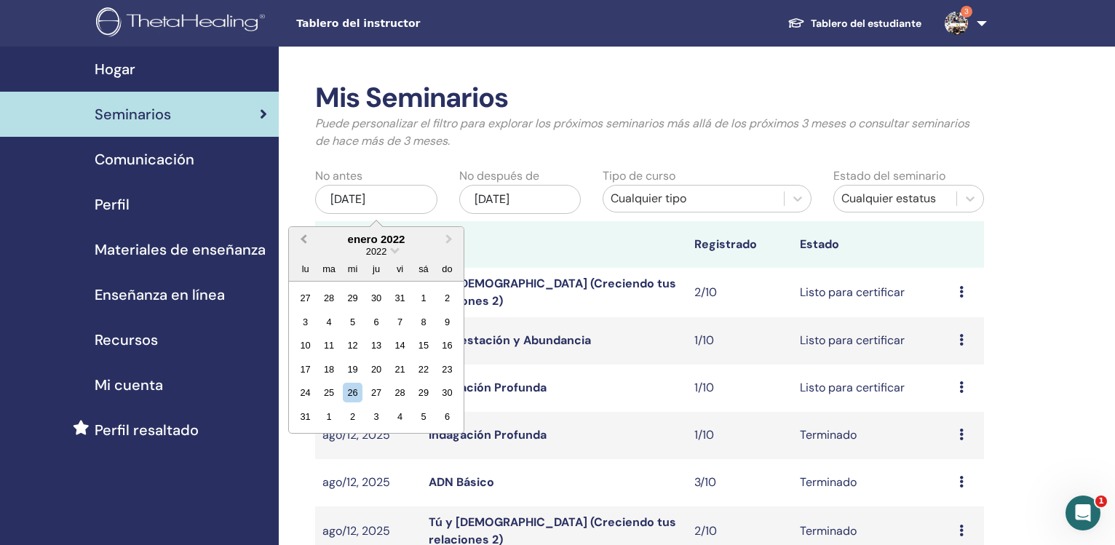
click at [300, 239] on button "Previous Month" at bounding box center [301, 239] width 23 height 23
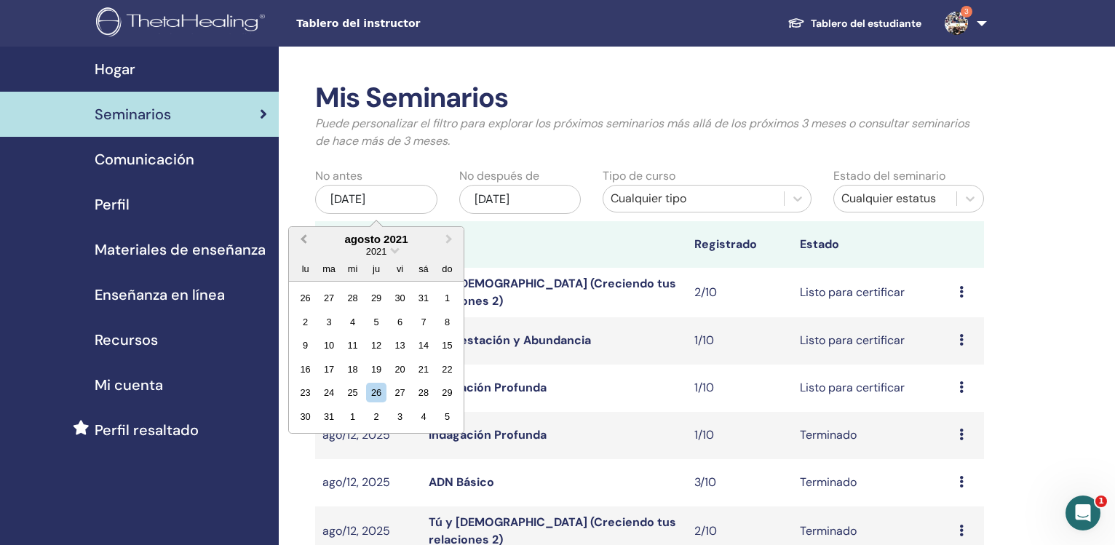
click at [300, 239] on button "Previous Month" at bounding box center [301, 239] width 23 height 23
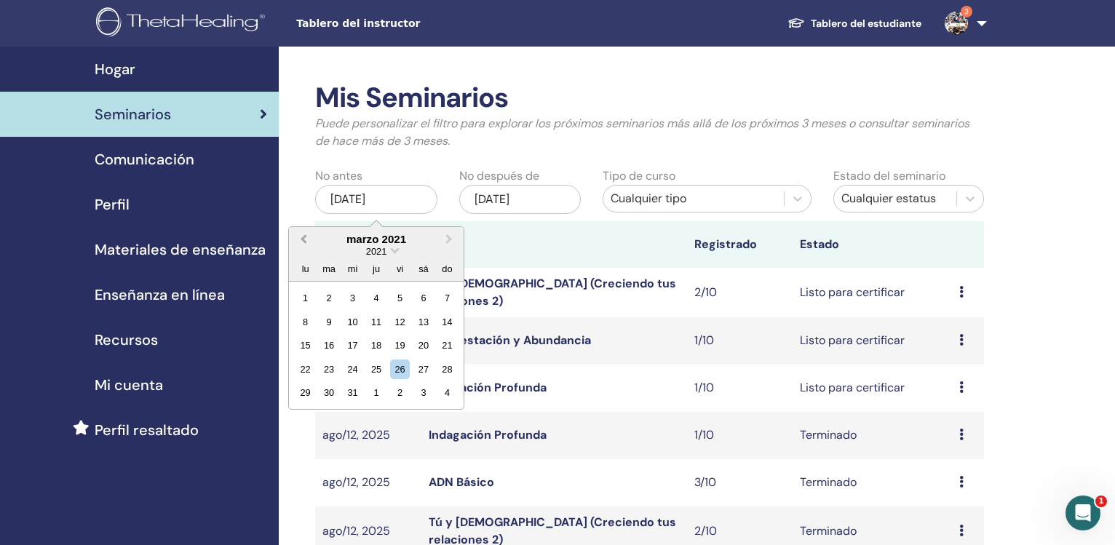
click at [300, 239] on button "Previous Month" at bounding box center [301, 239] width 23 height 23
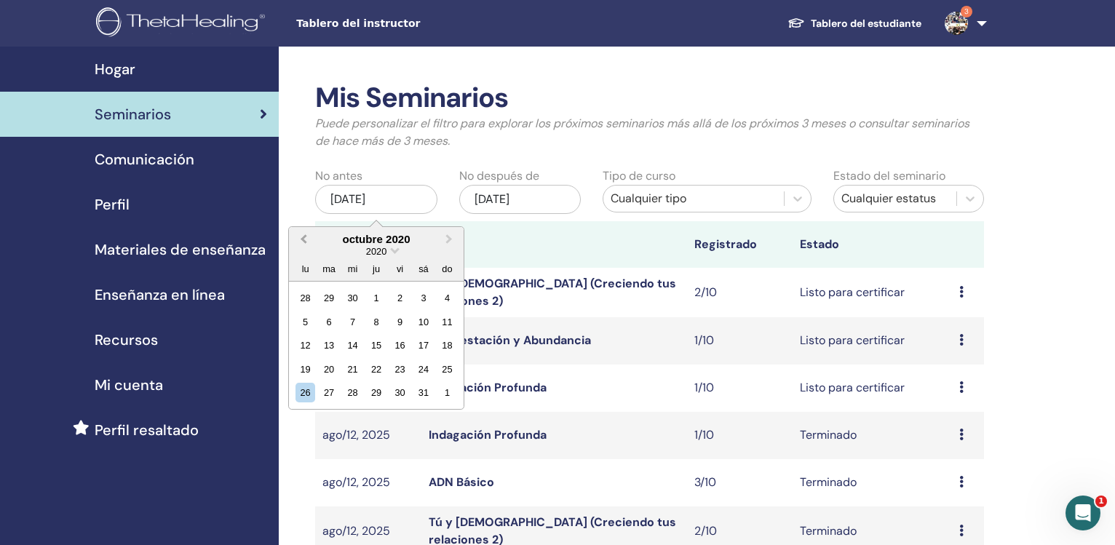
click at [300, 239] on button "Previous Month" at bounding box center [301, 239] width 23 height 23
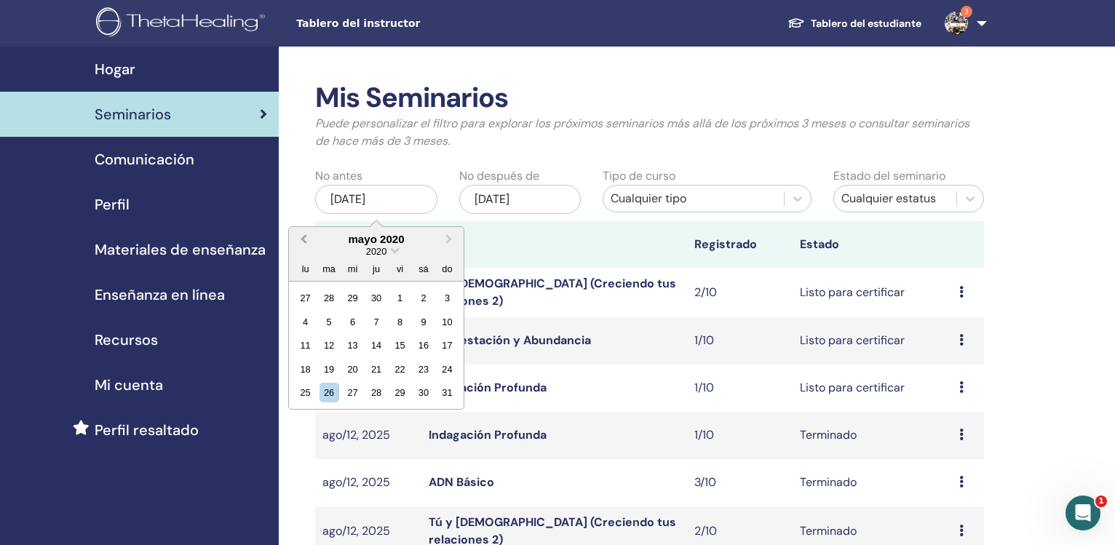
click at [300, 239] on button "Previous Month" at bounding box center [301, 239] width 23 height 23
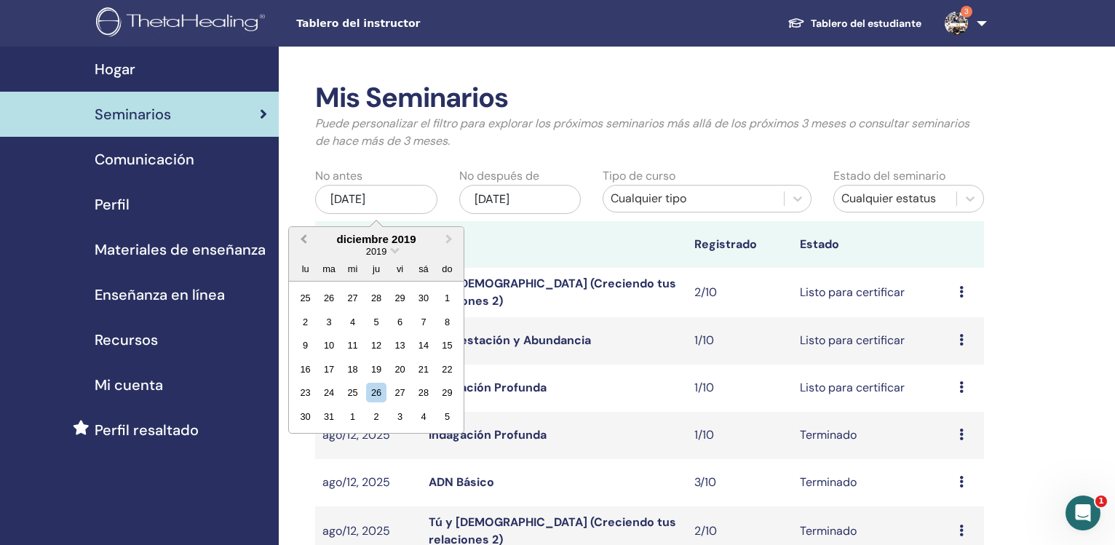
click at [300, 239] on button "Previous Month" at bounding box center [301, 239] width 23 height 23
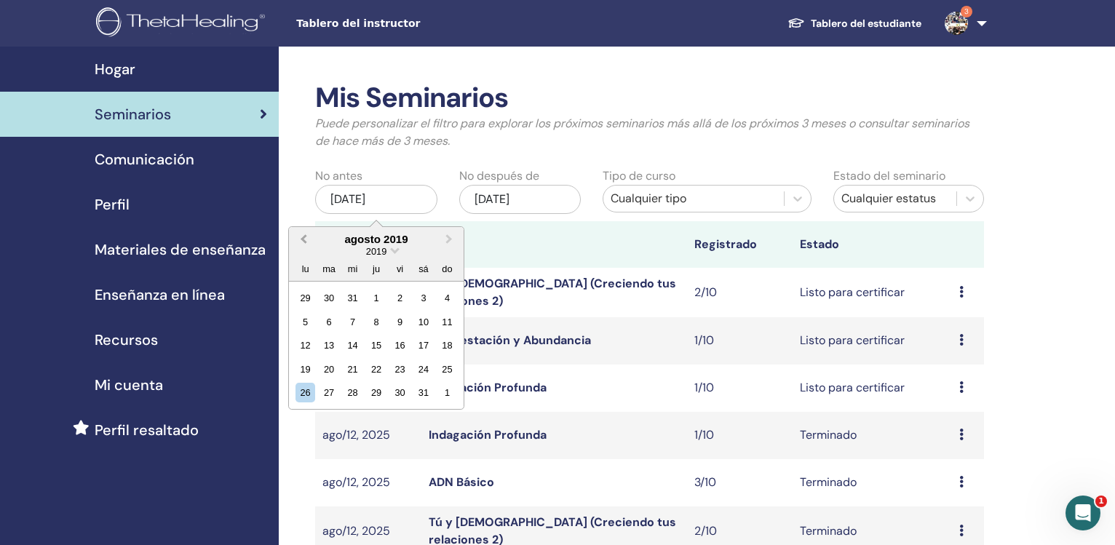
click at [300, 239] on button "Previous Month" at bounding box center [301, 239] width 23 height 23
click at [420, 151] on div "Mis Seminarios Puede personalizar el filtro para explorar los próximos seminari…" at bounding box center [649, 121] width 690 height 80
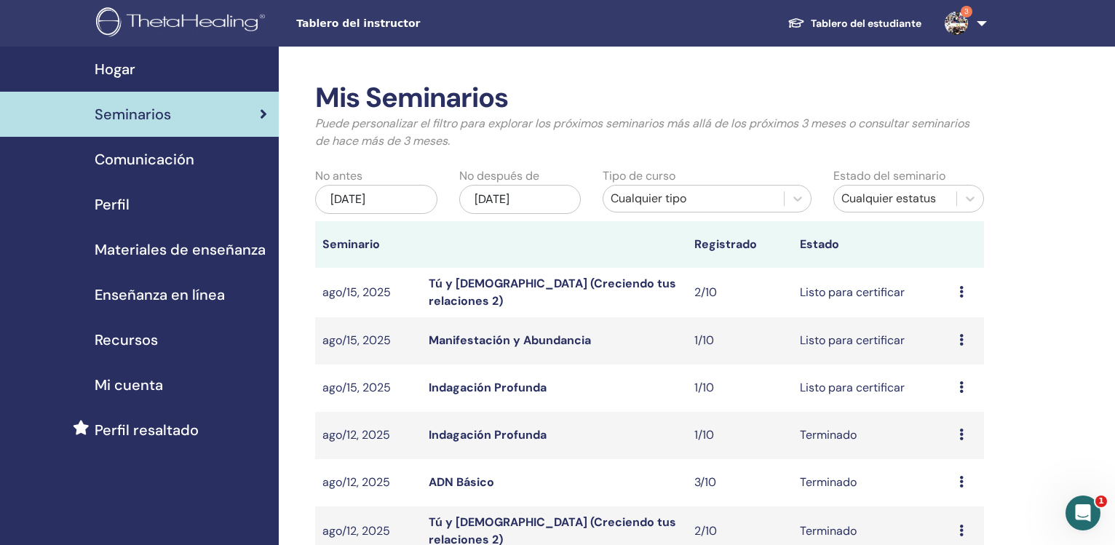
click at [394, 209] on div "may/26, 2025" at bounding box center [376, 199] width 122 height 29
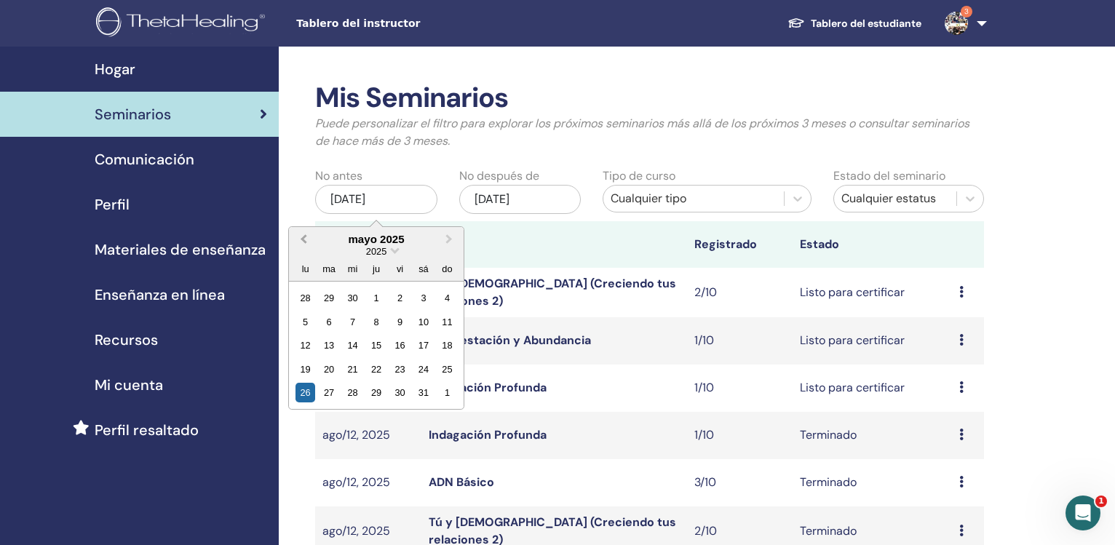
click at [300, 239] on button "Previous Month" at bounding box center [301, 239] width 23 height 23
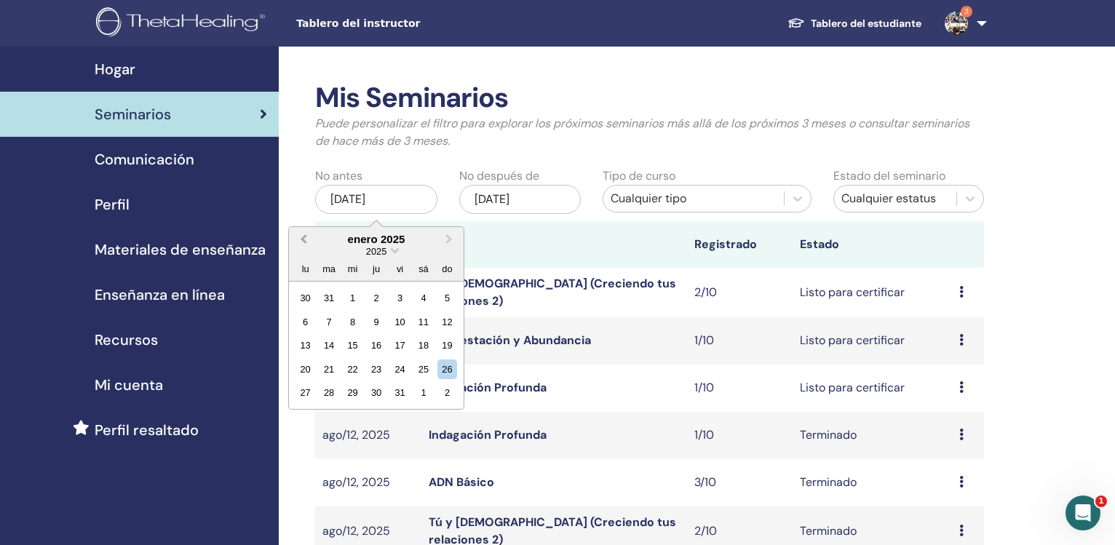
click at [300, 239] on button "Previous Month" at bounding box center [301, 239] width 23 height 23
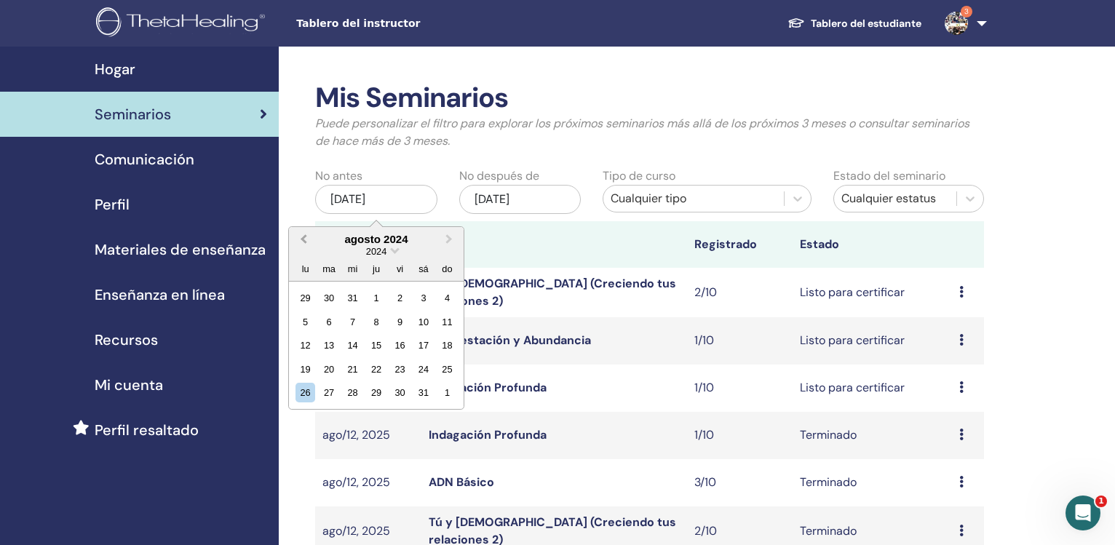
click at [300, 239] on button "Previous Month" at bounding box center [301, 239] width 23 height 23
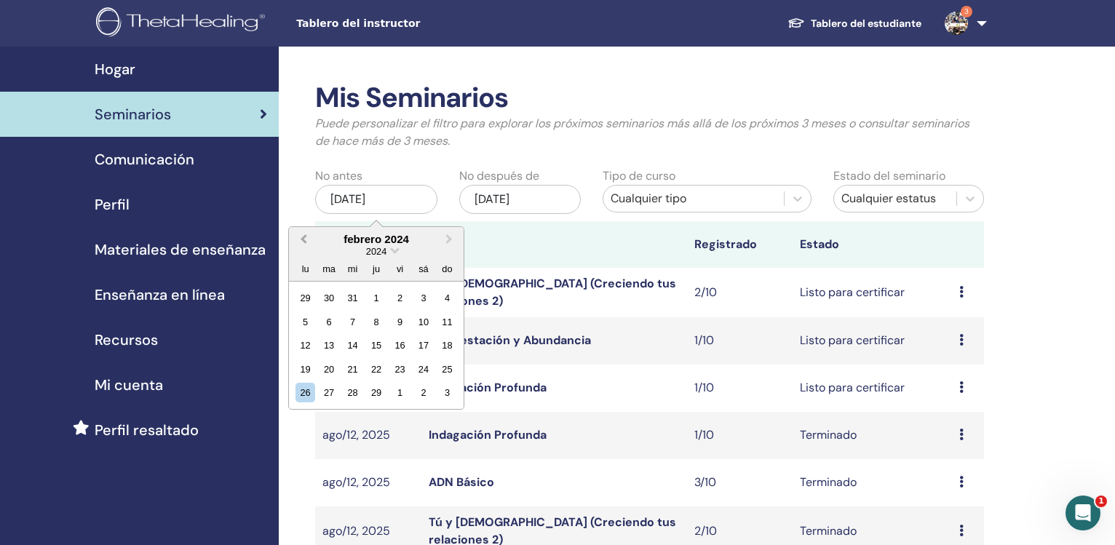
click at [300, 239] on button "Previous Month" at bounding box center [301, 239] width 23 height 23
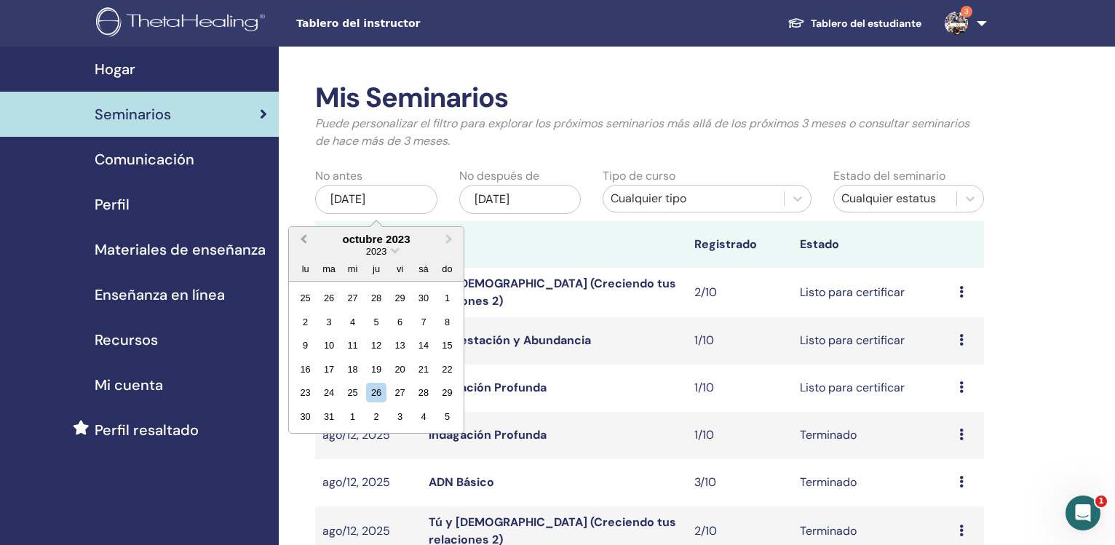
click at [300, 239] on button "Previous Month" at bounding box center [301, 239] width 23 height 23
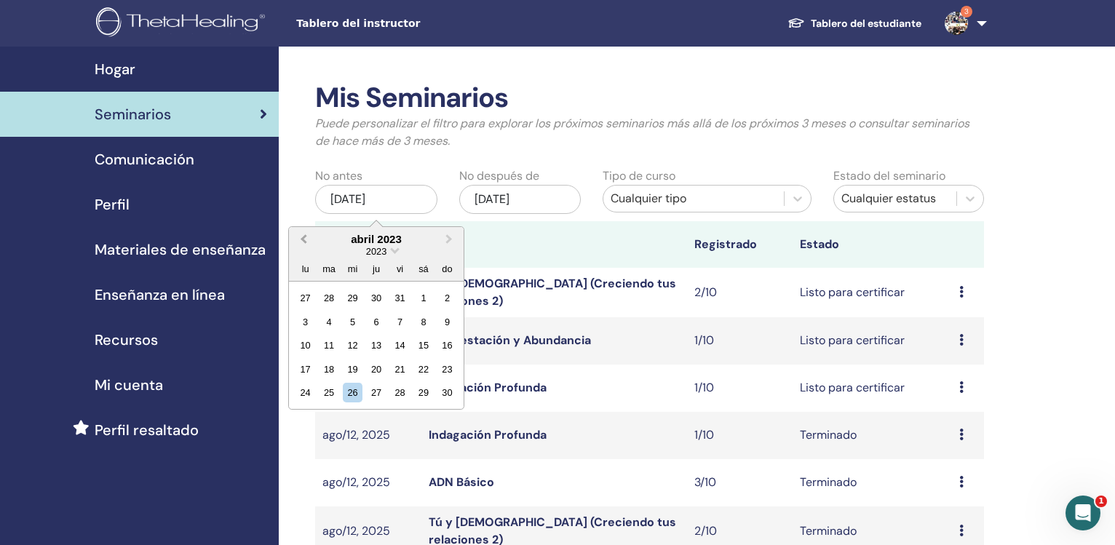
click at [300, 239] on button "Previous Month" at bounding box center [301, 239] width 23 height 23
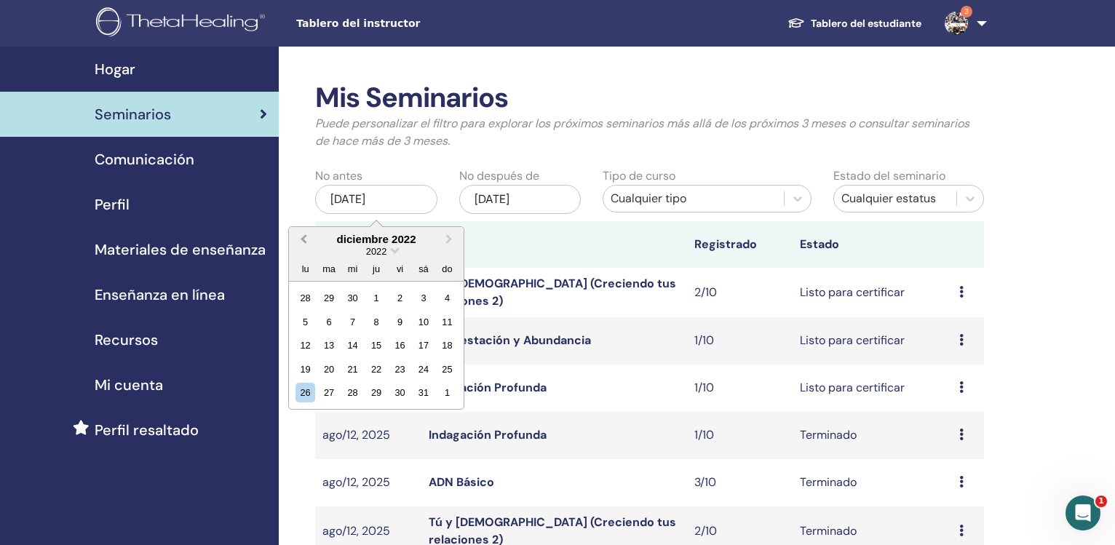
click at [300, 239] on button "Previous Month" at bounding box center [301, 239] width 23 height 23
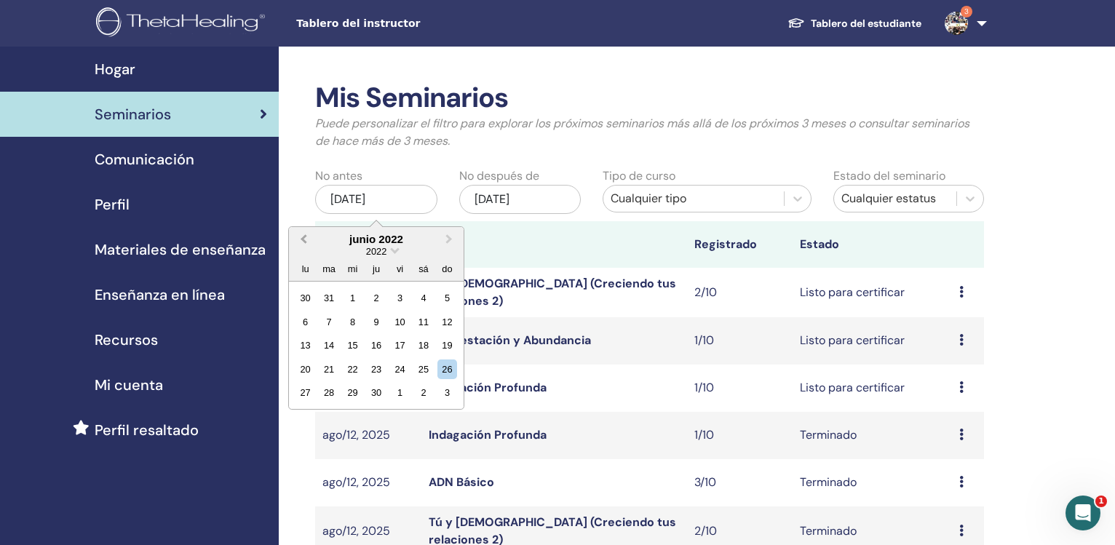
click at [300, 239] on button "Previous Month" at bounding box center [301, 239] width 23 height 23
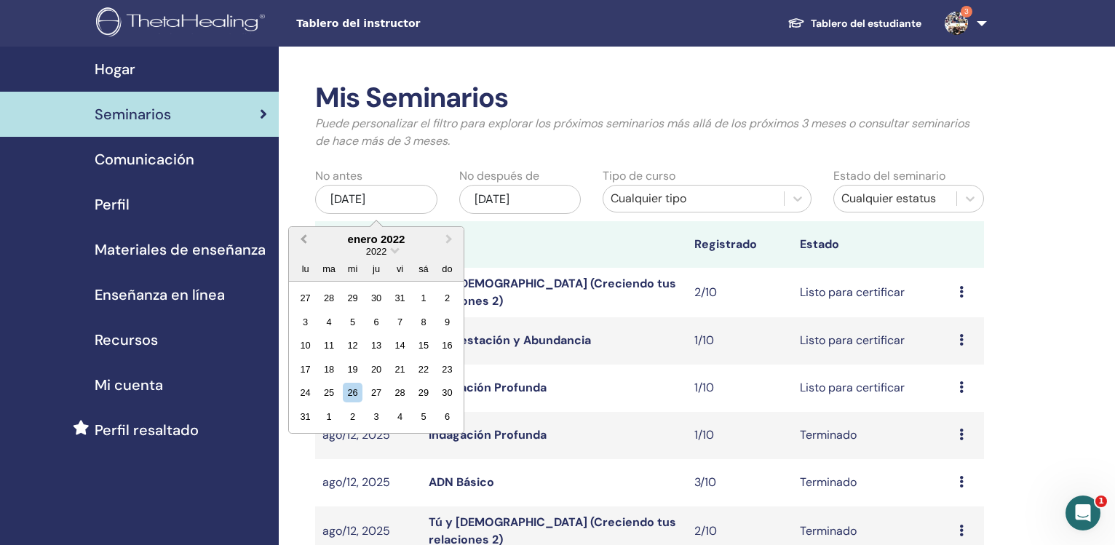
click at [300, 239] on button "Previous Month" at bounding box center [301, 239] width 23 height 23
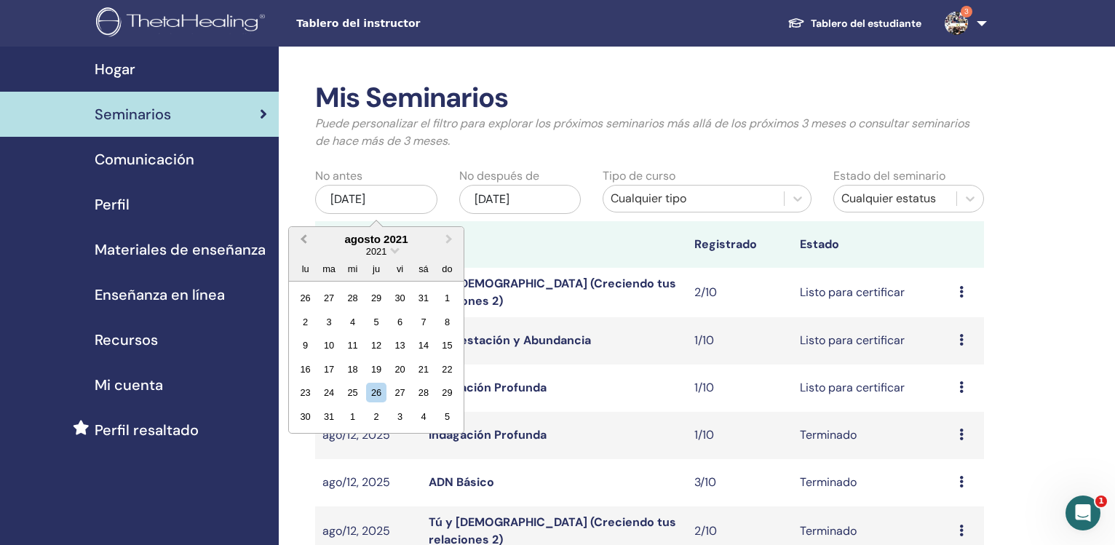
click at [300, 239] on button "Previous Month" at bounding box center [301, 239] width 23 height 23
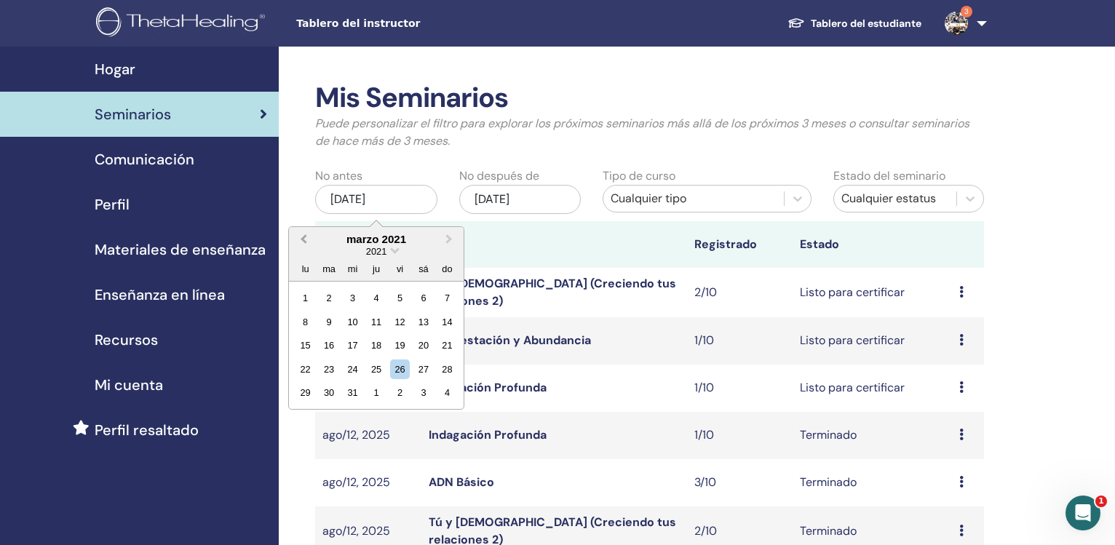
click at [300, 239] on button "Previous Month" at bounding box center [301, 239] width 23 height 23
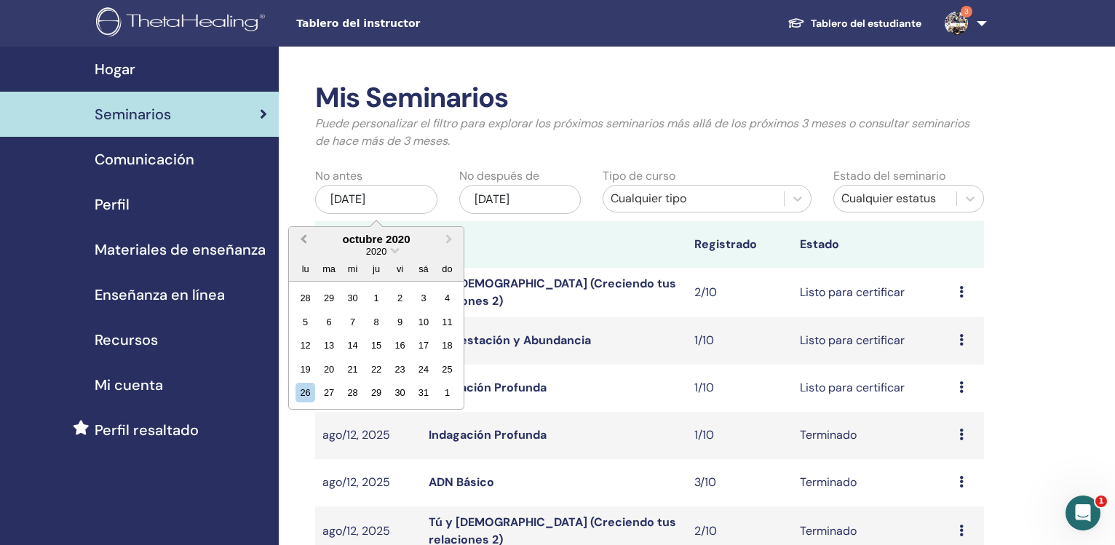
click at [300, 239] on button "Previous Month" at bounding box center [301, 239] width 23 height 23
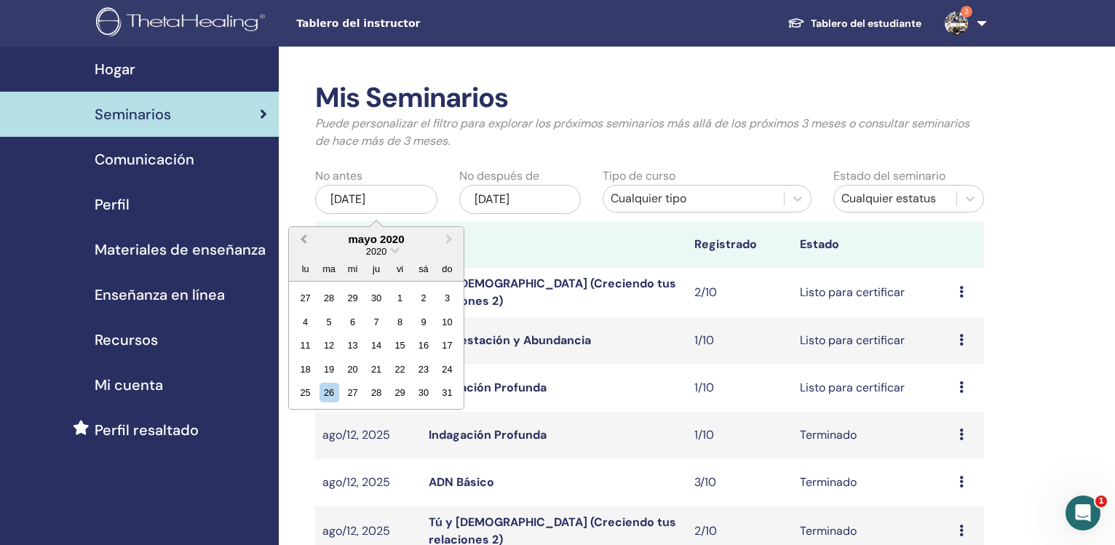
click at [300, 239] on button "Previous Month" at bounding box center [301, 239] width 23 height 23
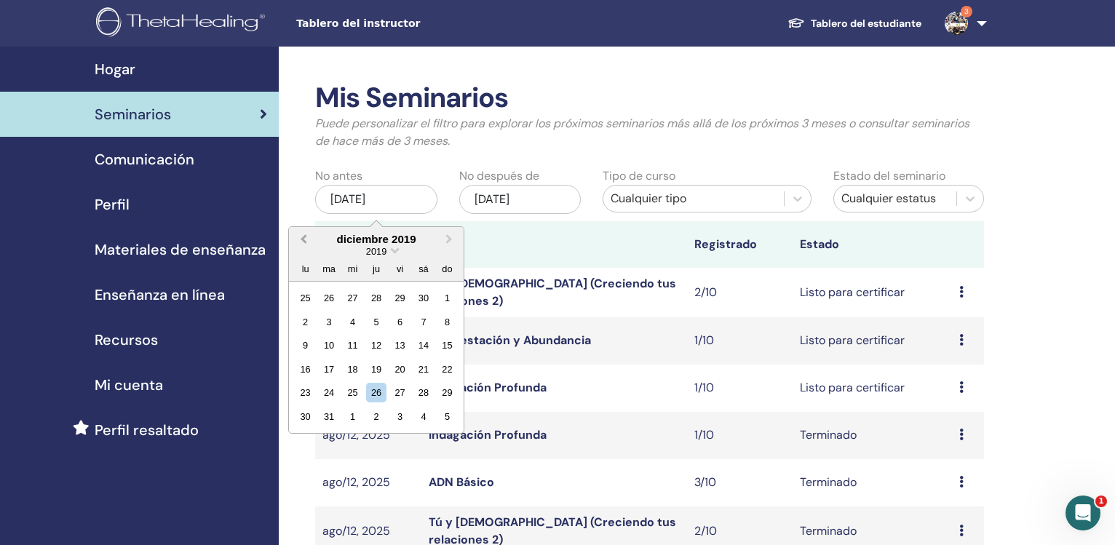
click at [300, 239] on button "Previous Month" at bounding box center [301, 239] width 23 height 23
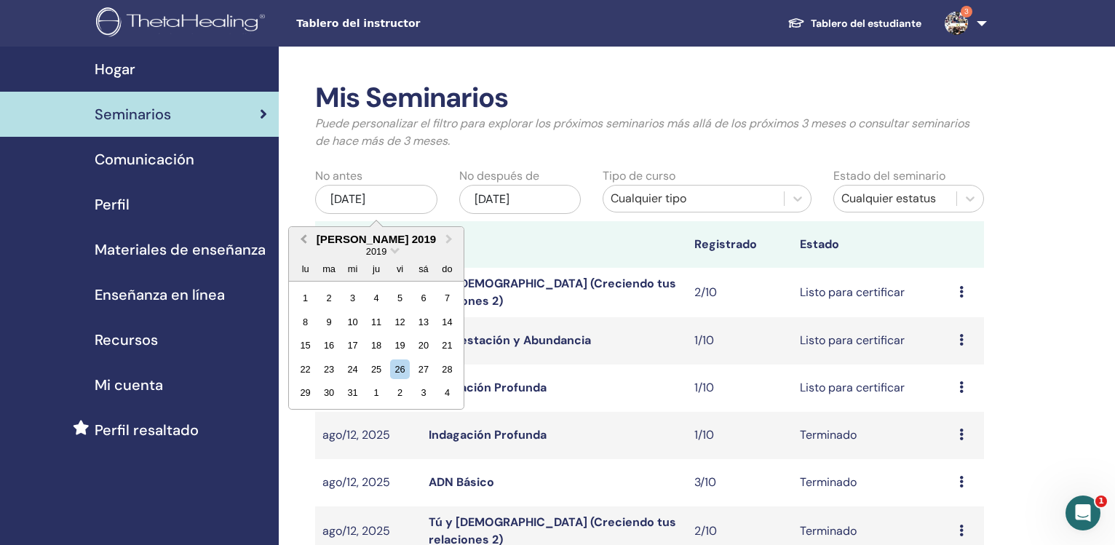
click at [300, 239] on button "Previous Month" at bounding box center [301, 239] width 23 height 23
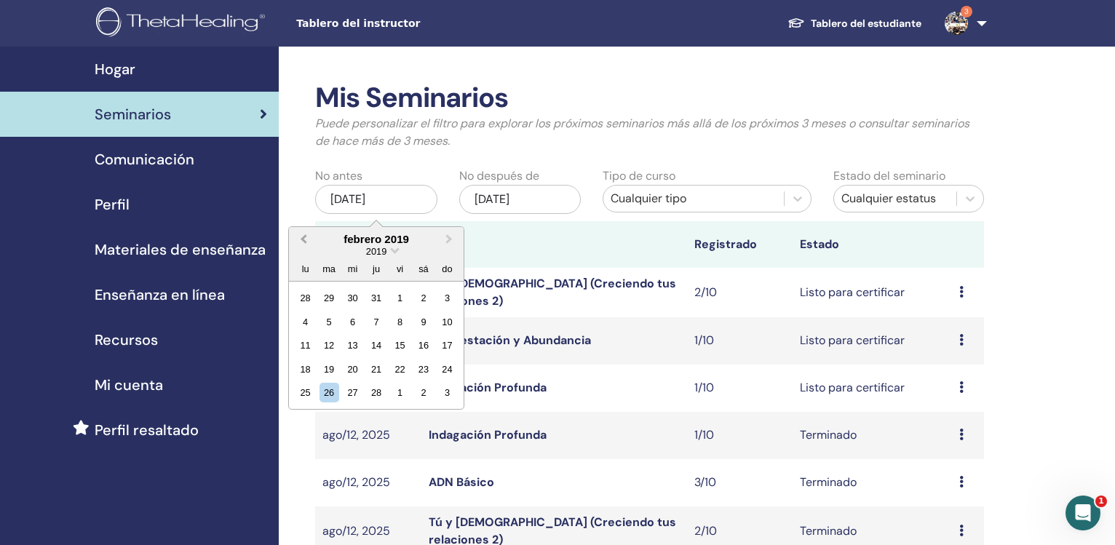
click at [300, 239] on button "Previous Month" at bounding box center [301, 239] width 23 height 23
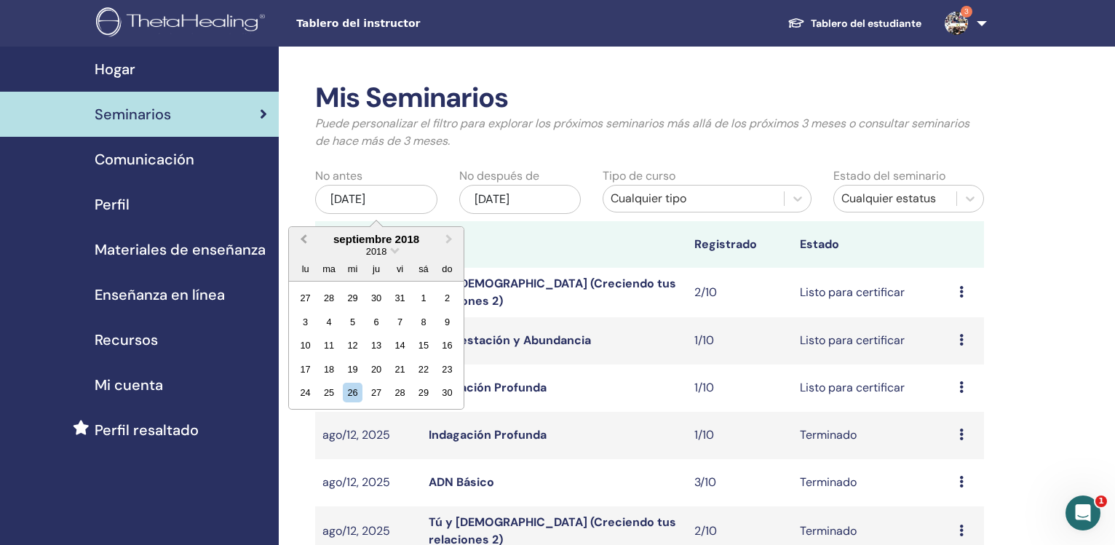
click at [300, 239] on button "Previous Month" at bounding box center [301, 239] width 23 height 23
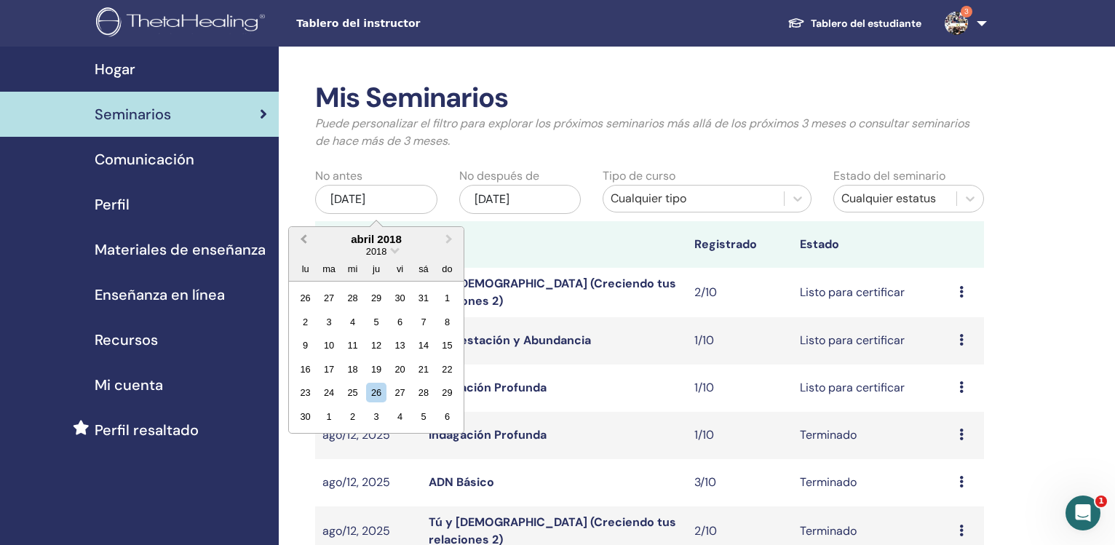
click at [300, 239] on button "Previous Month" at bounding box center [301, 239] width 23 height 23
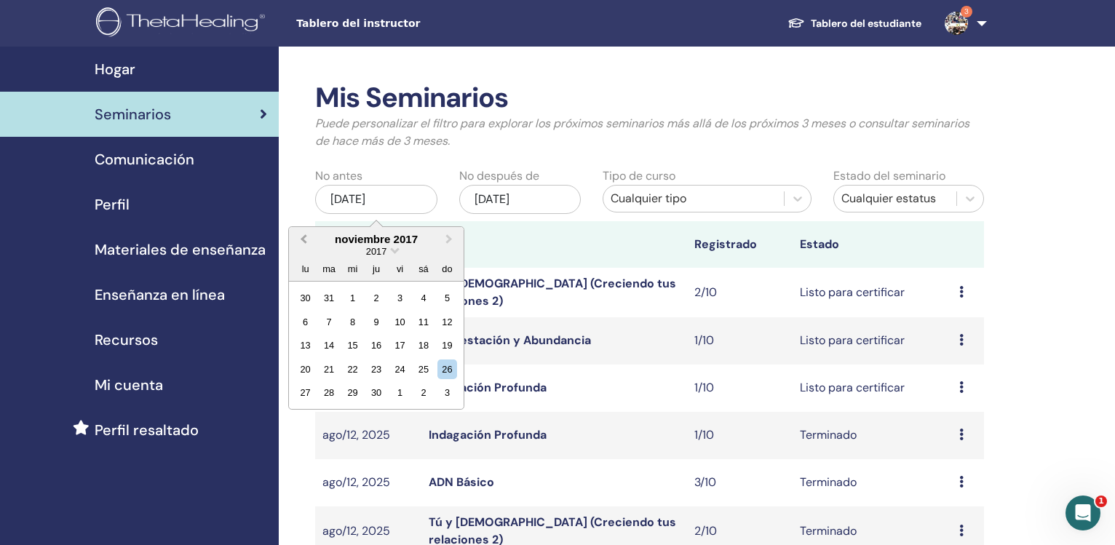
click at [300, 239] on button "Previous Month" at bounding box center [301, 239] width 23 height 23
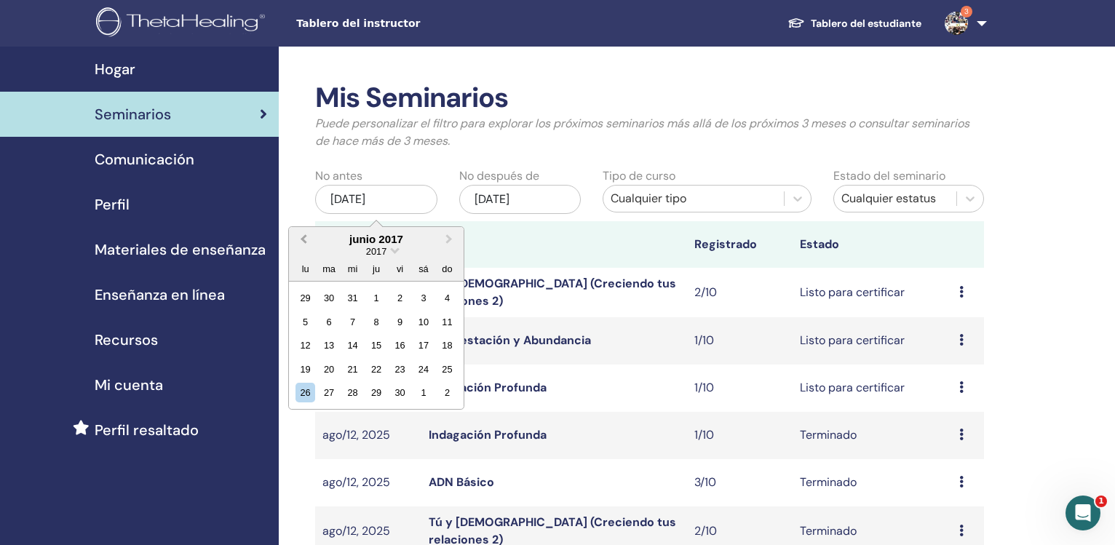
click at [300, 239] on button "Previous Month" at bounding box center [301, 239] width 23 height 23
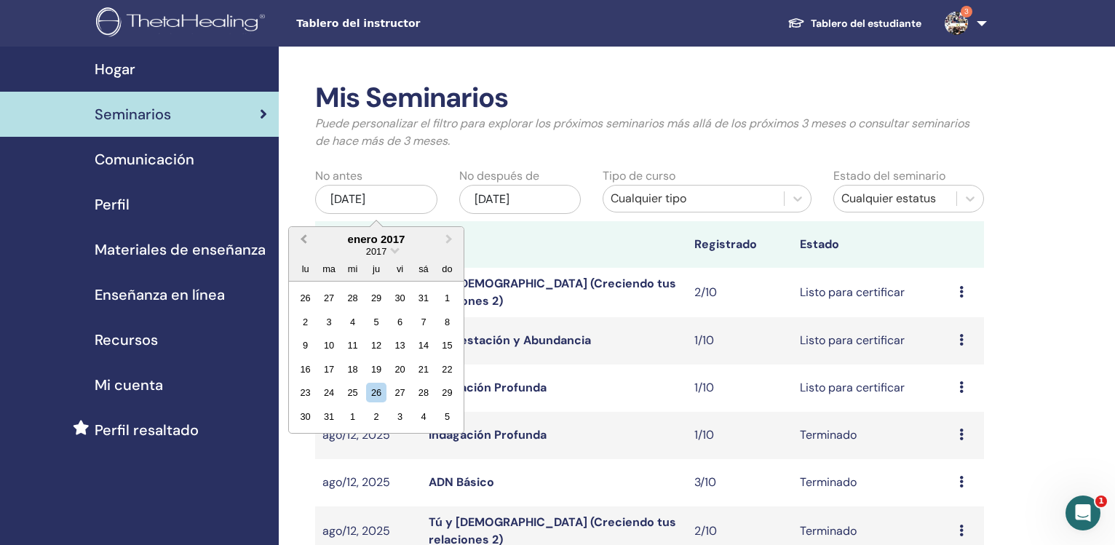
click at [300, 239] on button "Previous Month" at bounding box center [301, 239] width 23 height 23
click at [449, 239] on span "Next Month" at bounding box center [449, 238] width 0 height 15
click at [441, 295] on div "1" at bounding box center [447, 298] width 20 height 20
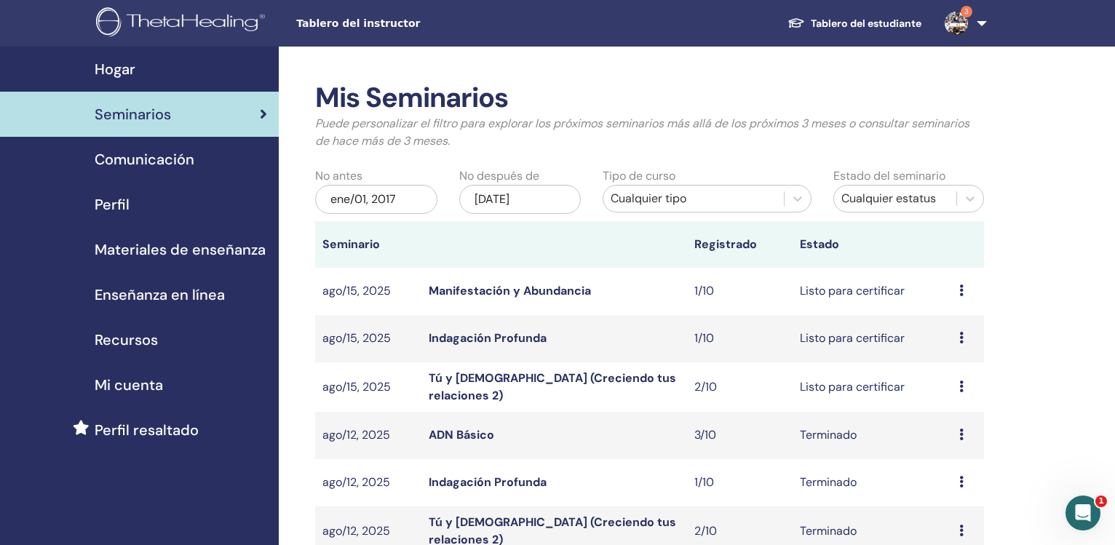
click at [499, 194] on div "nov/26, 2025" at bounding box center [520, 199] width 122 height 29
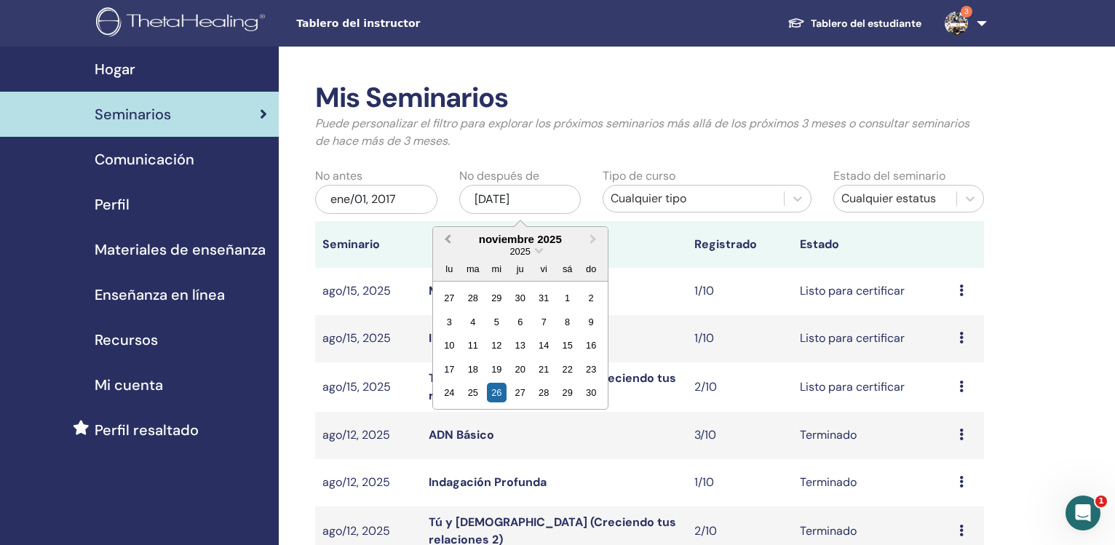
click at [447, 239] on span "Previous Month" at bounding box center [447, 238] width 0 height 15
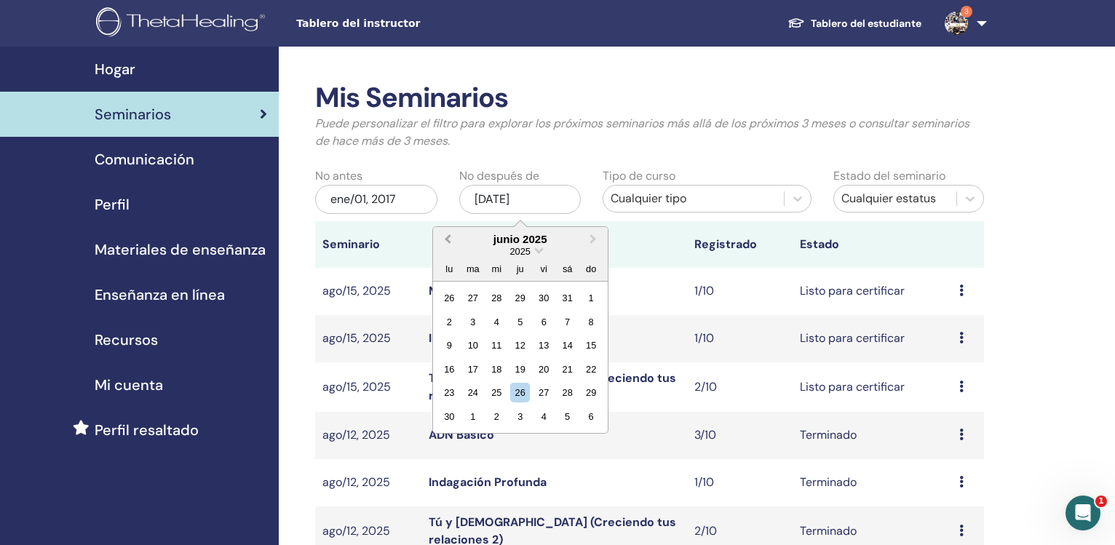
click at [447, 239] on span "Previous Month" at bounding box center [447, 238] width 0 height 15
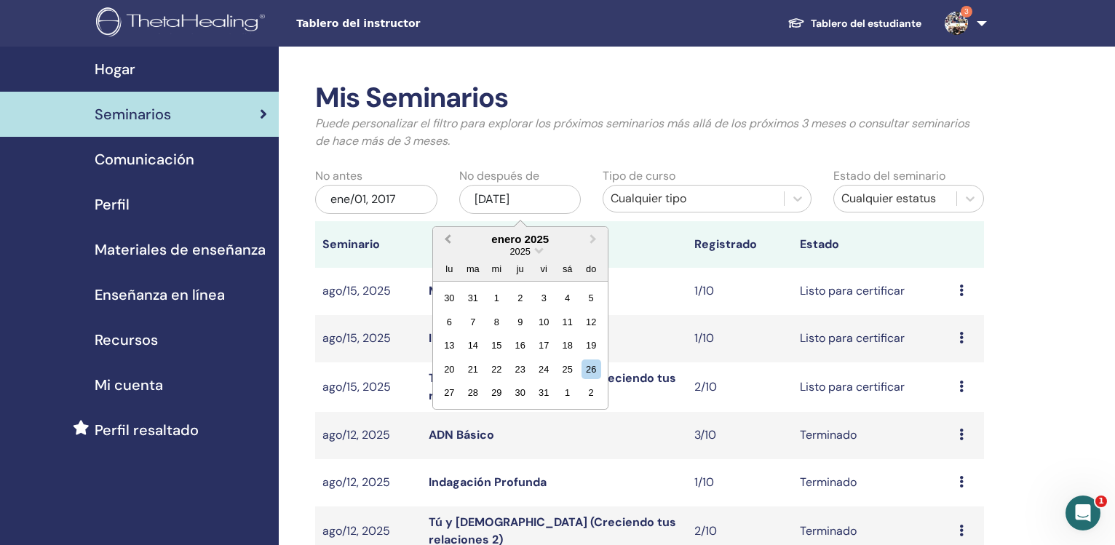
click at [447, 239] on span "Previous Month" at bounding box center [447, 238] width 0 height 15
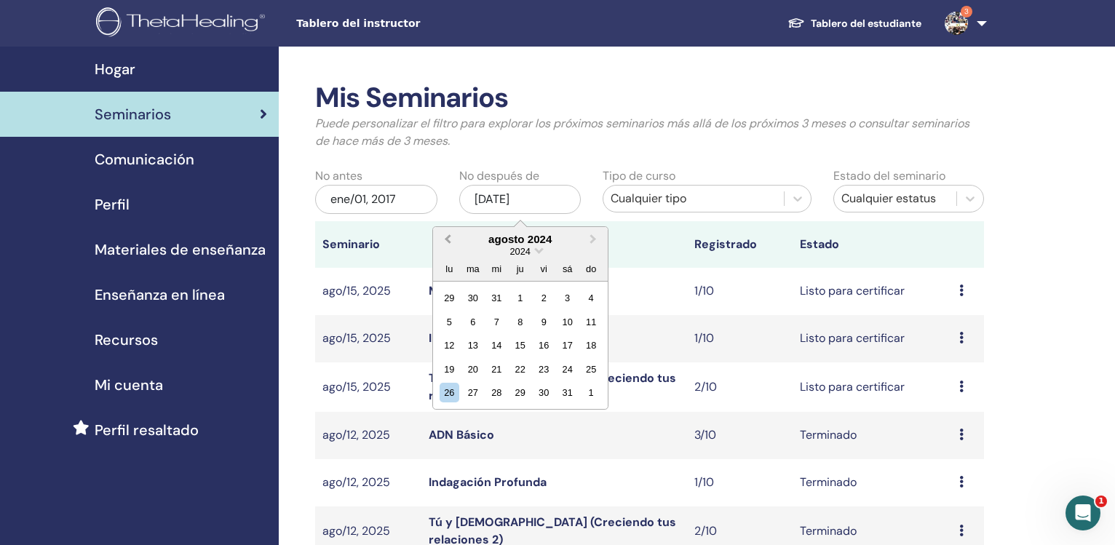
click at [447, 239] on span "Previous Month" at bounding box center [447, 238] width 0 height 15
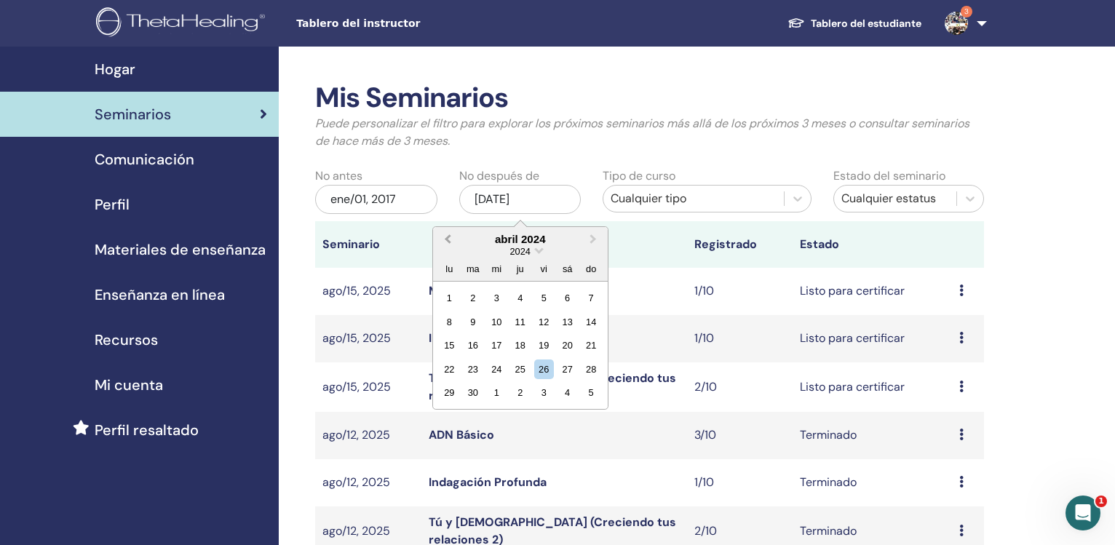
click at [447, 239] on span "Previous Month" at bounding box center [447, 238] width 0 height 15
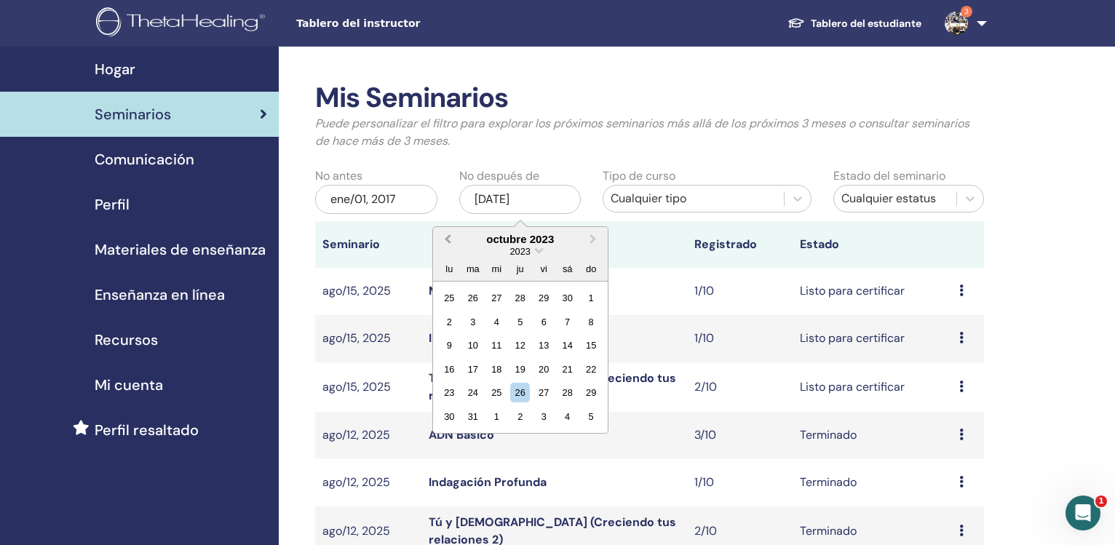
click at [447, 239] on span "Previous Month" at bounding box center [447, 238] width 0 height 15
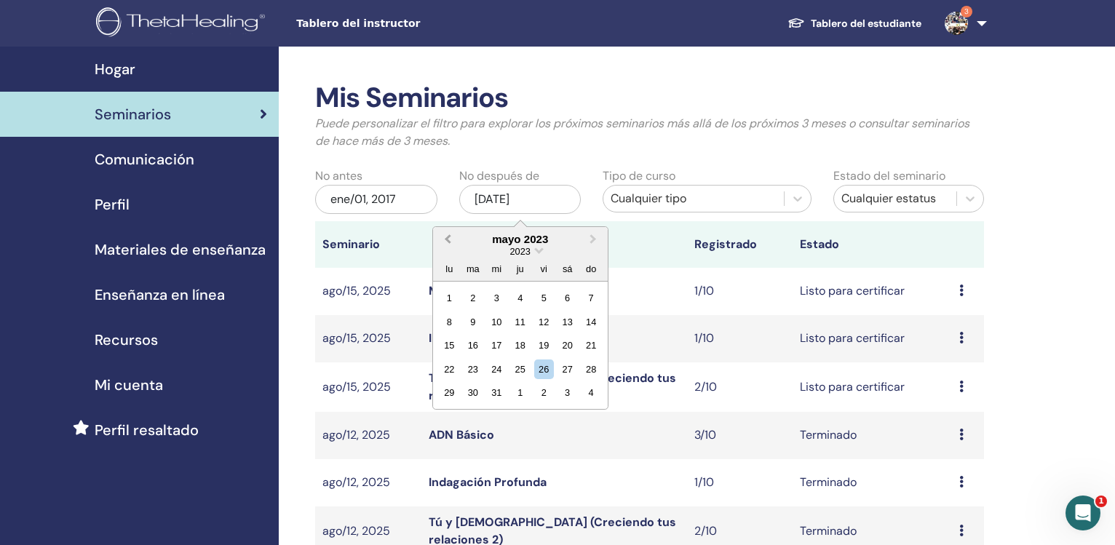
click at [447, 239] on span "Previous Month" at bounding box center [447, 238] width 0 height 15
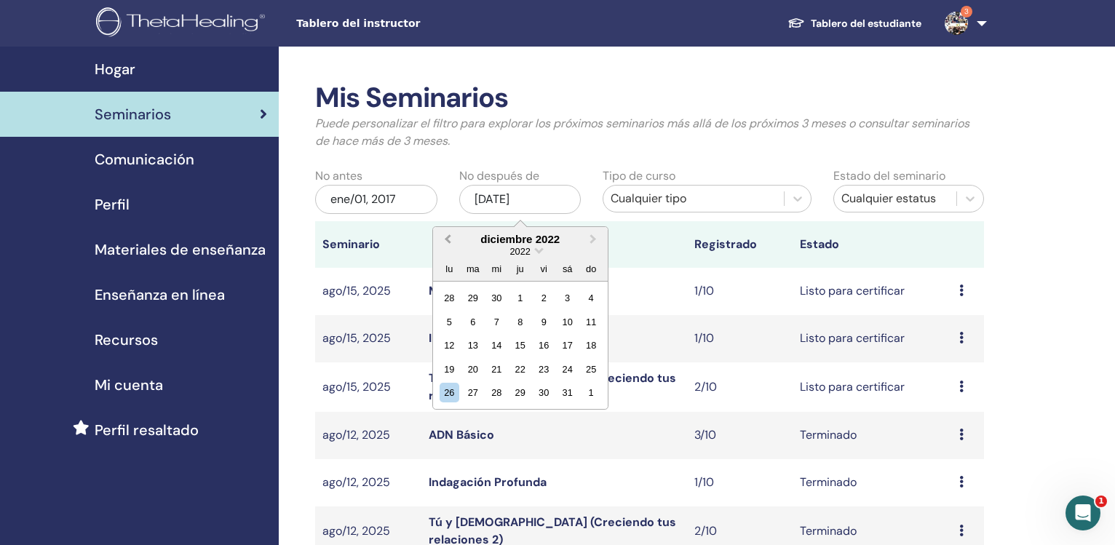
click at [447, 239] on span "Previous Month" at bounding box center [447, 238] width 0 height 15
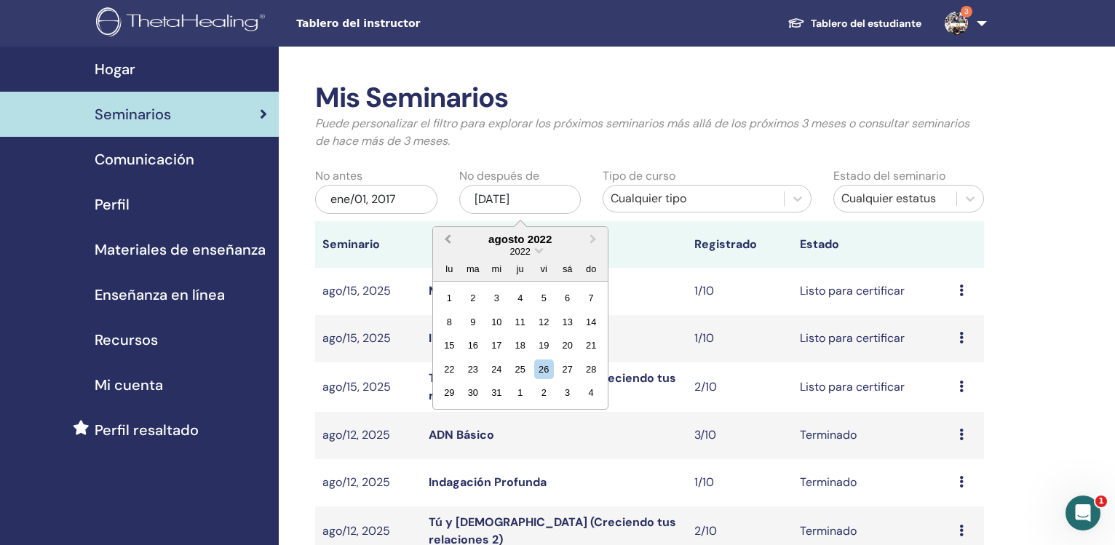
click at [447, 239] on span "Previous Month" at bounding box center [447, 238] width 0 height 15
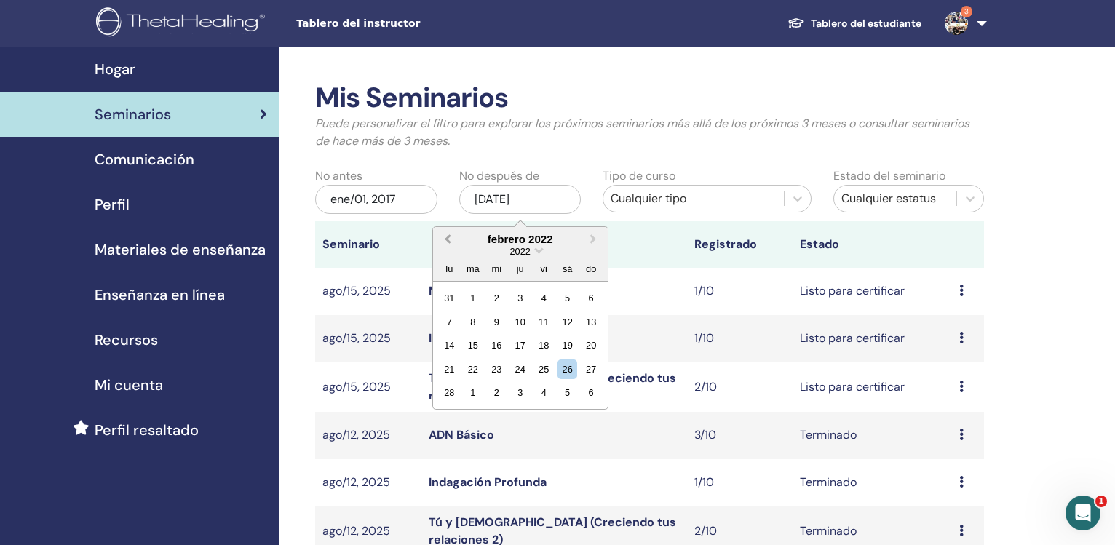
click at [447, 239] on span "Previous Month" at bounding box center [447, 238] width 0 height 15
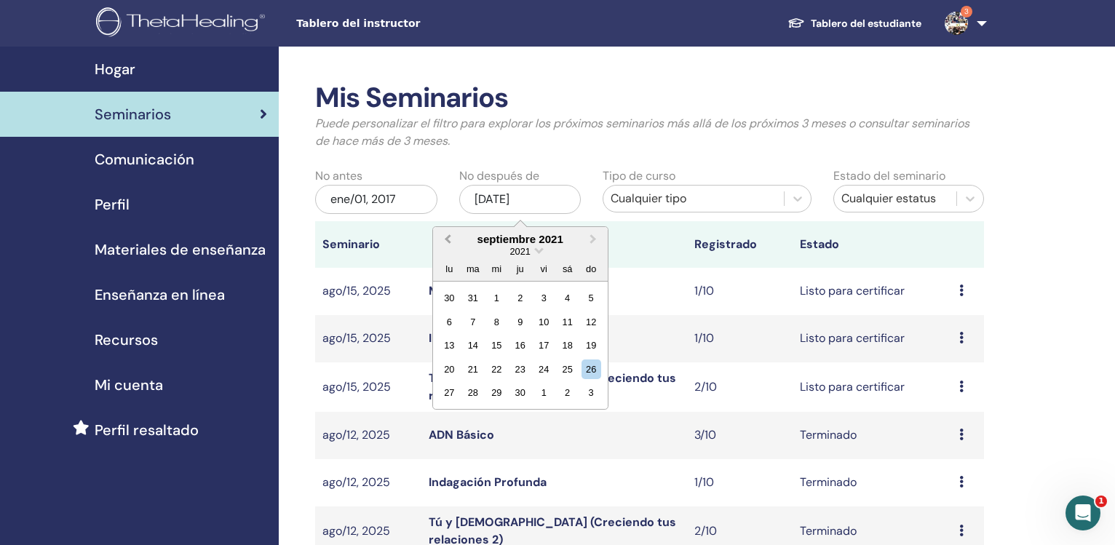
click at [447, 239] on span "Previous Month" at bounding box center [447, 238] width 0 height 15
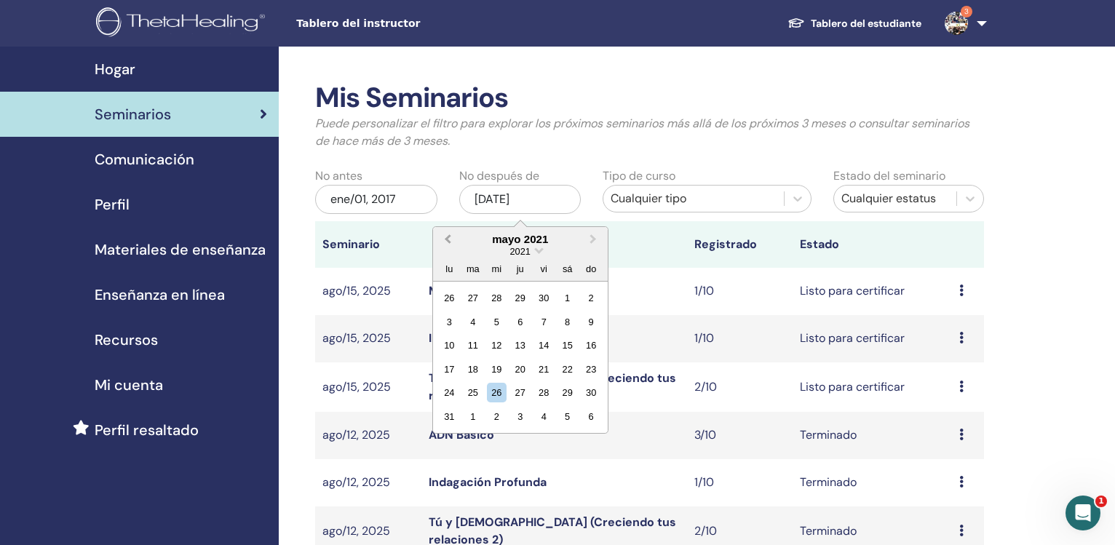
click at [447, 239] on span "Previous Month" at bounding box center [447, 238] width 0 height 15
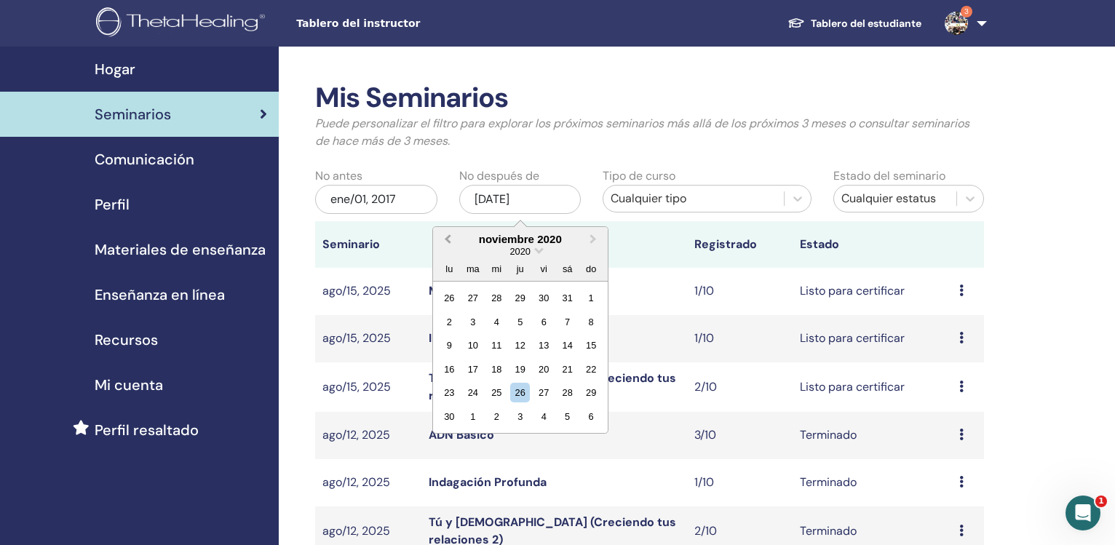
click at [447, 239] on span "Previous Month" at bounding box center [447, 238] width 0 height 15
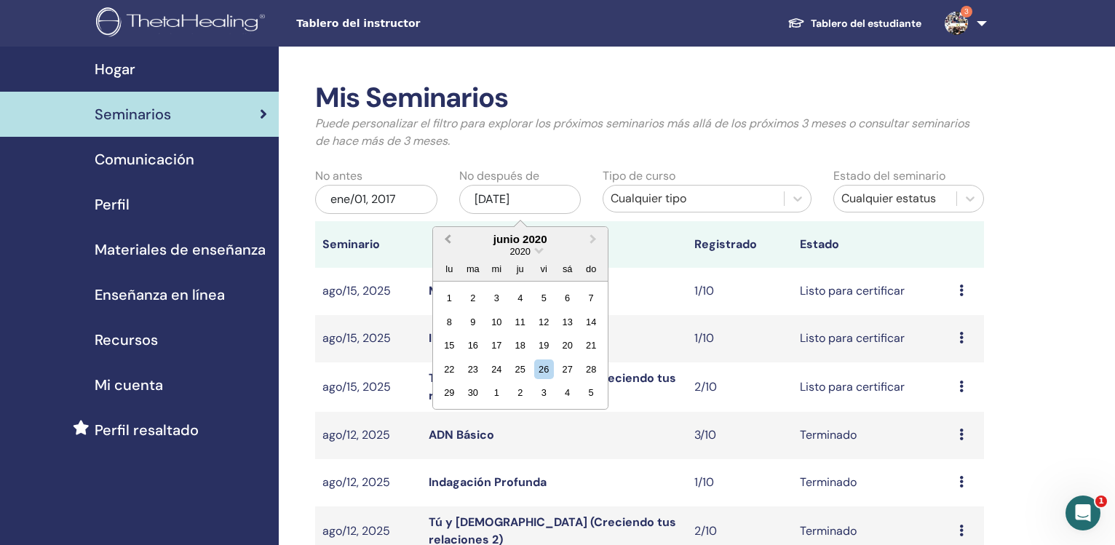
click at [447, 239] on span "Previous Month" at bounding box center [447, 238] width 0 height 15
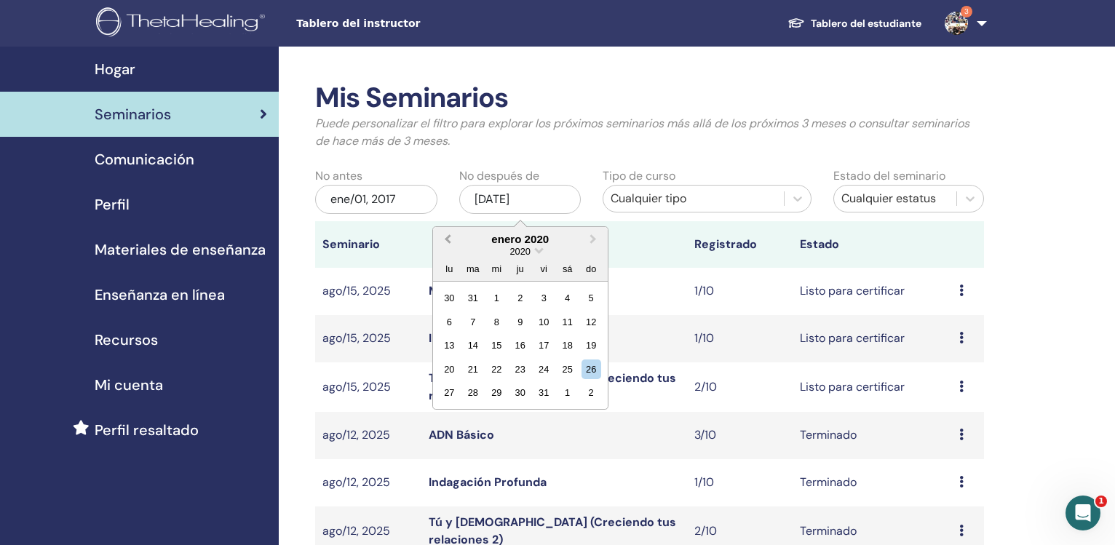
click at [447, 239] on span "Previous Month" at bounding box center [447, 238] width 0 height 15
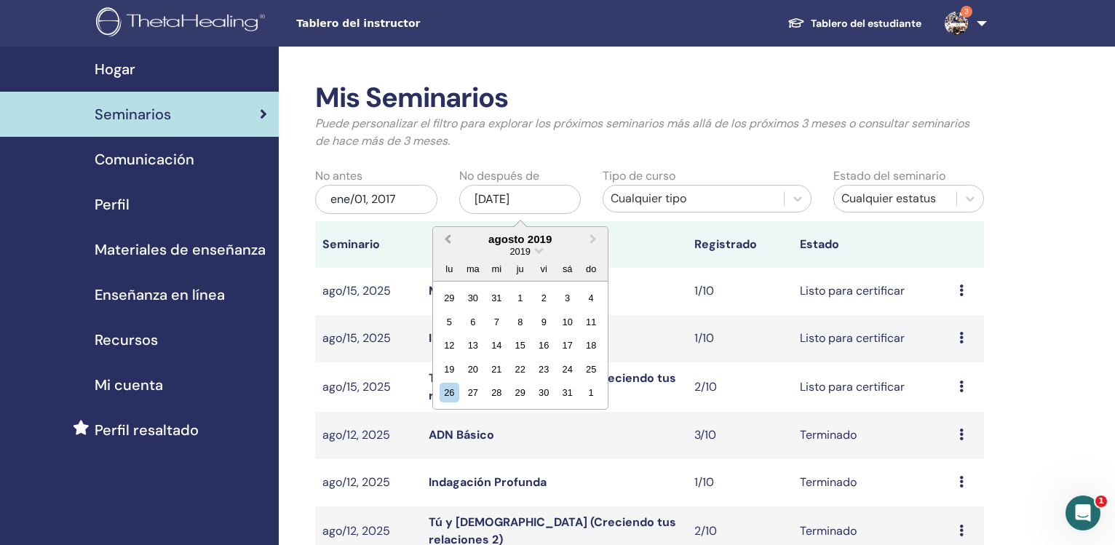
click at [447, 239] on span "Previous Month" at bounding box center [447, 238] width 0 height 15
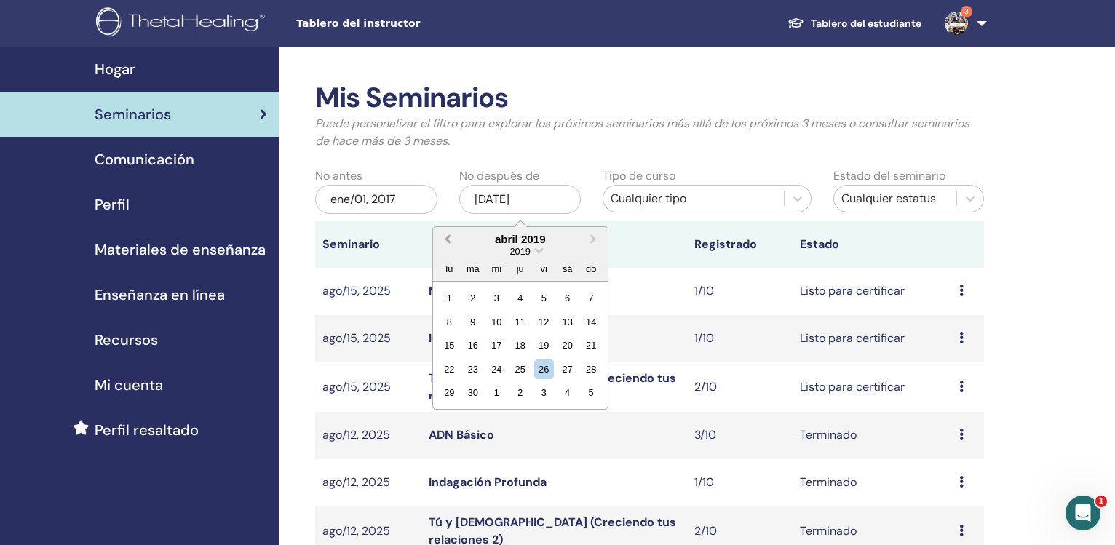
click at [447, 239] on span "Previous Month" at bounding box center [447, 238] width 0 height 15
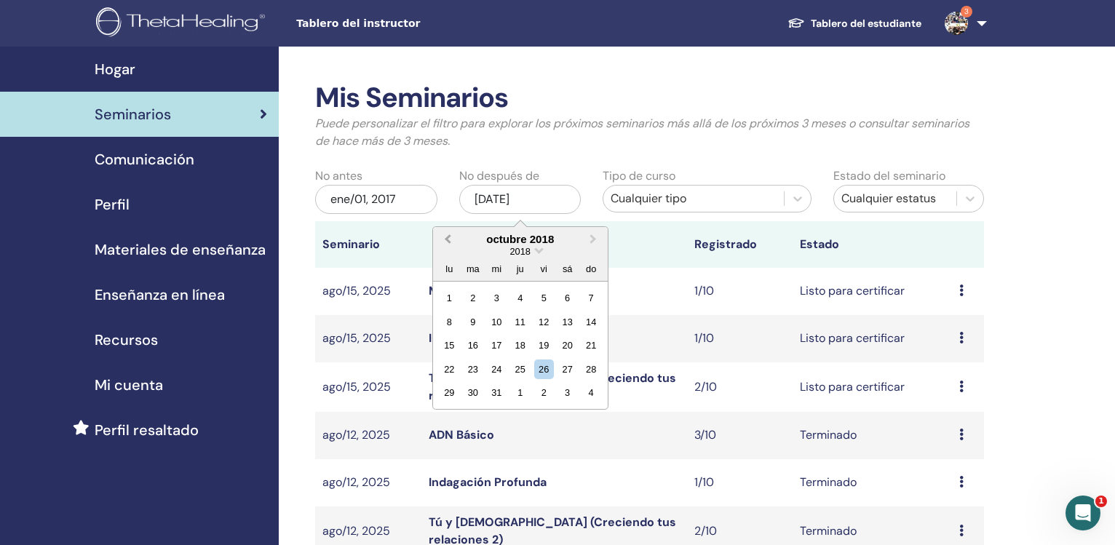
click at [447, 239] on span "Previous Month" at bounding box center [447, 238] width 0 height 15
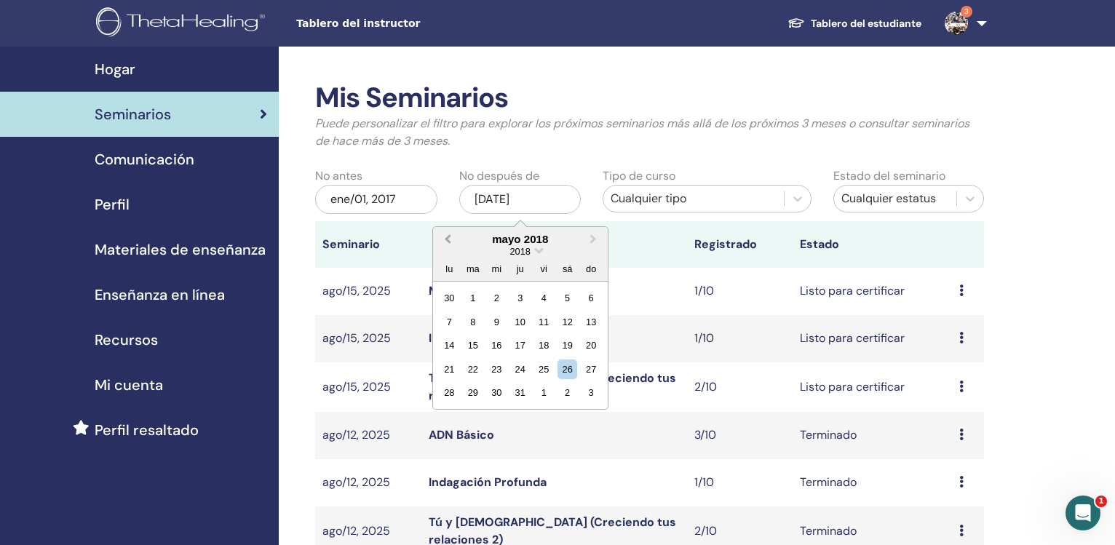
click at [447, 239] on span "Previous Month" at bounding box center [447, 238] width 0 height 15
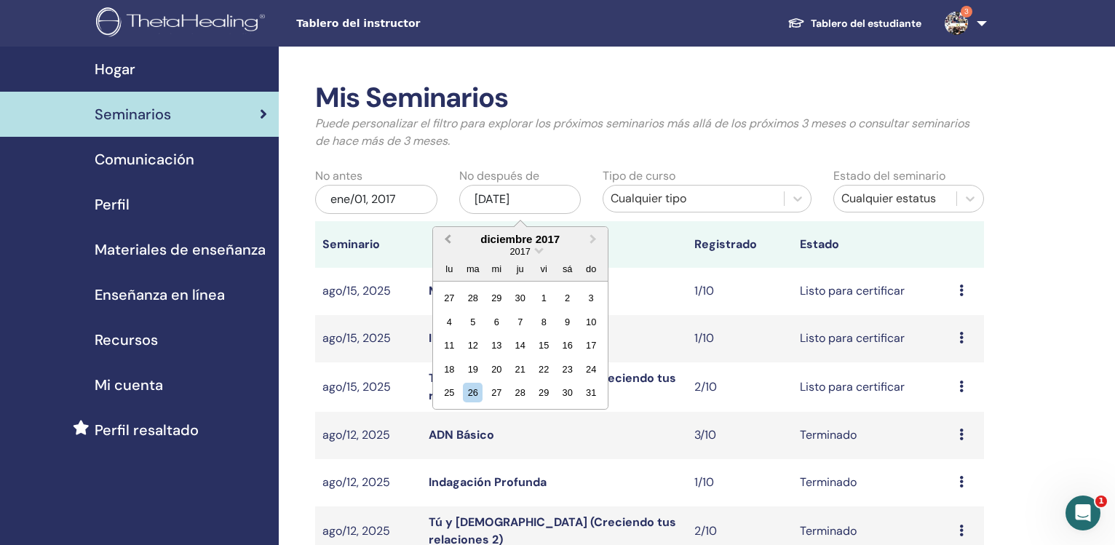
click at [447, 239] on span "Previous Month" at bounding box center [447, 238] width 0 height 15
click at [593, 241] on span "Next Month" at bounding box center [593, 238] width 0 height 15
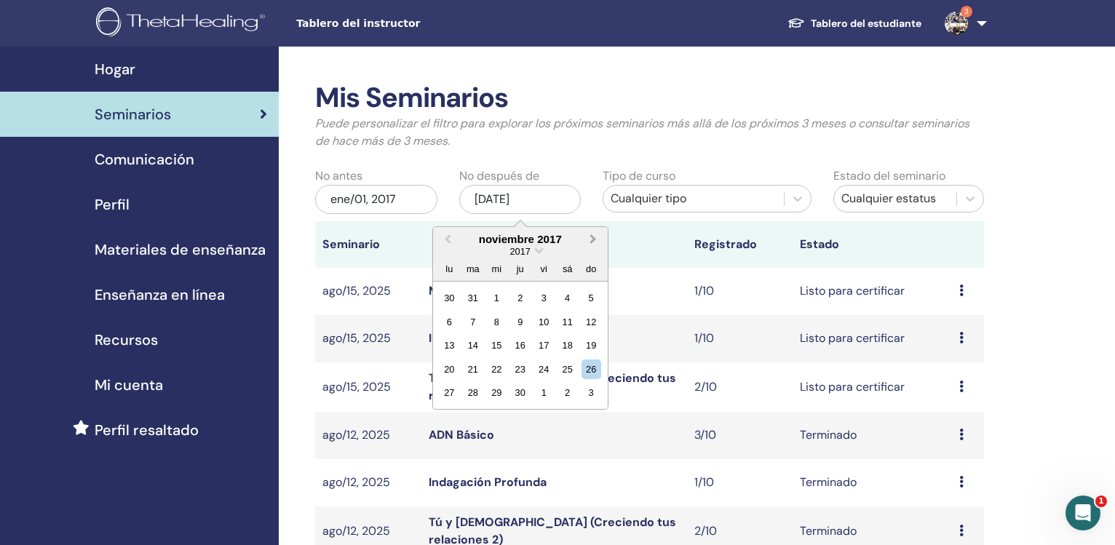
click at [593, 241] on span "Next Month" at bounding box center [593, 238] width 0 height 15
click at [593, 395] on div "31" at bounding box center [591, 393] width 20 height 20
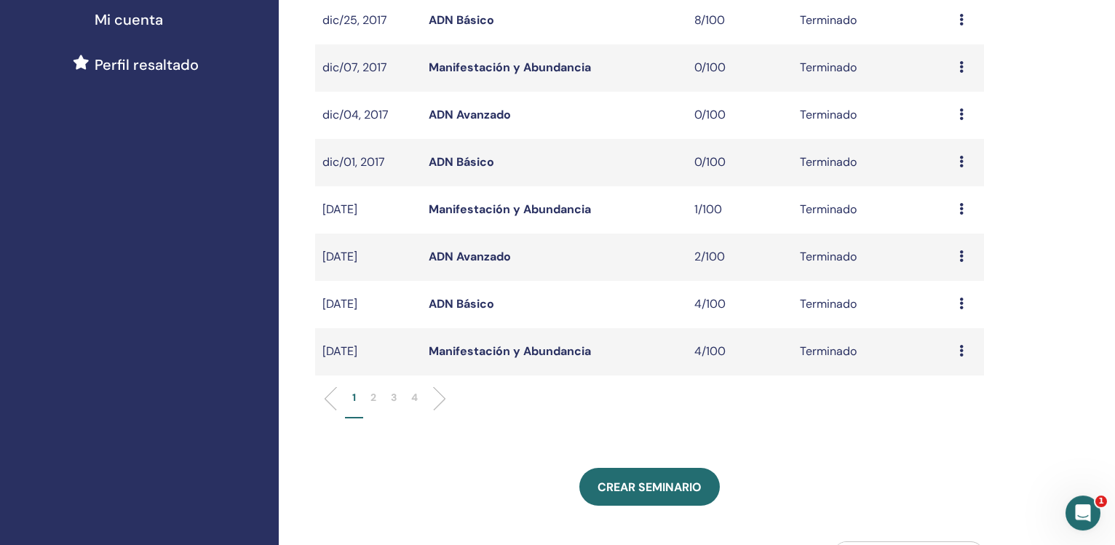
scroll to position [371, 0]
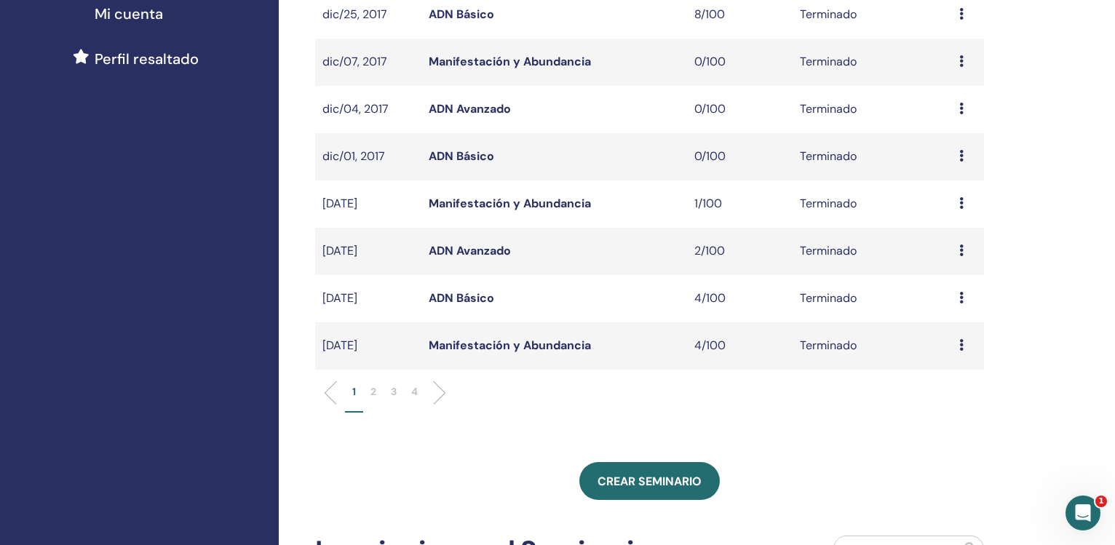
click at [391, 393] on li "3" at bounding box center [393, 398] width 20 height 28
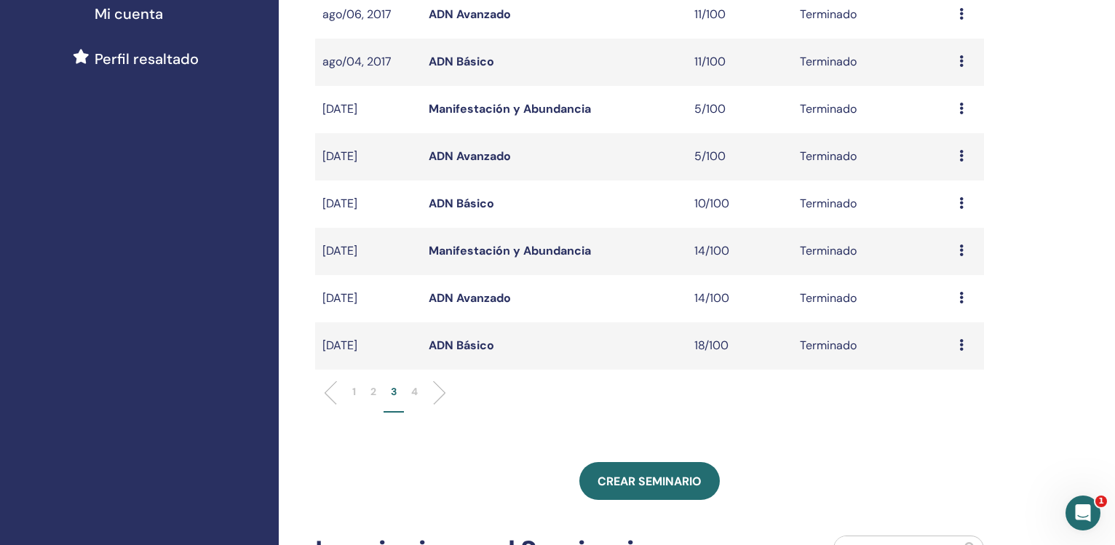
scroll to position [0, 0]
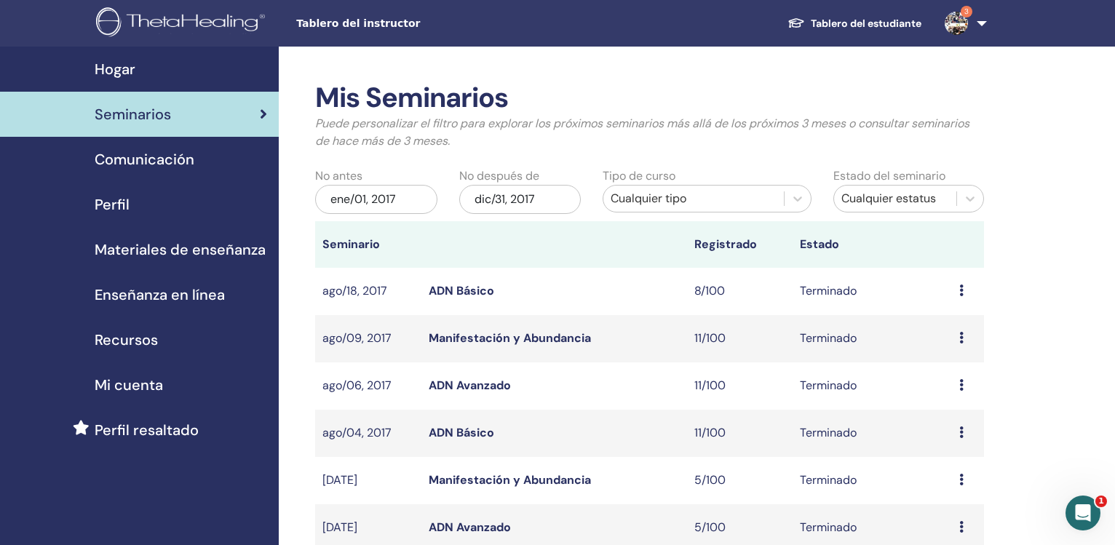
click at [466, 432] on link "ADN Básico" at bounding box center [460, 432] width 65 height 15
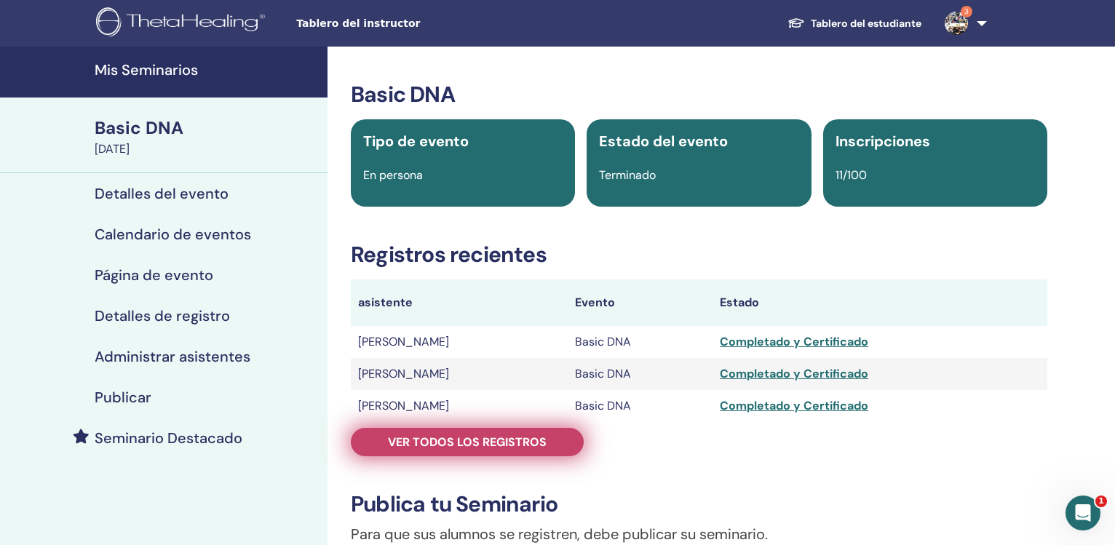
click at [484, 442] on span "Ver todos los registros" at bounding box center [467, 441] width 159 height 15
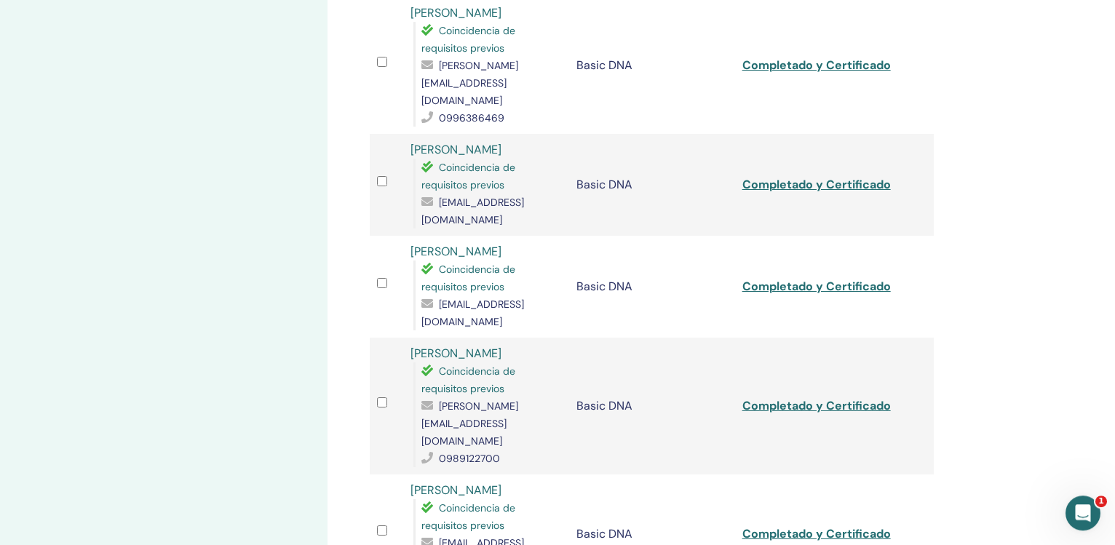
scroll to position [693, 0]
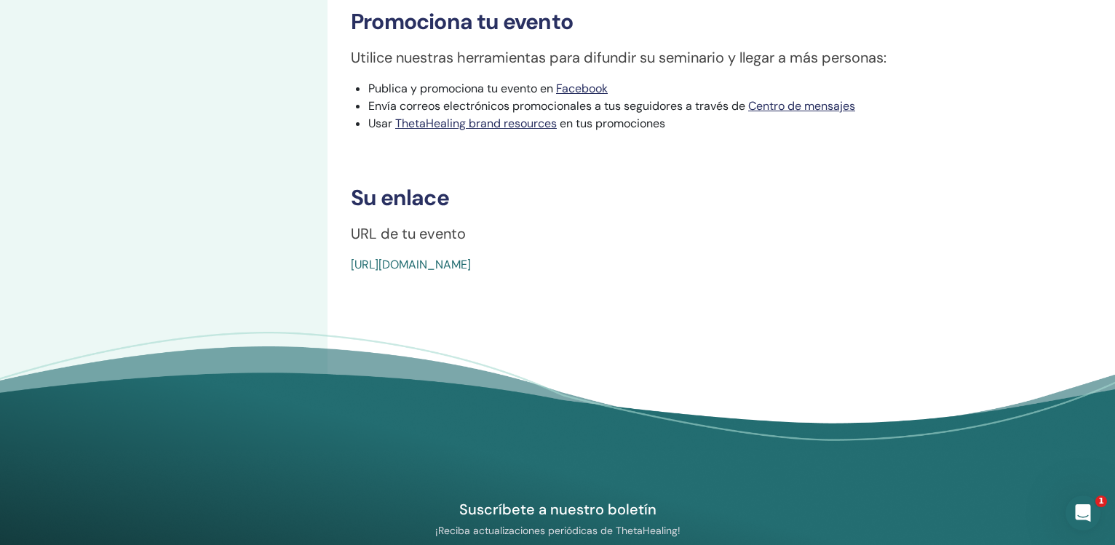
scroll to position [346, 0]
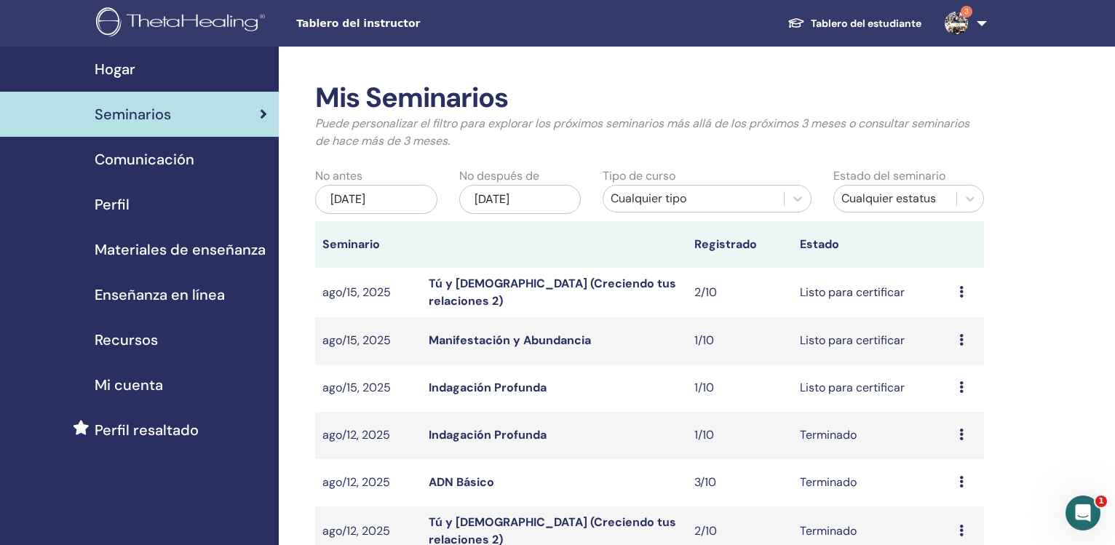
click at [367, 201] on div "[DATE]" at bounding box center [376, 199] width 122 height 29
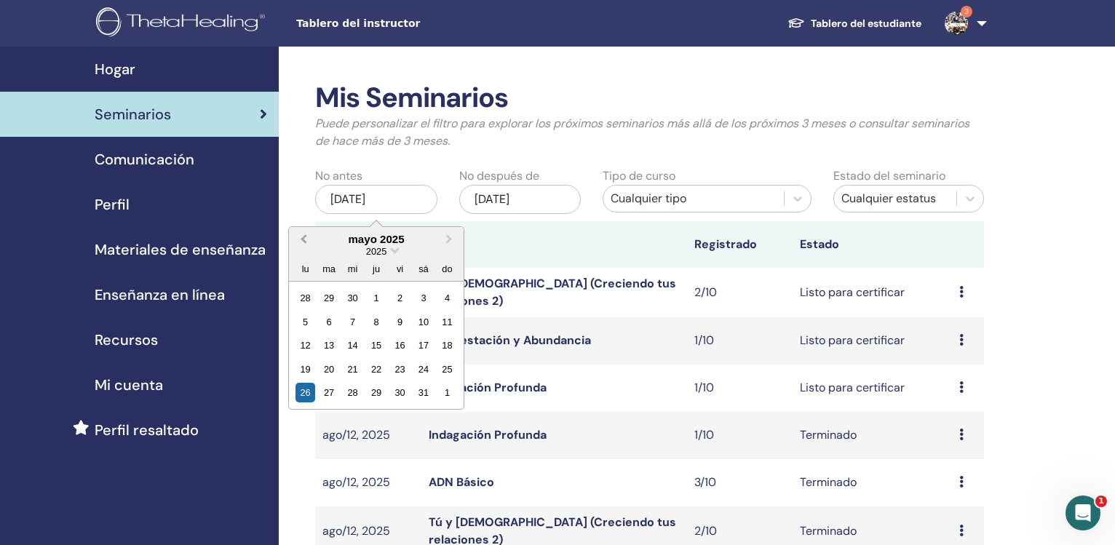
click at [301, 239] on button "Previous Month" at bounding box center [301, 239] width 23 height 23
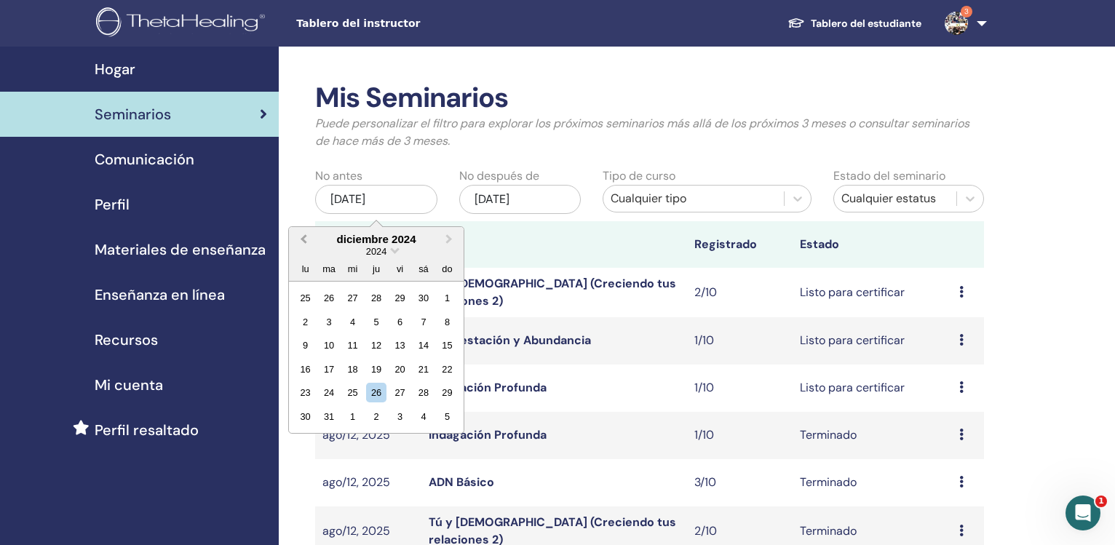
click at [301, 239] on button "Previous Month" at bounding box center [301, 239] width 23 height 23
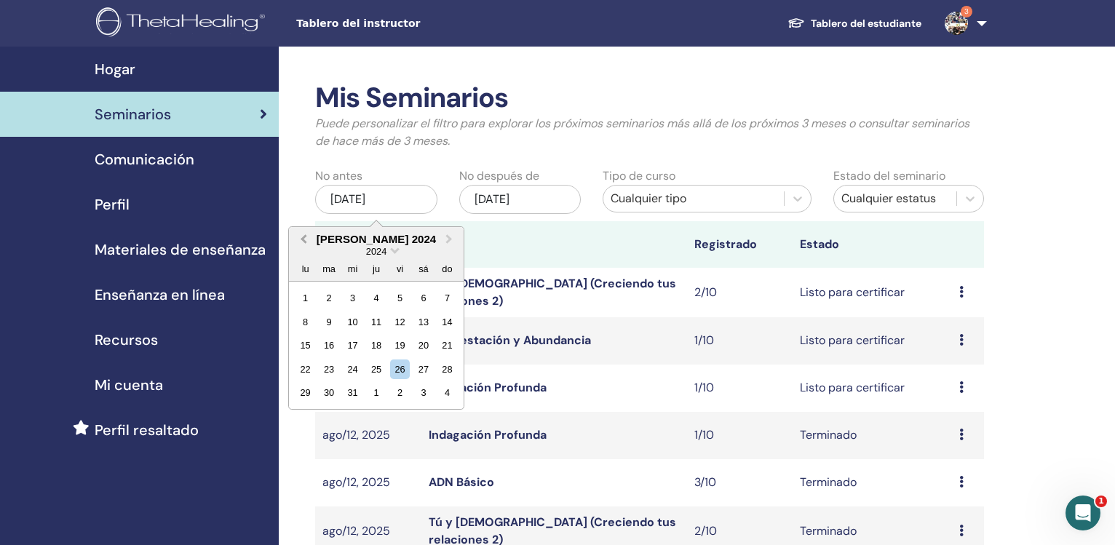
click at [301, 239] on button "Previous Month" at bounding box center [301, 239] width 23 height 23
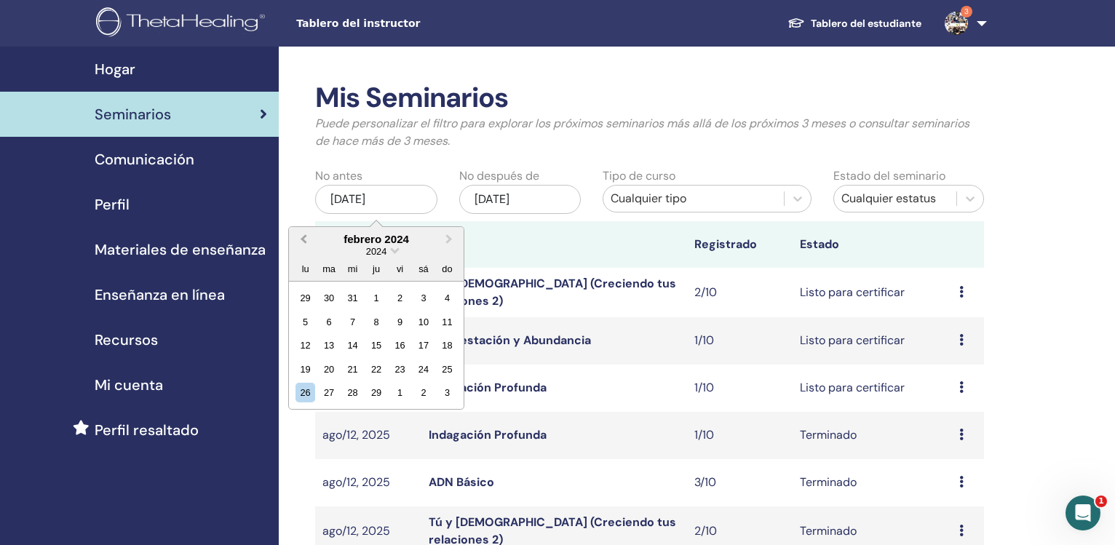
click at [301, 239] on button "Previous Month" at bounding box center [301, 239] width 23 height 23
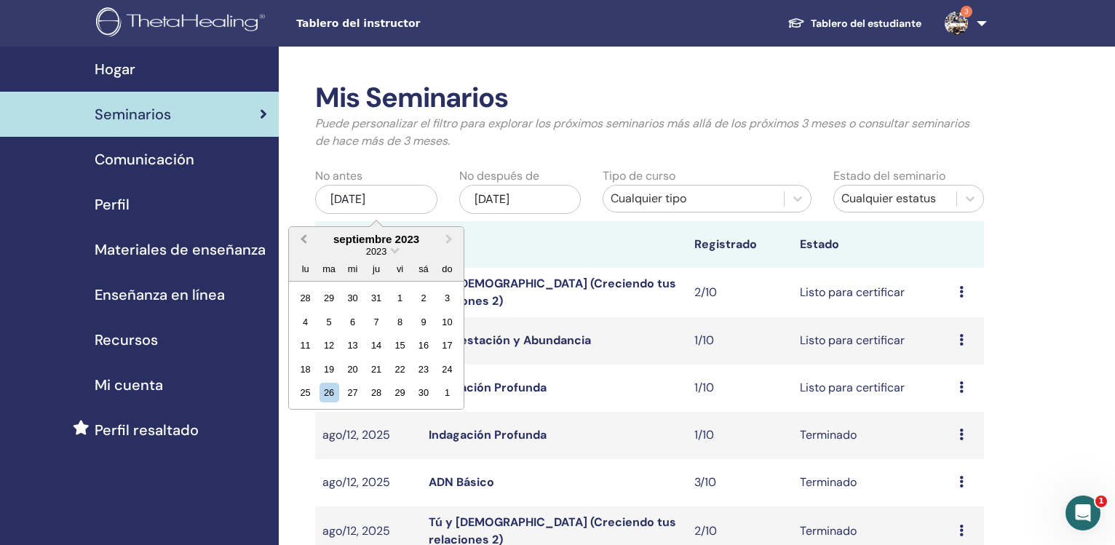
click at [301, 239] on button "Previous Month" at bounding box center [301, 239] width 23 height 23
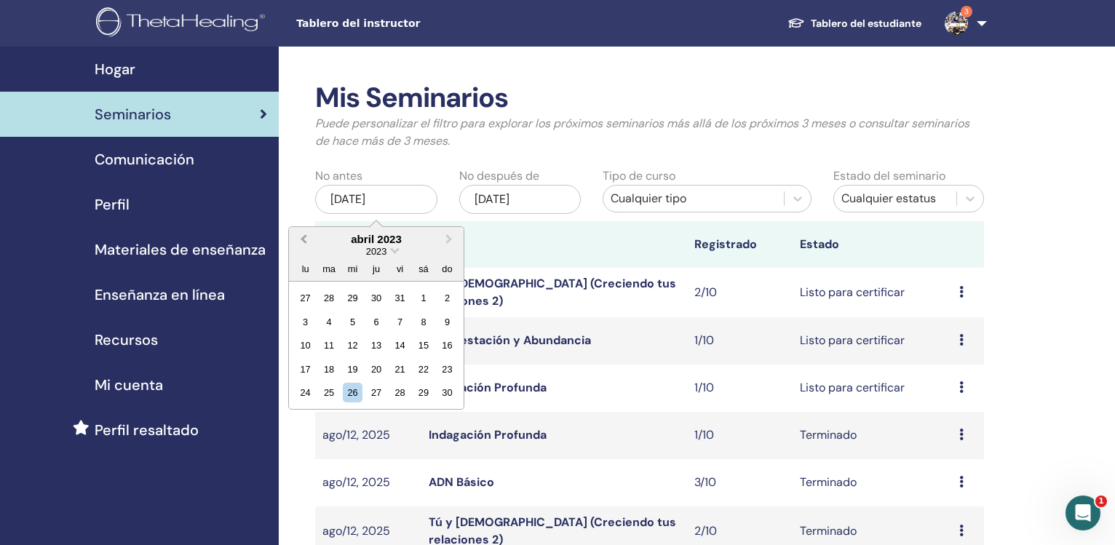
click at [301, 239] on button "Previous Month" at bounding box center [301, 239] width 23 height 23
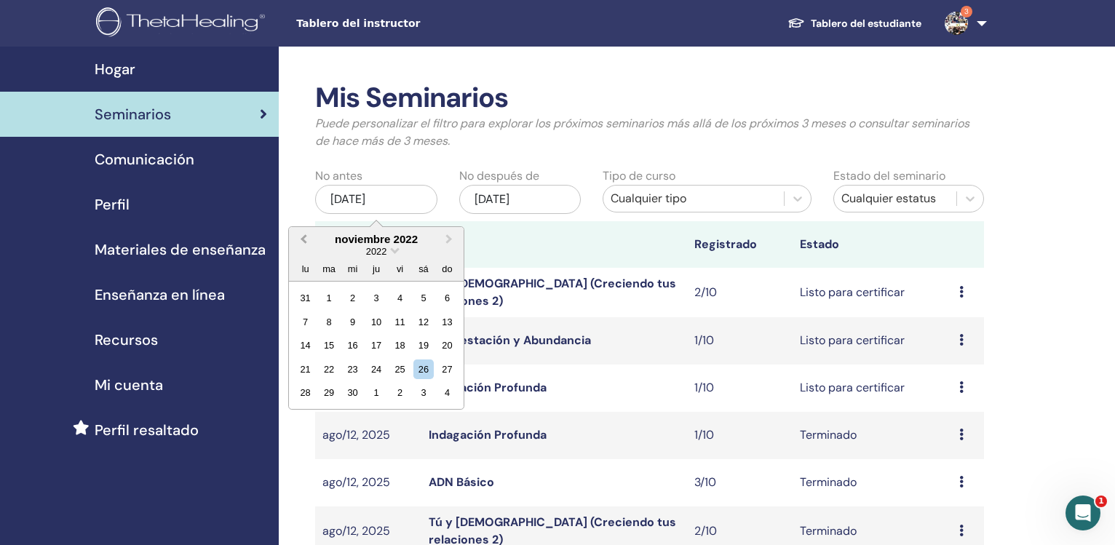
click at [301, 239] on button "Previous Month" at bounding box center [301, 239] width 23 height 23
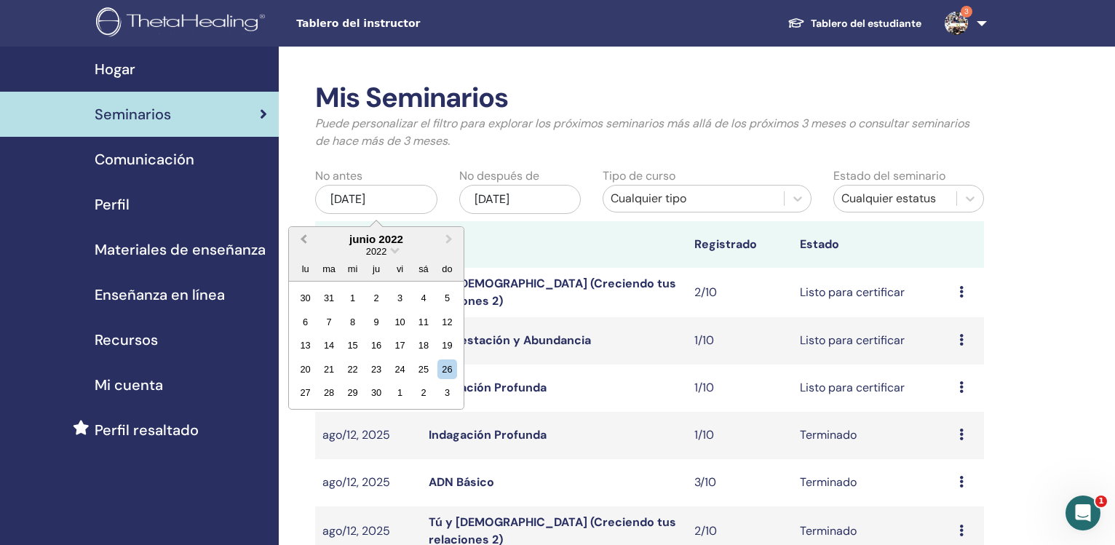
click at [301, 239] on button "Previous Month" at bounding box center [301, 239] width 23 height 23
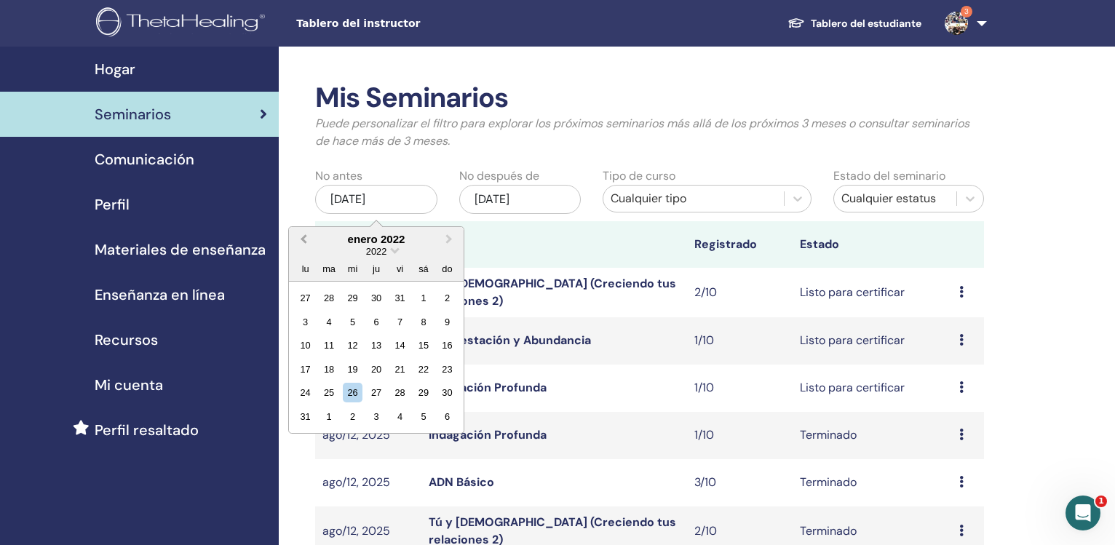
click at [301, 239] on button "Previous Month" at bounding box center [301, 239] width 23 height 23
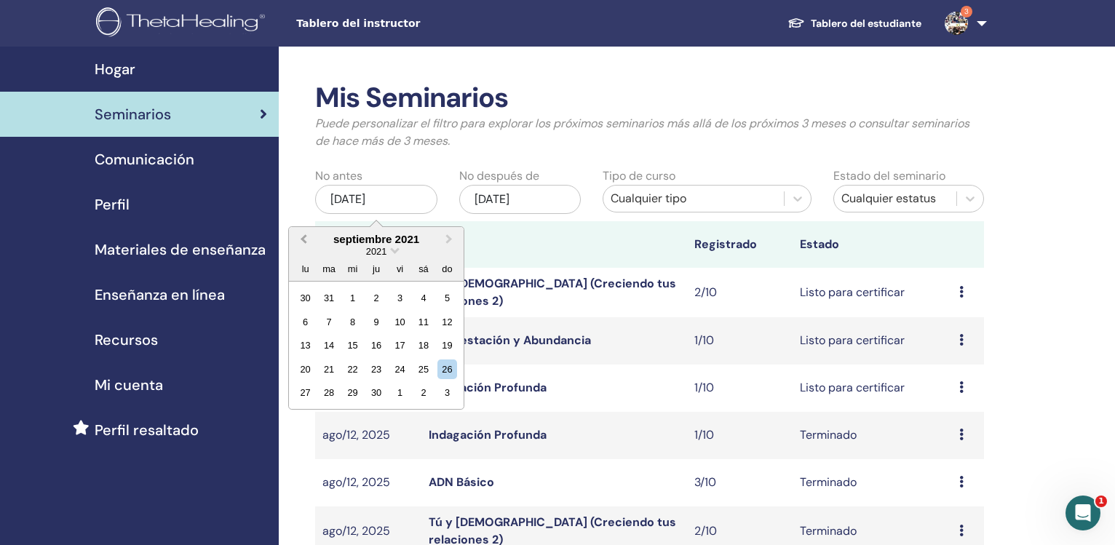
click at [301, 239] on button "Previous Month" at bounding box center [301, 239] width 23 height 23
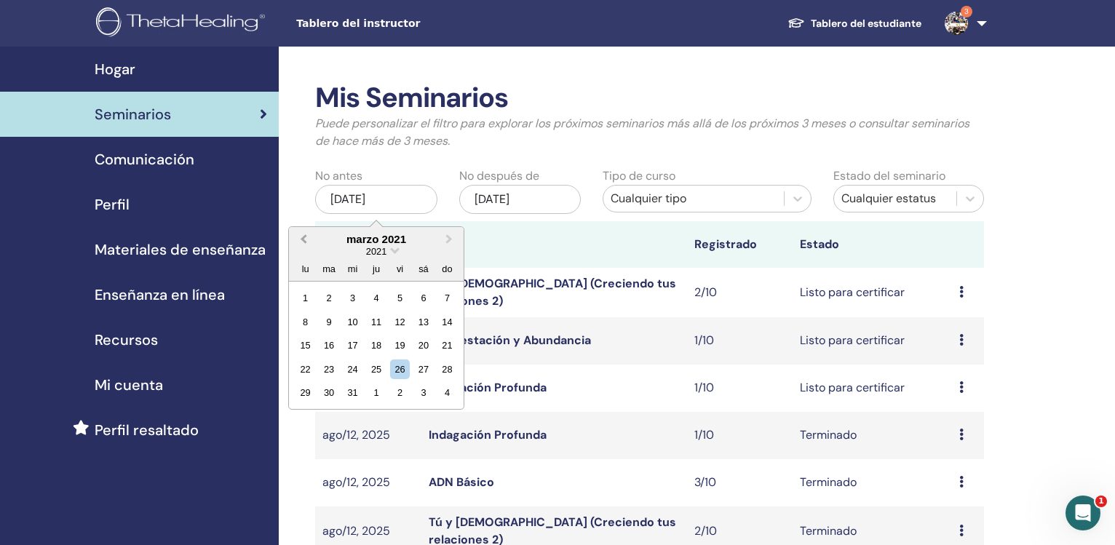
click at [301, 239] on button "Previous Month" at bounding box center [301, 239] width 23 height 23
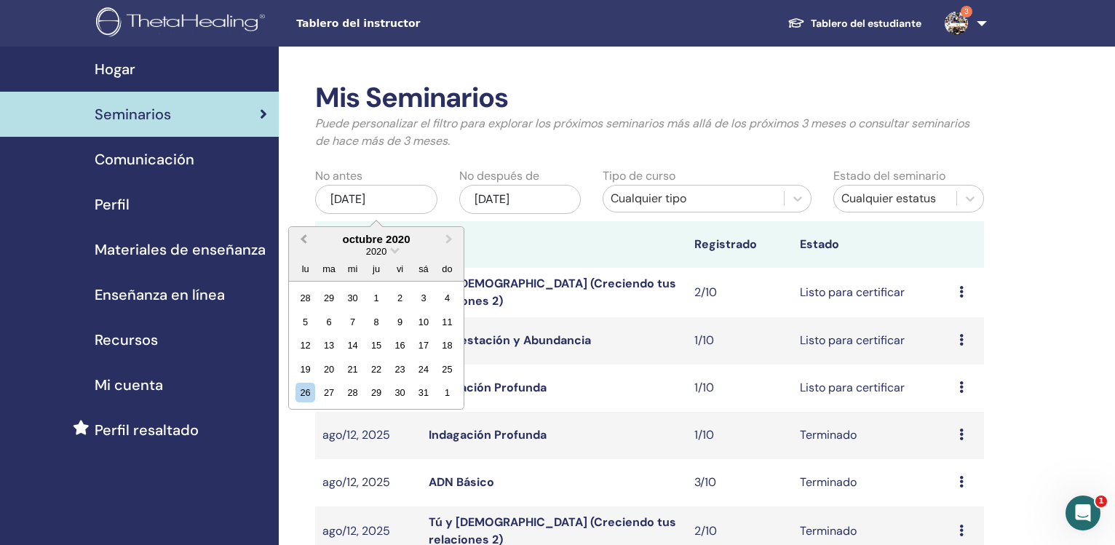
click at [301, 239] on button "Previous Month" at bounding box center [301, 239] width 23 height 23
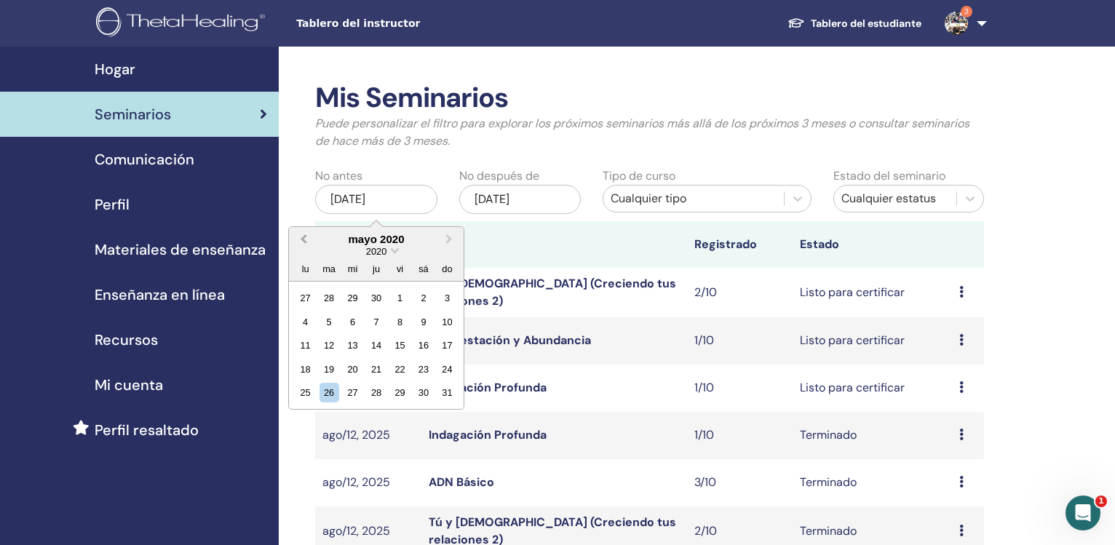
click at [301, 239] on button "Previous Month" at bounding box center [301, 239] width 23 height 23
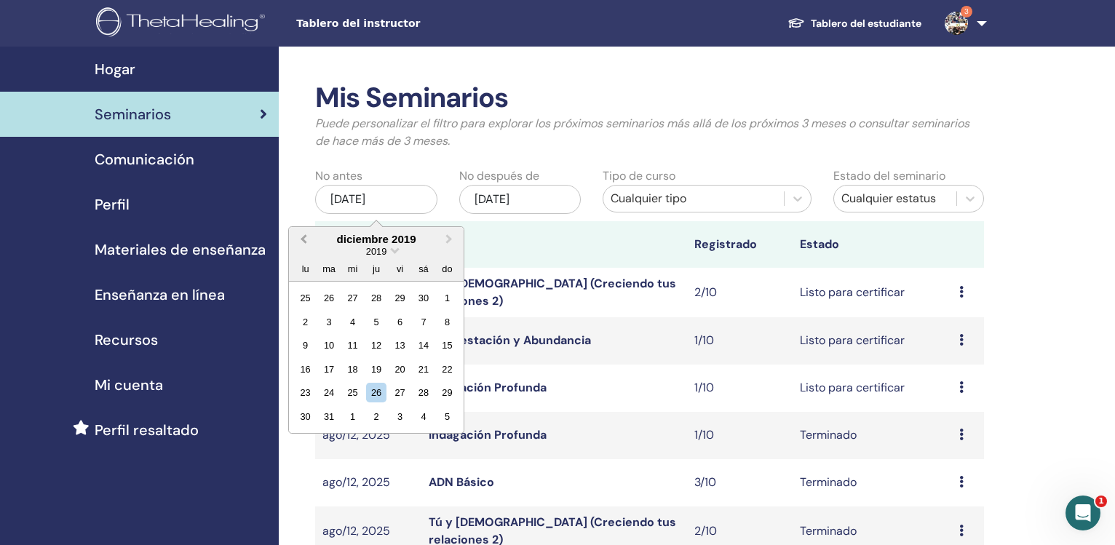
click at [301, 239] on button "Previous Month" at bounding box center [301, 239] width 23 height 23
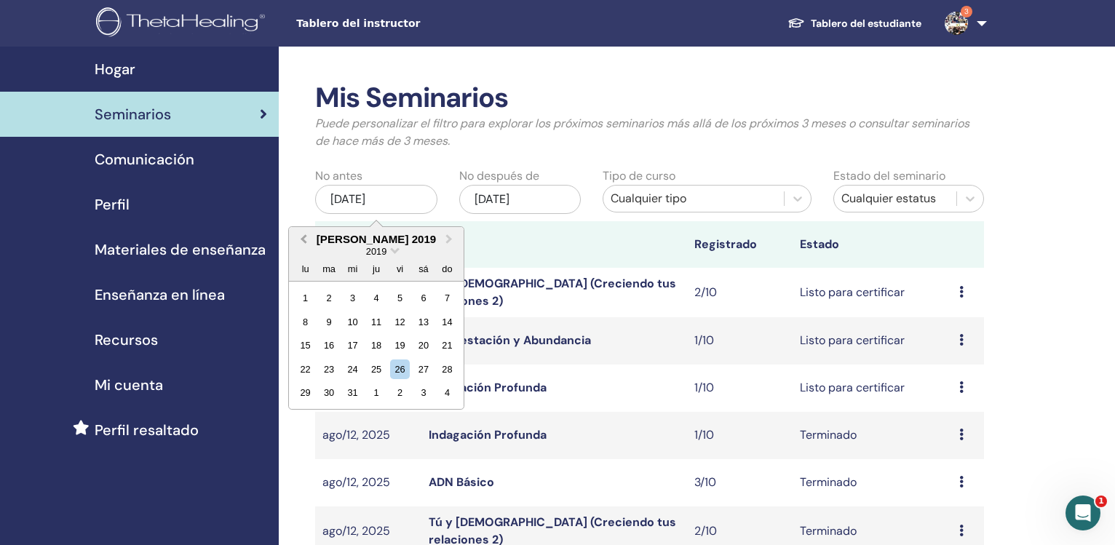
click at [301, 239] on button "Previous Month" at bounding box center [301, 239] width 23 height 23
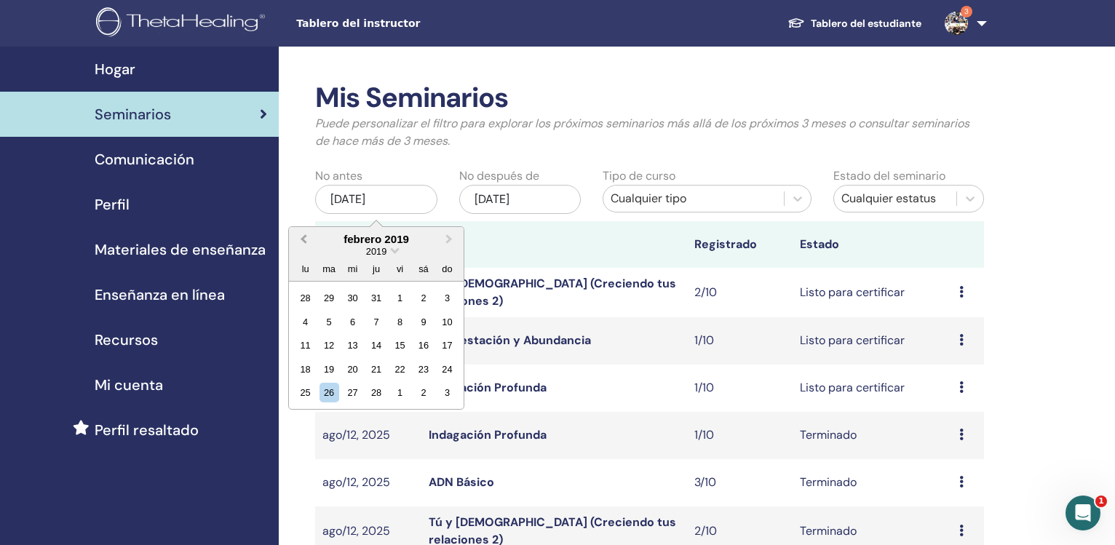
click at [301, 239] on button "Previous Month" at bounding box center [301, 239] width 23 height 23
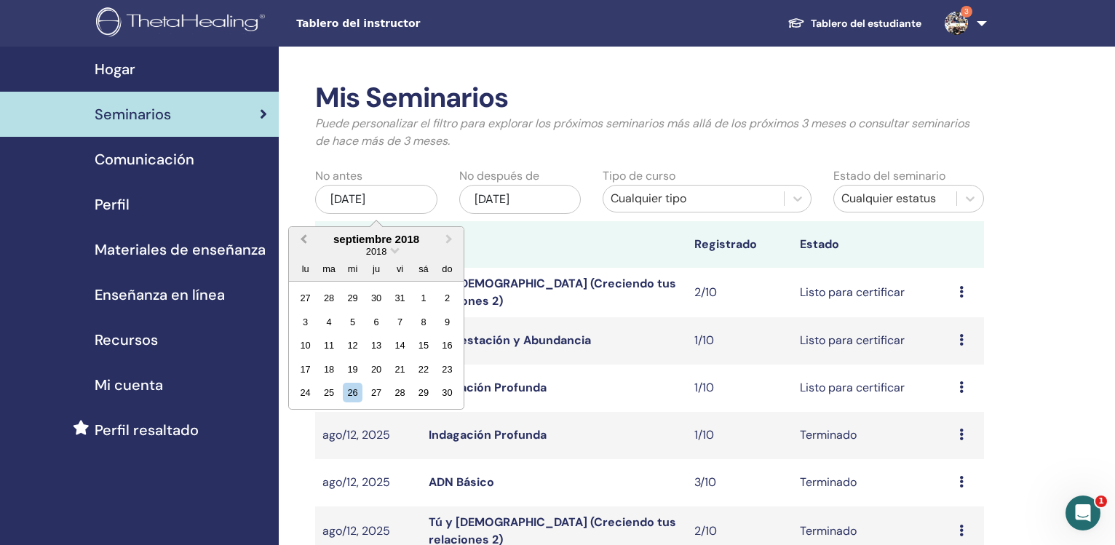
click at [301, 239] on button "Previous Month" at bounding box center [301, 239] width 23 height 23
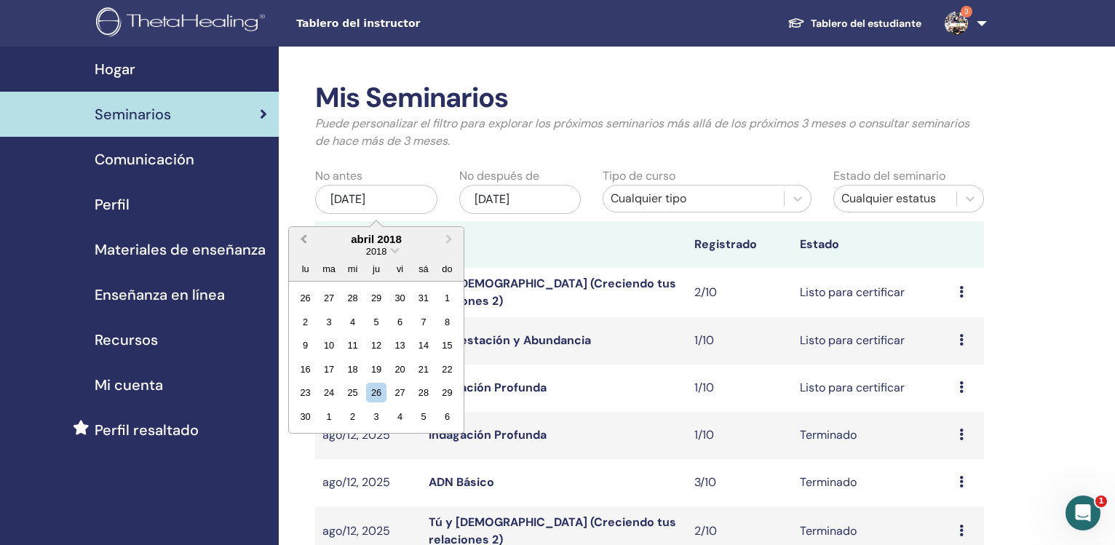
click at [301, 239] on button "Previous Month" at bounding box center [301, 239] width 23 height 23
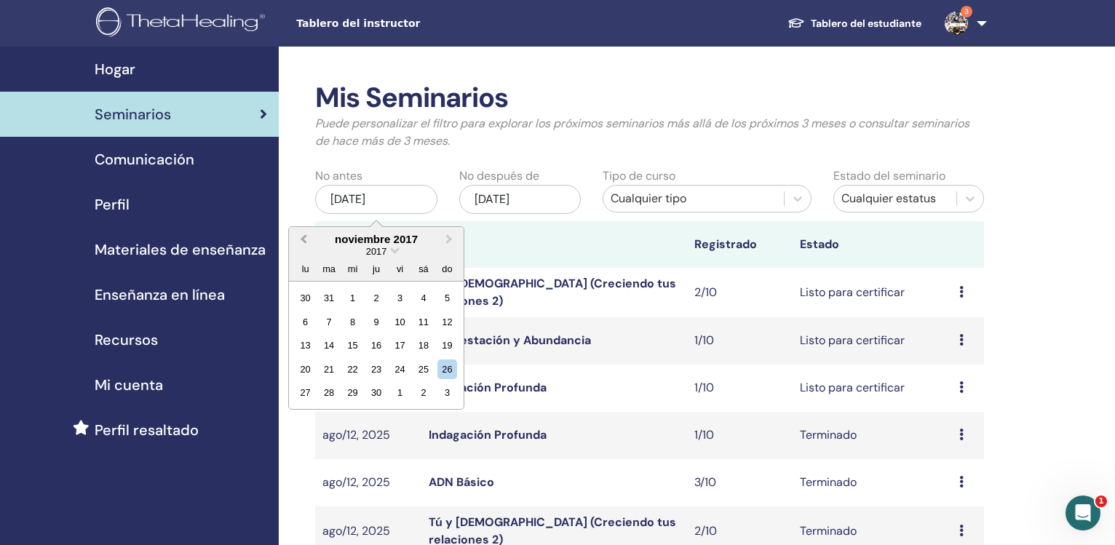
click at [301, 239] on button "Previous Month" at bounding box center [301, 239] width 23 height 23
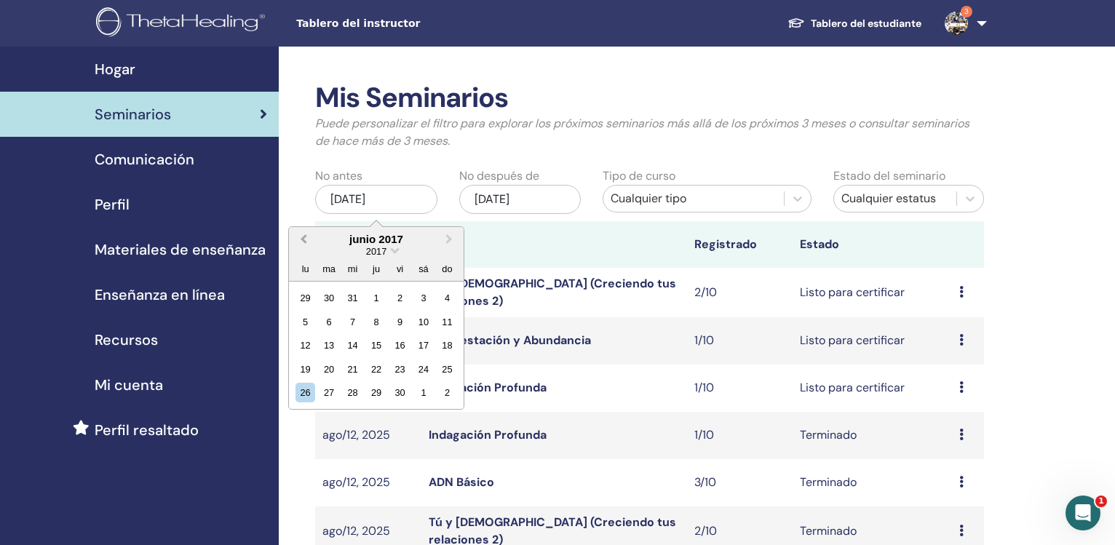
click at [301, 239] on button "Previous Month" at bounding box center [301, 239] width 23 height 23
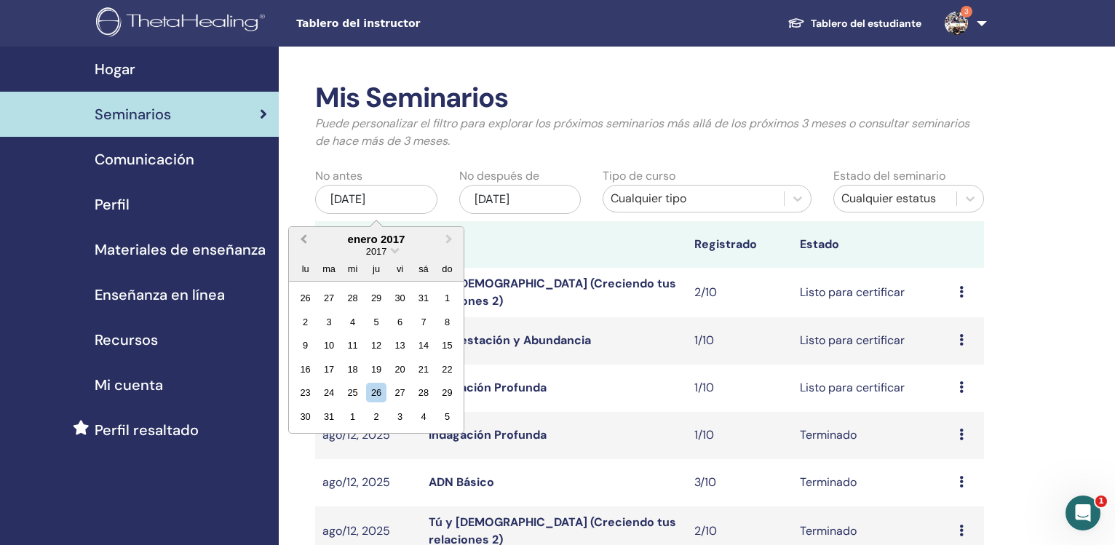
click at [301, 239] on button "Previous Month" at bounding box center [301, 239] width 23 height 23
click at [450, 244] on button "Next Month" at bounding box center [450, 239] width 23 height 23
click at [446, 298] on div "1" at bounding box center [447, 298] width 20 height 20
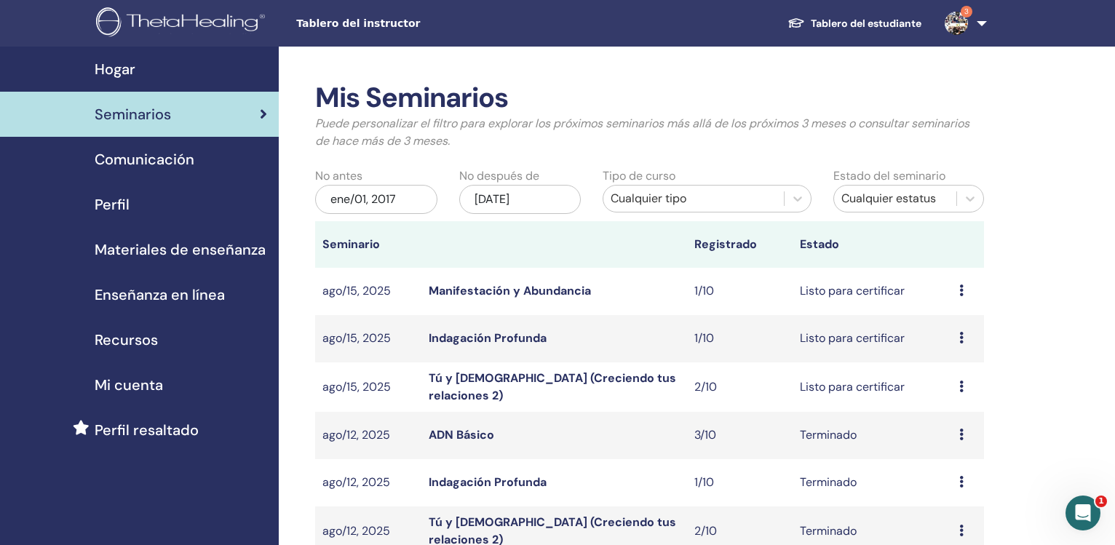
click at [496, 200] on div "nov/26, 2025" at bounding box center [520, 199] width 122 height 29
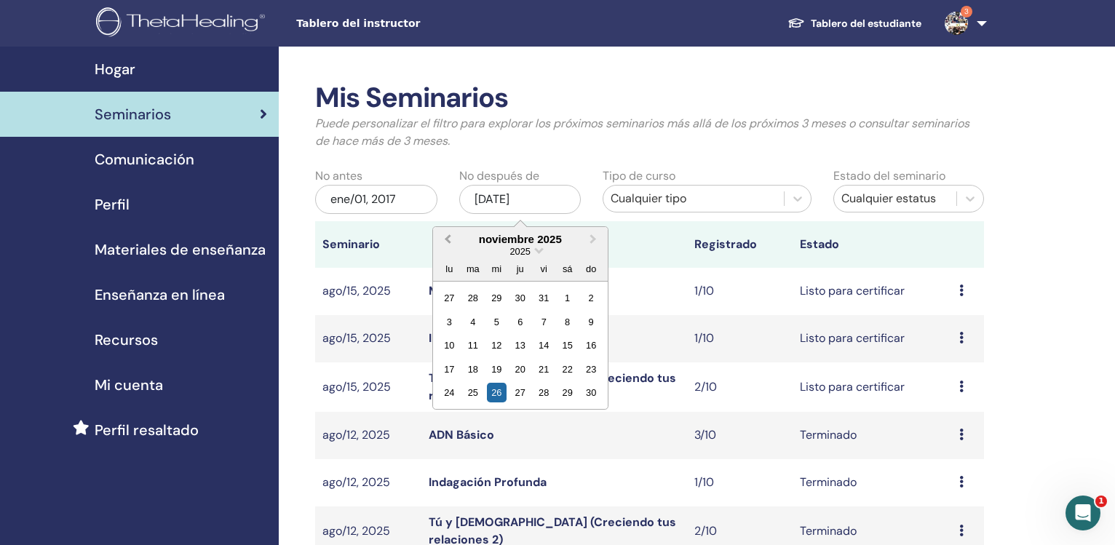
click at [448, 235] on button "Previous Month" at bounding box center [445, 239] width 23 height 23
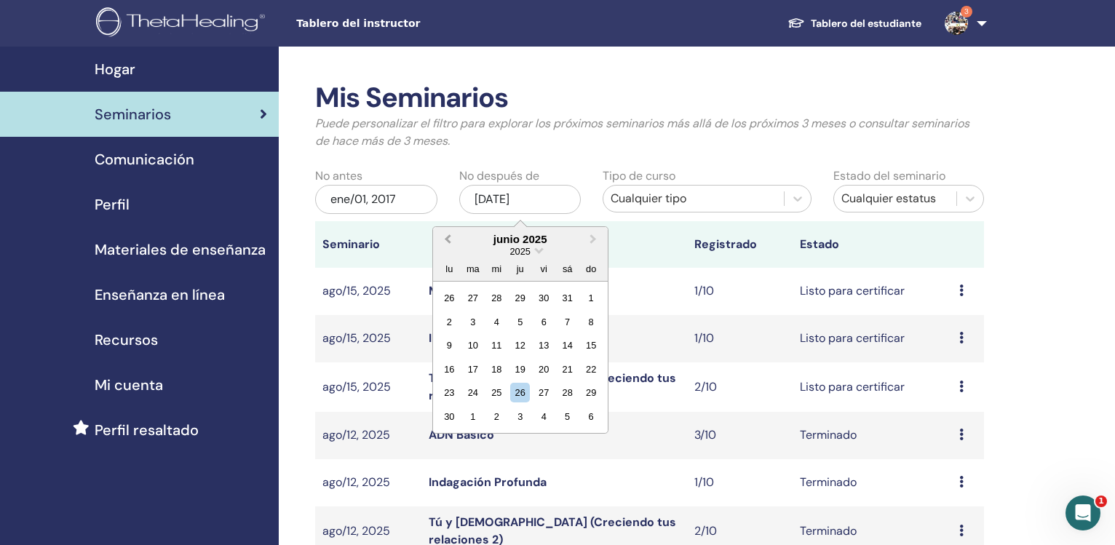
click at [448, 235] on button "Previous Month" at bounding box center [445, 239] width 23 height 23
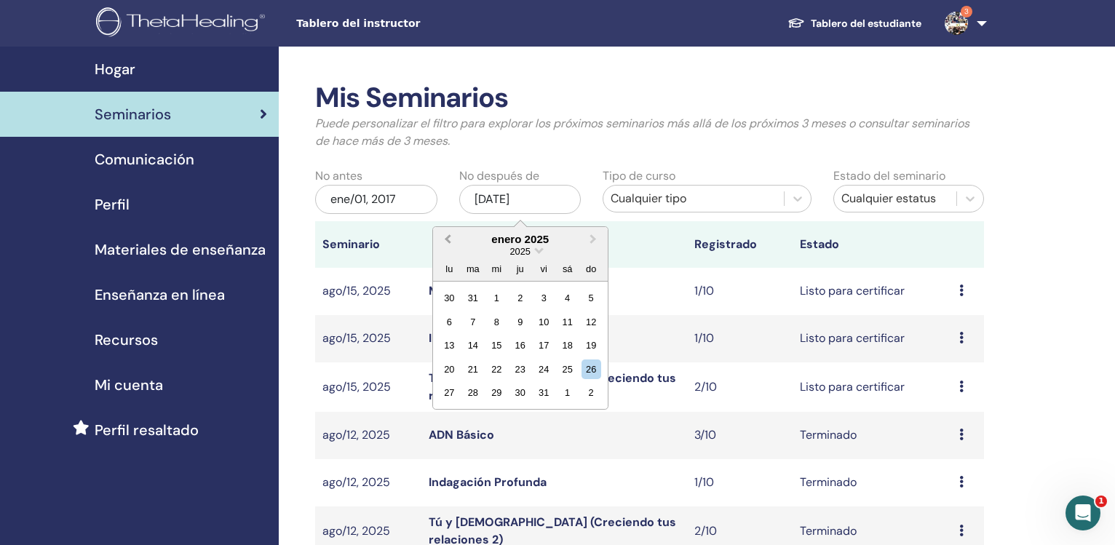
click at [448, 235] on button "Previous Month" at bounding box center [445, 239] width 23 height 23
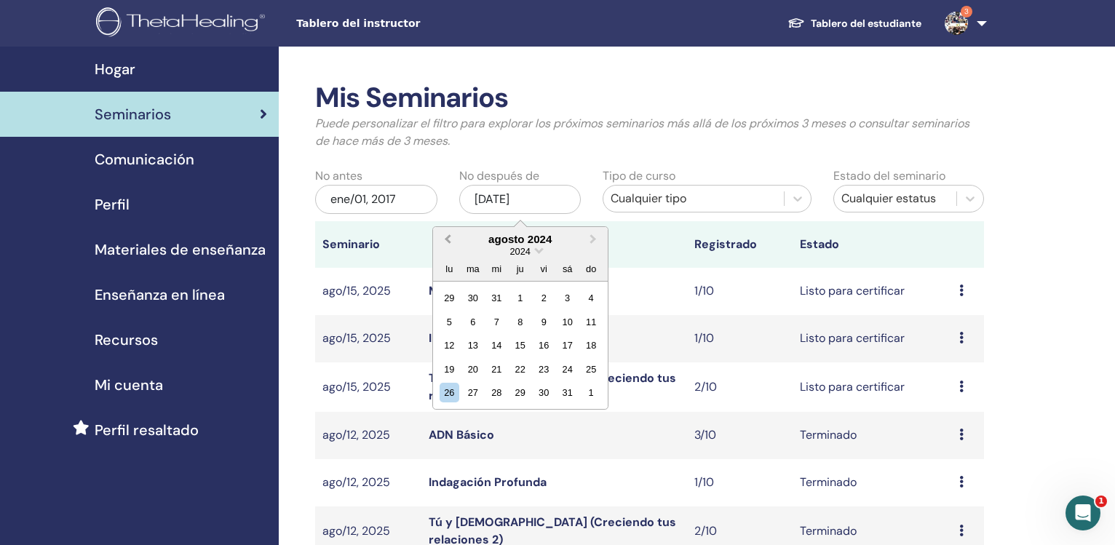
click at [448, 235] on button "Previous Month" at bounding box center [445, 239] width 23 height 23
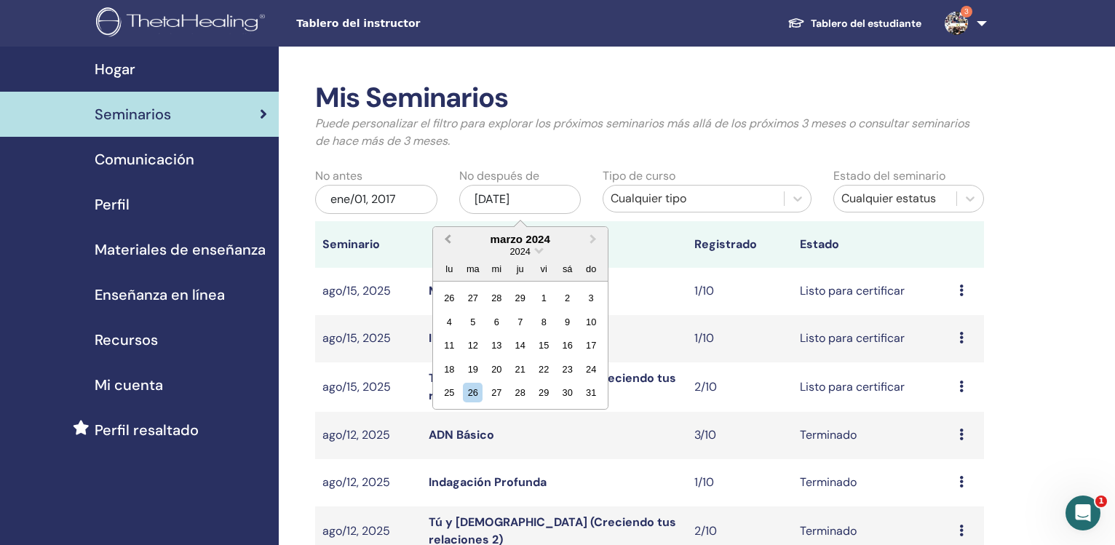
click at [448, 235] on button "Previous Month" at bounding box center [445, 239] width 23 height 23
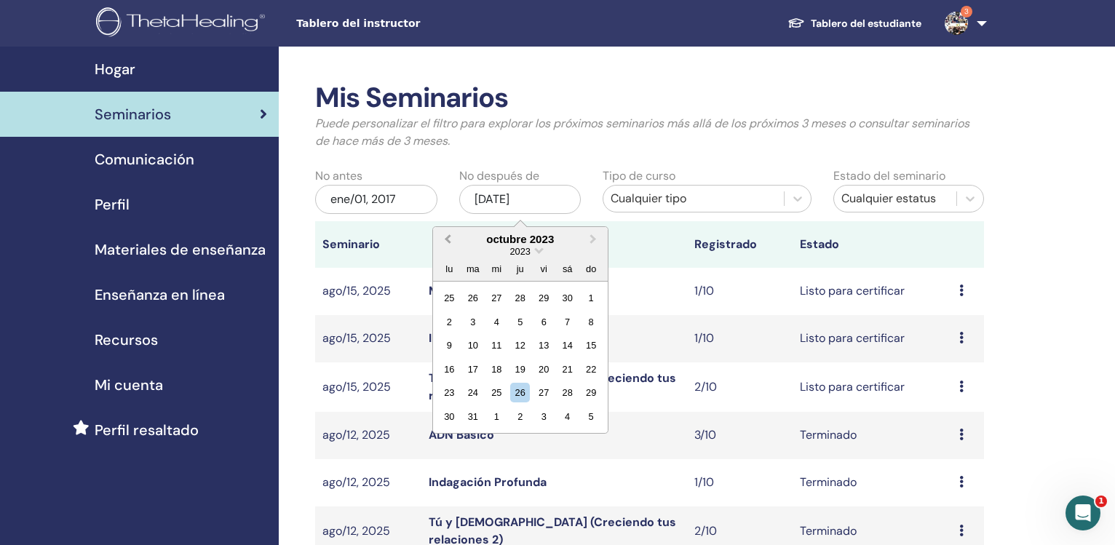
click at [448, 235] on button "Previous Month" at bounding box center [445, 239] width 23 height 23
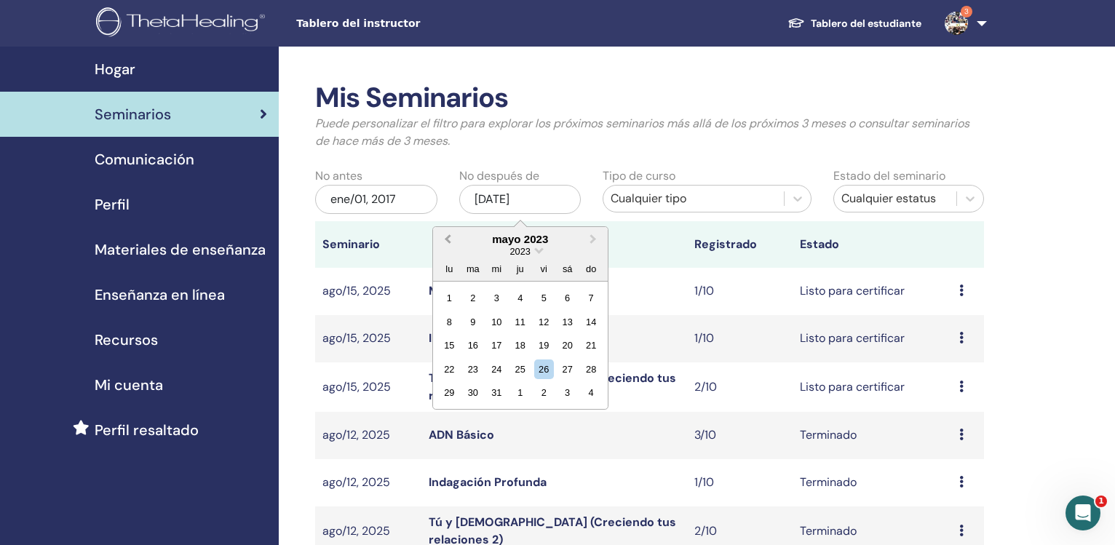
click at [448, 235] on button "Previous Month" at bounding box center [445, 239] width 23 height 23
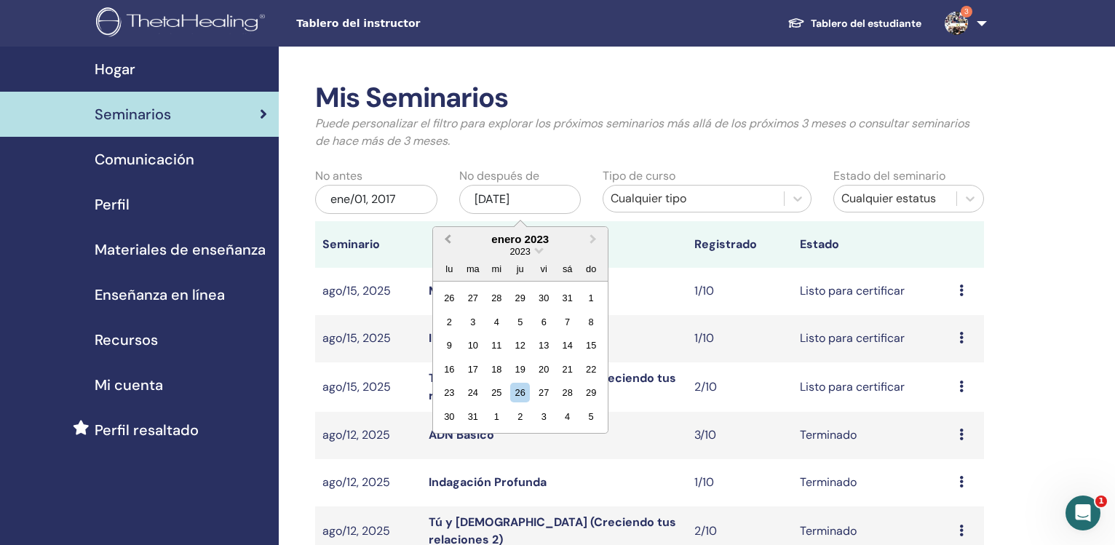
click at [448, 235] on button "Previous Month" at bounding box center [445, 239] width 23 height 23
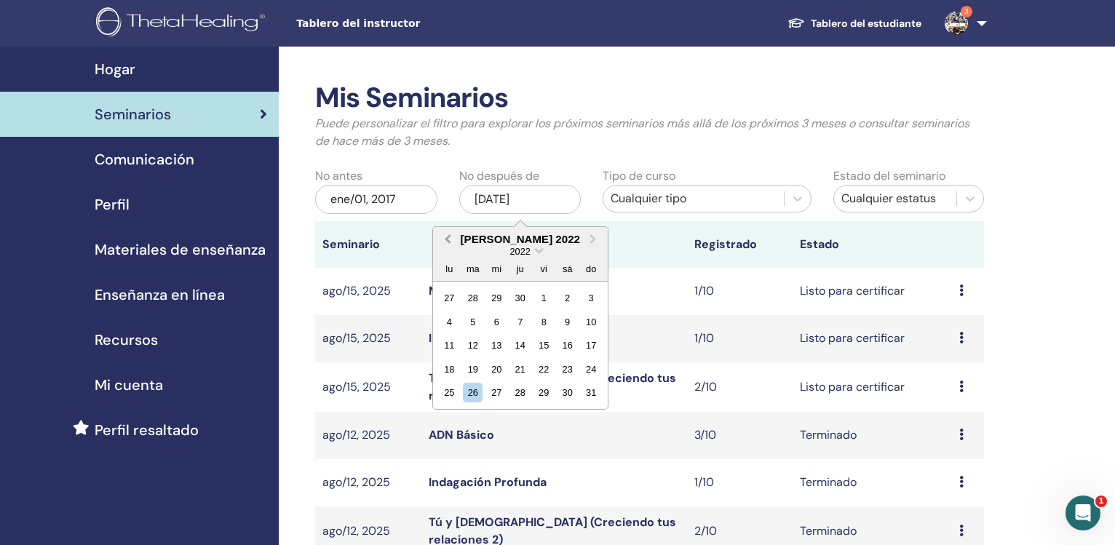
click at [448, 235] on button "Previous Month" at bounding box center [445, 239] width 23 height 23
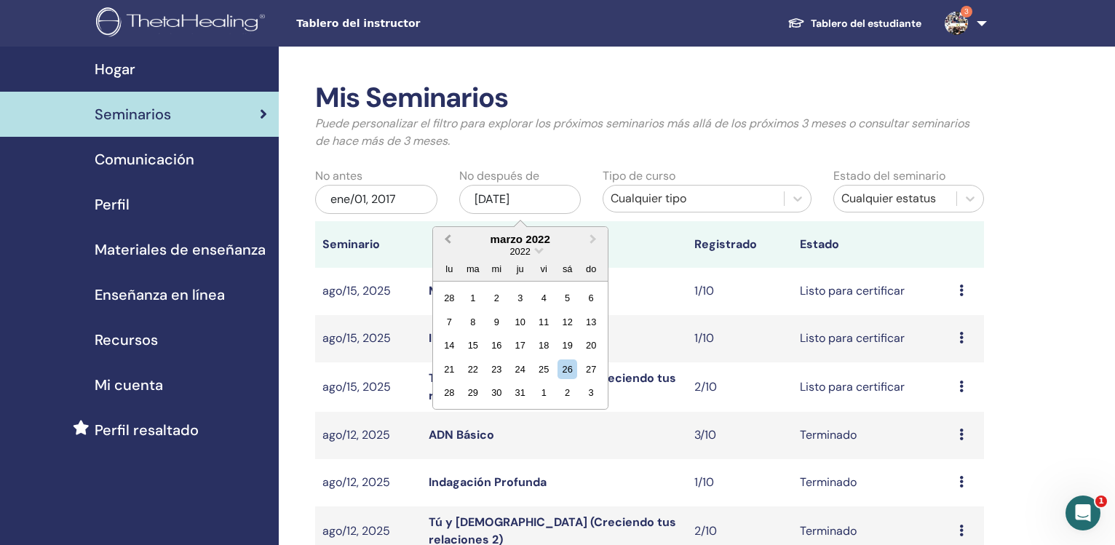
click at [448, 235] on button "Previous Month" at bounding box center [445, 239] width 23 height 23
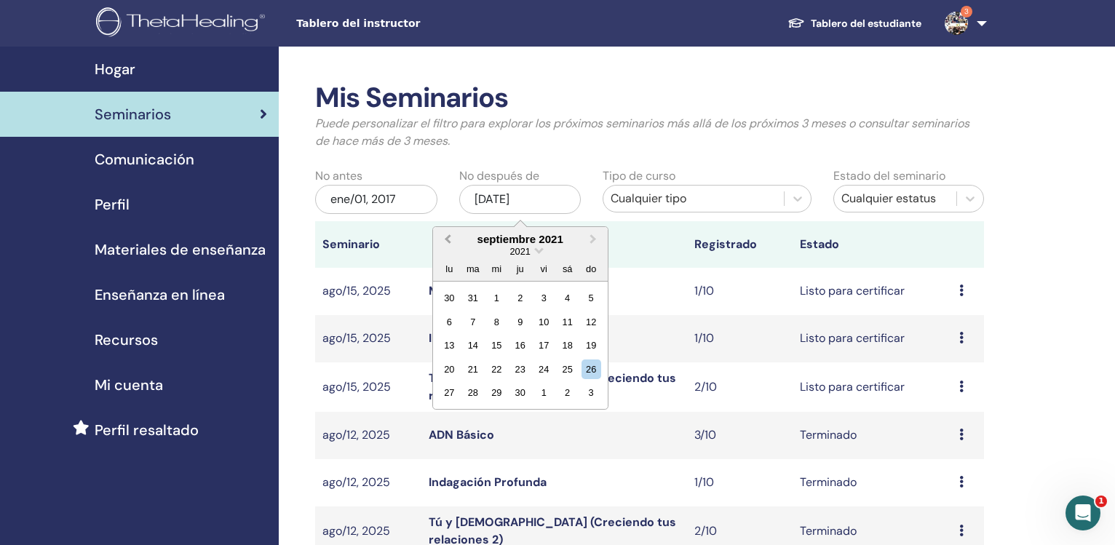
click at [448, 235] on button "Previous Month" at bounding box center [445, 239] width 23 height 23
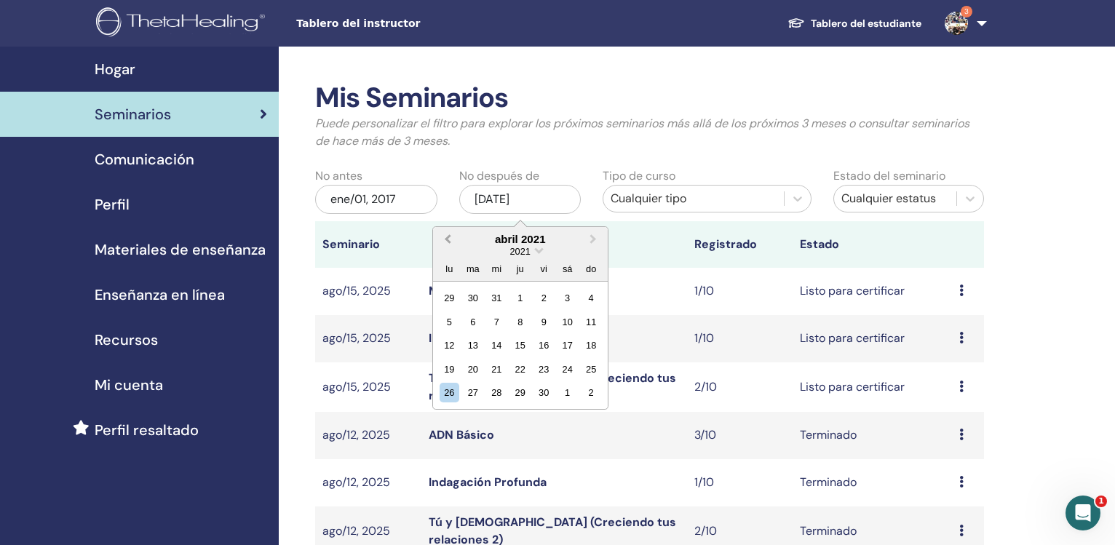
click at [448, 235] on button "Previous Month" at bounding box center [445, 239] width 23 height 23
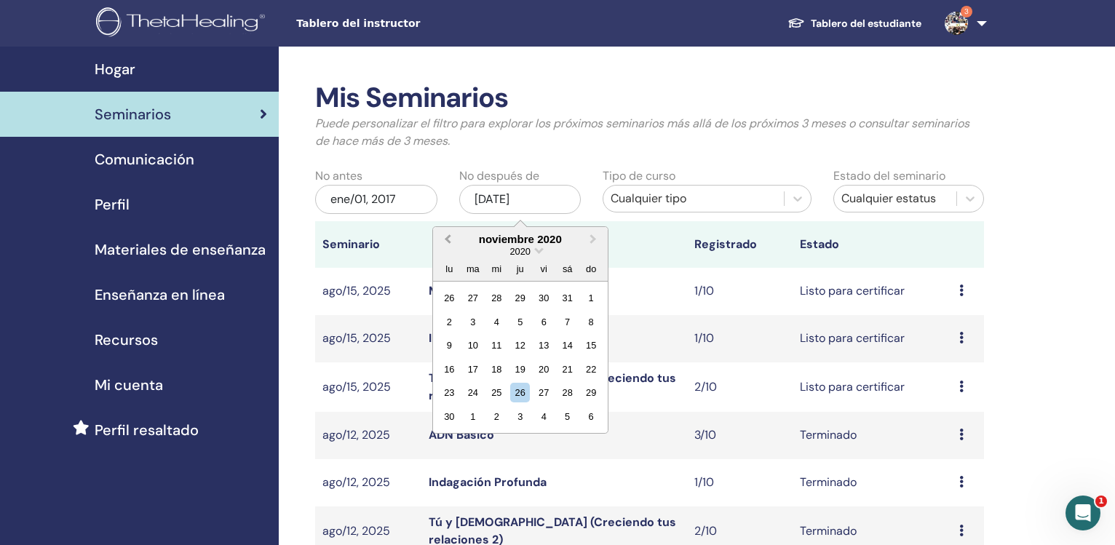
click at [448, 235] on button "Previous Month" at bounding box center [445, 239] width 23 height 23
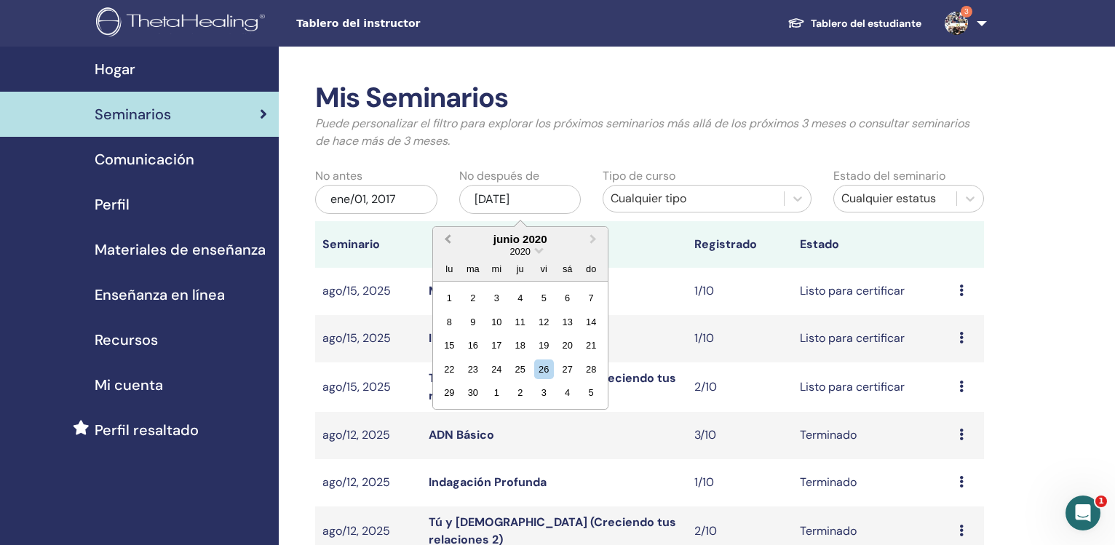
click at [448, 235] on button "Previous Month" at bounding box center [445, 239] width 23 height 23
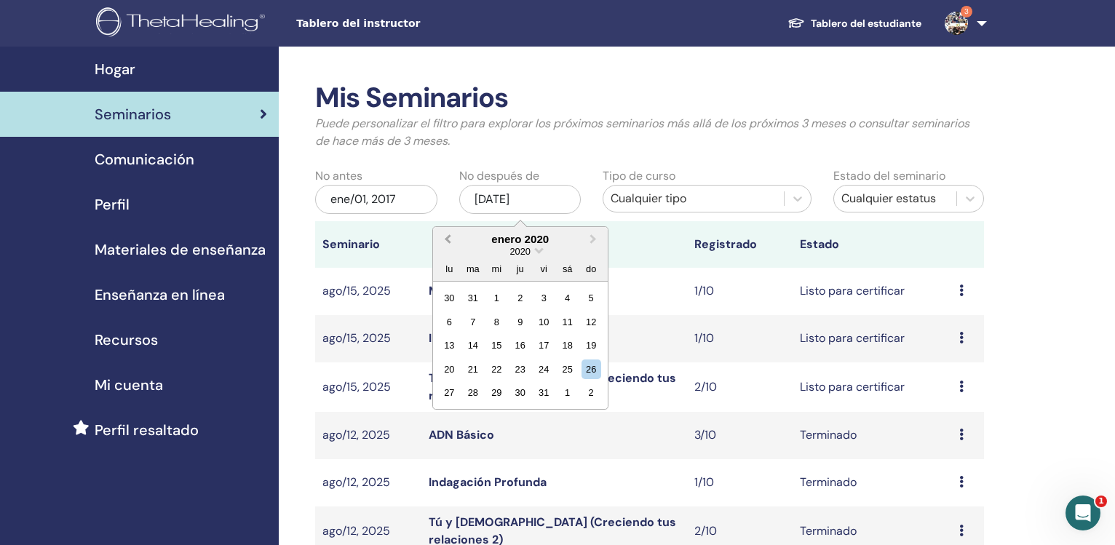
click at [448, 235] on button "Previous Month" at bounding box center [445, 239] width 23 height 23
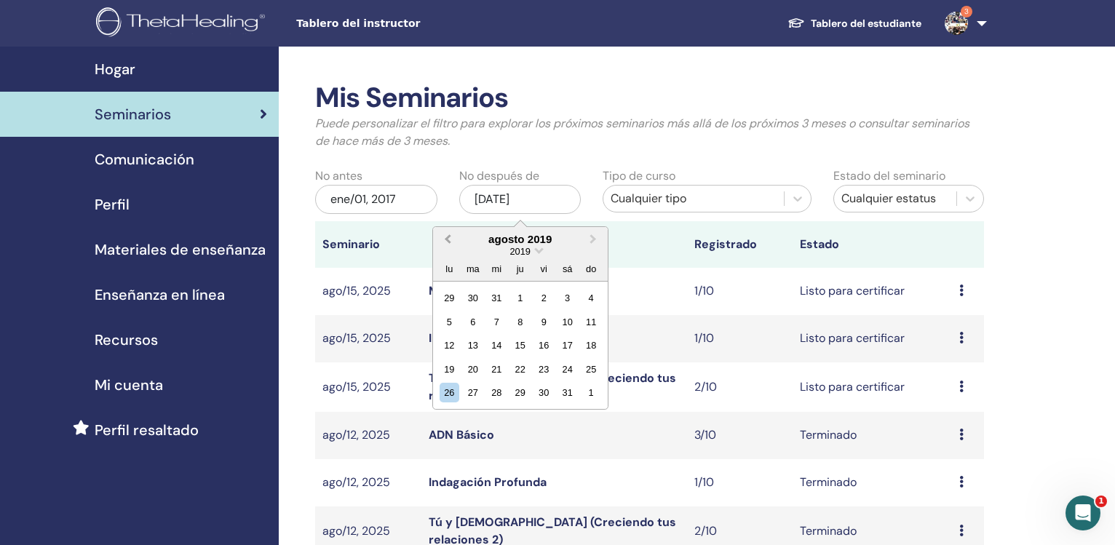
click at [448, 235] on button "Previous Month" at bounding box center [445, 239] width 23 height 23
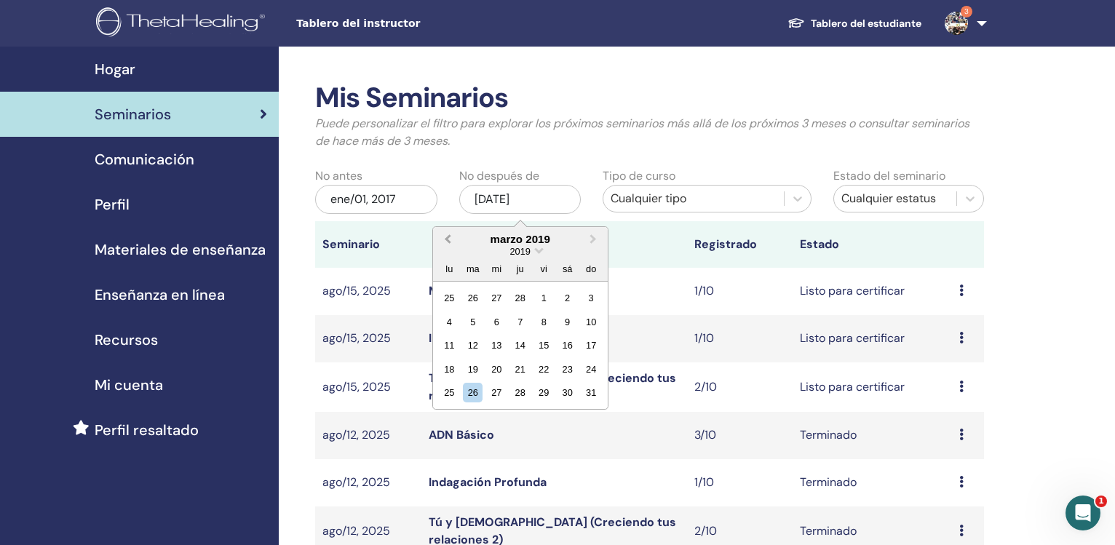
click at [448, 235] on button "Previous Month" at bounding box center [445, 239] width 23 height 23
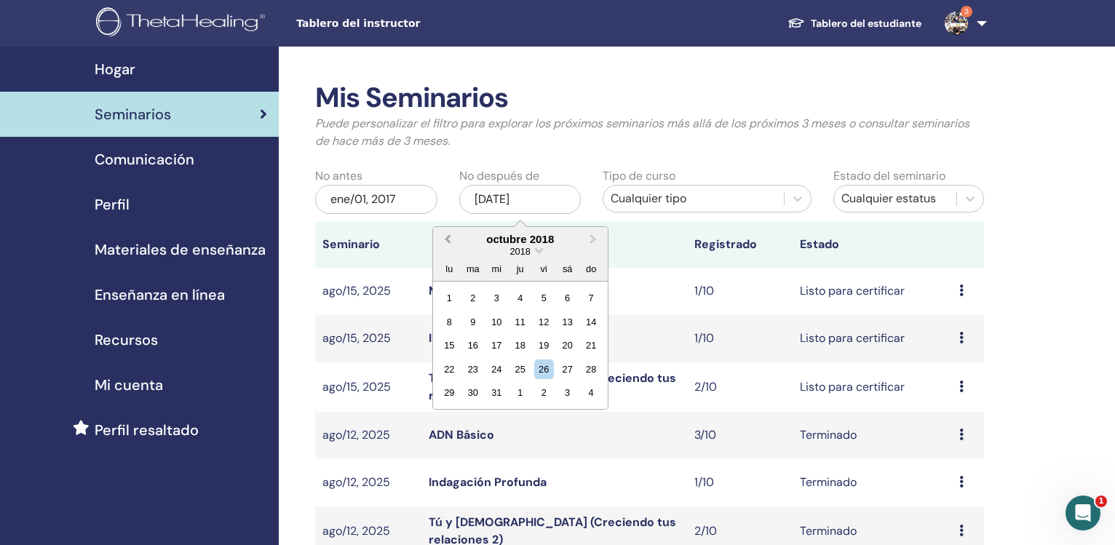
click at [448, 235] on button "Previous Month" at bounding box center [445, 239] width 23 height 23
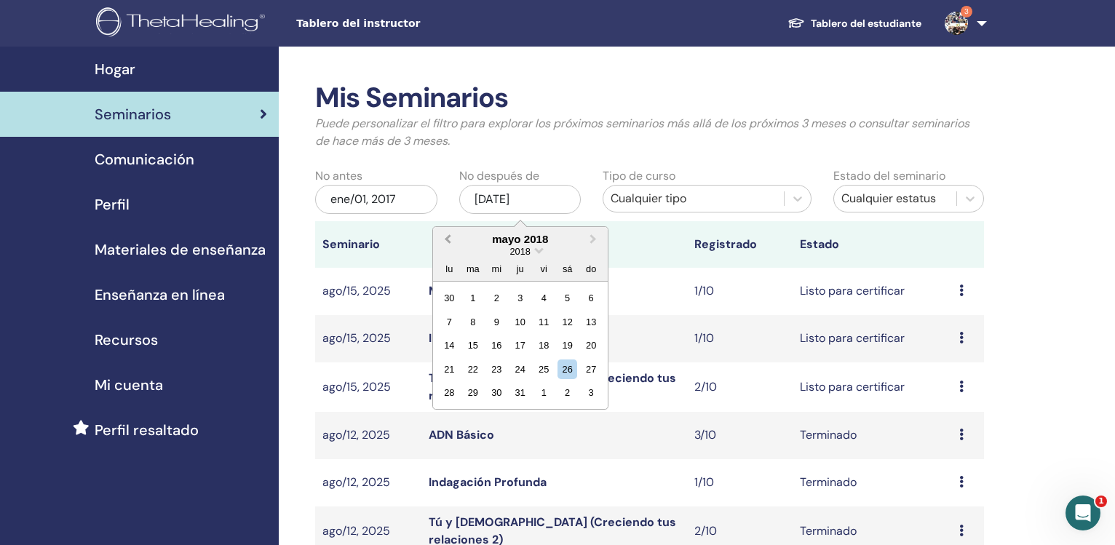
click at [448, 235] on button "Previous Month" at bounding box center [445, 239] width 23 height 23
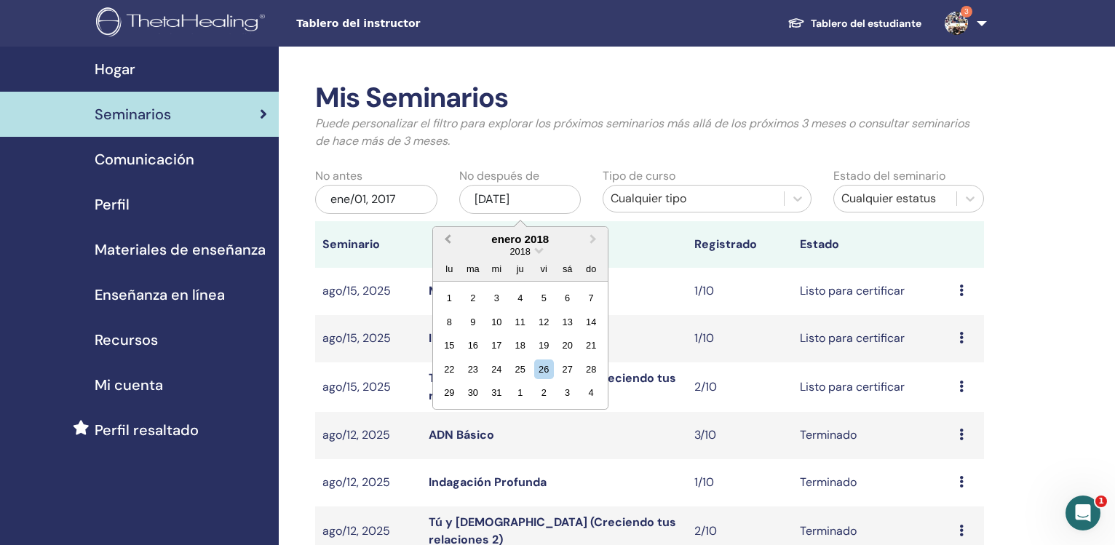
click at [448, 235] on button "Previous Month" at bounding box center [445, 239] width 23 height 23
click at [589, 237] on button "Next Month" at bounding box center [594, 239] width 23 height 23
click at [588, 395] on div "31" at bounding box center [591, 393] width 20 height 20
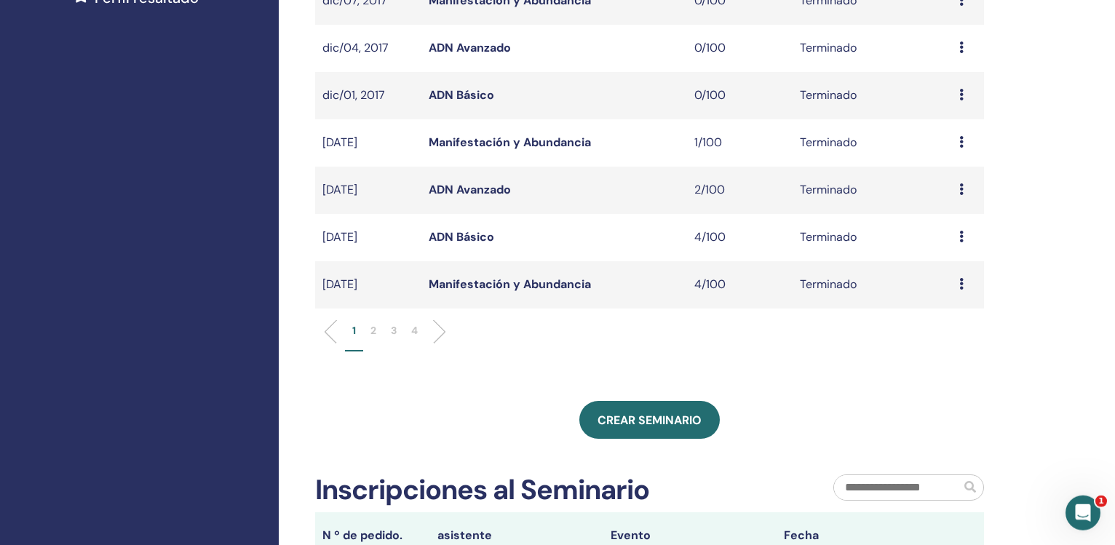
scroll to position [433, 0]
click at [395, 330] on p "3" at bounding box center [394, 329] width 6 height 15
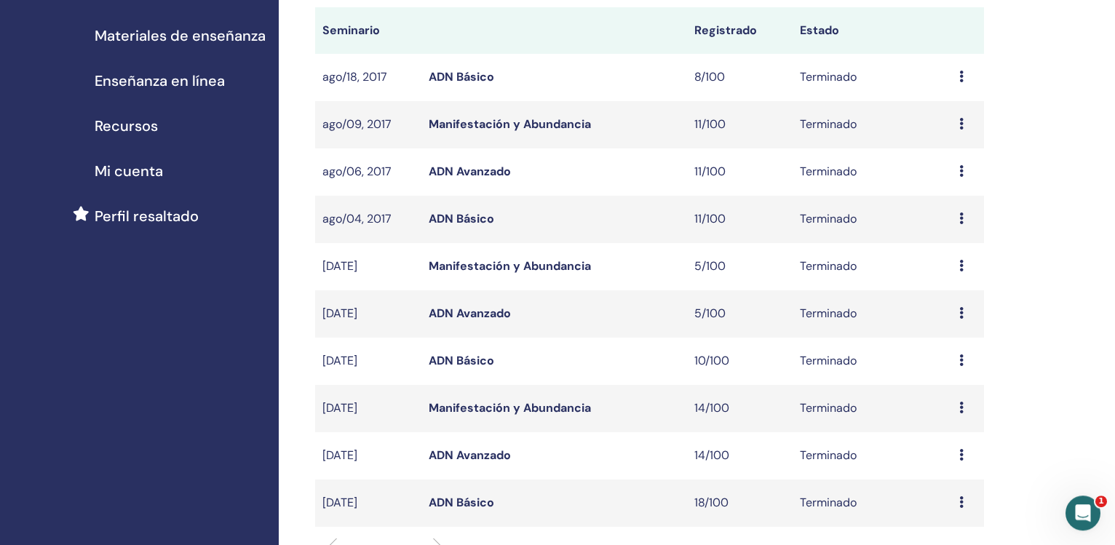
scroll to position [210, 0]
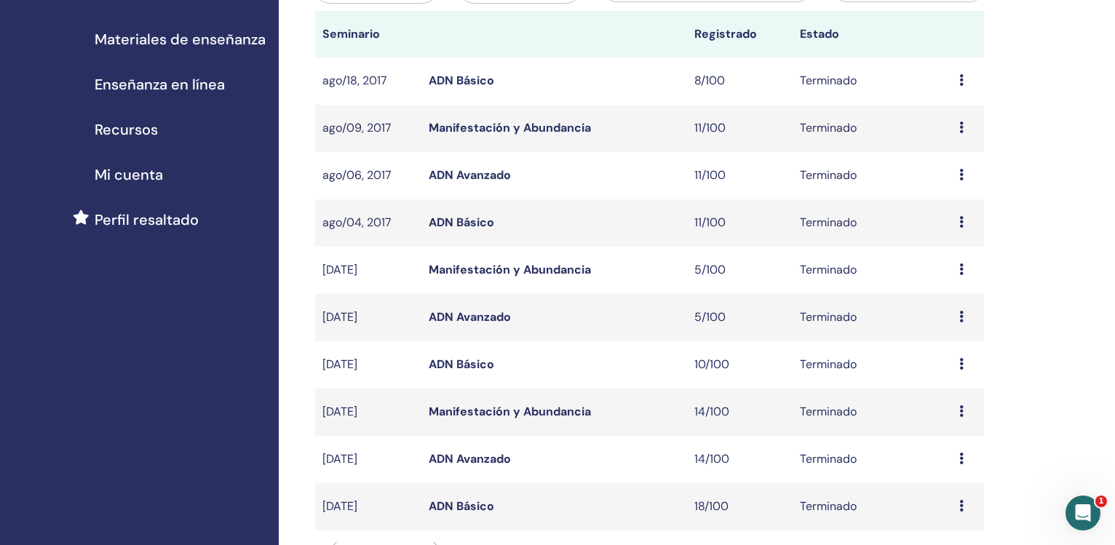
click at [471, 76] on link "ADN Básico" at bounding box center [460, 80] width 65 height 15
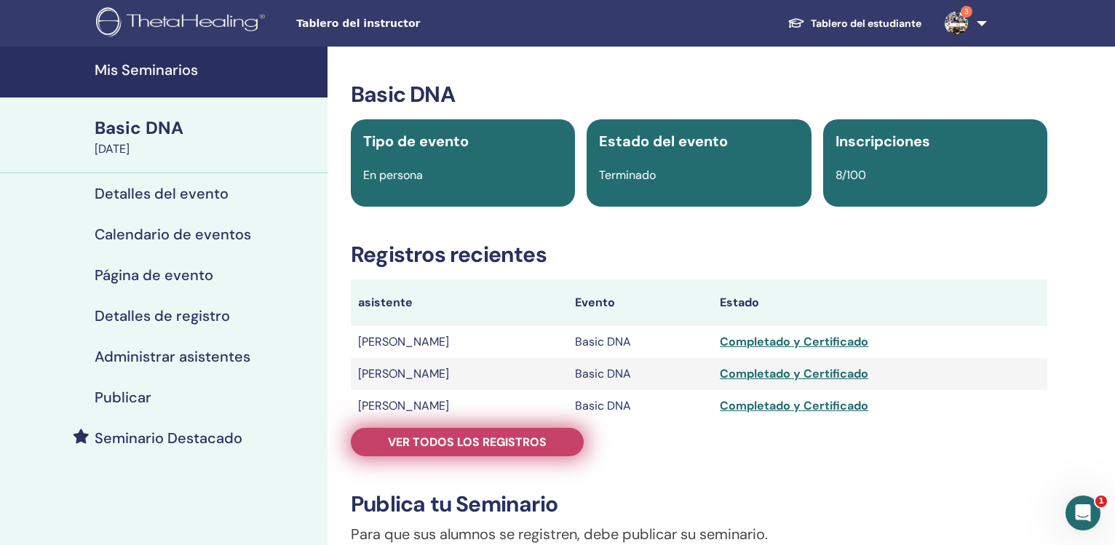
click at [493, 434] on span "Ver todos los registros" at bounding box center [467, 441] width 159 height 15
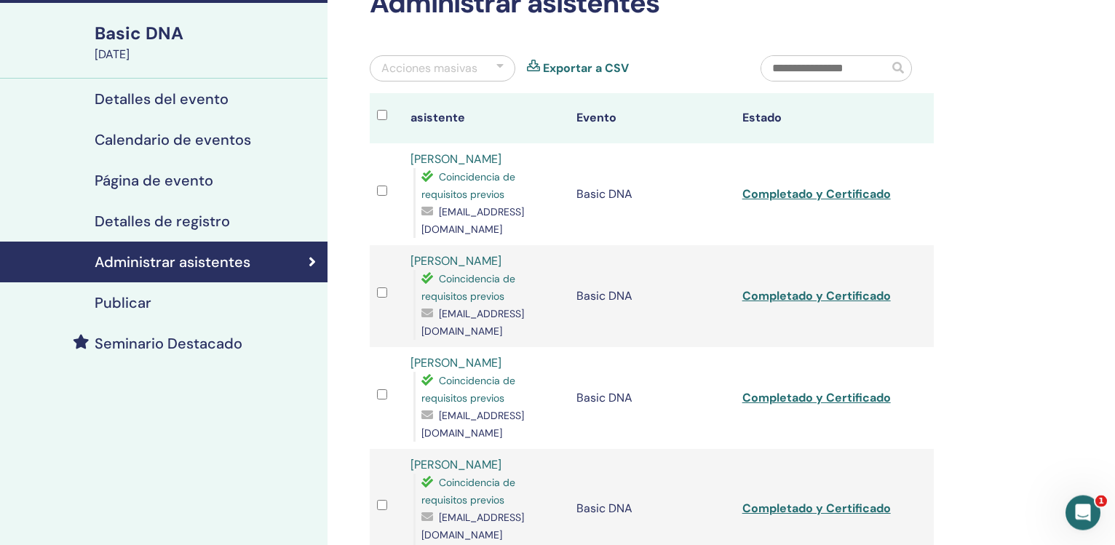
scroll to position [87, 0]
